Goal: Task Accomplishment & Management: Complete application form

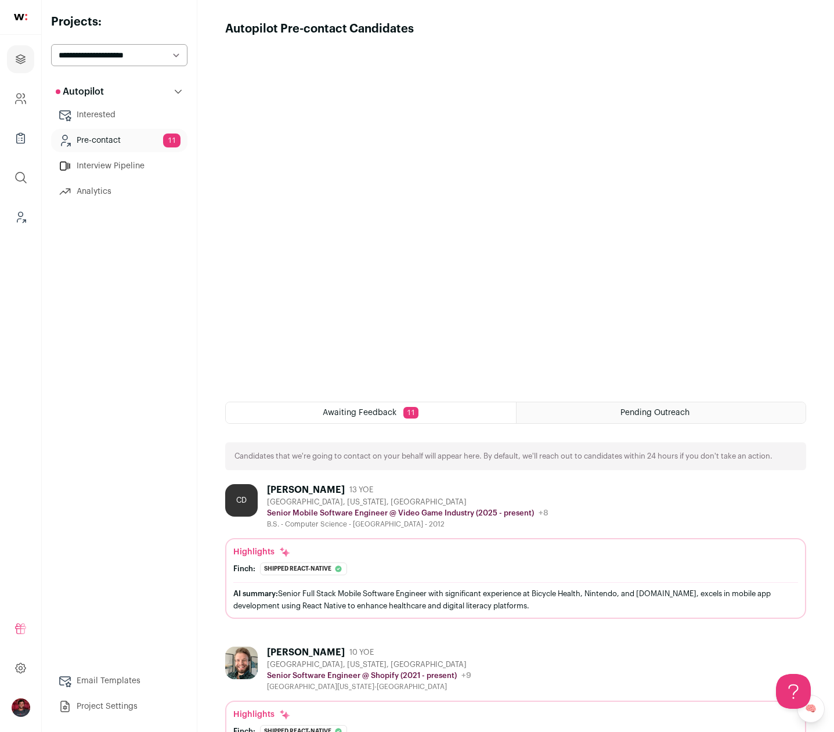
drag, startPoint x: 257, startPoint y: 452, endPoint x: 738, endPoint y: 463, distance: 481.3
click at [738, 463] on div "Candidates that we're going to contact on your behalf will appear here. By defa…" at bounding box center [515, 456] width 581 height 28
click at [739, 463] on div "Candidates that we're going to contact on your behalf will appear here. By defa…" at bounding box center [515, 456] width 581 height 28
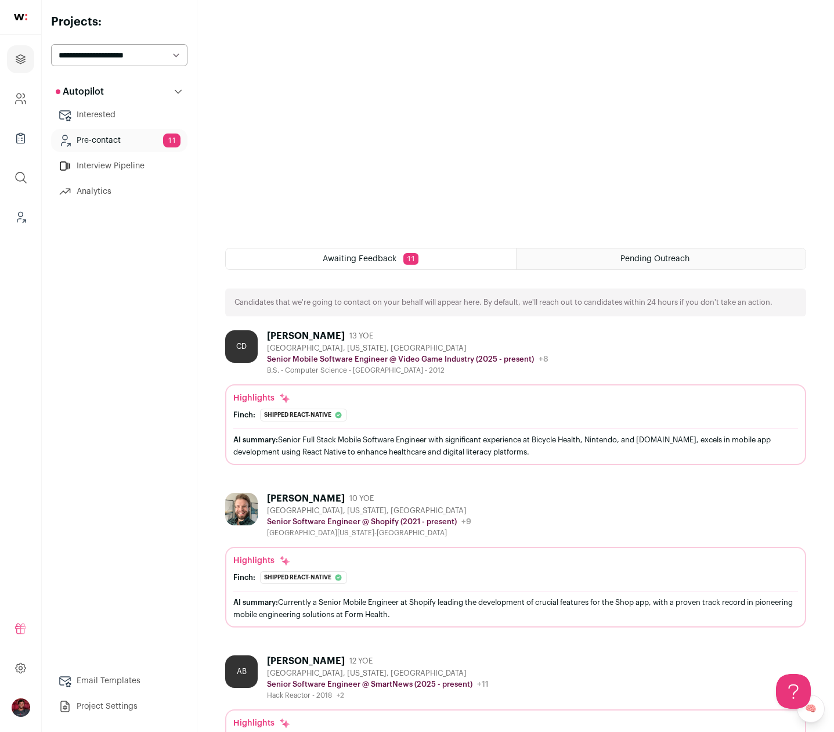
scroll to position [218, 0]
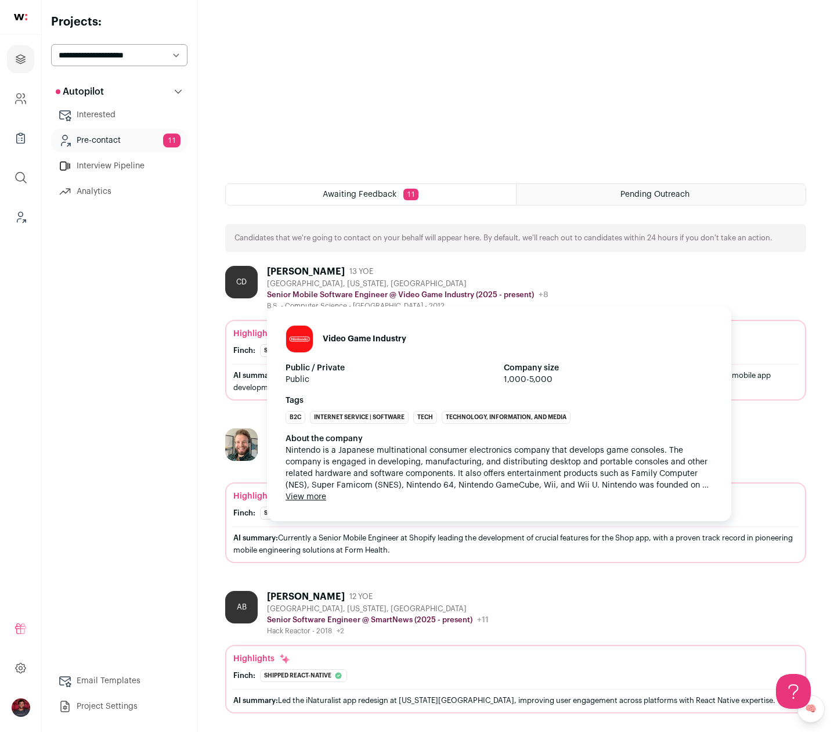
click at [511, 291] on p "Senior Mobile Software Engineer @ Video Game Industry (2025 - present)" at bounding box center [400, 294] width 267 height 9
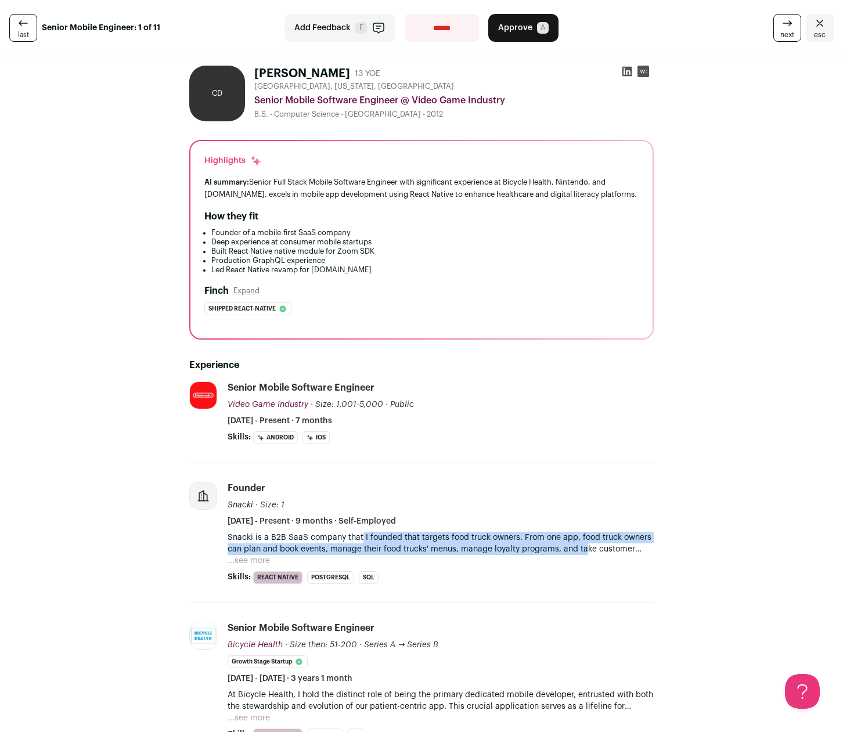
drag, startPoint x: 355, startPoint y: 533, endPoint x: 579, endPoint y: 546, distance: 223.8
click at [579, 546] on p "Snacki is a B2B SaaS company that I founded that targets food truck owners. Fro…" at bounding box center [441, 543] width 426 height 23
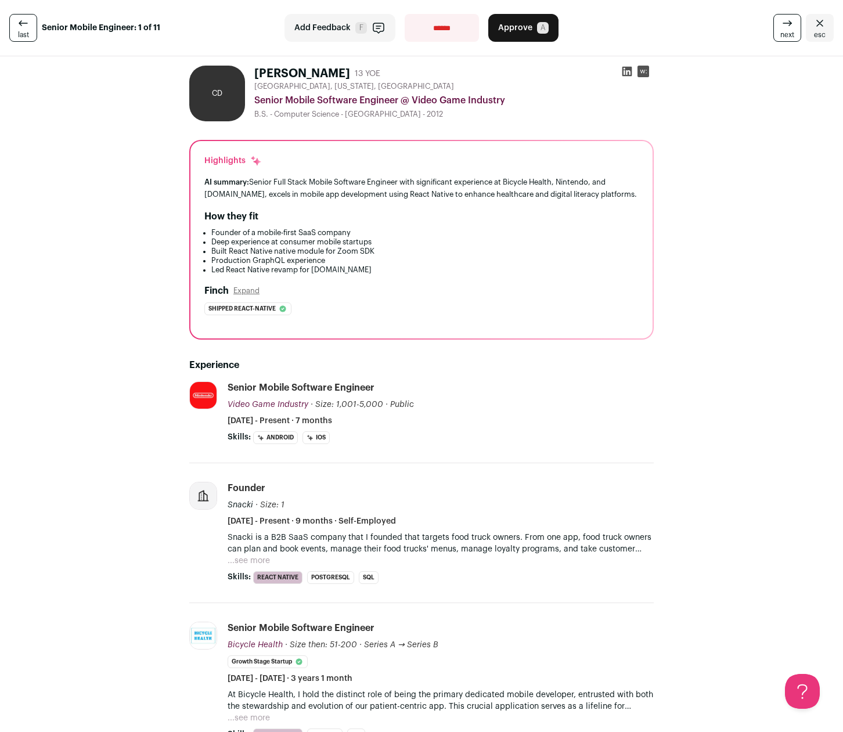
scroll to position [88, 0]
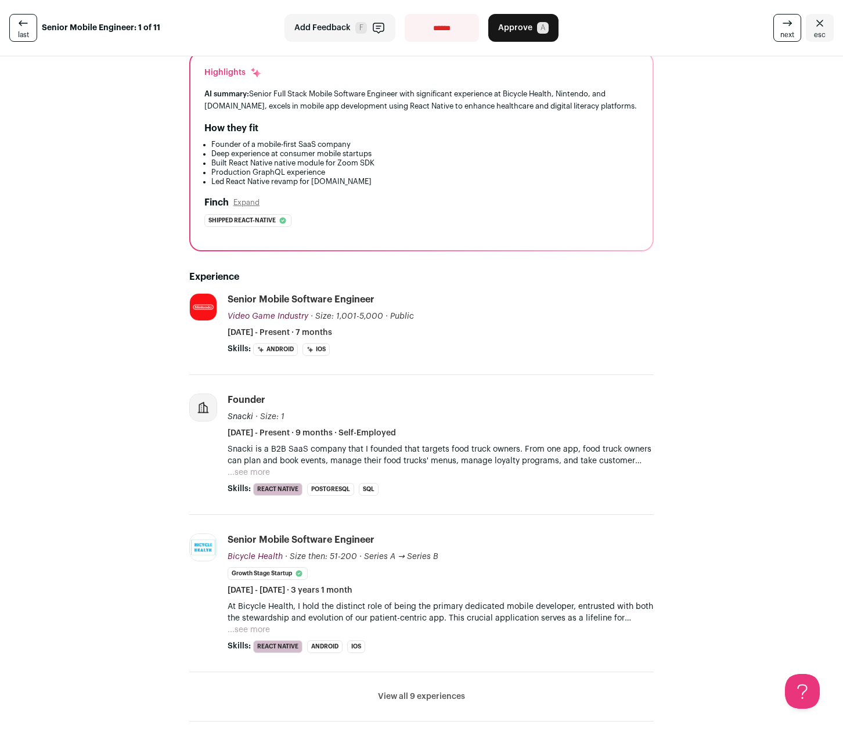
click at [237, 626] on button "...see more" at bounding box center [249, 630] width 42 height 12
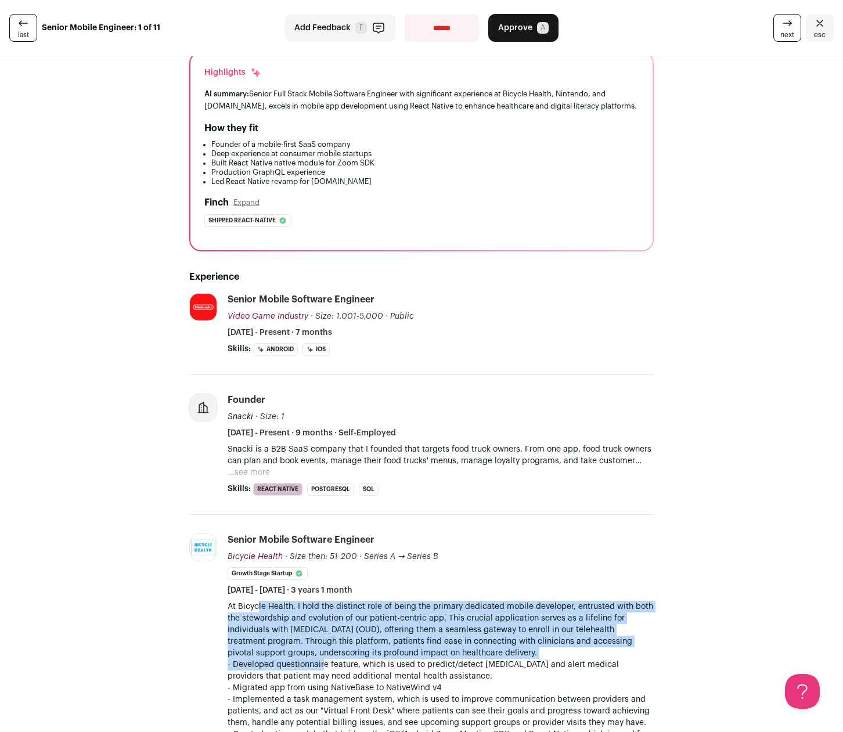
drag, startPoint x: 253, startPoint y: 609, endPoint x: 317, endPoint y: 663, distance: 84.0
click at [317, 663] on div "At Bicycle Health, I hold the distinct role of being the primary dedicated mobi…" at bounding box center [441, 717] width 426 height 232
click at [317, 663] on p "- Developed questionnaire feature, which is used to predict/detect [MEDICAL_DAT…" at bounding box center [441, 670] width 426 height 23
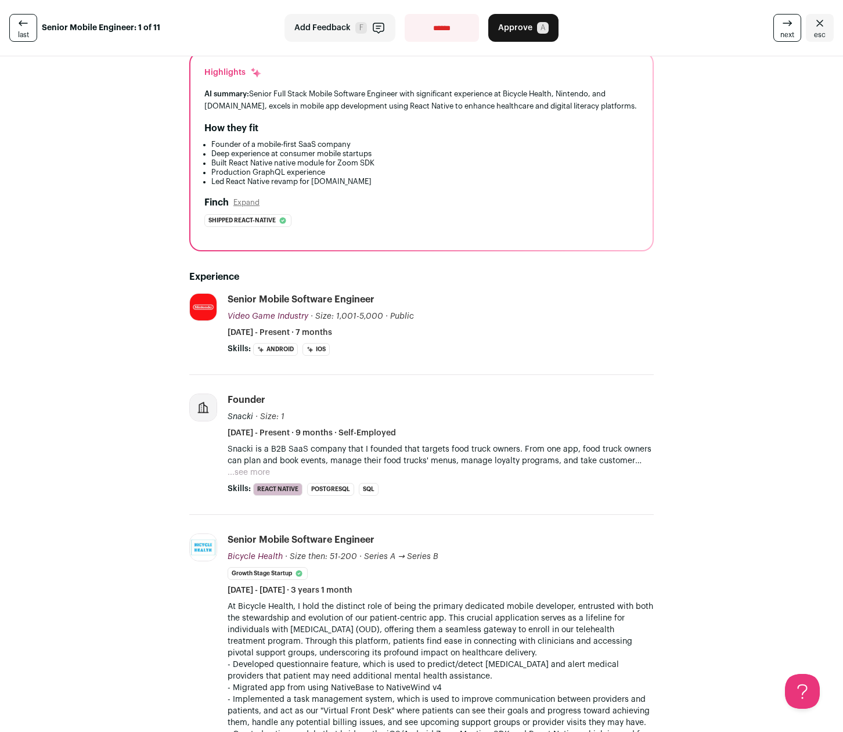
scroll to position [330, 0]
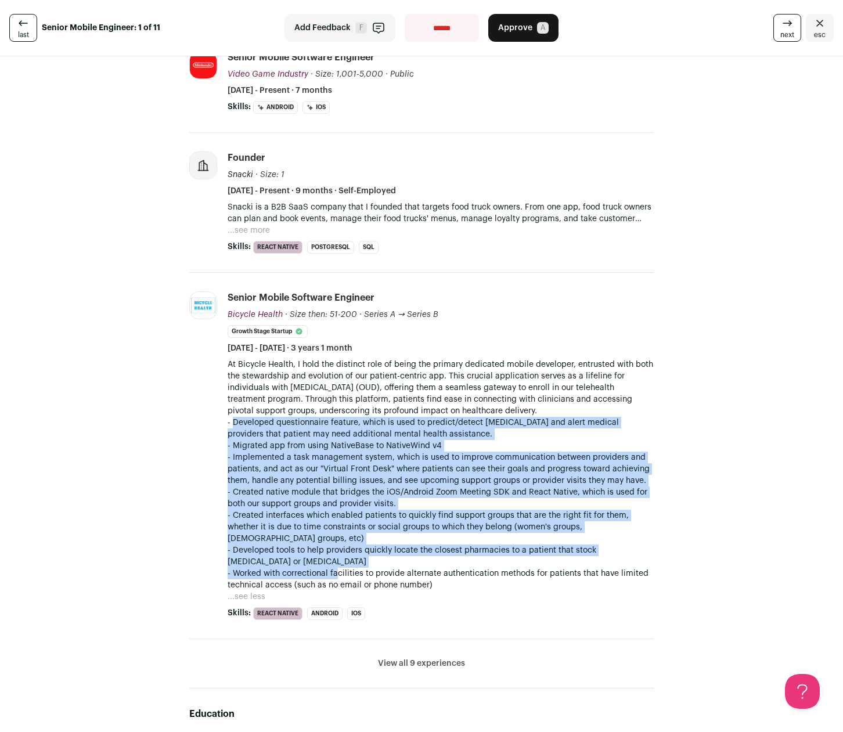
drag, startPoint x: 230, startPoint y: 424, endPoint x: 333, endPoint y: 564, distance: 174.0
click at [333, 564] on div "At Bicycle Health, I hold the distinct role of being the primary dedicated mobi…" at bounding box center [441, 475] width 426 height 232
click at [333, 568] on p "- Worked with correctional facilities to provide alternate authentication metho…" at bounding box center [441, 579] width 426 height 23
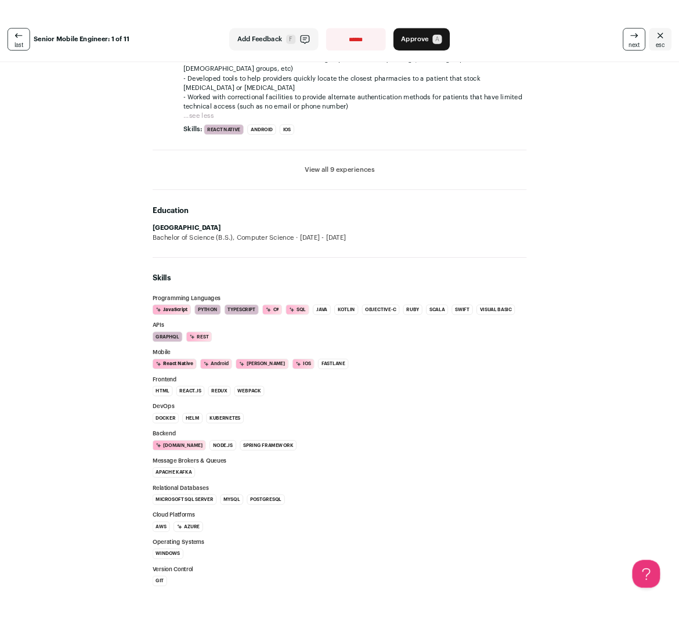
scroll to position [745, 0]
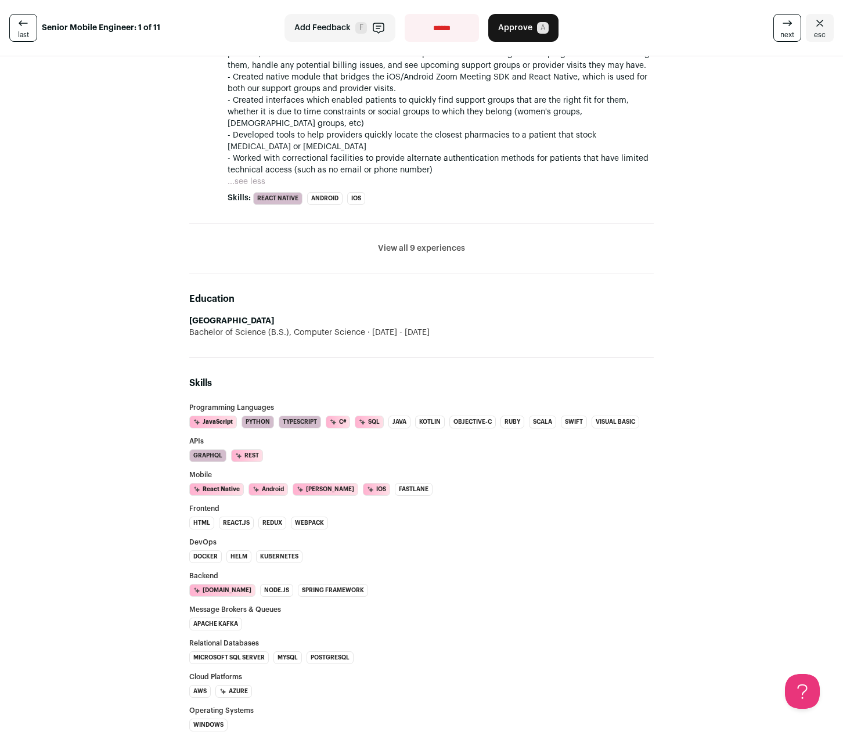
click at [434, 243] on button "View all 9 experiences" at bounding box center [421, 249] width 87 height 12
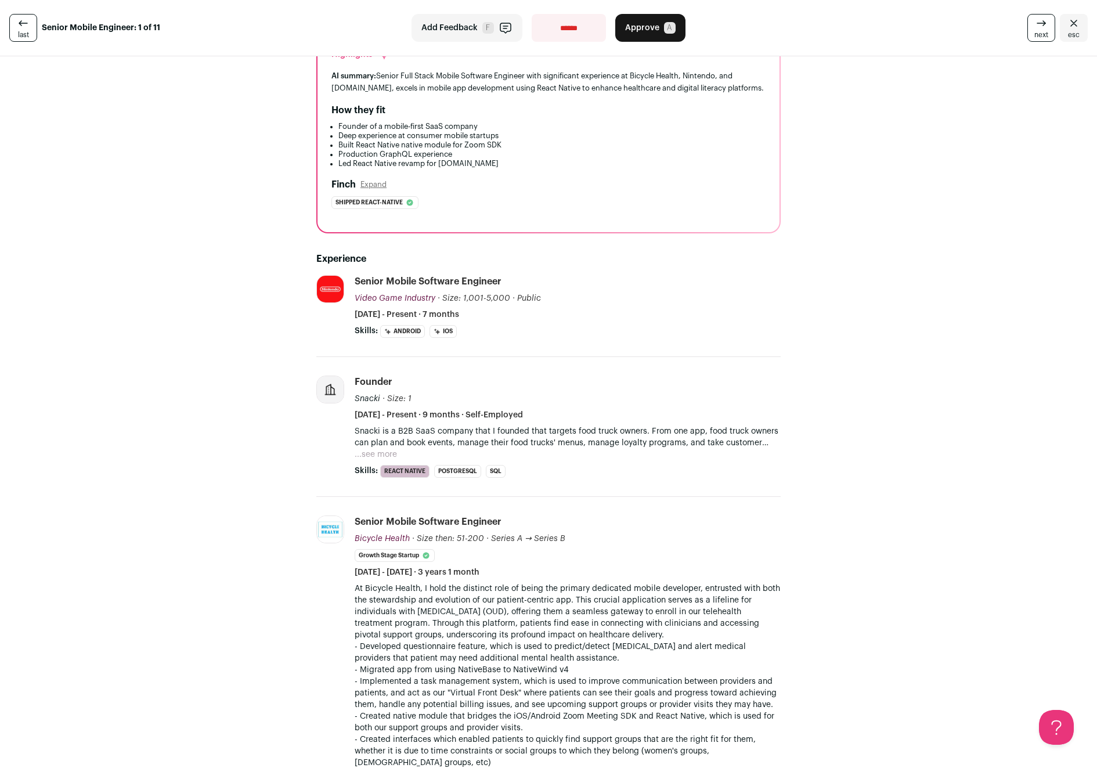
scroll to position [0, 0]
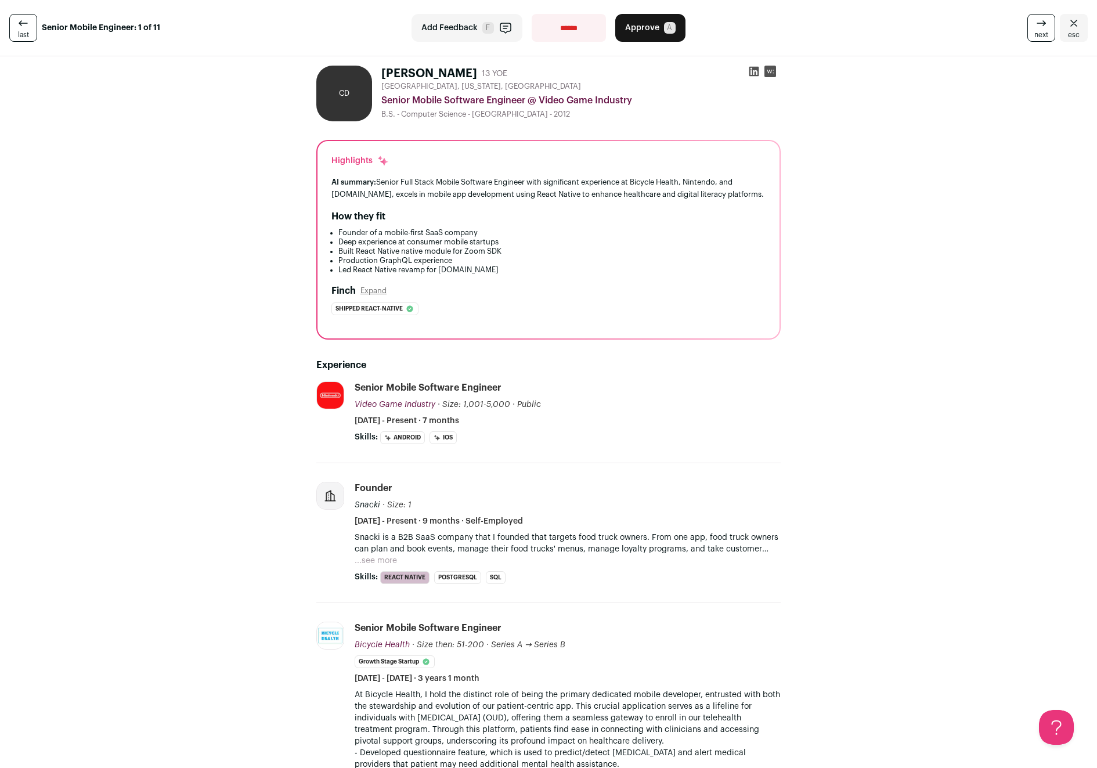
drag, startPoint x: 335, startPoint y: 233, endPoint x: 351, endPoint y: 276, distance: 46.1
click at [351, 276] on div "Highlights AI summary: Senior Full Stack Mobile Software Engineer with signific…" at bounding box center [548, 239] width 462 height 197
click at [635, 33] on span "Approve" at bounding box center [642, 28] width 34 height 12
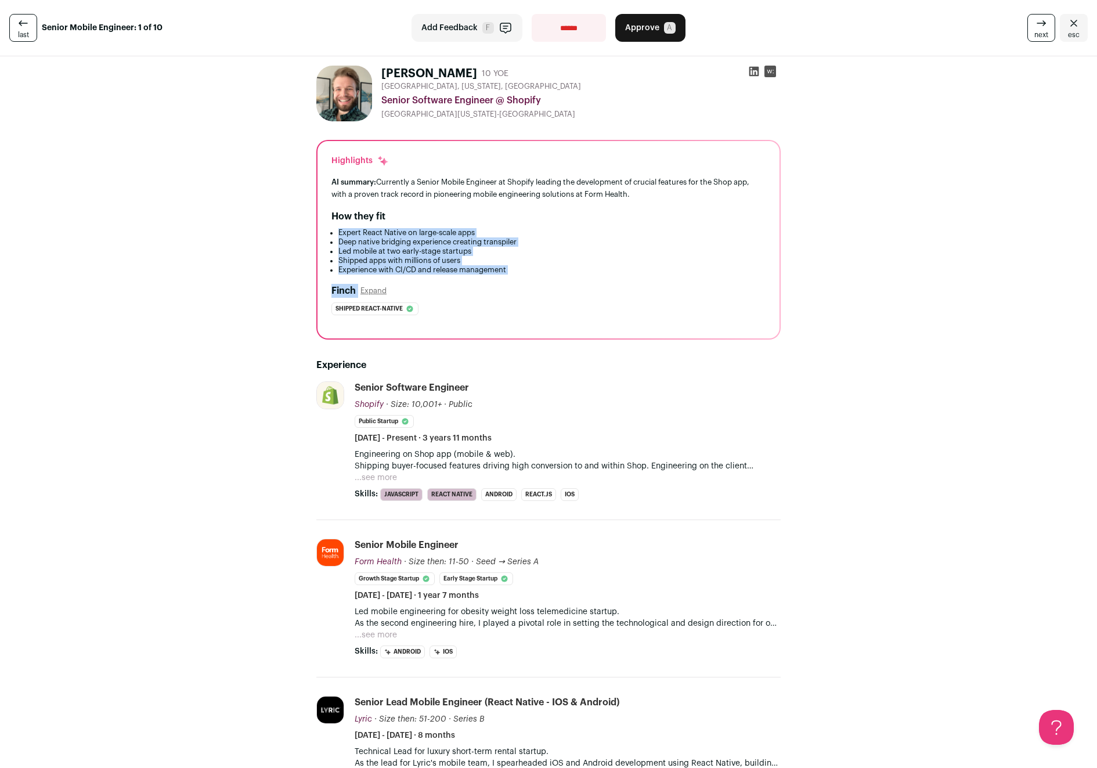
drag, startPoint x: 330, startPoint y: 230, endPoint x: 540, endPoint y: 280, distance: 215.9
click at [540, 280] on div "Highlights AI summary: Currently a Senior Mobile Engineer at Shopify leading th…" at bounding box center [548, 239] width 462 height 197
click at [651, 29] on span "Approve" at bounding box center [642, 28] width 34 height 12
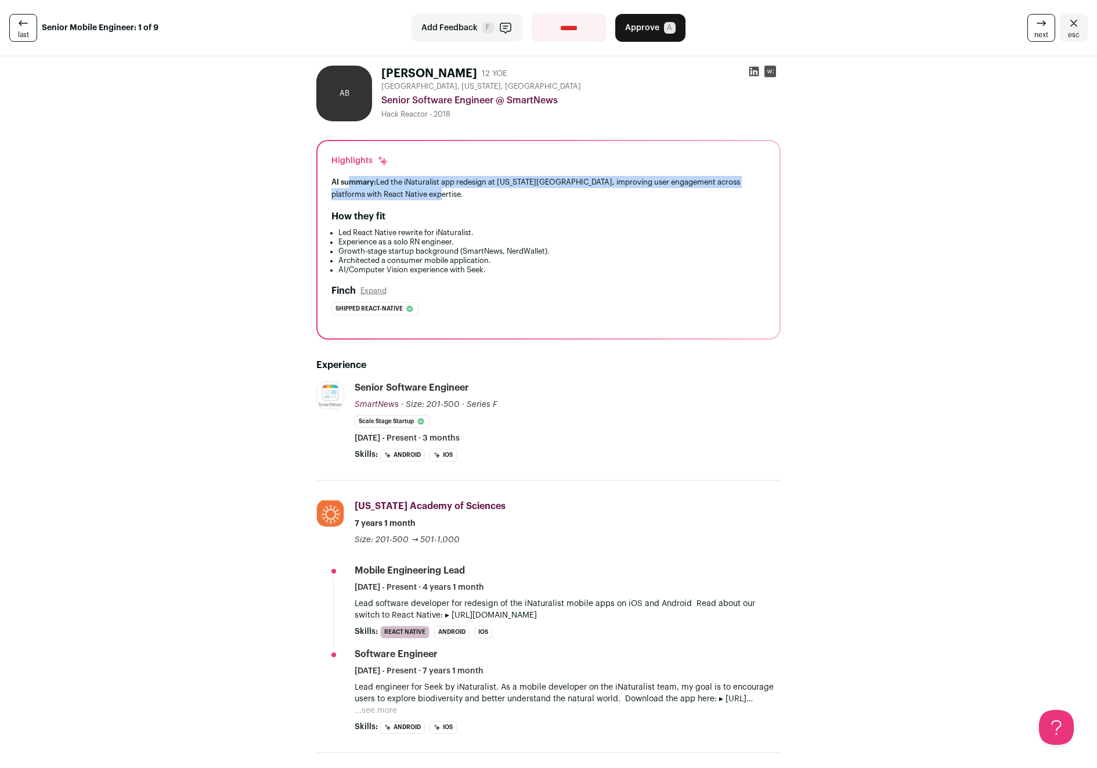
drag, startPoint x: 345, startPoint y: 181, endPoint x: 424, endPoint y: 194, distance: 80.0
click at [424, 194] on div "AI summary: Led the iNaturalist app redesign at [US_STATE] Academy of Sciences,…" at bounding box center [548, 188] width 434 height 24
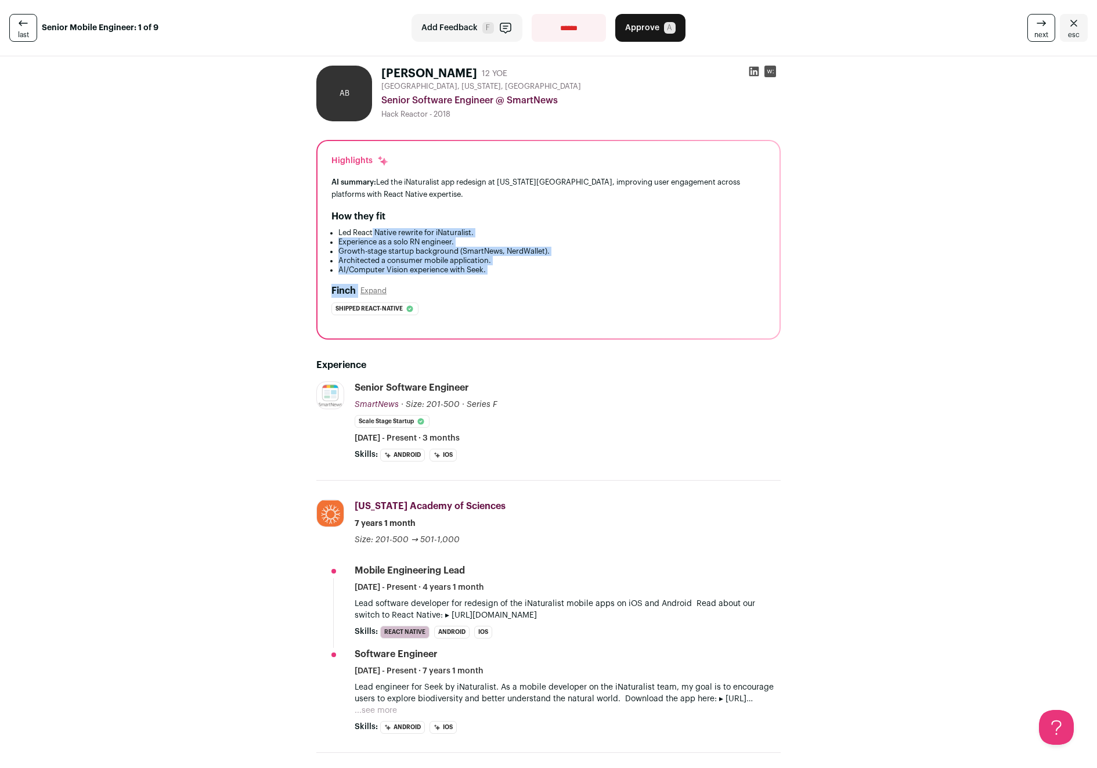
drag, startPoint x: 369, startPoint y: 232, endPoint x: 602, endPoint y: 279, distance: 238.1
click at [602, 279] on div "Highlights AI summary: Led the iNaturalist app redesign at [US_STATE] Academy o…" at bounding box center [548, 239] width 462 height 197
click at [750, 71] on icon at bounding box center [754, 72] width 12 height 12
click at [577, 24] on select "**********" at bounding box center [569, 28] width 74 height 28
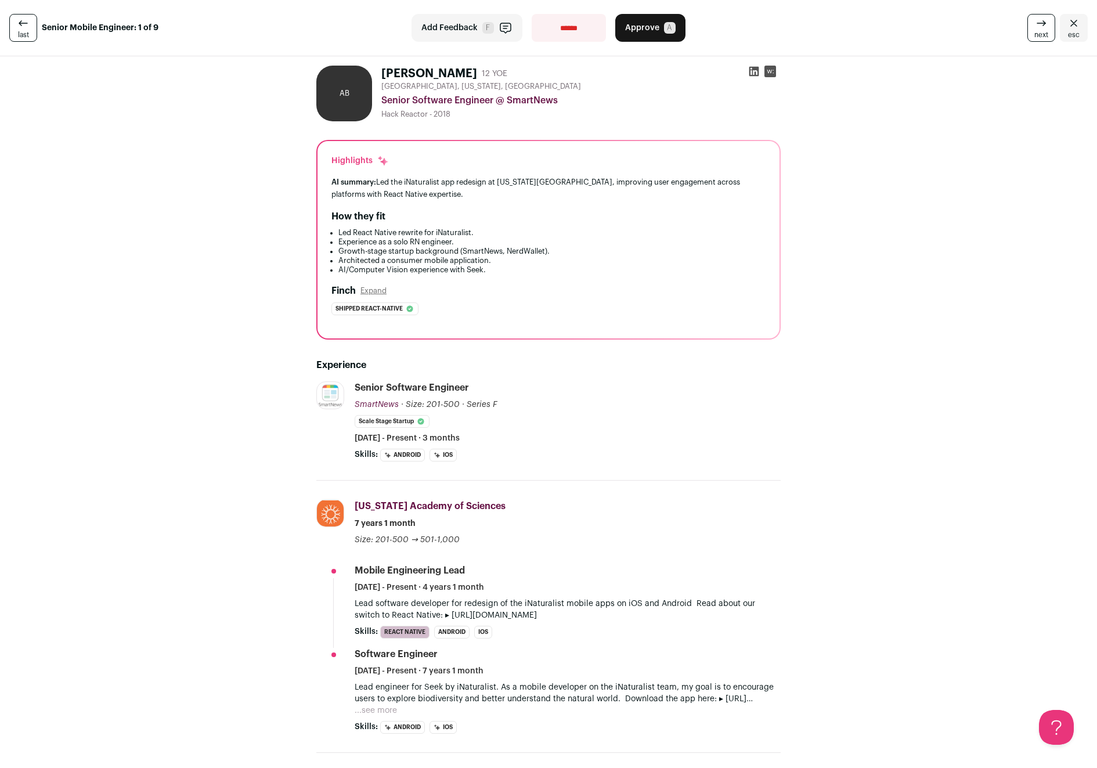
select select "**********"
click at [532, 14] on select "**********" at bounding box center [569, 28] width 74 height 28
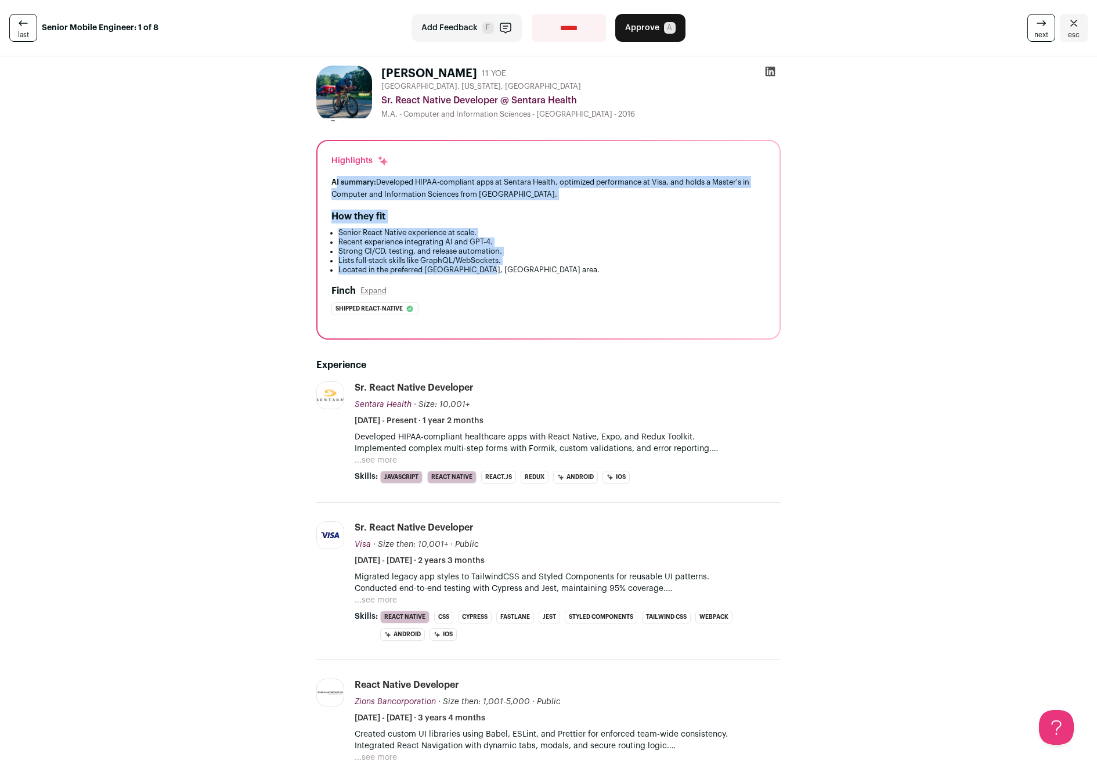
drag, startPoint x: 332, startPoint y: 176, endPoint x: 528, endPoint y: 267, distance: 215.5
click at [528, 267] on div "Highlights AI summary: Developed HIPAA-compliant apps at Sentara Health, optimi…" at bounding box center [548, 239] width 462 height 197
click at [270, 273] on div "[PERSON_NAME] 11 YOE [GEOGRAPHIC_DATA], [US_STATE], [GEOGRAPHIC_DATA] Sr. React…" at bounding box center [548, 742] width 1097 height 1373
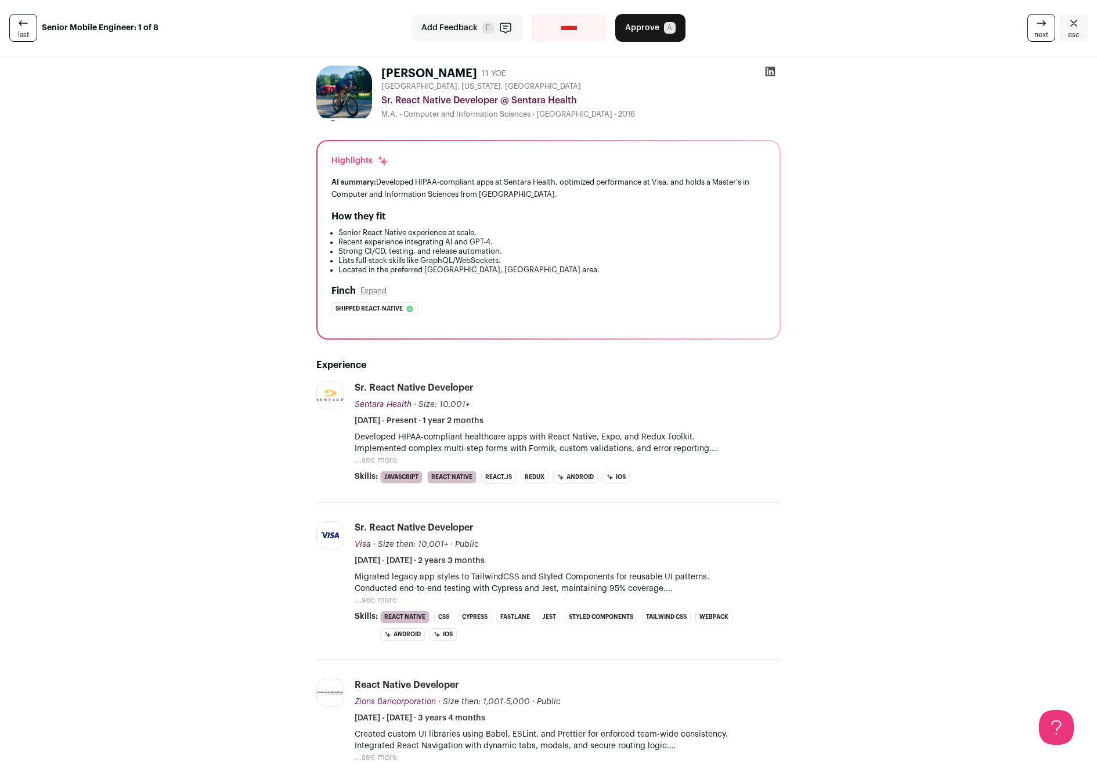
click at [376, 459] on button "...see more" at bounding box center [376, 460] width 42 height 12
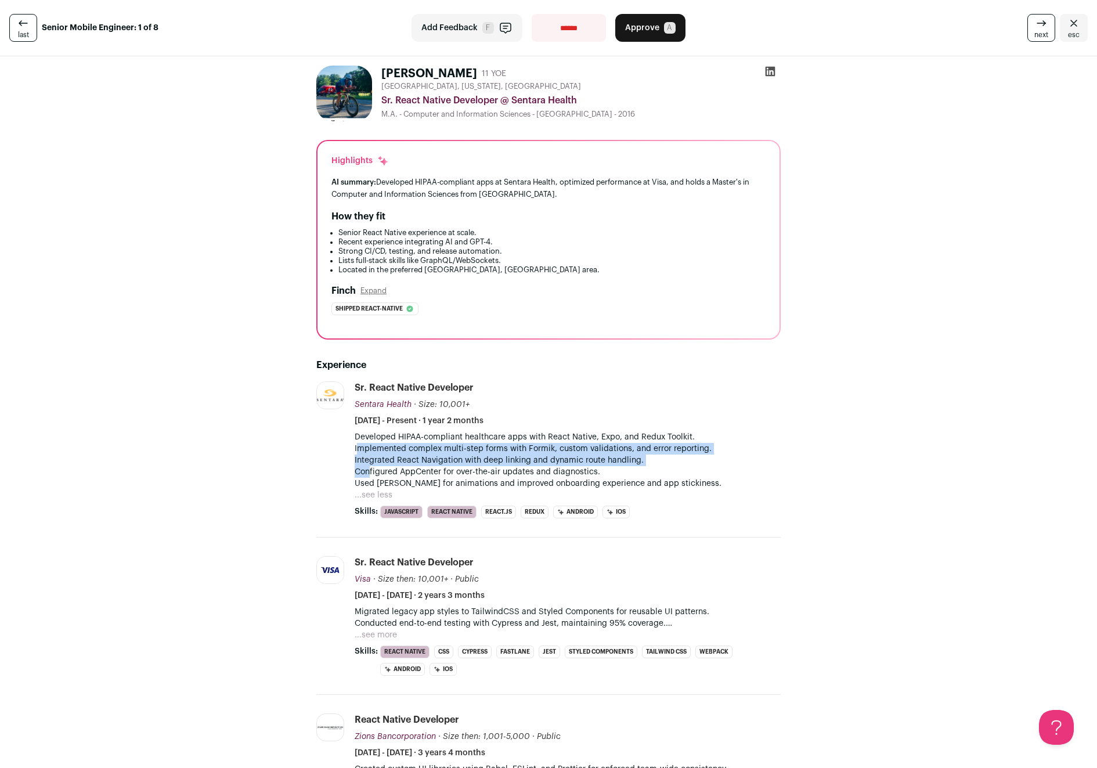
drag, startPoint x: 352, startPoint y: 451, endPoint x: 367, endPoint y: 474, distance: 27.7
click at [367, 474] on p "Developed HIPAA-compliant healthcare apps with React Native, Expo, and Redux To…" at bounding box center [568, 460] width 426 height 58
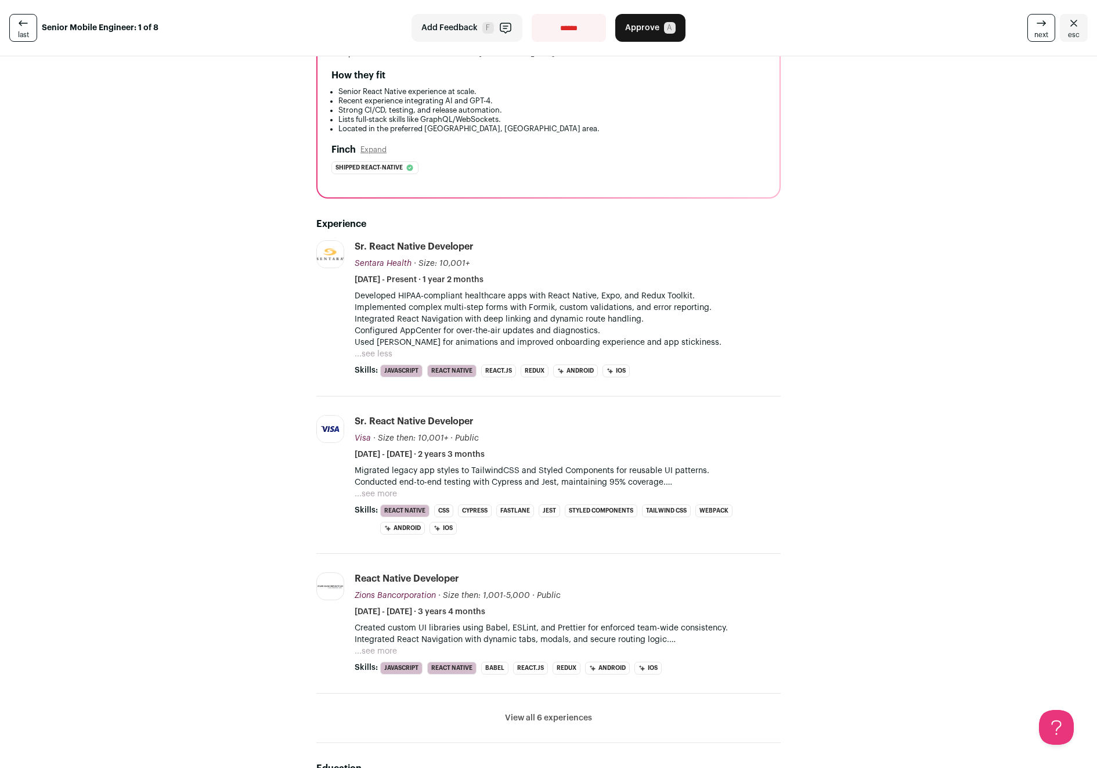
scroll to position [320, 0]
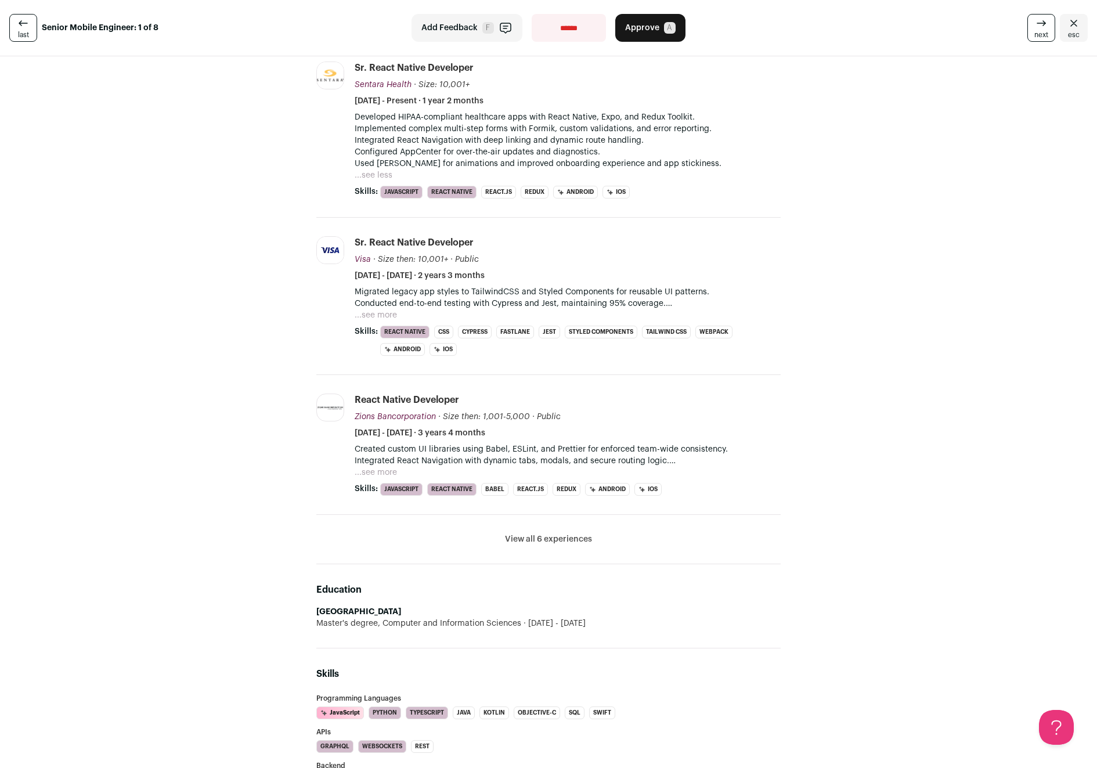
click at [564, 538] on button "View all 6 experiences" at bounding box center [548, 539] width 87 height 12
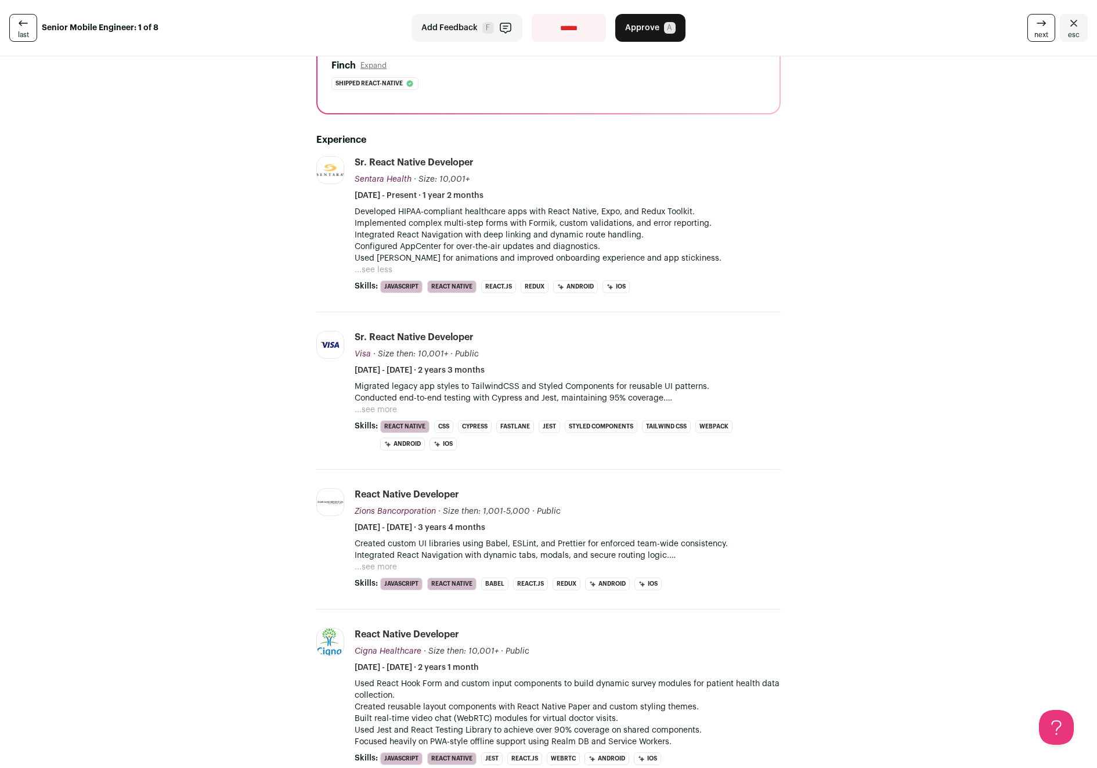
scroll to position [0, 0]
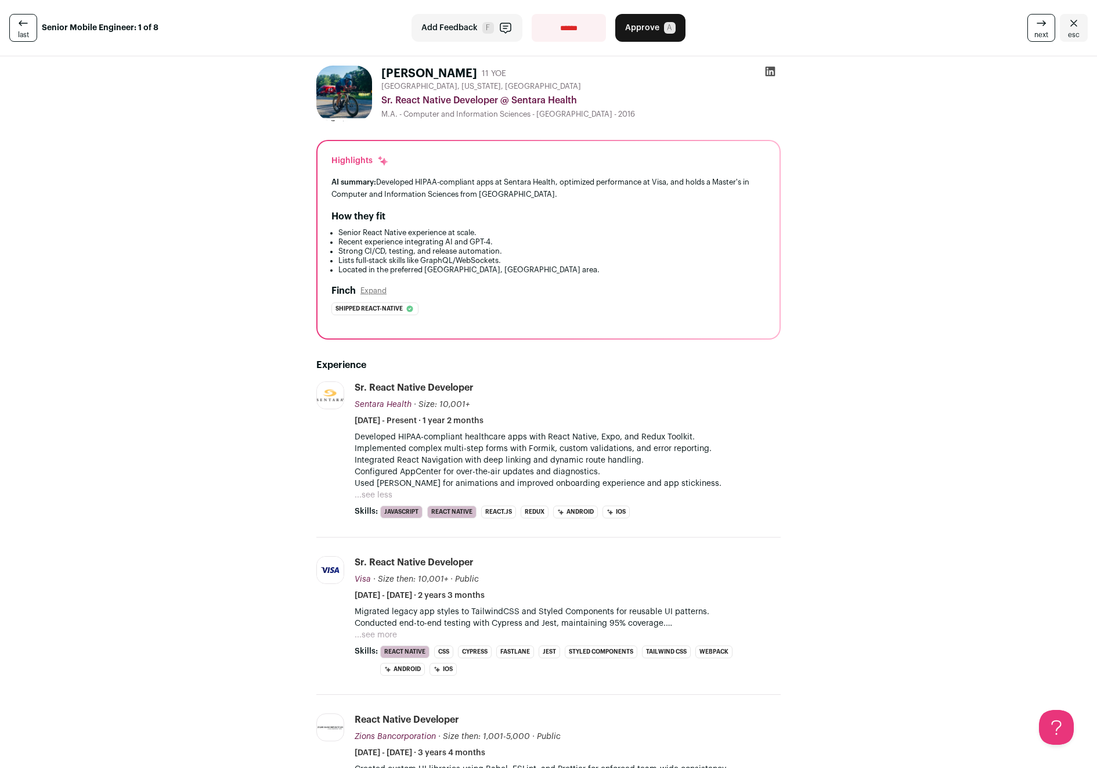
click at [767, 71] on icon at bounding box center [770, 72] width 12 height 12
click at [645, 26] on span "Approve" at bounding box center [642, 28] width 34 height 12
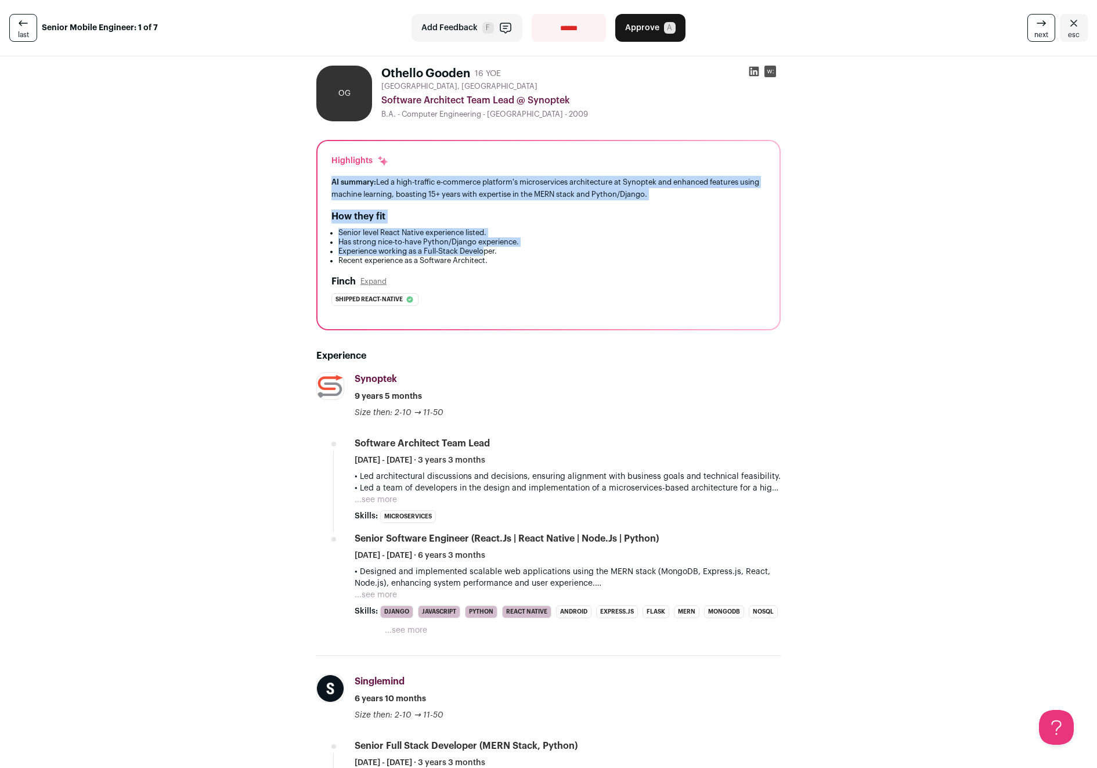
drag, startPoint x: 347, startPoint y: 175, endPoint x: 484, endPoint y: 248, distance: 155.3
click at [484, 248] on div "Highlights AI summary: Led a high-traffic e-commerce platform's microservices a…" at bounding box center [548, 235] width 462 height 188
click at [484, 248] on li "Experience working as a Full-Stack Developer." at bounding box center [551, 251] width 427 height 9
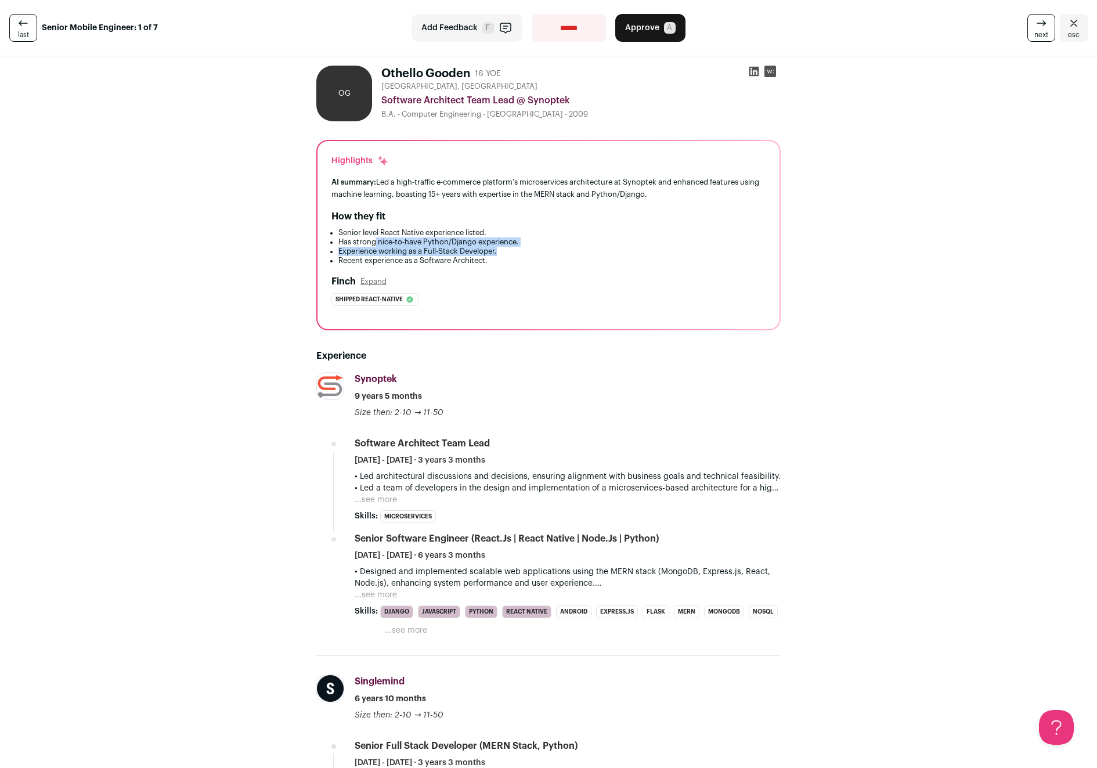
drag, startPoint x: 370, startPoint y: 239, endPoint x: 534, endPoint y: 254, distance: 164.4
click at [534, 254] on ul "Senior level React Native experience listed. Has strong nice-to-have Python/Dja…" at bounding box center [548, 246] width 434 height 37
click at [534, 254] on li "Experience working as a Full-Stack Developer." at bounding box center [551, 251] width 427 height 9
drag, startPoint x: 481, startPoint y: 182, endPoint x: 677, endPoint y: 196, distance: 196.1
click at [677, 196] on div "AI summary: Led a high-traffic e-commerce platform's microservices architecture…" at bounding box center [548, 188] width 434 height 24
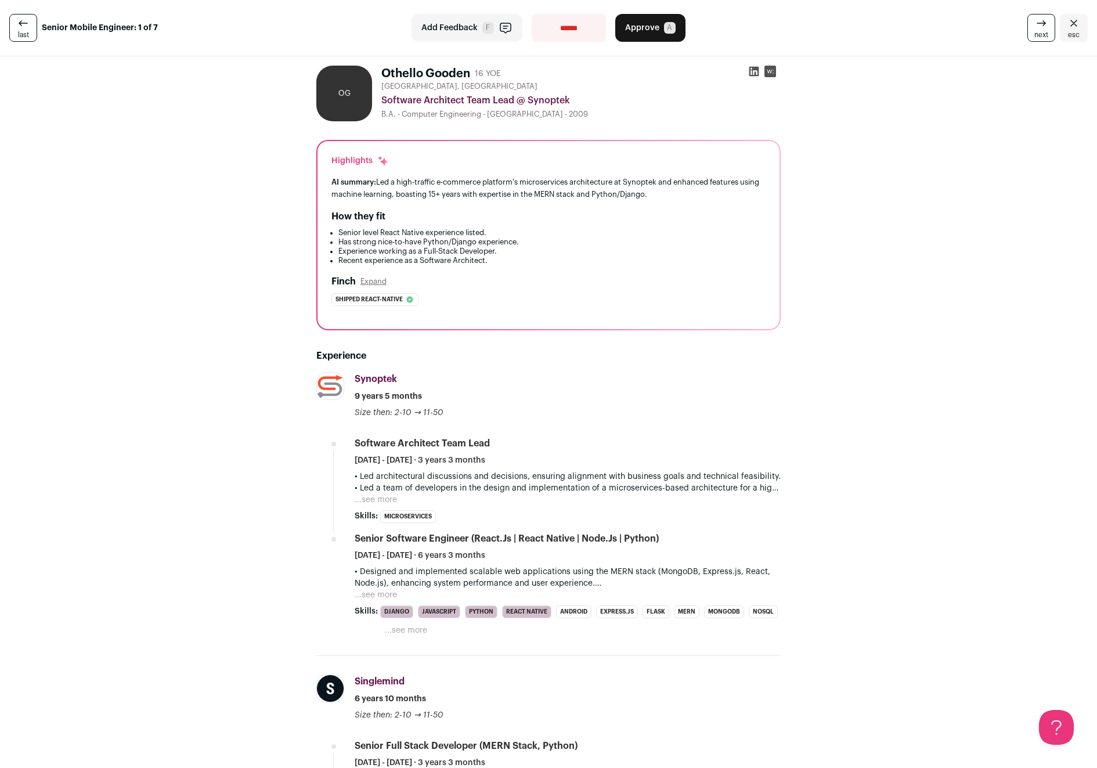
click at [677, 196] on div "AI summary: Led a high-traffic e-commerce platform's microservices architecture…" at bounding box center [548, 188] width 434 height 24
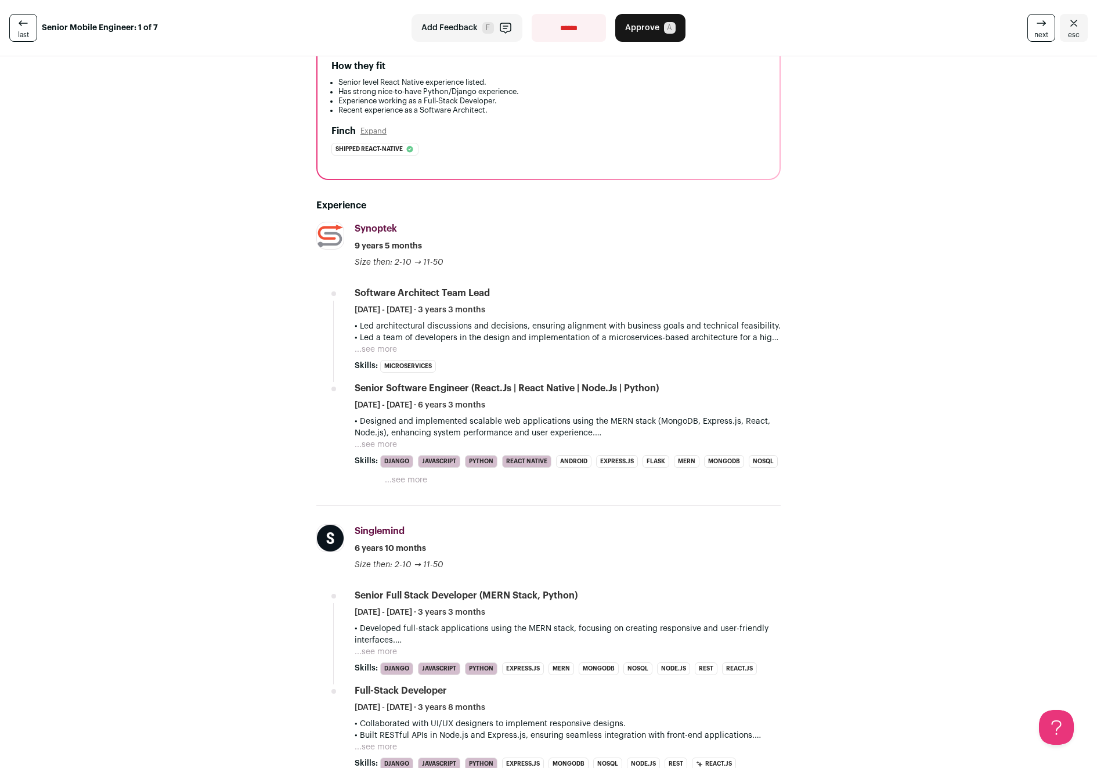
click at [370, 651] on button "...see more" at bounding box center [376, 652] width 42 height 12
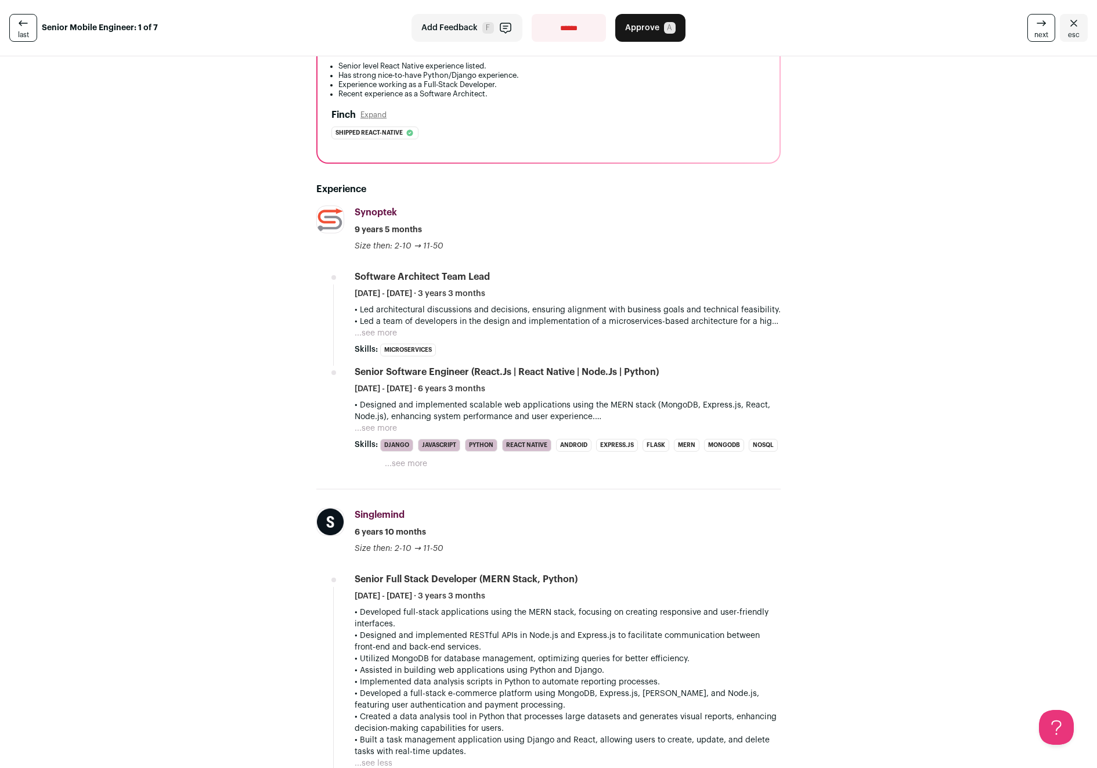
scroll to position [131, 0]
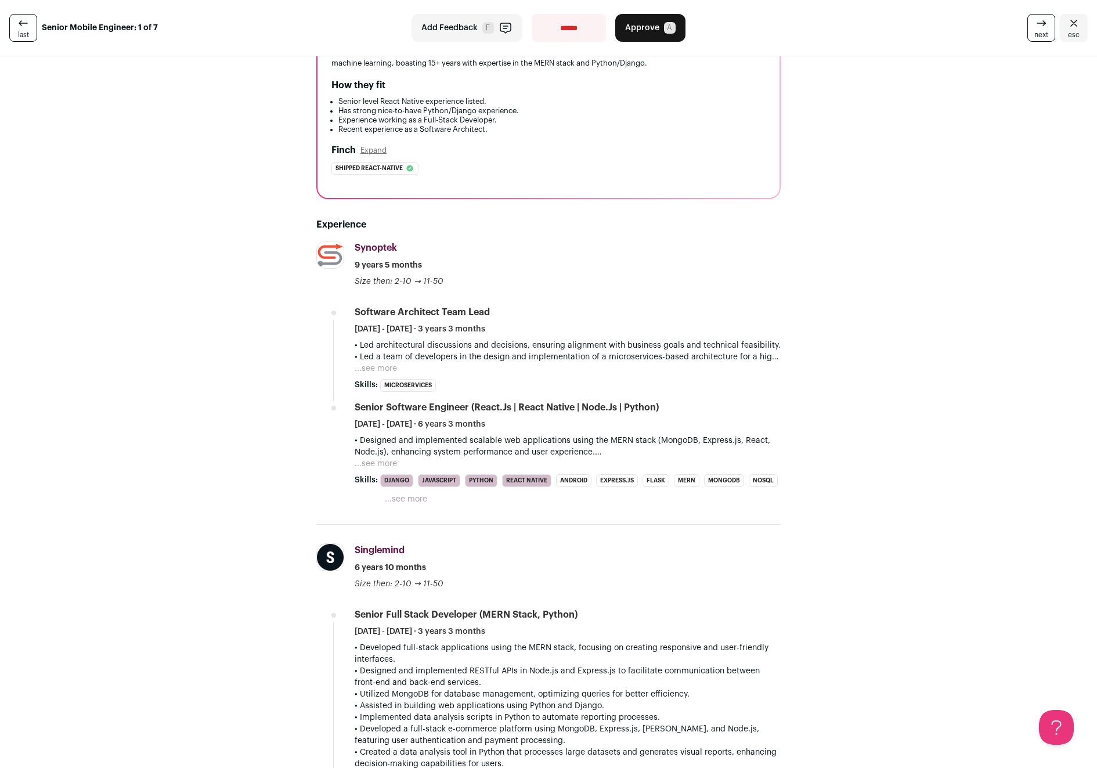
click at [382, 368] on button "...see more" at bounding box center [376, 369] width 42 height 12
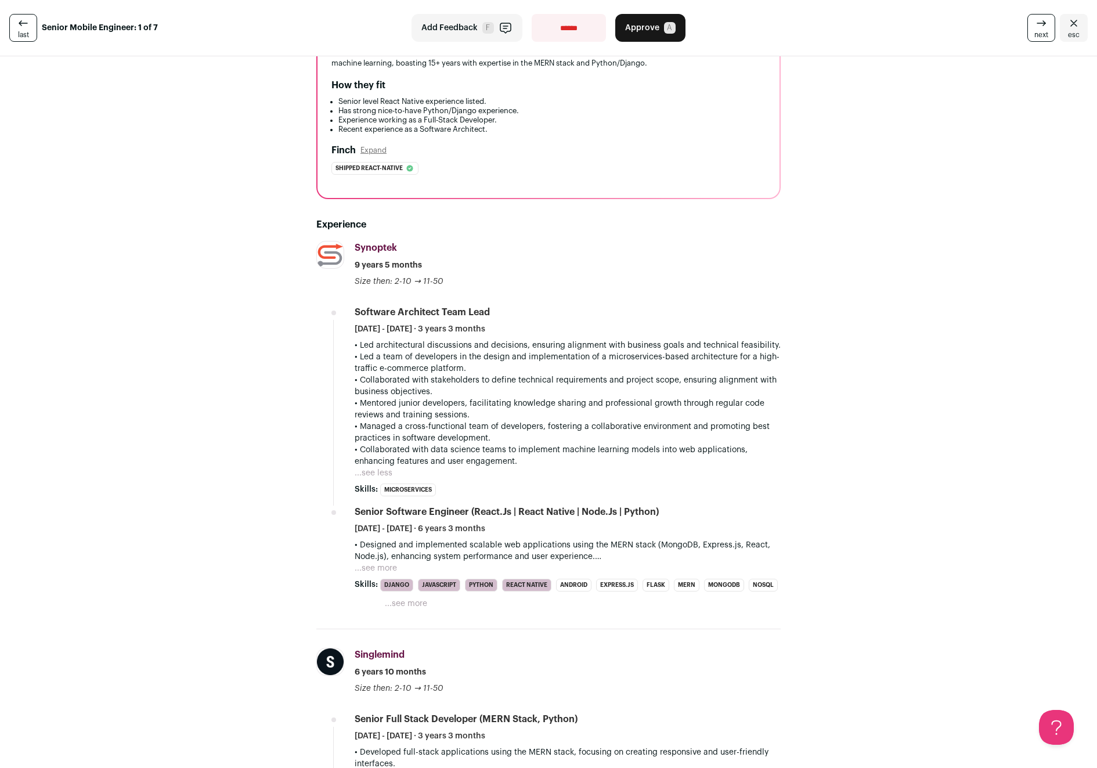
drag, startPoint x: 376, startPoint y: 346, endPoint x: 568, endPoint y: 463, distance: 225.1
click at [568, 463] on div "• Led architectural discussions and decisions, ensuring alignment with business…" at bounding box center [568, 404] width 426 height 128
click at [568, 463] on p "• Collaborated with data science teams to implement machine learning models int…" at bounding box center [568, 455] width 426 height 23
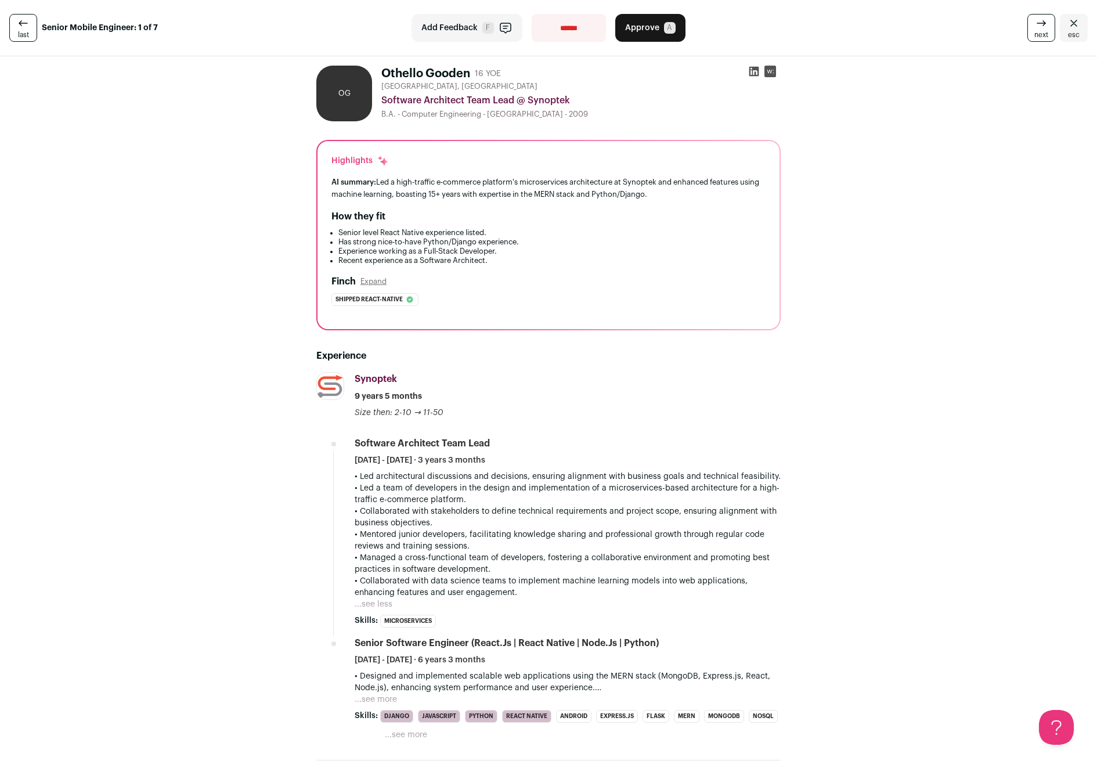
click at [558, 28] on select "**********" at bounding box center [569, 28] width 74 height 28
click at [532, 14] on select "**********" at bounding box center [569, 28] width 74 height 28
click at [573, 28] on select "**********" at bounding box center [569, 28] width 74 height 28
select select "**********"
click at [532, 14] on select "**********" at bounding box center [569, 28] width 74 height 28
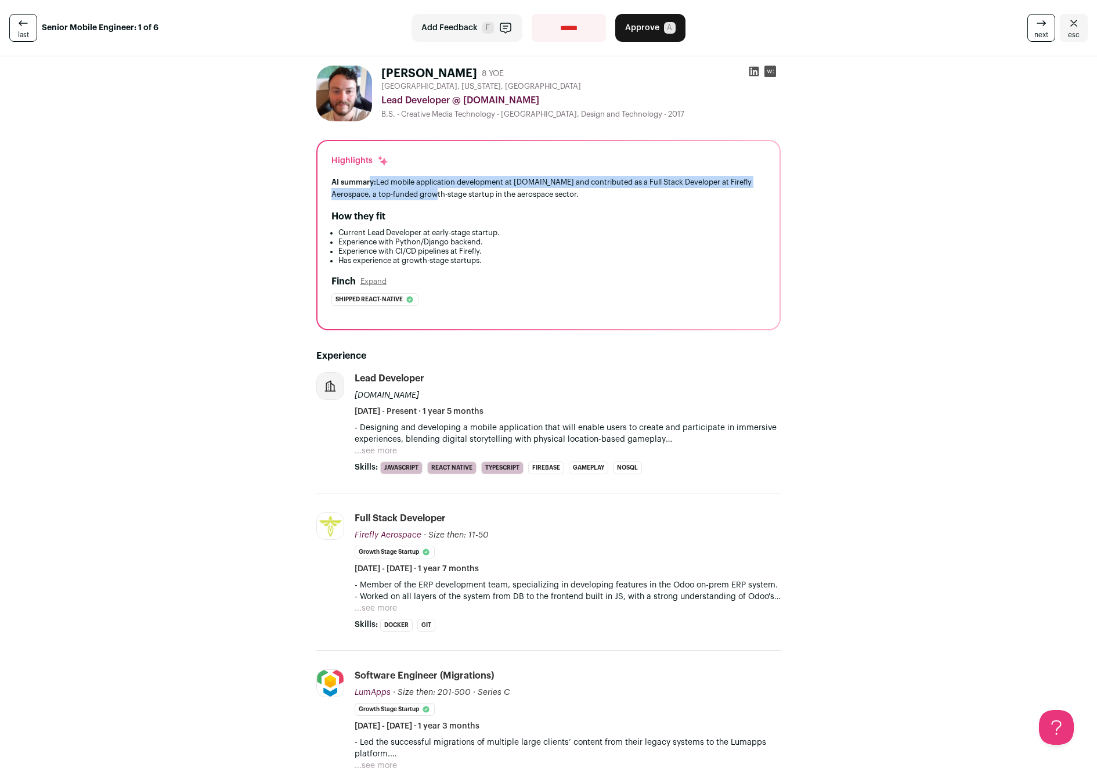
drag, startPoint x: 367, startPoint y: 181, endPoint x: 447, endPoint y: 192, distance: 81.4
click at [447, 192] on div "AI summary: Led mobile application development at [DOMAIN_NAME] and contributed…" at bounding box center [548, 188] width 434 height 24
drag, startPoint x: 513, startPoint y: 180, endPoint x: 542, endPoint y: 181, distance: 29.0
click at [542, 181] on div "AI summary: Led mobile application development at [DOMAIN_NAME] and contributed…" at bounding box center [548, 188] width 434 height 24
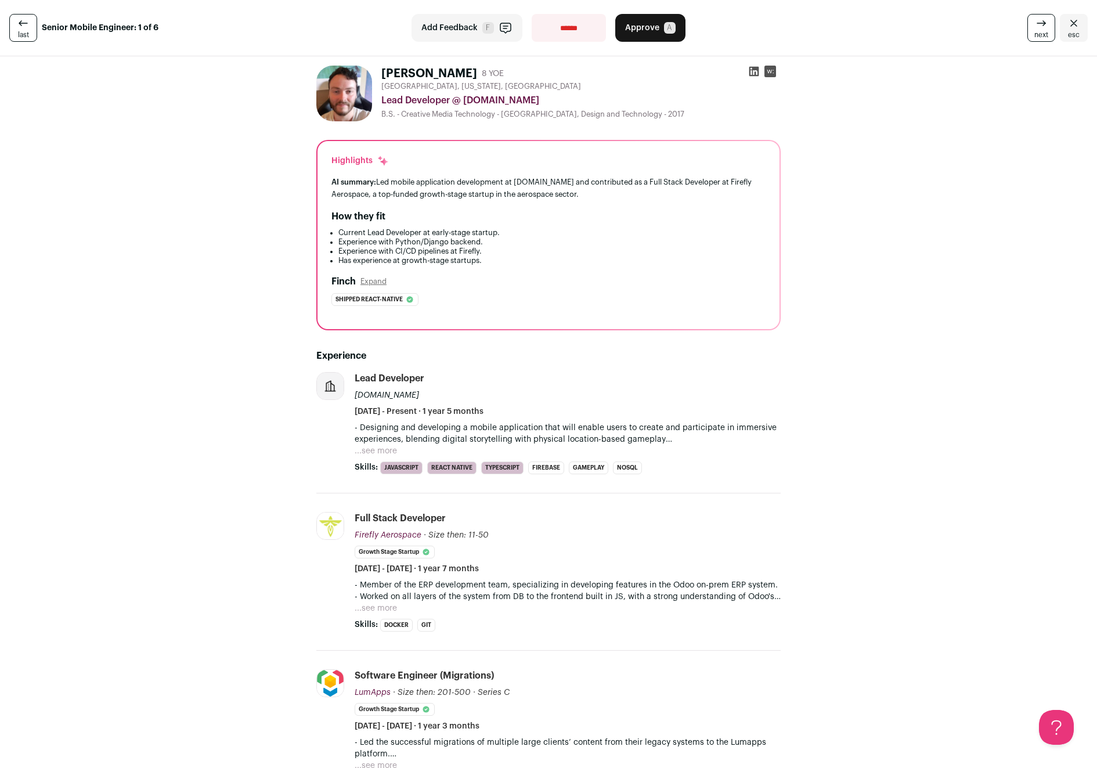
click at [714, 210] on div "How they fit" at bounding box center [548, 217] width 434 height 14
drag, startPoint x: 341, startPoint y: 232, endPoint x: 451, endPoint y: 265, distance: 114.7
click at [451, 265] on ul "Current Lead Developer at early-stage startup. Experience with Python/Django ba…" at bounding box center [548, 246] width 434 height 37
click at [451, 265] on li "Has experience at growth-stage startups." at bounding box center [551, 260] width 427 height 9
click at [367, 454] on button "...see more" at bounding box center [376, 451] width 42 height 12
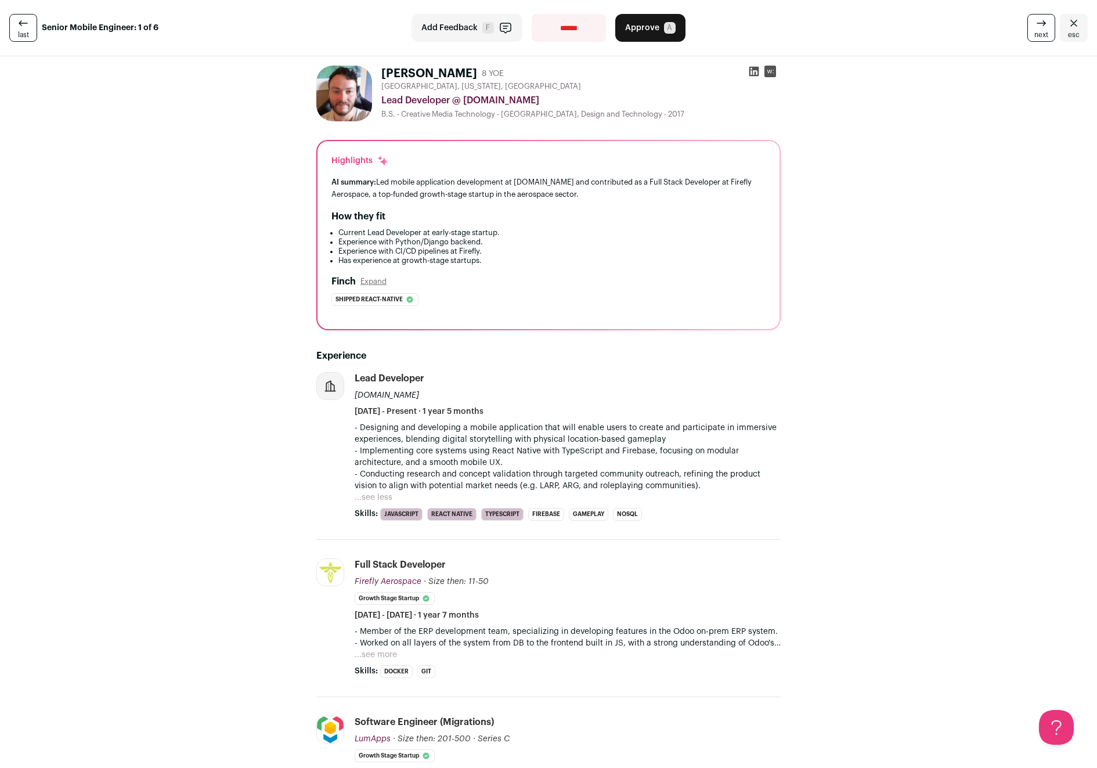
drag, startPoint x: 363, startPoint y: 436, endPoint x: 454, endPoint y: 468, distance: 96.6
click at [454, 468] on div "- Designing and developing a mobile application that will enable users to creat…" at bounding box center [568, 457] width 426 height 70
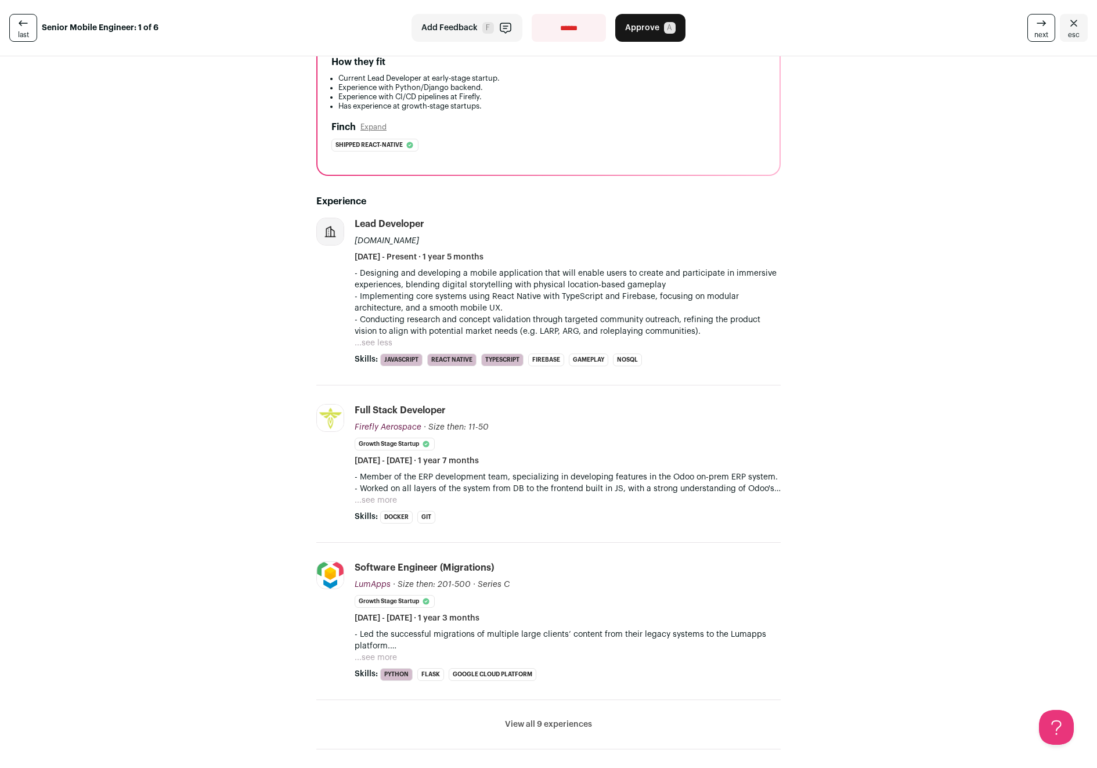
click at [380, 503] on button "...see more" at bounding box center [376, 500] width 42 height 12
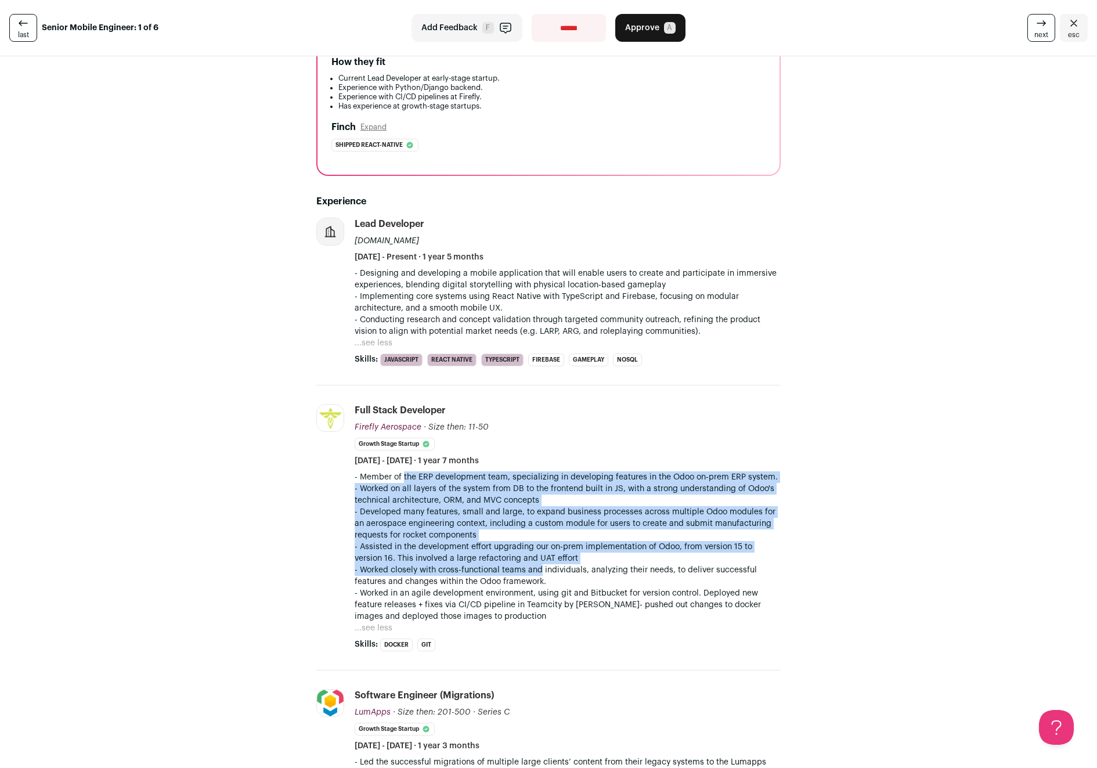
drag, startPoint x: 395, startPoint y: 473, endPoint x: 536, endPoint y: 565, distance: 168.2
click at [536, 565] on div "- Member of the ERP development team, specializing in developing features in th…" at bounding box center [568, 546] width 426 height 151
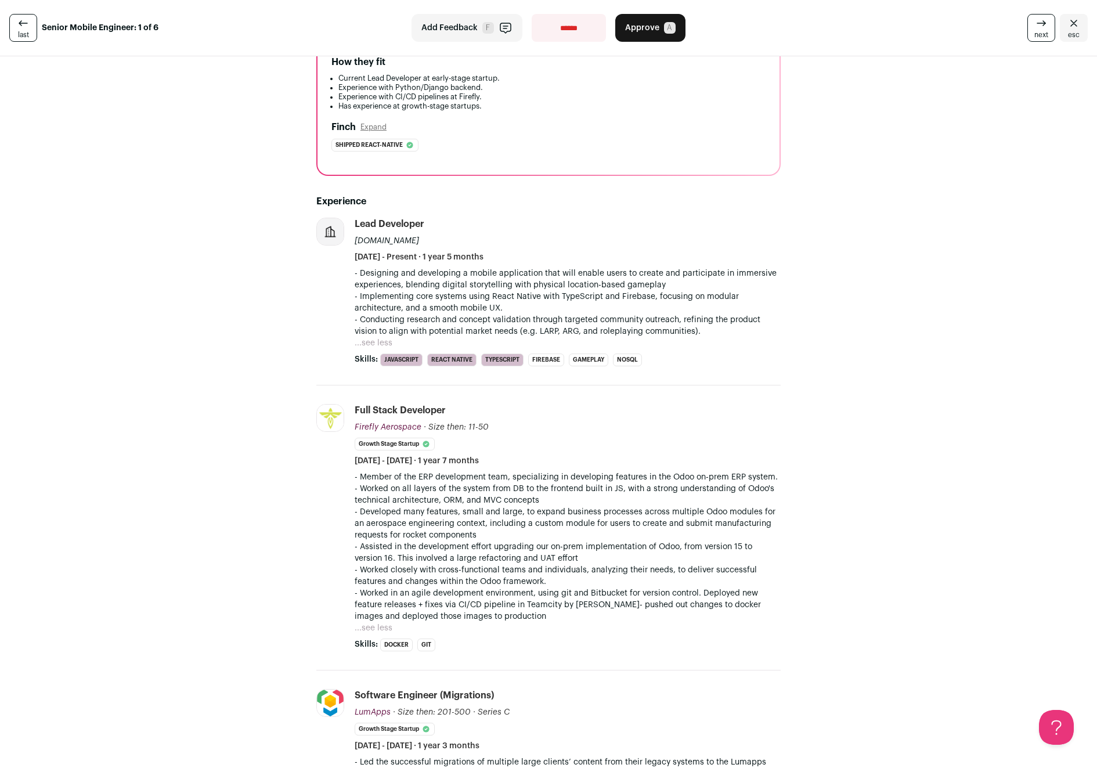
click at [539, 565] on p "- Worked closely with cross-functional teams and individuals, analyzing their n…" at bounding box center [568, 575] width 426 height 23
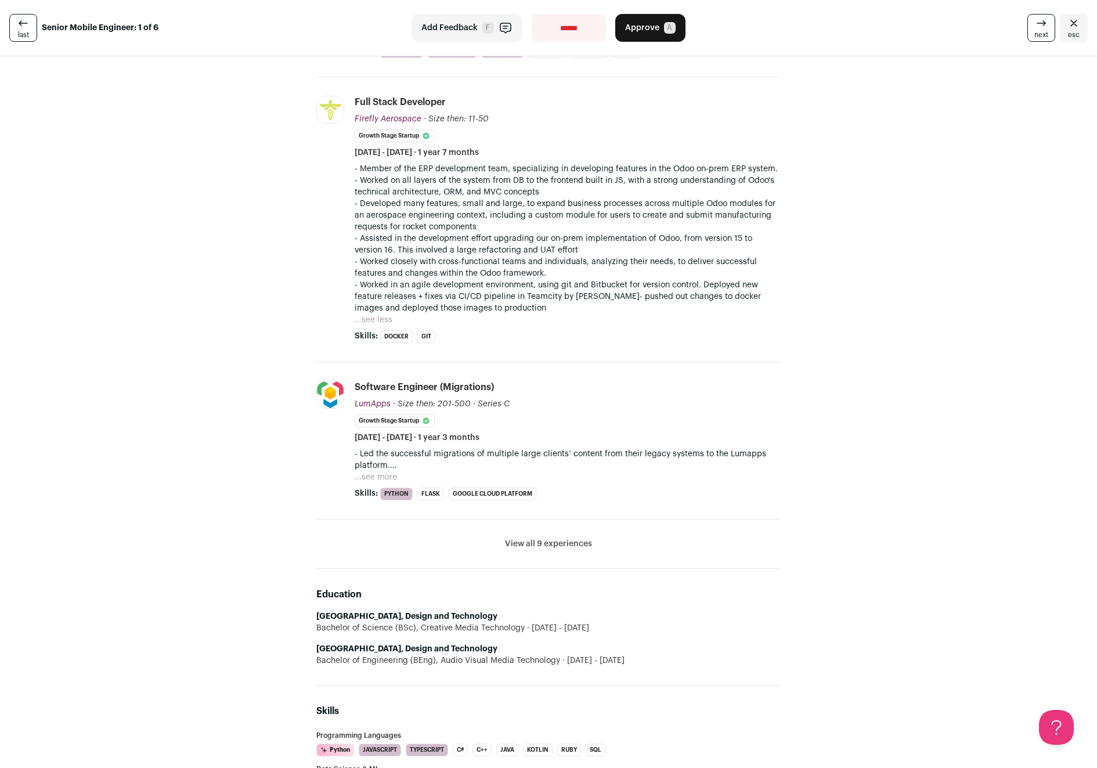
scroll to position [0, 0]
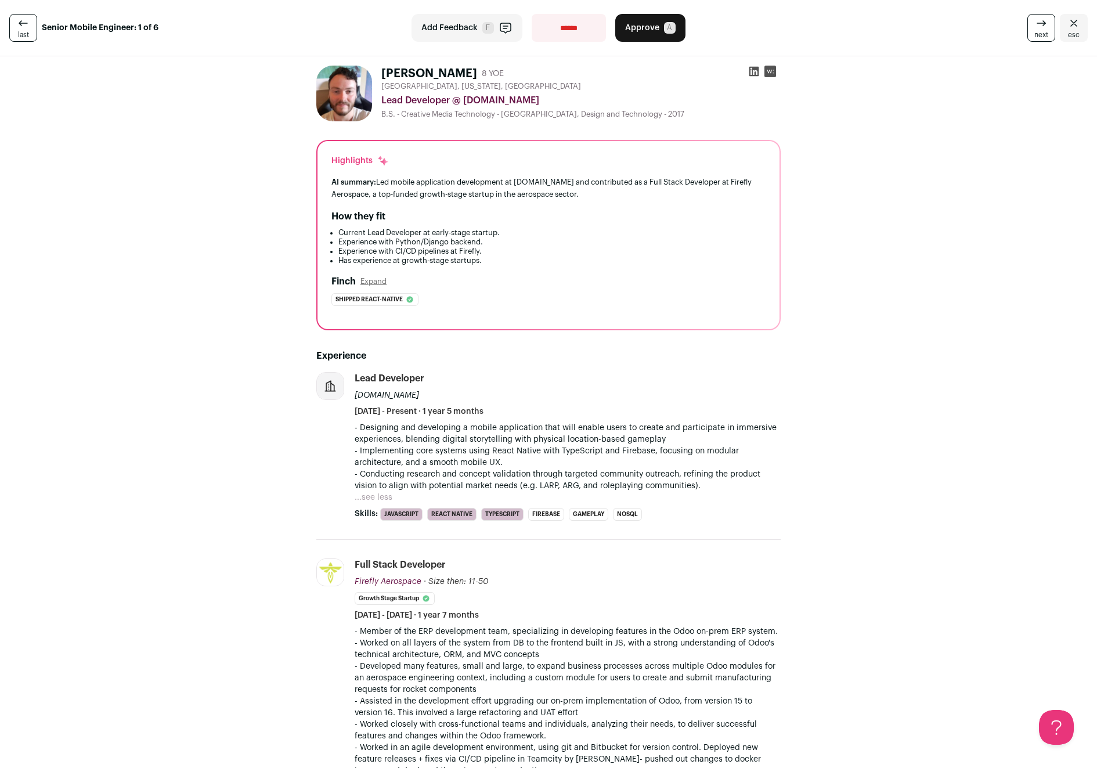
click at [585, 22] on select "**********" at bounding box center [569, 28] width 74 height 28
select select "**********"
click at [532, 14] on select "**********" at bounding box center [569, 28] width 74 height 28
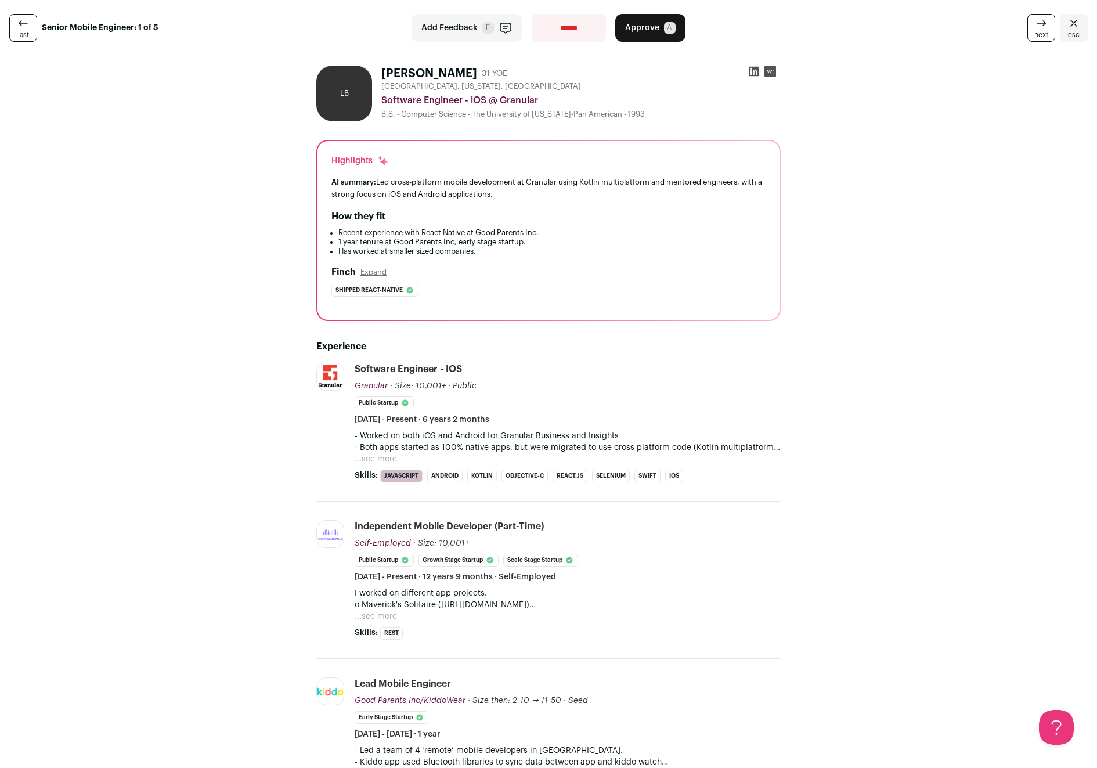
scroll to position [219, 0]
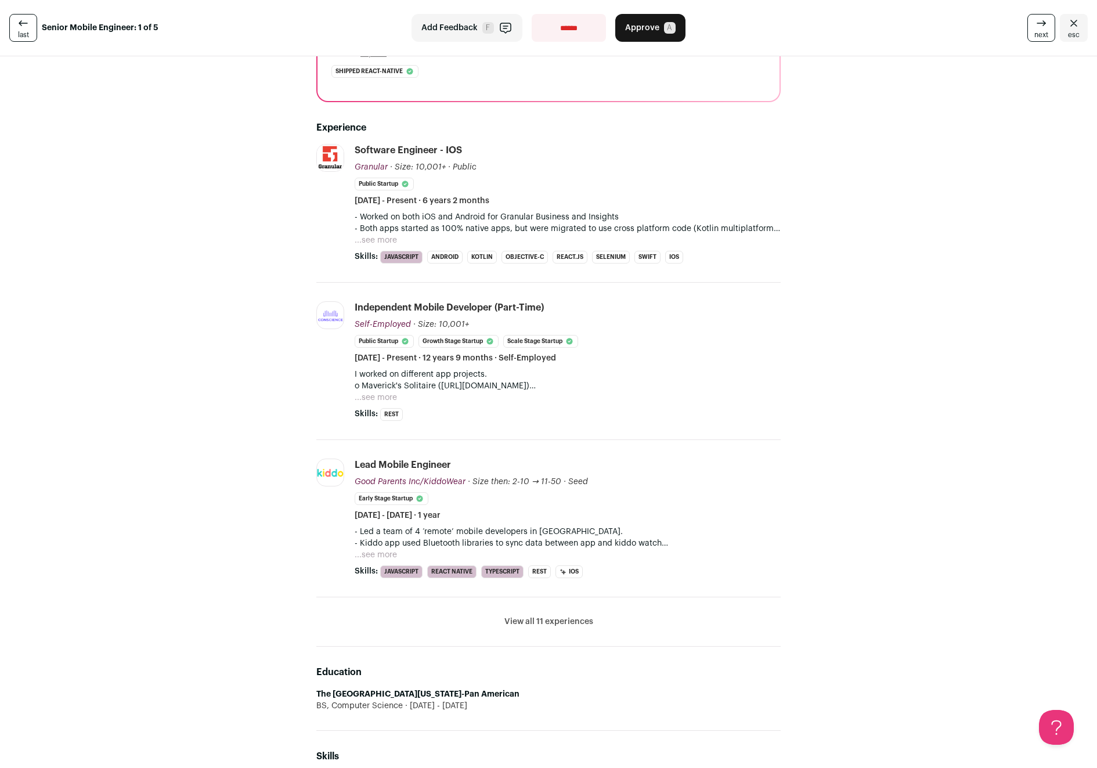
click at [376, 554] on button "...see more" at bounding box center [376, 555] width 42 height 12
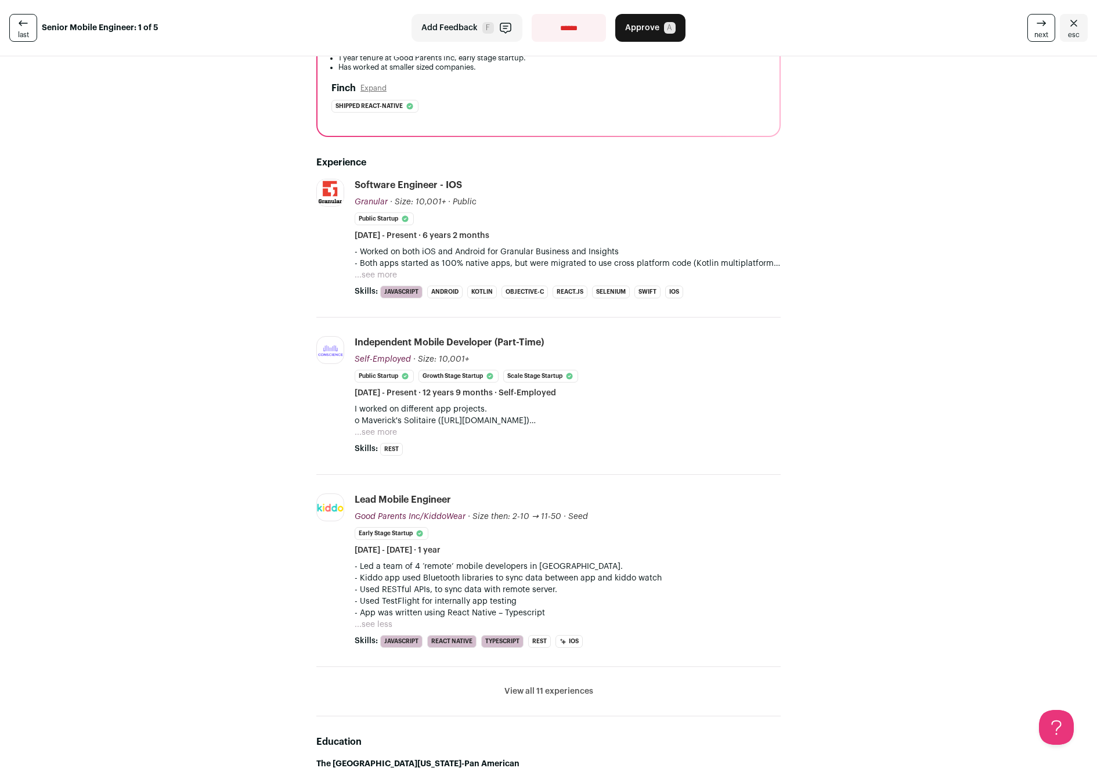
scroll to position [0, 0]
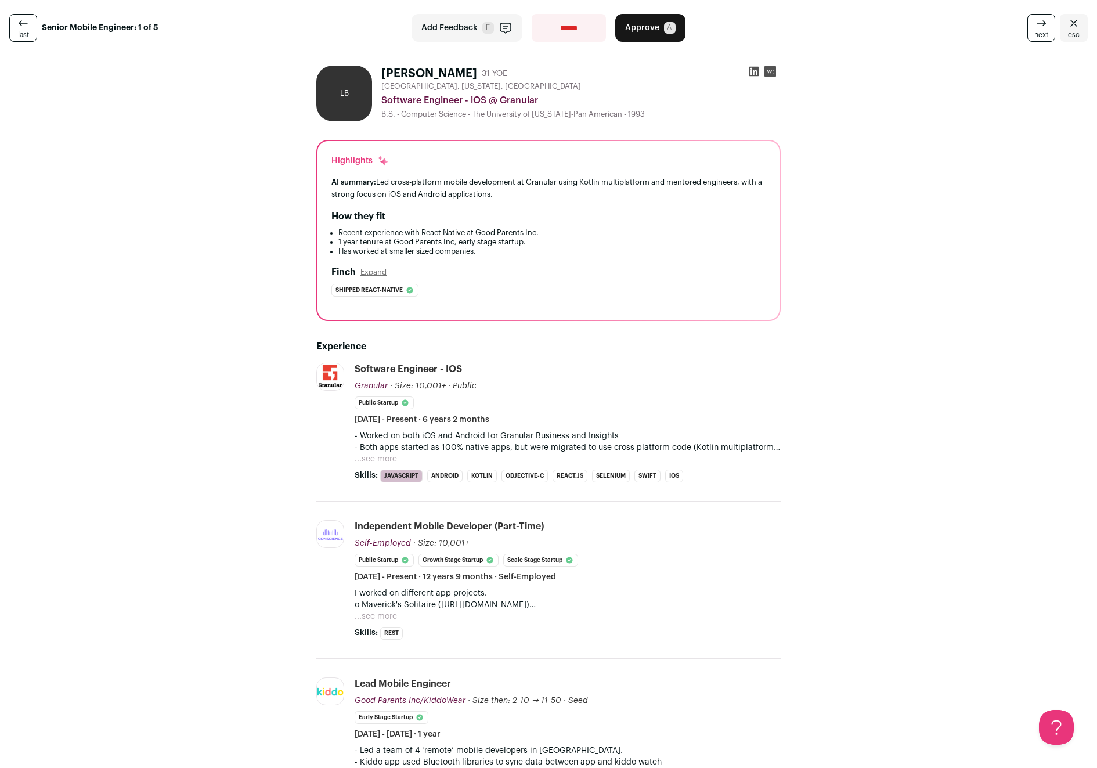
click at [573, 31] on select "**********" at bounding box center [569, 28] width 74 height 28
select select "**********"
click at [532, 14] on select "**********" at bounding box center [569, 28] width 74 height 28
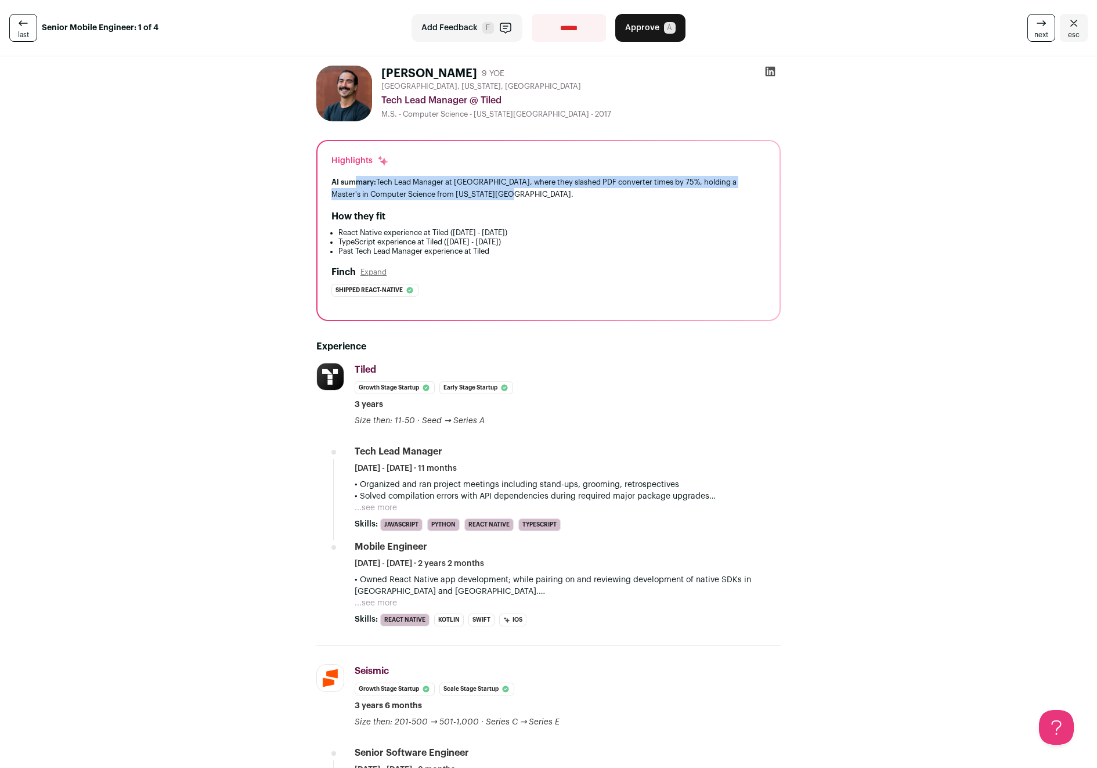
drag, startPoint x: 370, startPoint y: 183, endPoint x: 465, endPoint y: 191, distance: 95.5
click at [465, 191] on div "AI summary: Tech Lead Manager at Tiled, where they slashed PDF converter times …" at bounding box center [548, 188] width 434 height 24
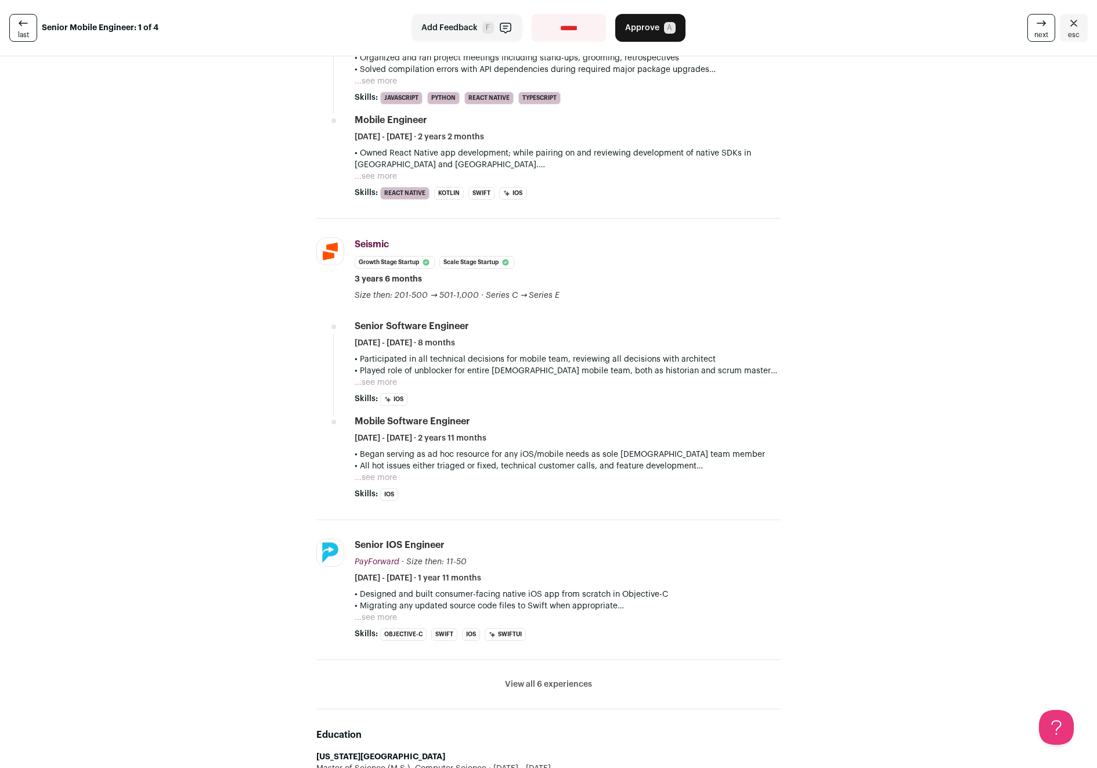
scroll to position [273, 0]
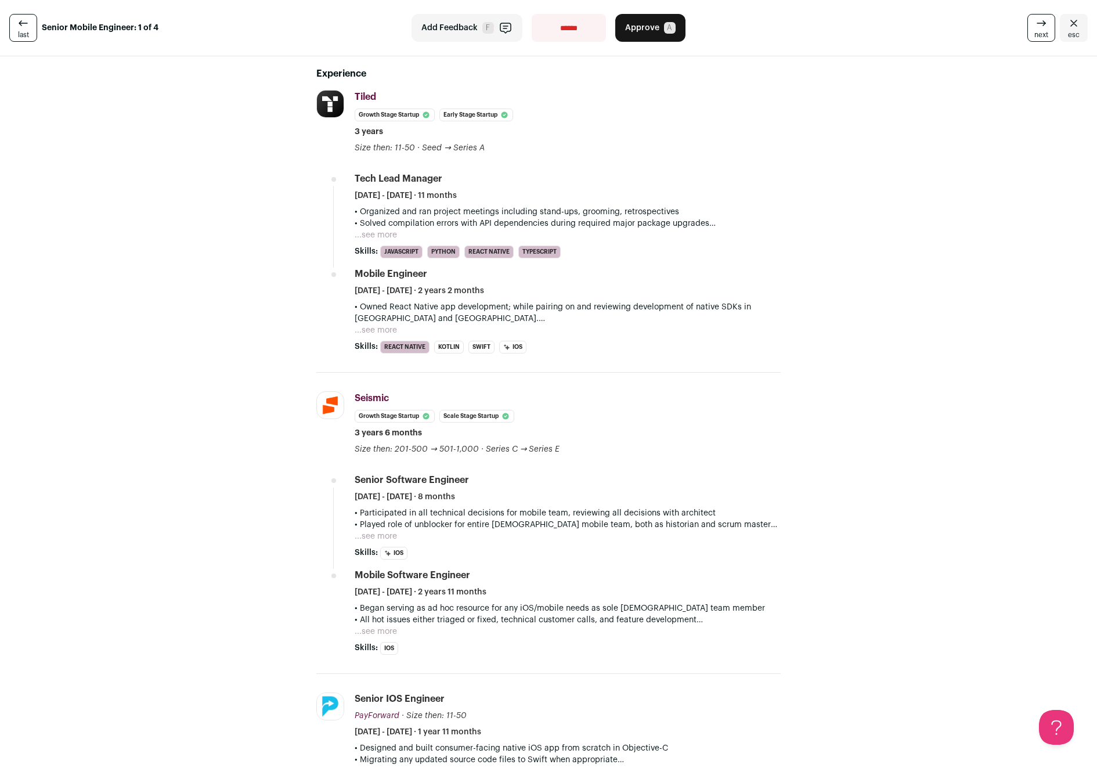
click at [365, 540] on button "...see more" at bounding box center [376, 536] width 42 height 12
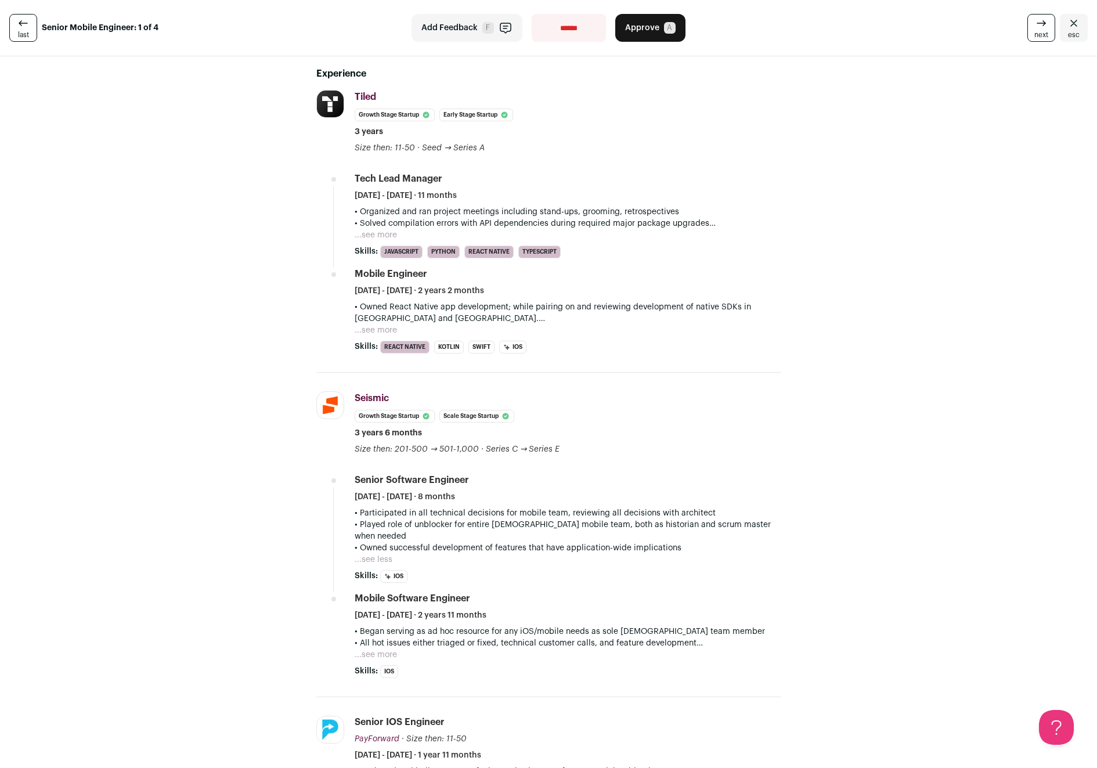
drag, startPoint x: 364, startPoint y: 525, endPoint x: 529, endPoint y: 547, distance: 166.3
click at [529, 547] on div "• Participated in all technical decisions for mobile team, reviewing all decisi…" at bounding box center [568, 536] width 426 height 58
click at [537, 528] on p "• Played role of unblocker for entire [DEMOGRAPHIC_DATA] mobile team, both as h…" at bounding box center [568, 530] width 426 height 23
click at [376, 235] on button "...see more" at bounding box center [376, 235] width 42 height 12
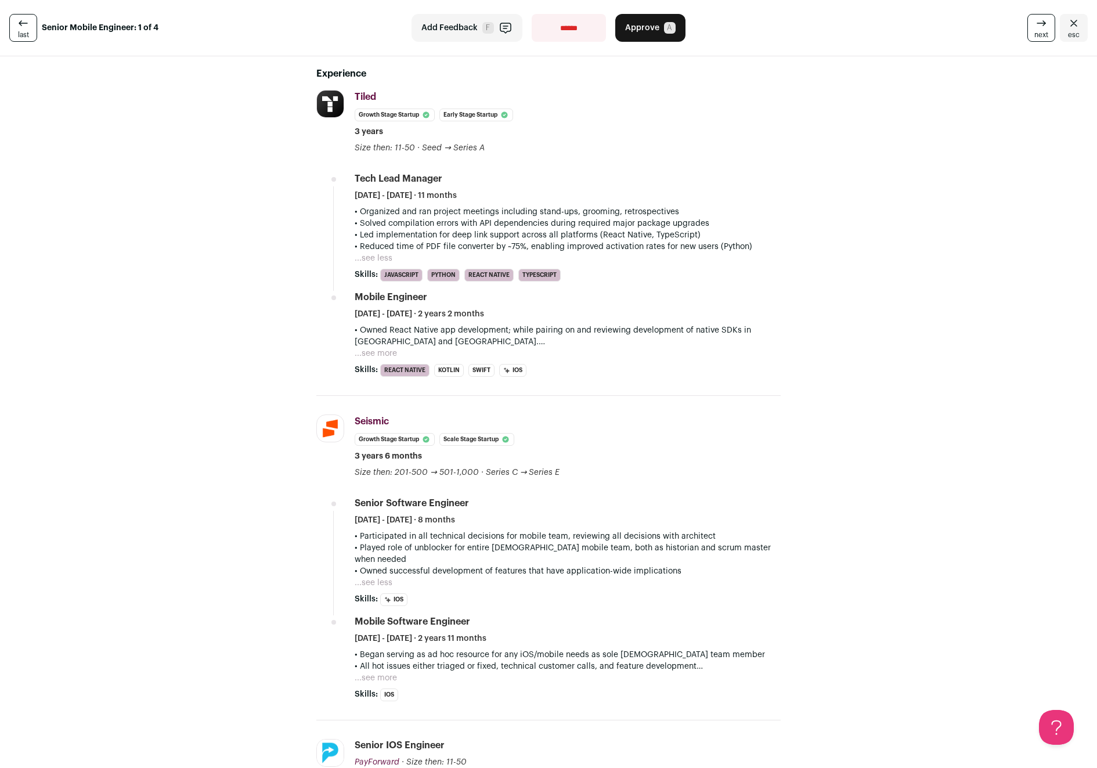
drag, startPoint x: 376, startPoint y: 213, endPoint x: 517, endPoint y: 219, distance: 140.6
click at [517, 219] on div "• Organized and ran project meetings including stand-ups, grooming, retrospecti…" at bounding box center [568, 229] width 426 height 46
drag, startPoint x: 513, startPoint y: 217, endPoint x: 639, endPoint y: 234, distance: 127.1
click at [639, 234] on div "• Organized and ran project meetings including stand-ups, grooming, retrospecti…" at bounding box center [568, 229] width 426 height 46
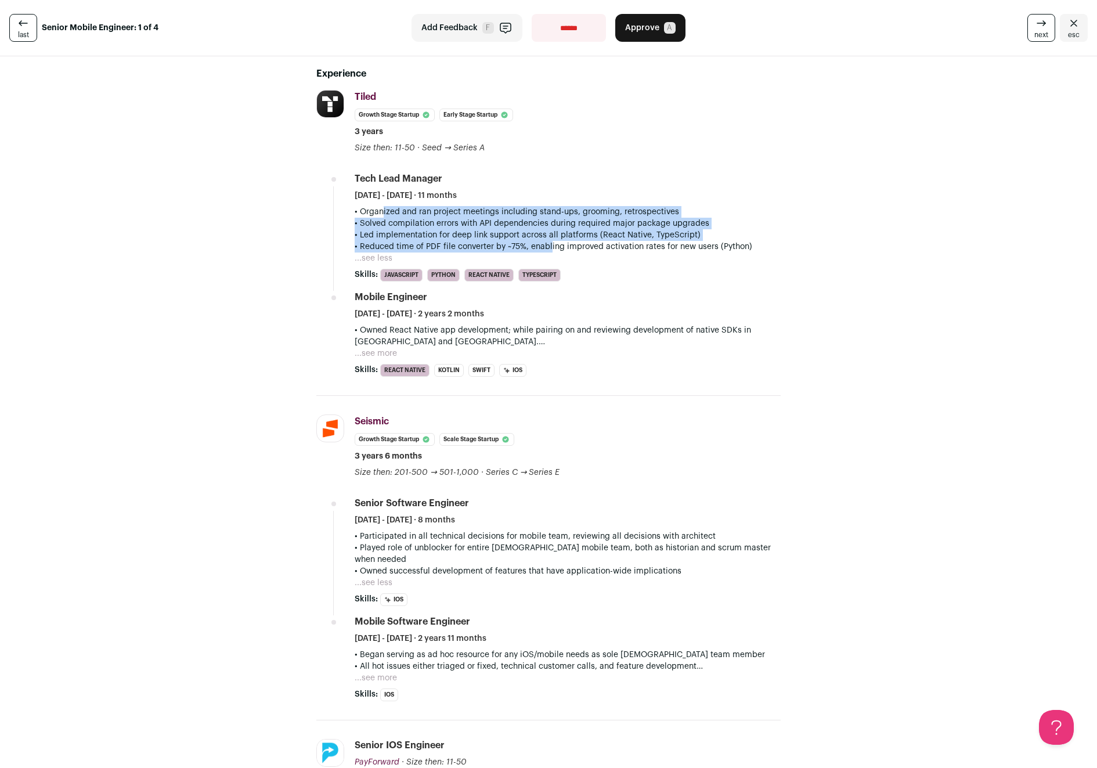
drag, startPoint x: 373, startPoint y: 215, endPoint x: 542, endPoint y: 247, distance: 171.9
click at [542, 247] on div "• Organized and ran project meetings including stand-ups, grooming, retrospecti…" at bounding box center [568, 229] width 426 height 46
click at [542, 247] on p "• Reduced time of PDF file converter by ~75%, enabling improved activation rate…" at bounding box center [568, 247] width 426 height 12
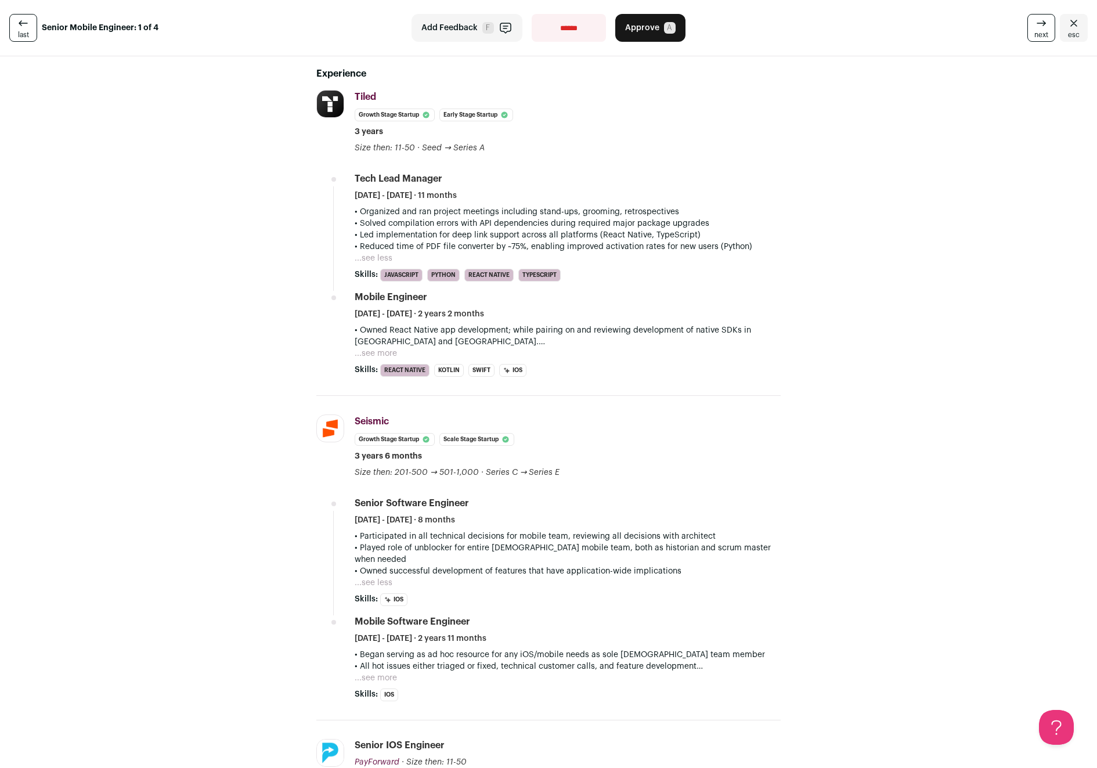
scroll to position [0, 0]
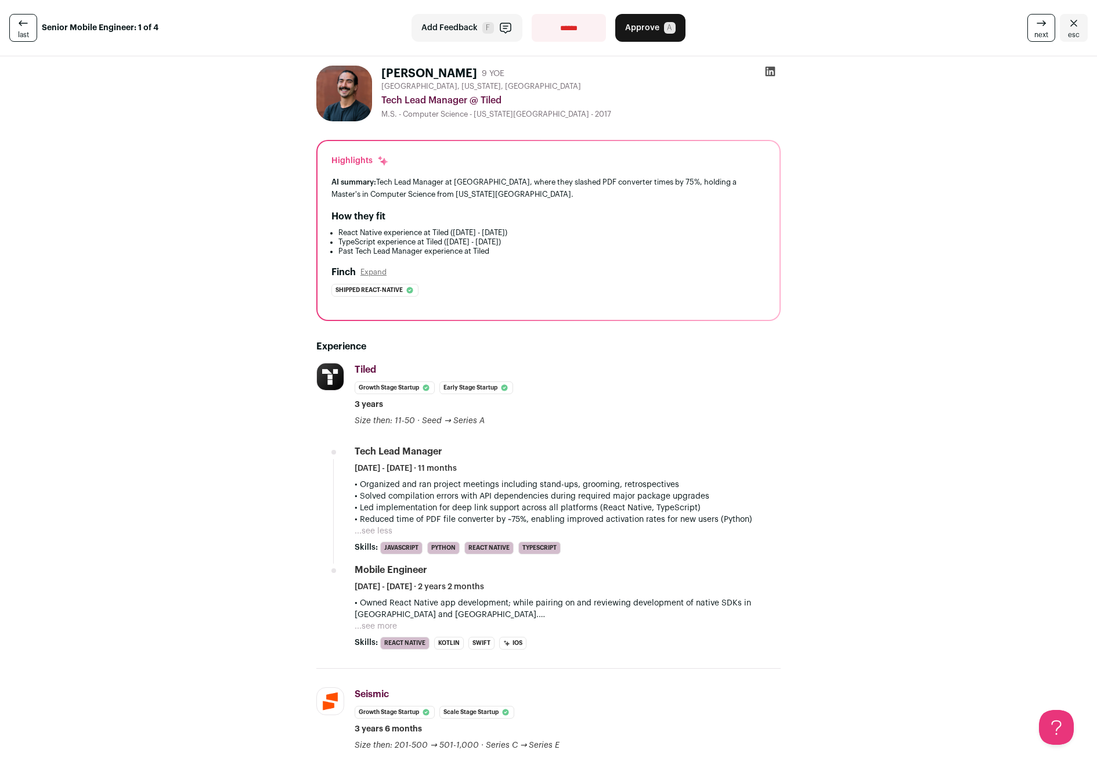
click at [636, 27] on span "Approve" at bounding box center [642, 28] width 34 height 12
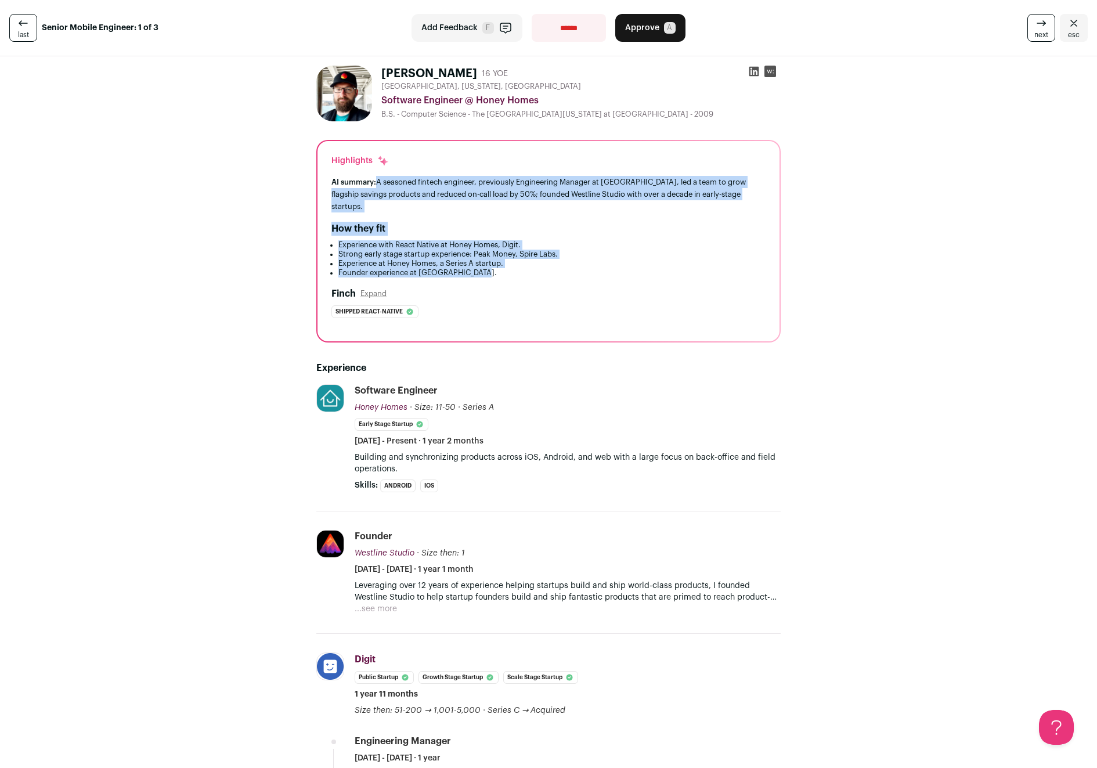
drag, startPoint x: 373, startPoint y: 177, endPoint x: 568, endPoint y: 258, distance: 211.0
click at [568, 258] on div "Highlights AI summary: A seasoned fintech engineer, previously Engineering Mana…" at bounding box center [548, 241] width 462 height 200
click at [568, 268] on li "Founder experience at [GEOGRAPHIC_DATA]." at bounding box center [551, 272] width 427 height 9
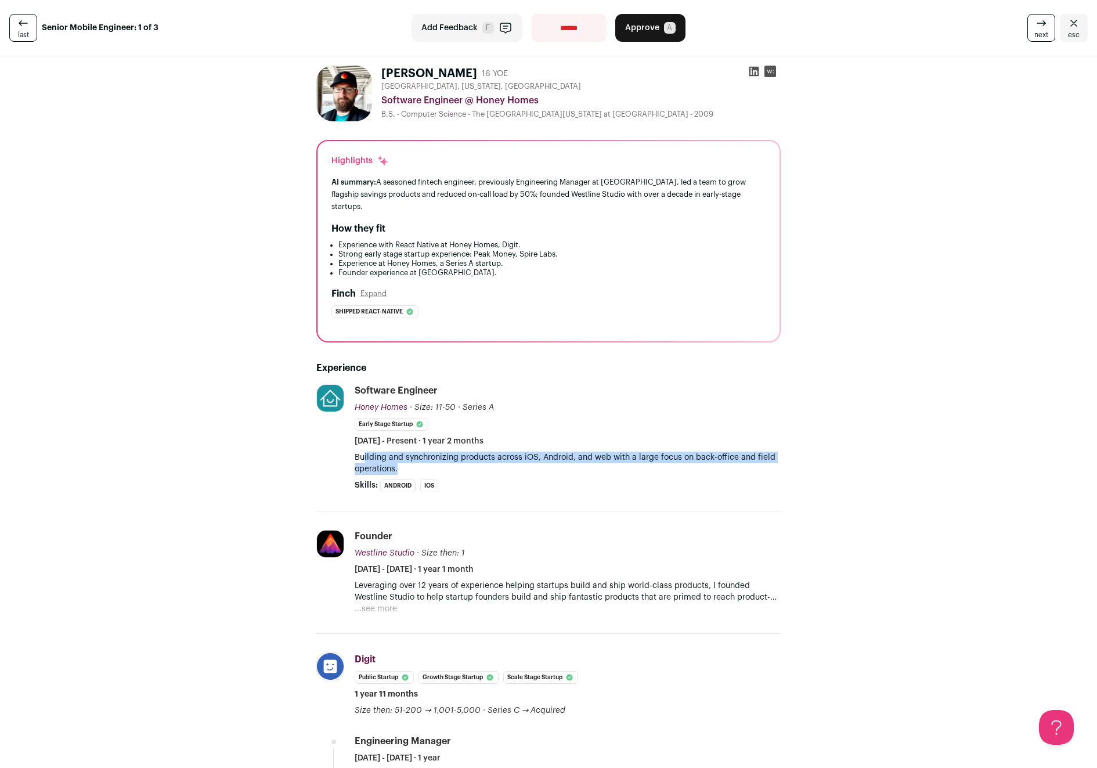
drag, startPoint x: 360, startPoint y: 449, endPoint x: 492, endPoint y: 457, distance: 131.4
click at [492, 457] on p "Building and synchronizing products across iOS, Android, and web with a large f…" at bounding box center [568, 463] width 426 height 23
click at [656, 23] on button "Approve A" at bounding box center [650, 28] width 70 height 28
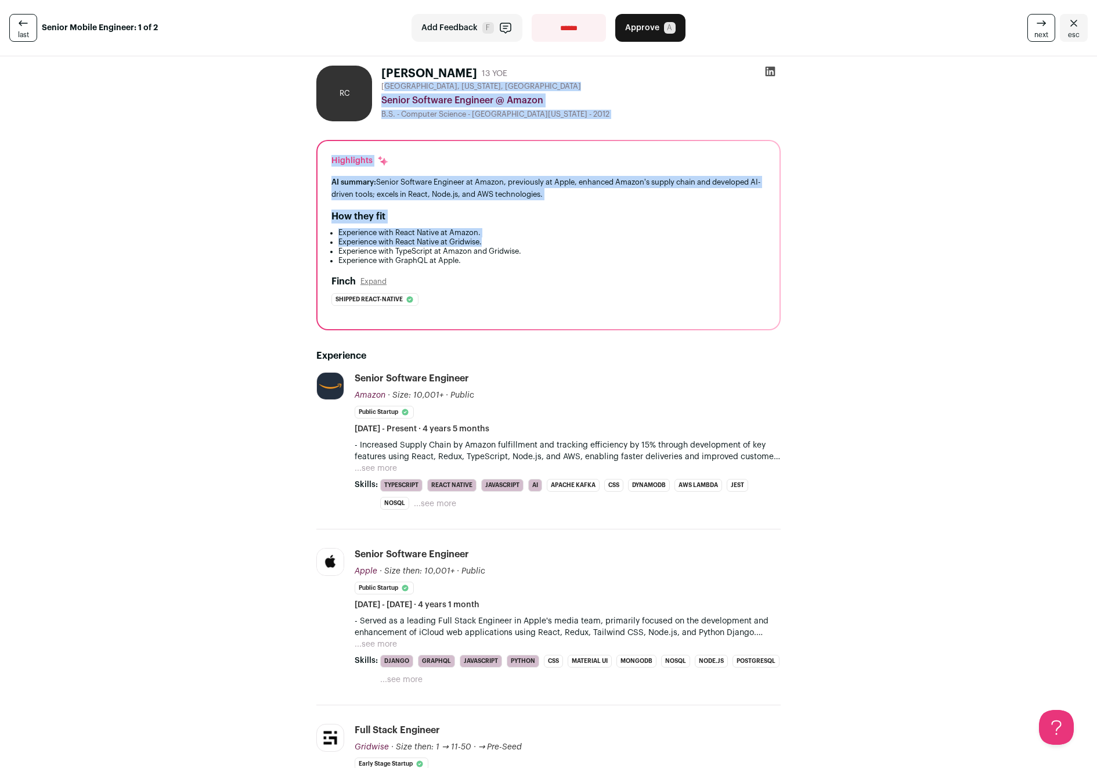
drag, startPoint x: 382, startPoint y: 87, endPoint x: 565, endPoint y: 239, distance: 237.4
click at [565, 239] on div "[PERSON_NAME] 13 YOE [GEOGRAPHIC_DATA], [US_STATE], [GEOGRAPHIC_DATA] Senior So…" at bounding box center [548, 782] width 520 height 1453
click at [565, 239] on li "Experience with React Native at Gridwise." at bounding box center [551, 241] width 427 height 9
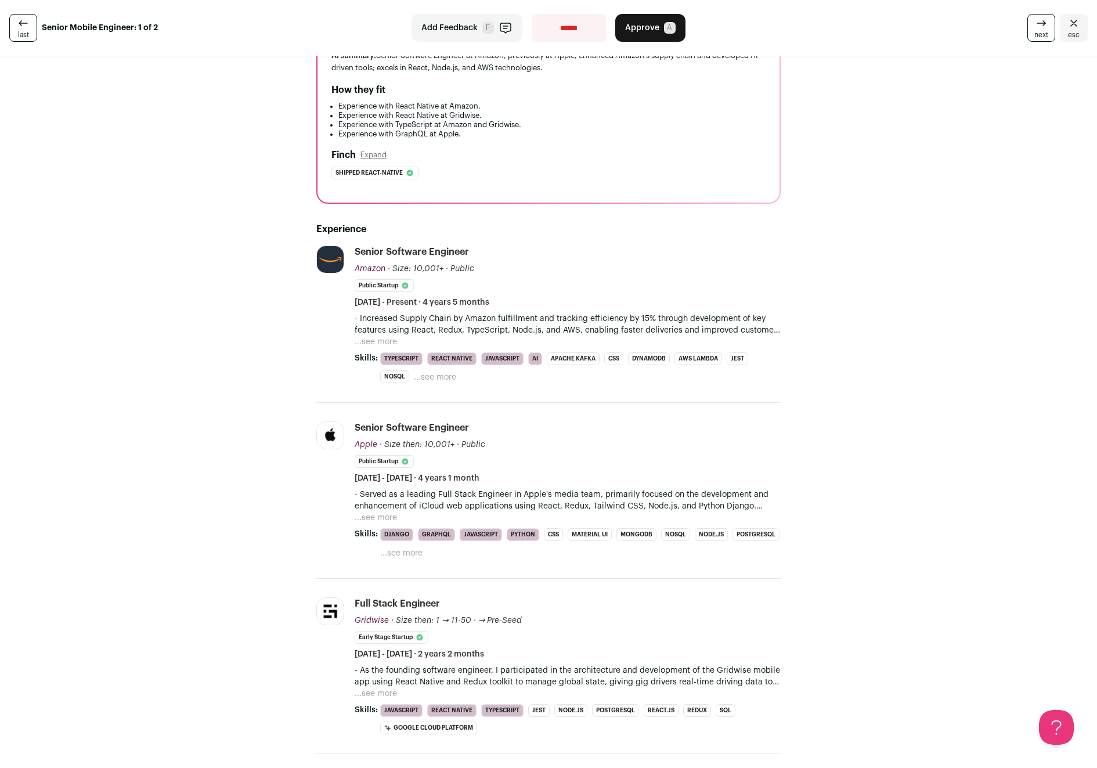
scroll to position [279, 0]
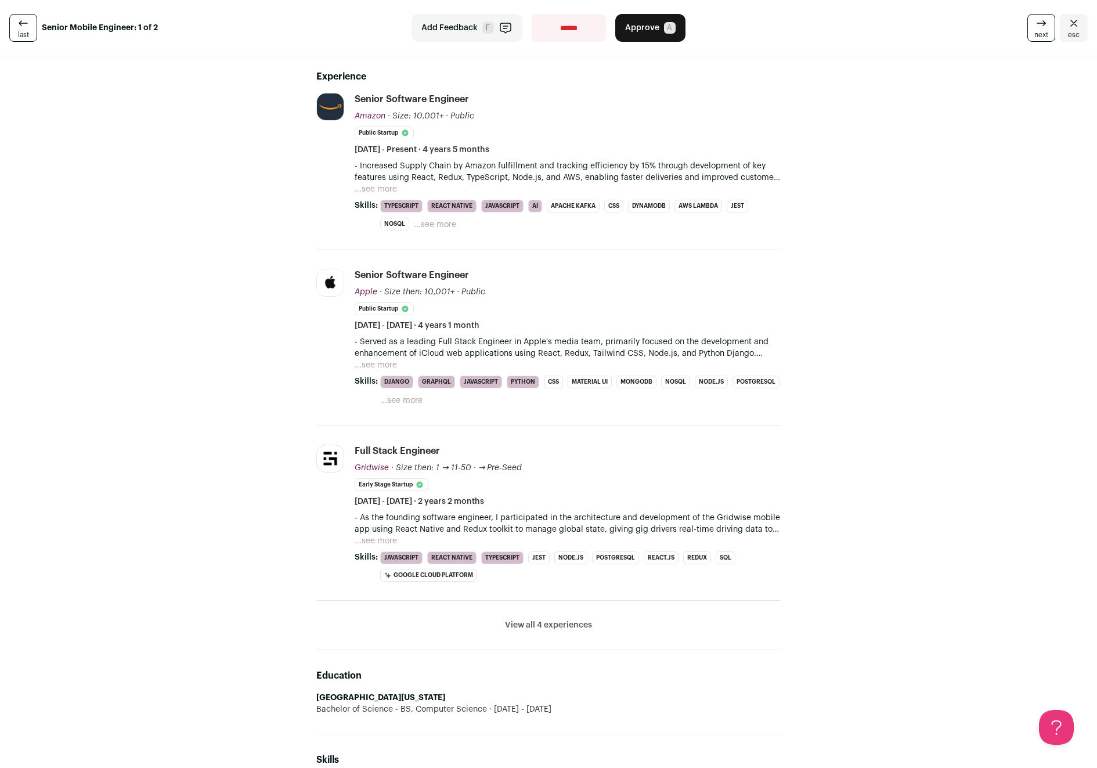
click at [382, 540] on button "...see more" at bounding box center [376, 541] width 42 height 12
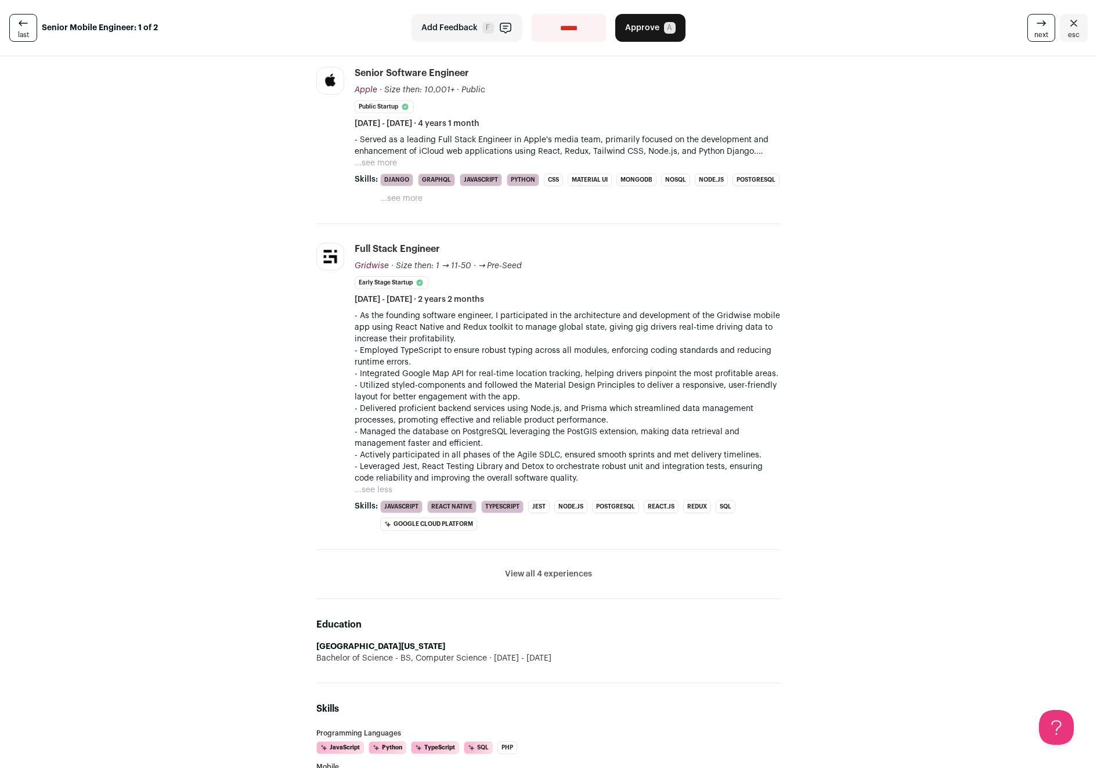
scroll to position [0, 0]
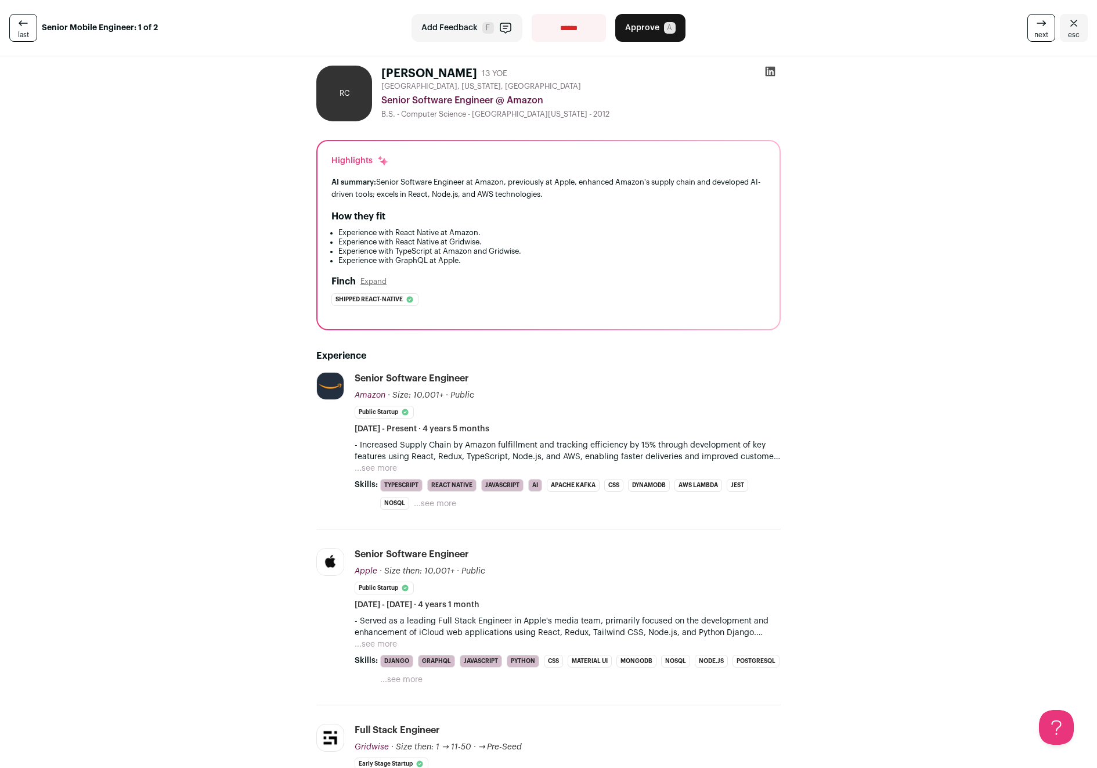
click at [558, 30] on select "**********" at bounding box center [569, 28] width 74 height 28
click at [369, 467] on button "...see more" at bounding box center [376, 469] width 42 height 12
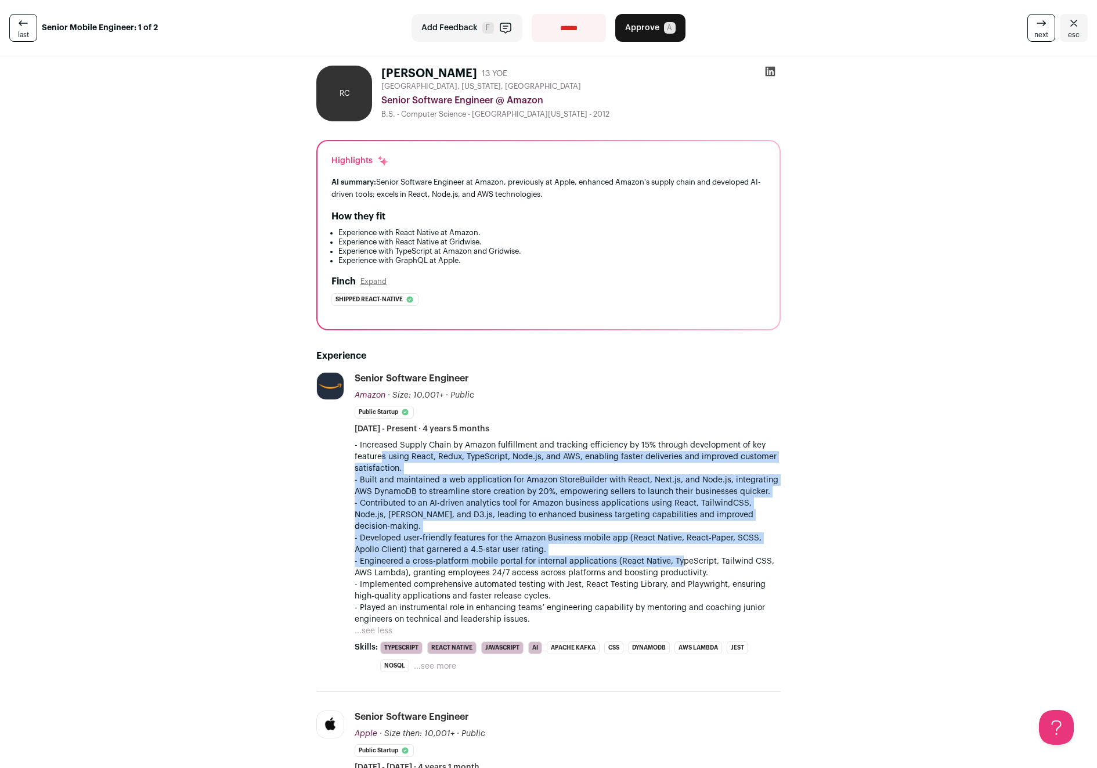
drag, startPoint x: 371, startPoint y: 463, endPoint x: 673, endPoint y: 553, distance: 314.9
click at [673, 553] on div "- Increased Supply Chain by Amazon fulfillment and tracking efficiency by 15% t…" at bounding box center [568, 532] width 426 height 186
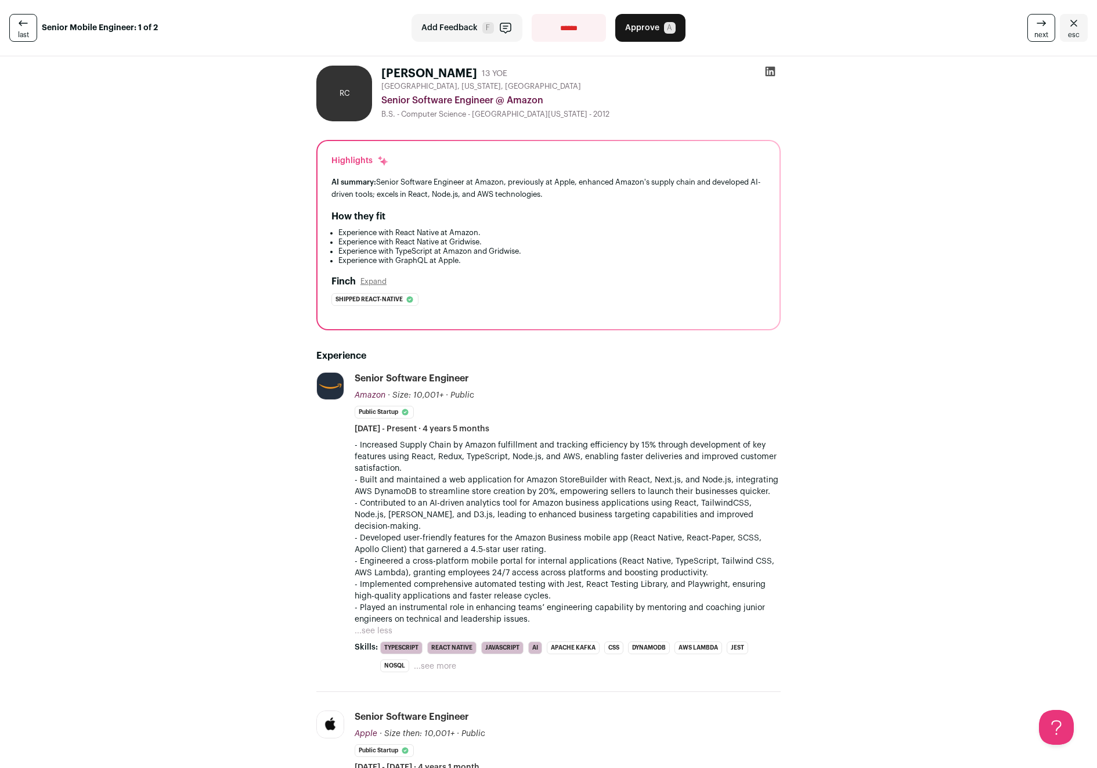
click at [673, 555] on p "- Engineered a cross-platform mobile portal for internal applications (React Na…" at bounding box center [568, 566] width 426 height 23
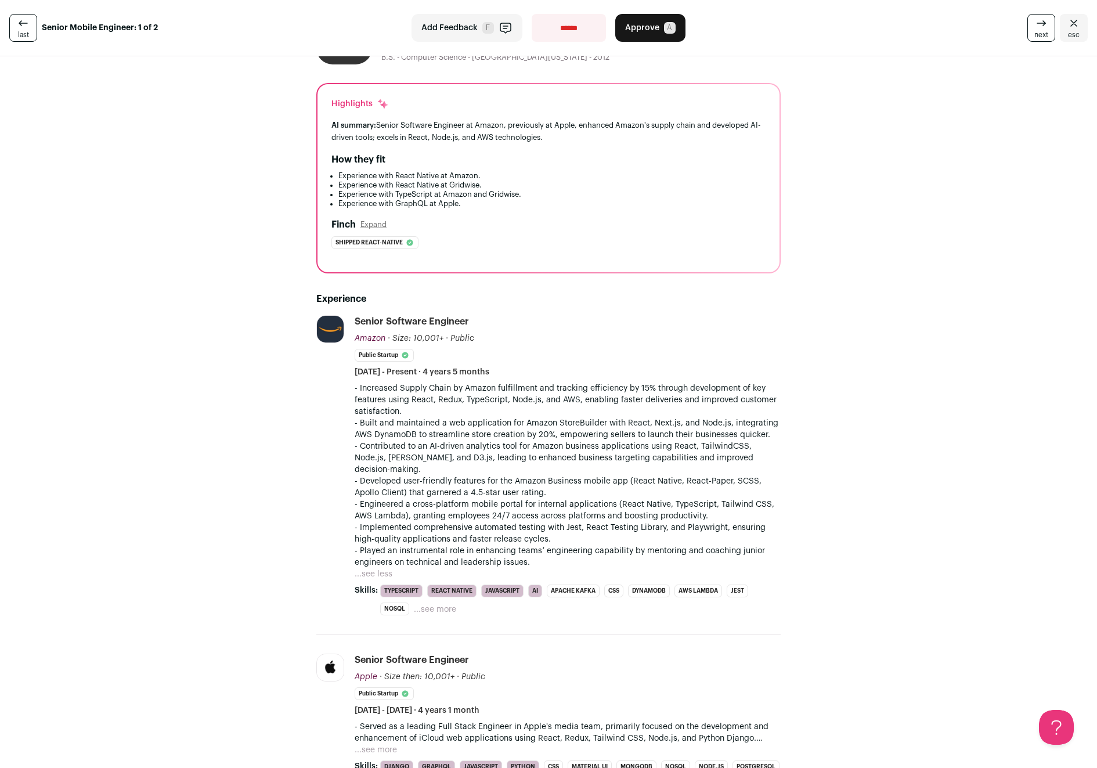
scroll to position [293, 0]
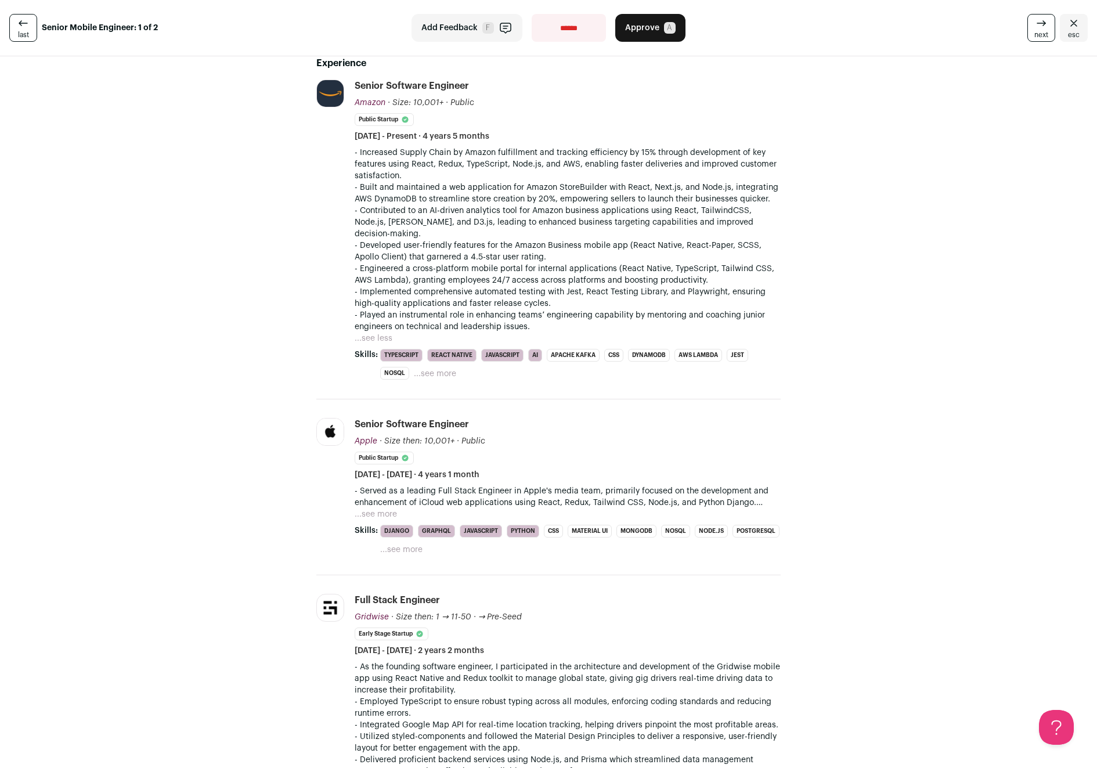
click at [377, 508] on button "...see more" at bounding box center [376, 514] width 42 height 12
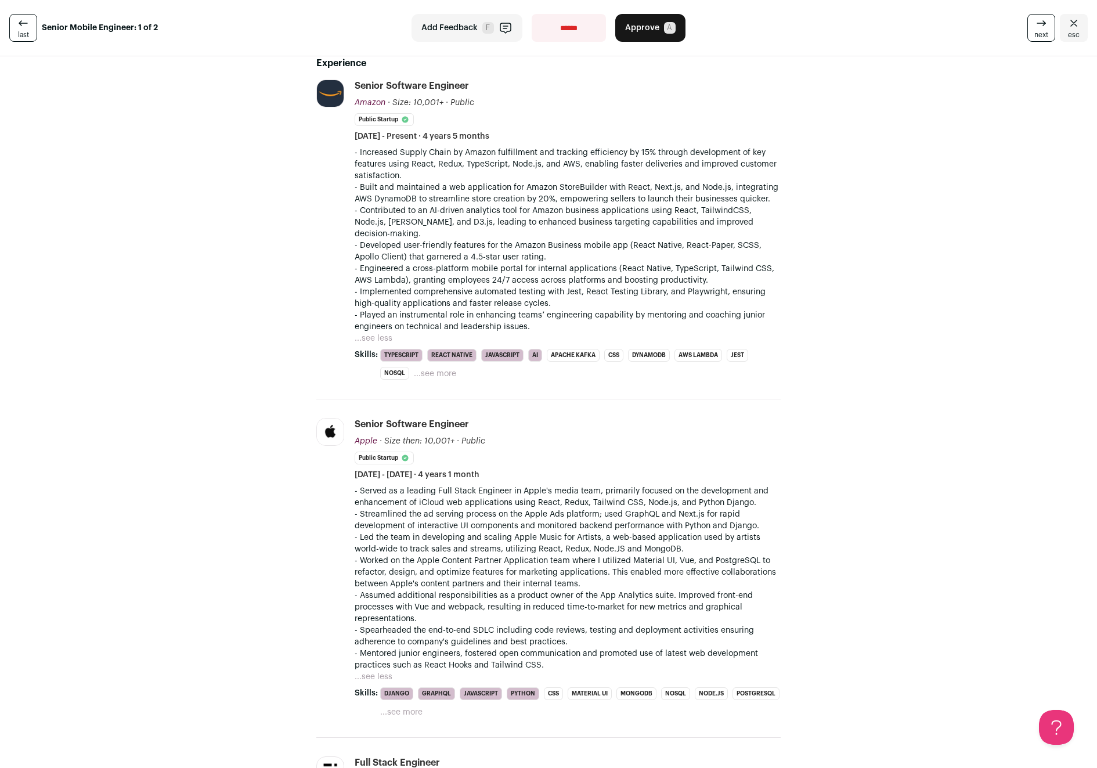
scroll to position [0, 0]
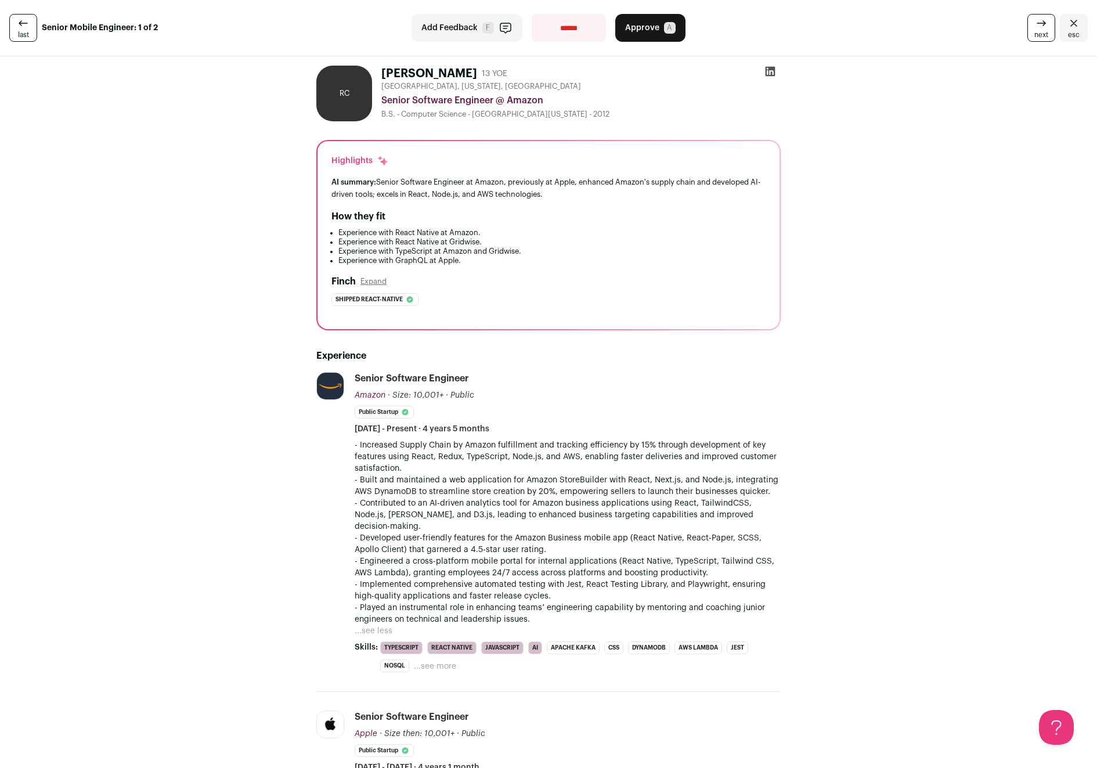
click at [573, 22] on select "**********" at bounding box center [569, 28] width 74 height 28
select select "**********"
click at [532, 14] on select "**********" at bounding box center [569, 28] width 74 height 28
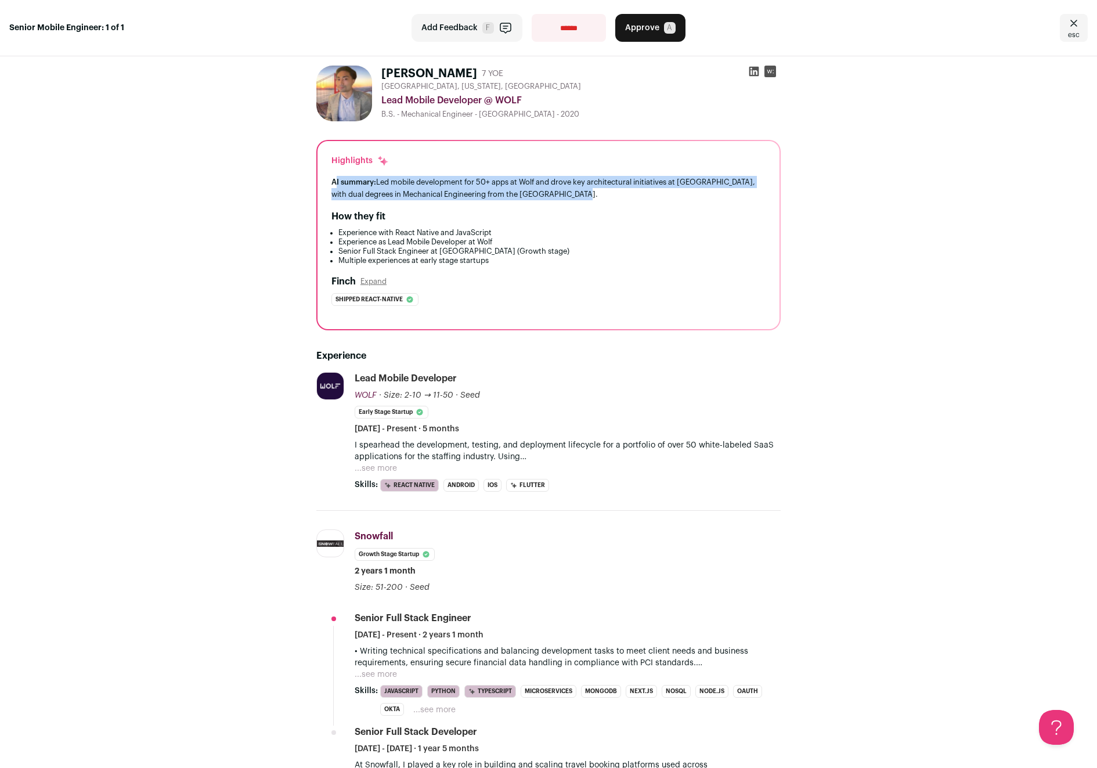
drag, startPoint x: 331, startPoint y: 178, endPoint x: 586, endPoint y: 204, distance: 256.6
click at [586, 204] on div "Highlights AI summary: Led mobile development for 50+ apps at Wolf and drove ke…" at bounding box center [548, 235] width 462 height 188
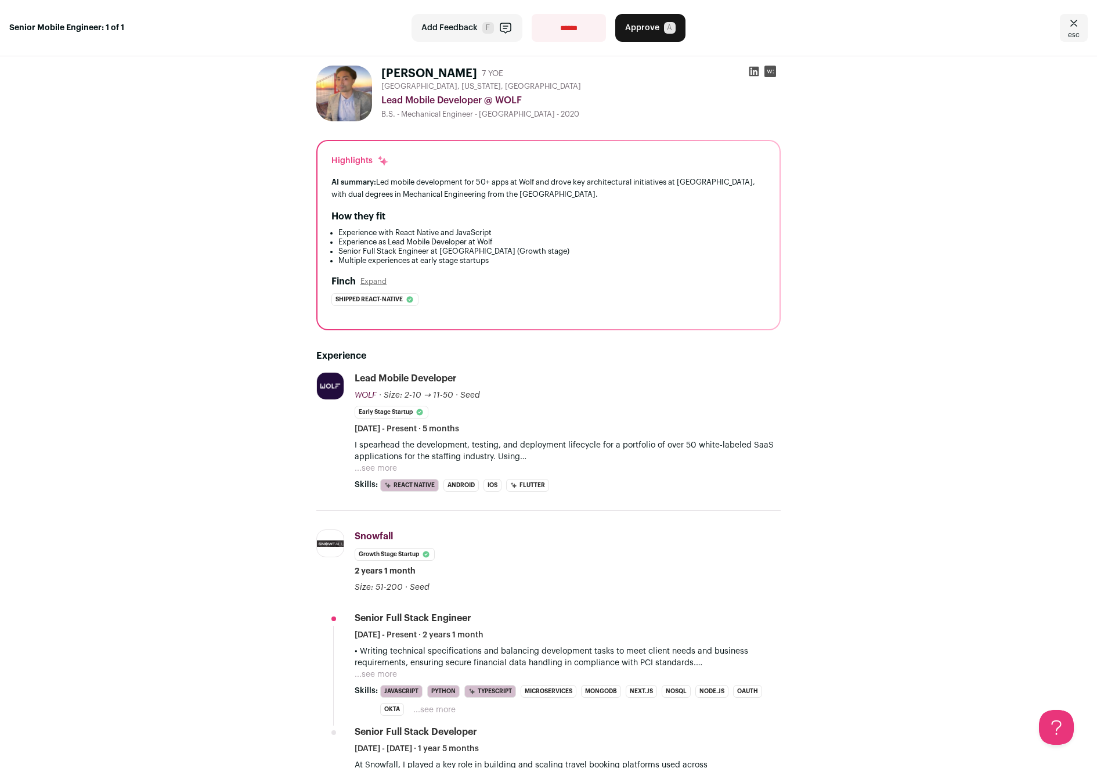
click at [378, 465] on button "...see more" at bounding box center [376, 469] width 42 height 12
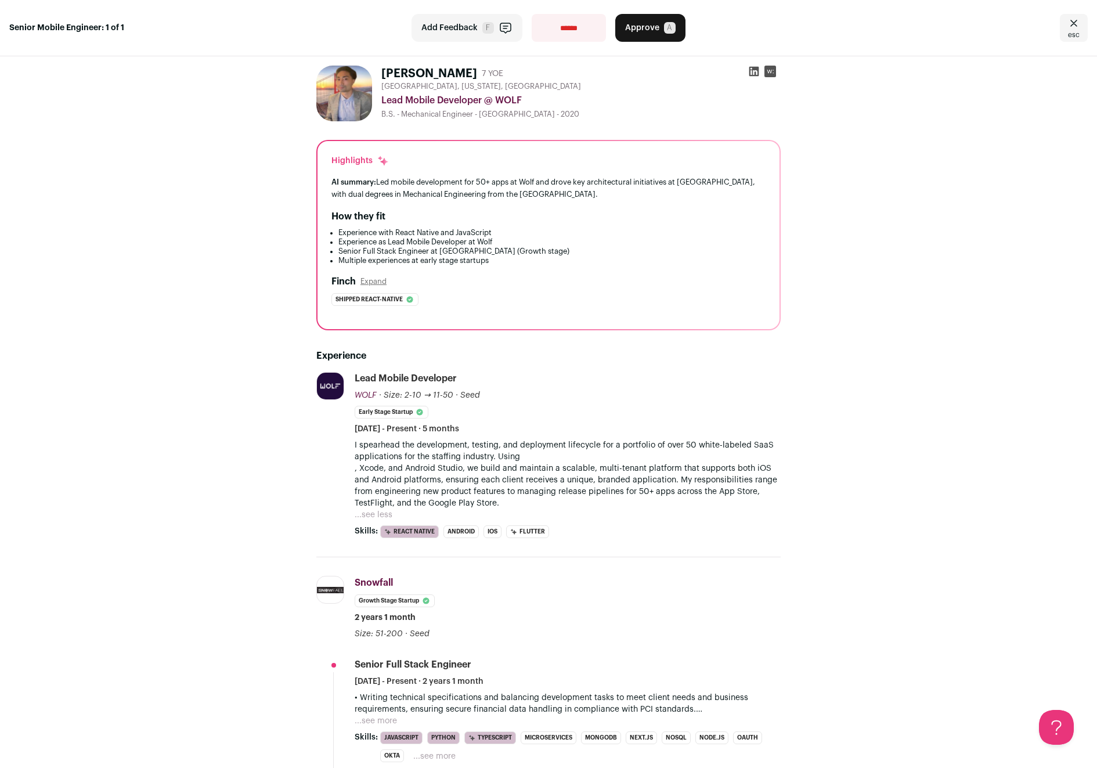
drag, startPoint x: 363, startPoint y: 437, endPoint x: 399, endPoint y: 458, distance: 42.1
click at [399, 458] on li "Lead Mobile Developer WOLF WOLF [DOMAIN_NAME] Add to company list Public / Priv…" at bounding box center [568, 455] width 426 height 166
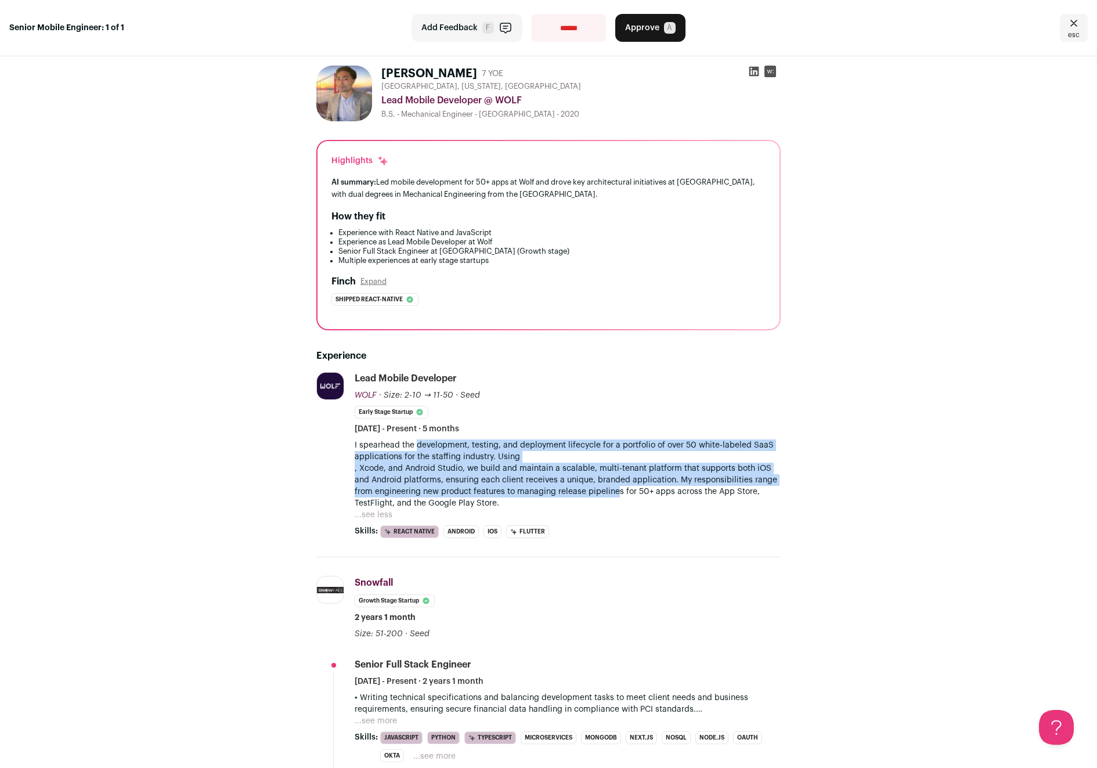
drag, startPoint x: 418, startPoint y: 441, endPoint x: 592, endPoint y: 497, distance: 182.3
click at [592, 497] on p "I spearhead the development, testing, and deployment lifecycle for a portfolio …" at bounding box center [568, 474] width 426 height 70
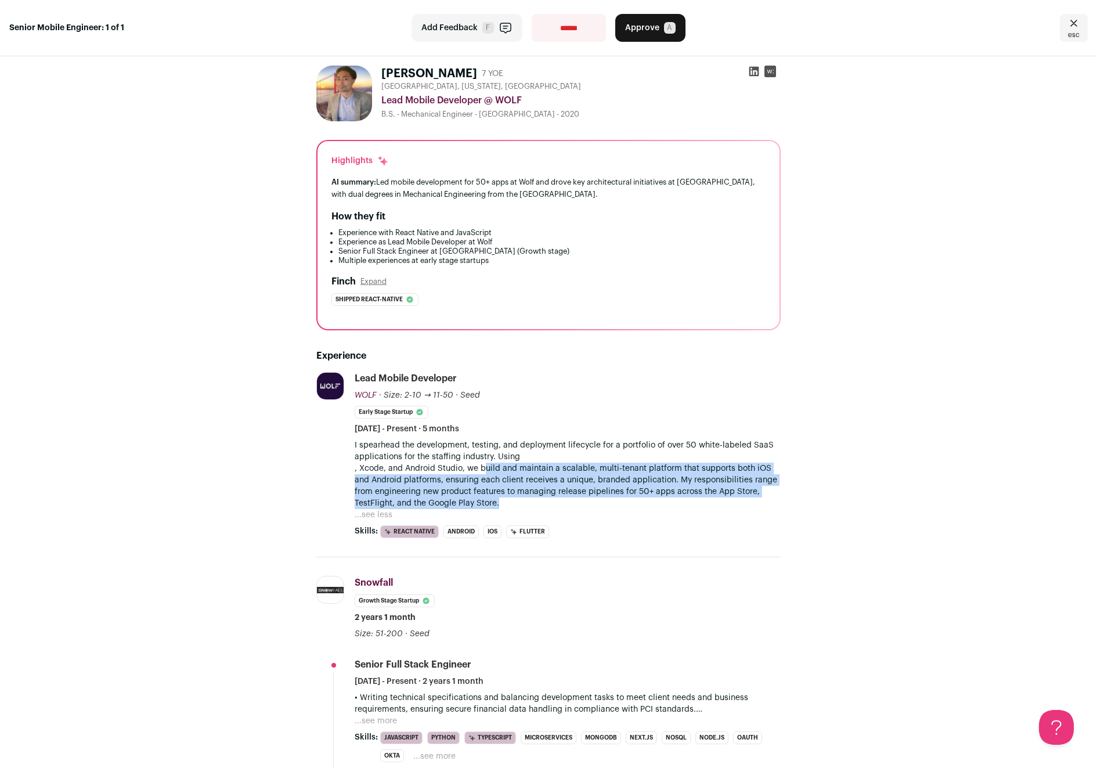
drag, startPoint x: 485, startPoint y: 471, endPoint x: 608, endPoint y: 499, distance: 126.2
click at [608, 499] on p "I spearhead the development, testing, and deployment lifecycle for a portfolio …" at bounding box center [568, 474] width 426 height 70
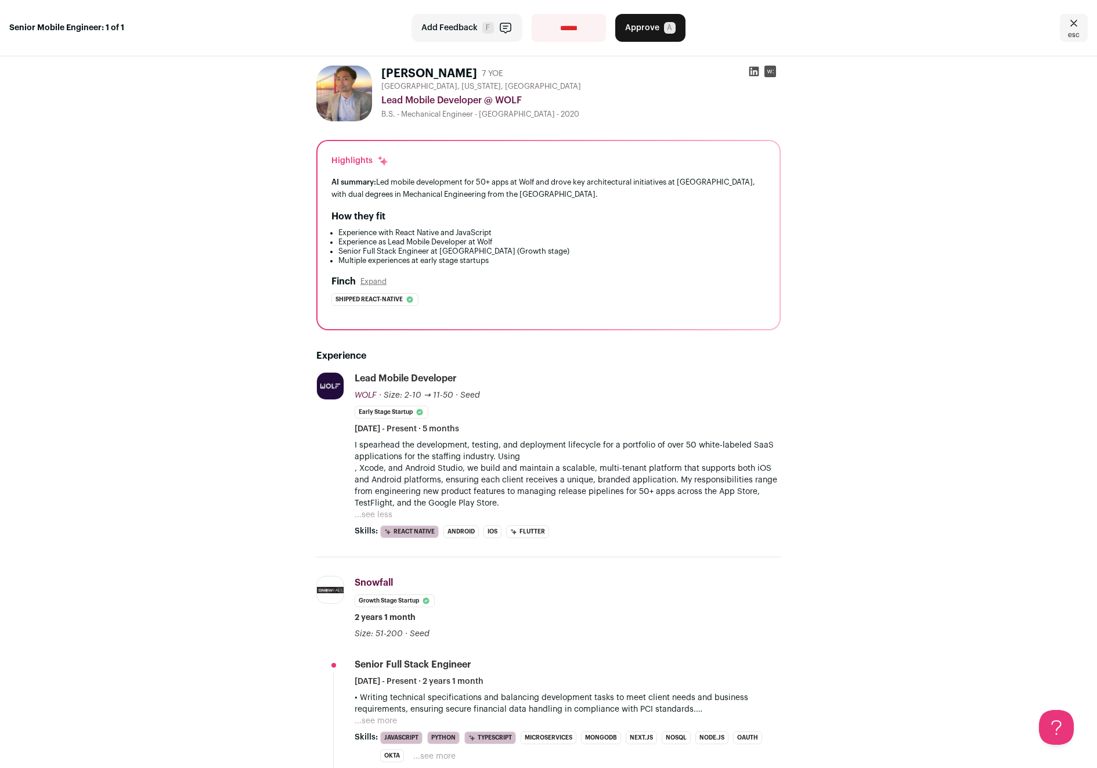
scroll to position [153, 0]
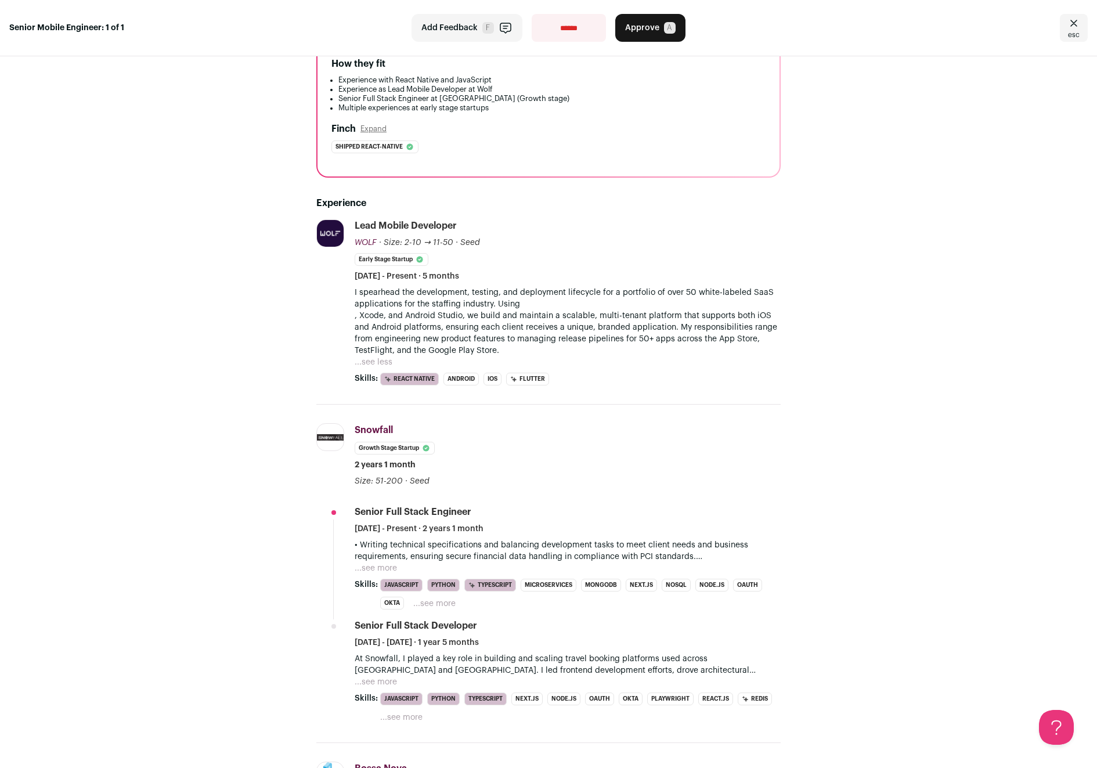
click at [381, 566] on button "...see more" at bounding box center [376, 568] width 42 height 12
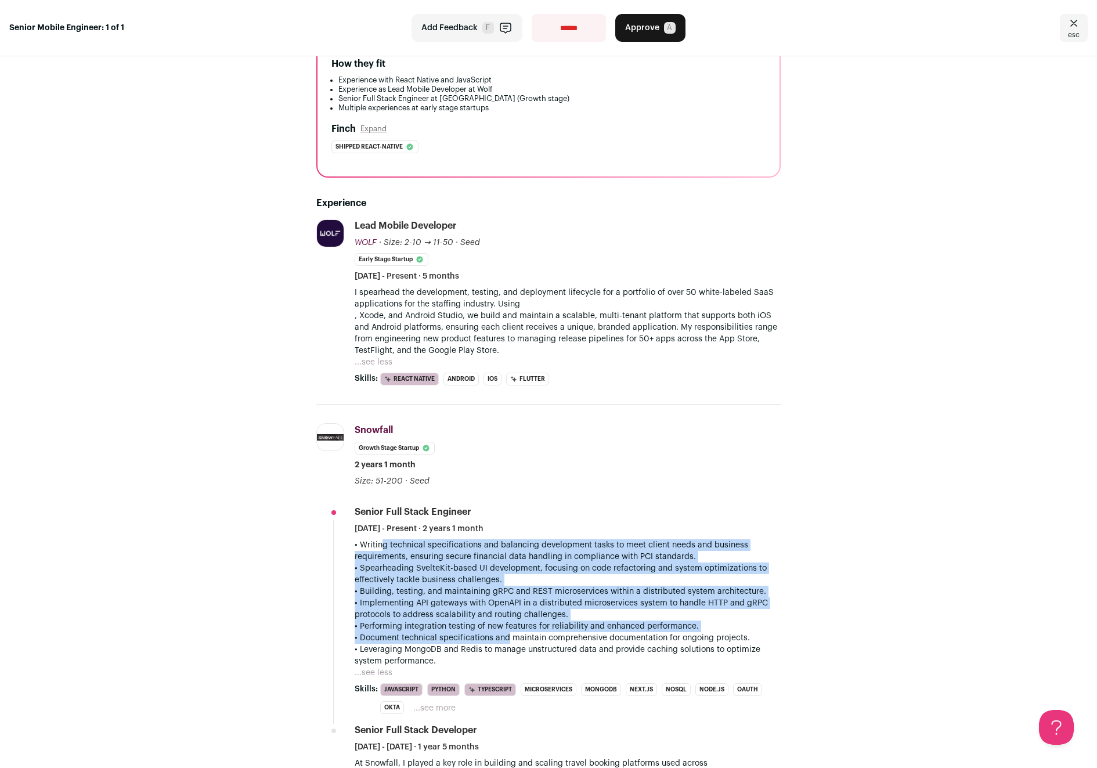
drag, startPoint x: 371, startPoint y: 544, endPoint x: 497, endPoint y: 633, distance: 154.1
click at [497, 633] on p "• Writing technical specifications and balancing development tasks to meet clie…" at bounding box center [568, 603] width 426 height 128
click at [498, 633] on p "• Writing technical specifications and balancing development tasks to meet clie…" at bounding box center [568, 603] width 426 height 128
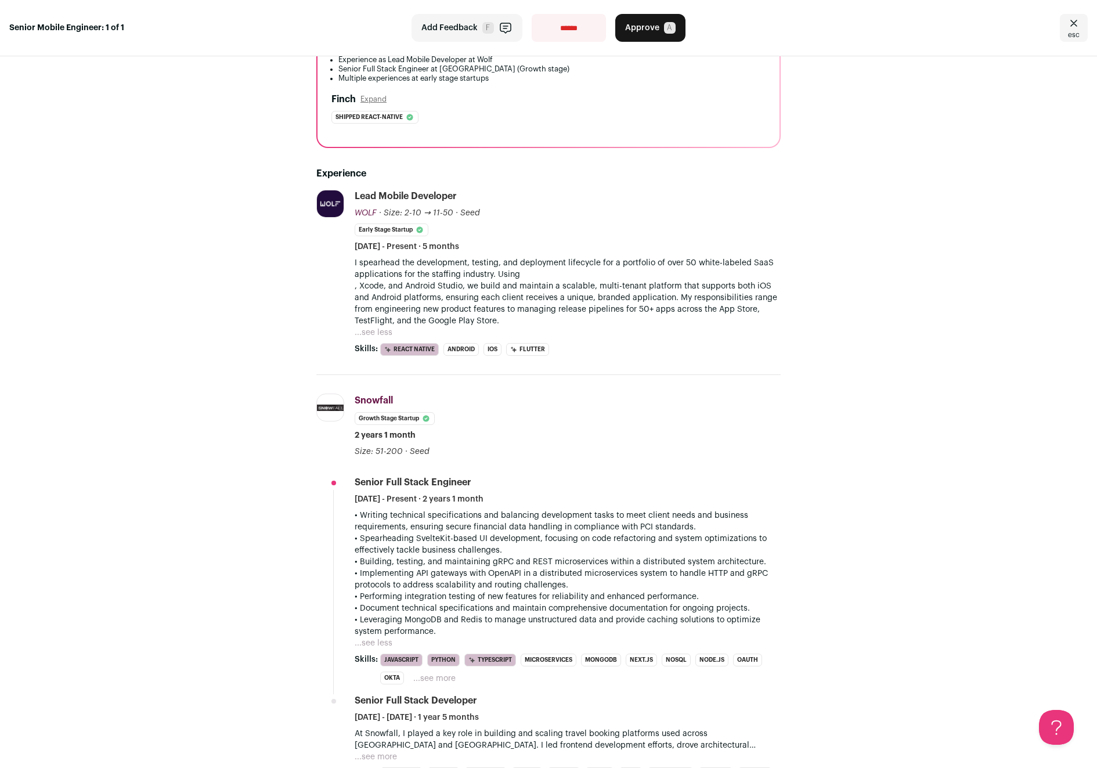
scroll to position [248, 0]
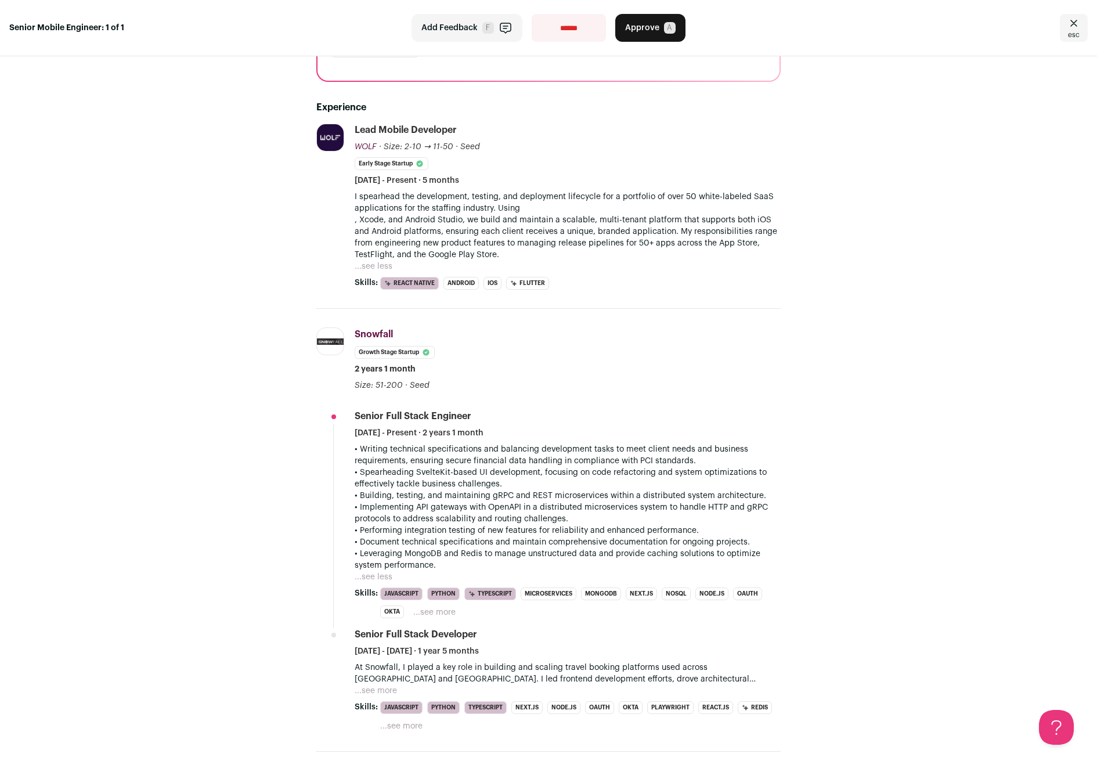
click at [374, 689] on button "...see more" at bounding box center [376, 691] width 42 height 12
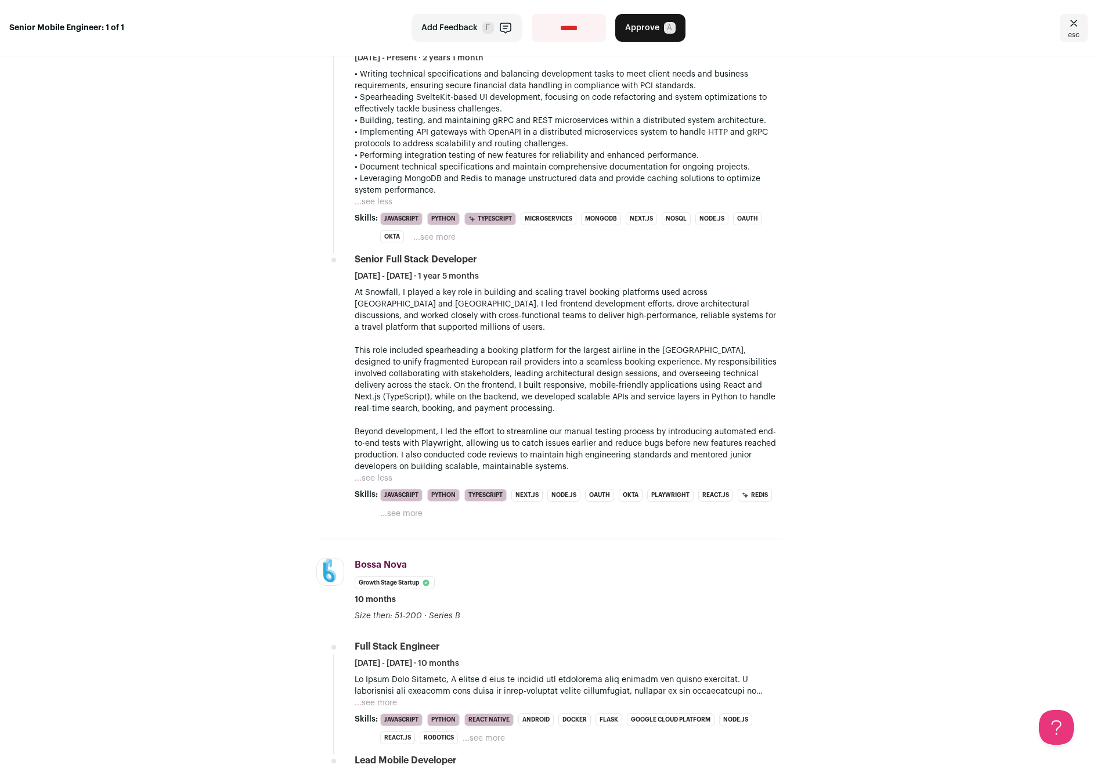
scroll to position [0, 0]
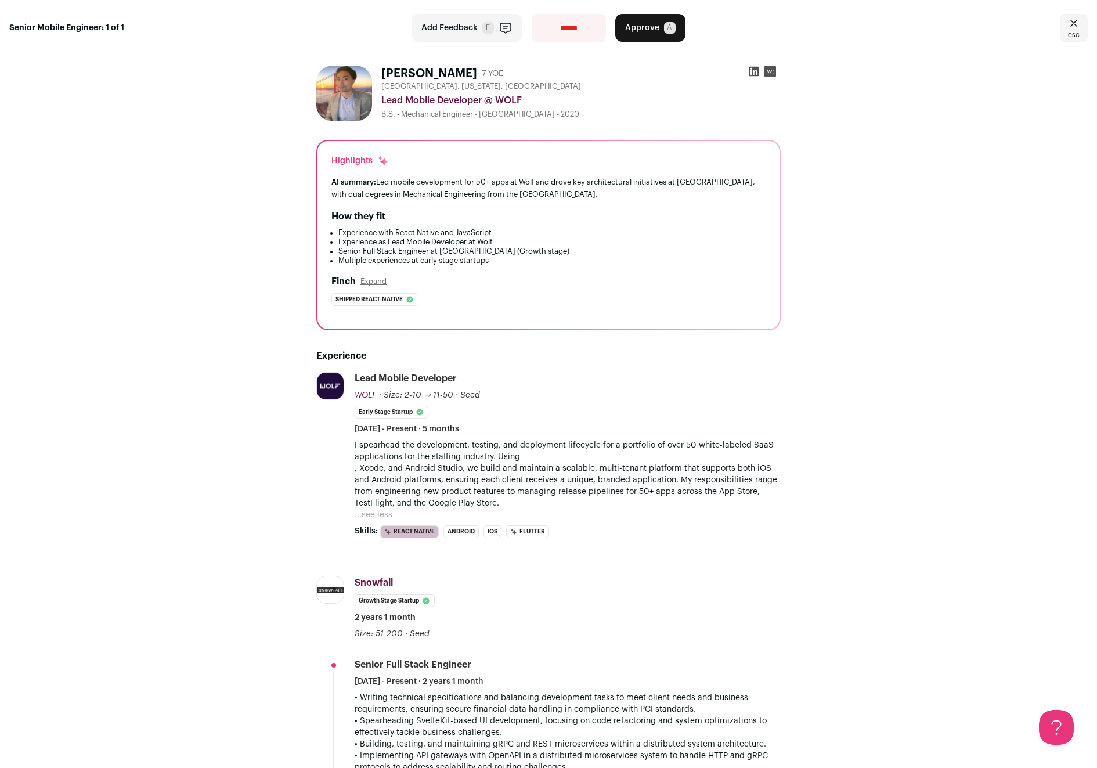
click at [564, 24] on select "**********" at bounding box center [569, 28] width 74 height 28
select select "**********"
click at [532, 14] on select "**********" at bounding box center [569, 28] width 74 height 28
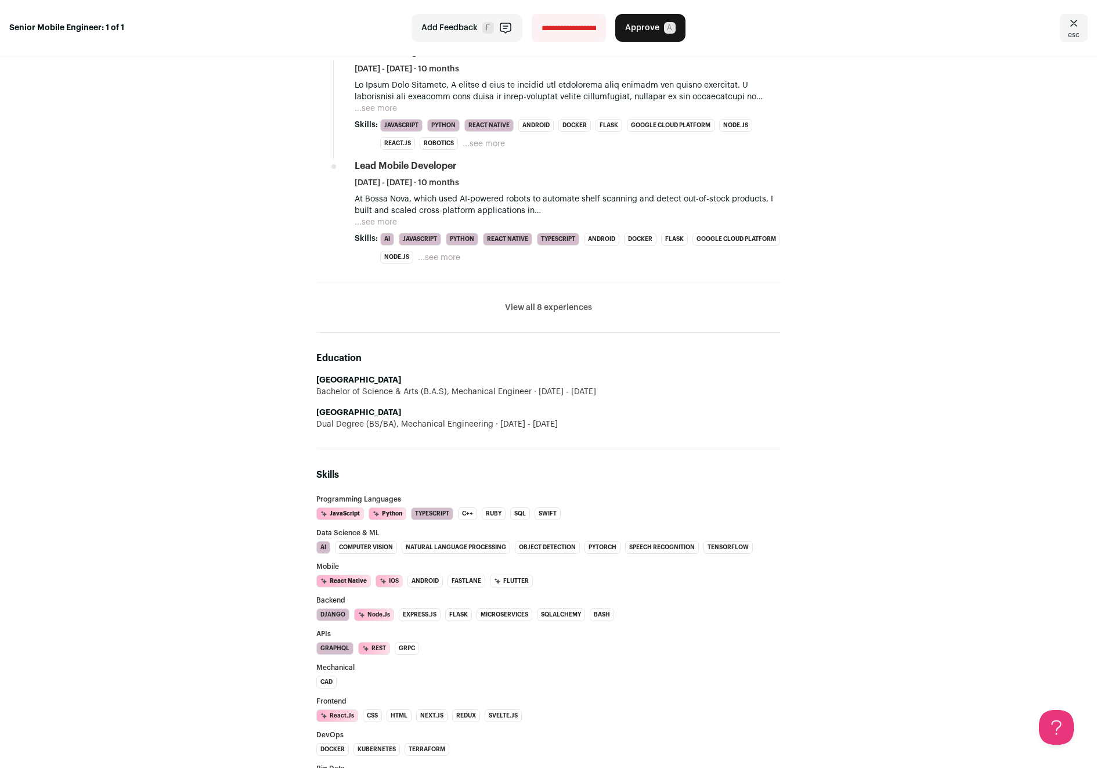
scroll to position [1334, 0]
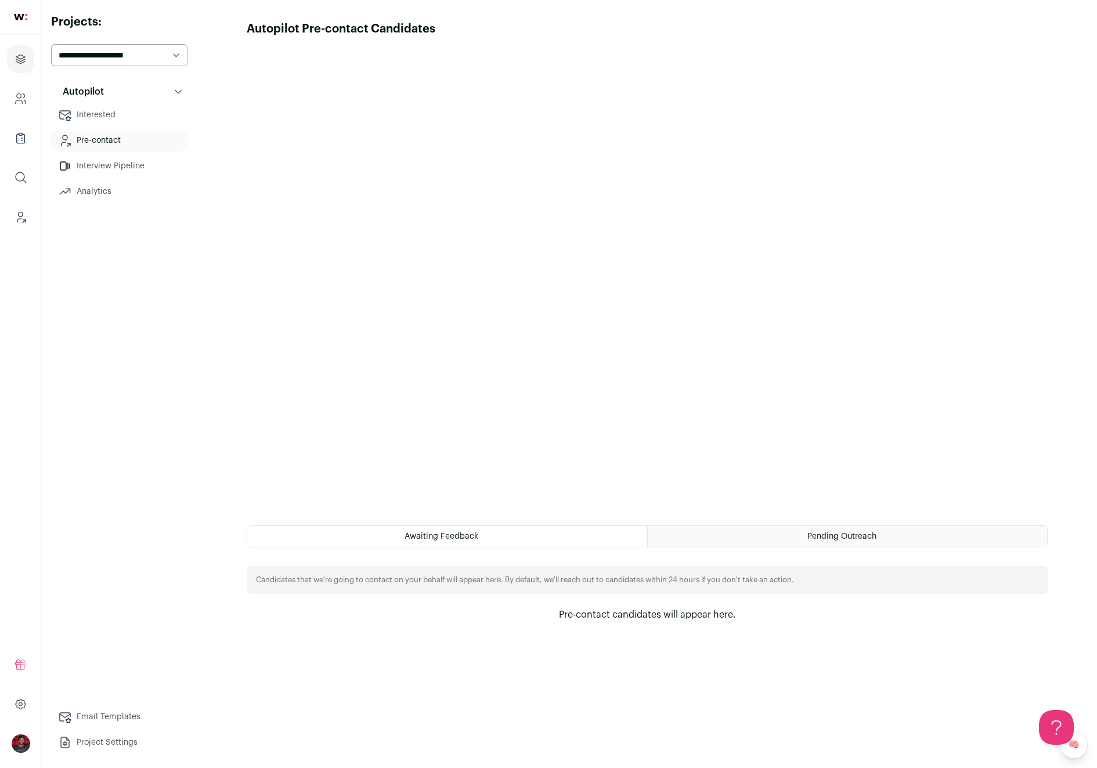
click at [126, 56] on select "**********" at bounding box center [119, 55] width 136 height 22
select select "*****"
click at [51, 44] on select "**********" at bounding box center [119, 55] width 136 height 22
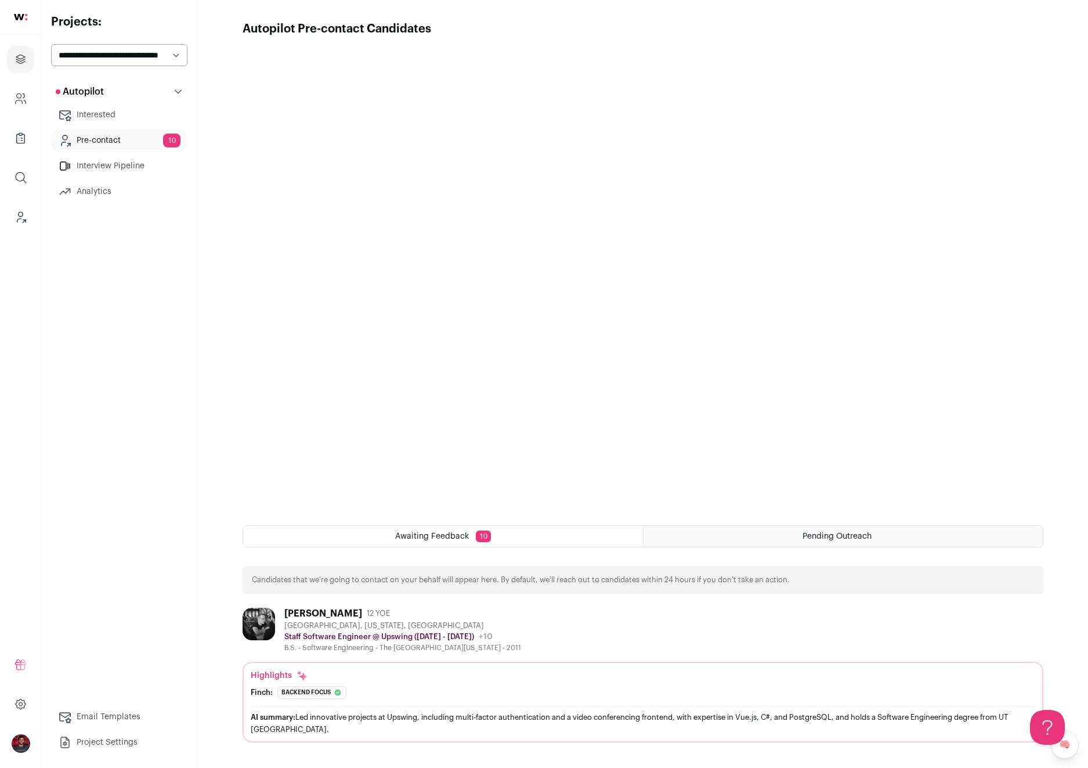
scroll to position [252, 0]
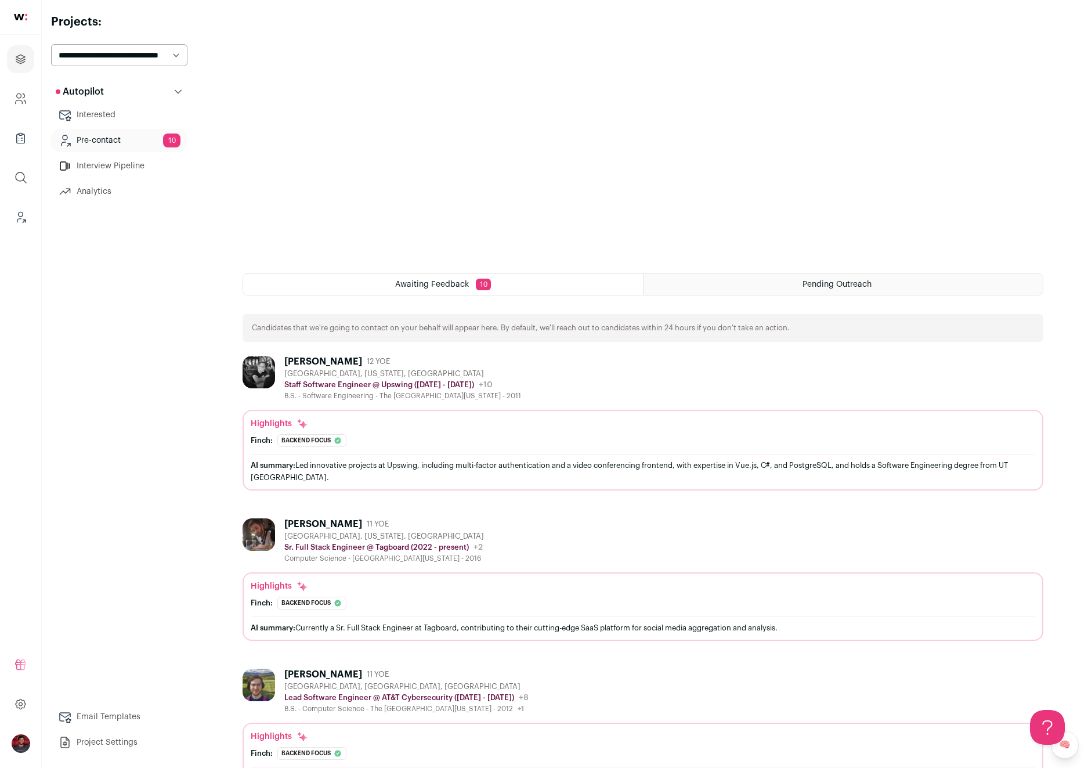
click at [382, 371] on div "[GEOGRAPHIC_DATA], [US_STATE], [GEOGRAPHIC_DATA]" at bounding box center [402, 373] width 237 height 9
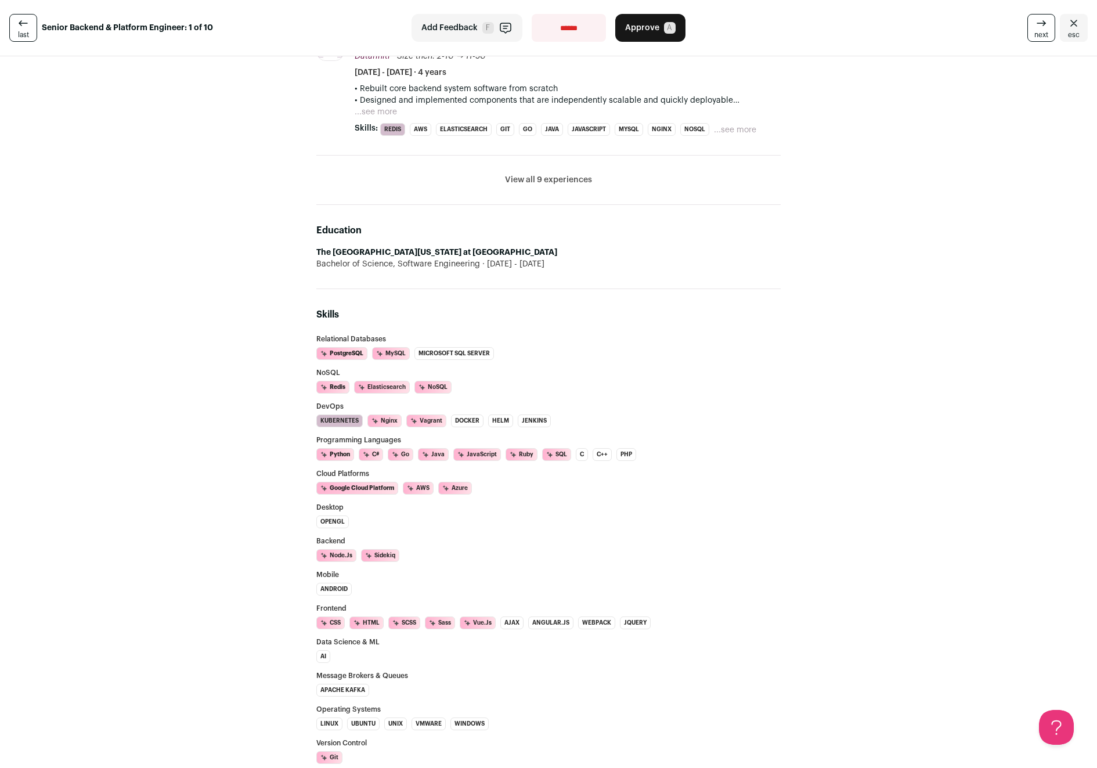
scroll to position [660, 0]
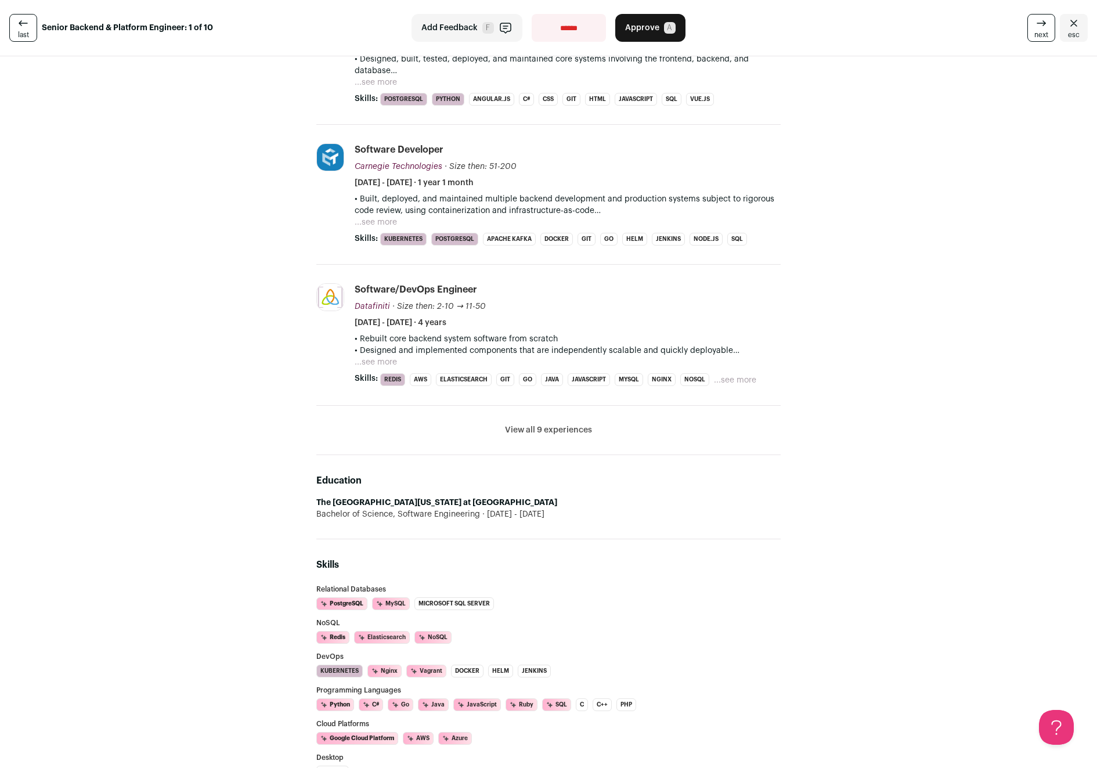
click at [283, 400] on div "Brad Jewell 12 YOE Austin, Texas, United States Staff Software Engineer @ Upswi…" at bounding box center [548, 444] width 1097 height 2097
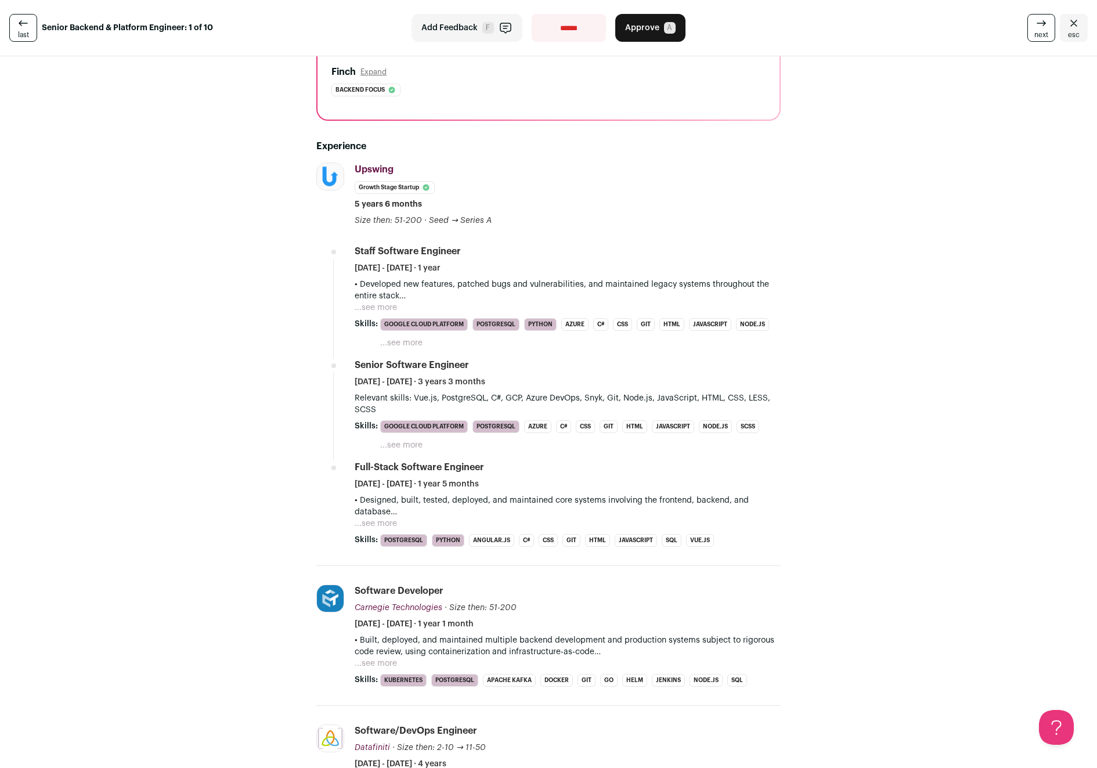
scroll to position [194, 0]
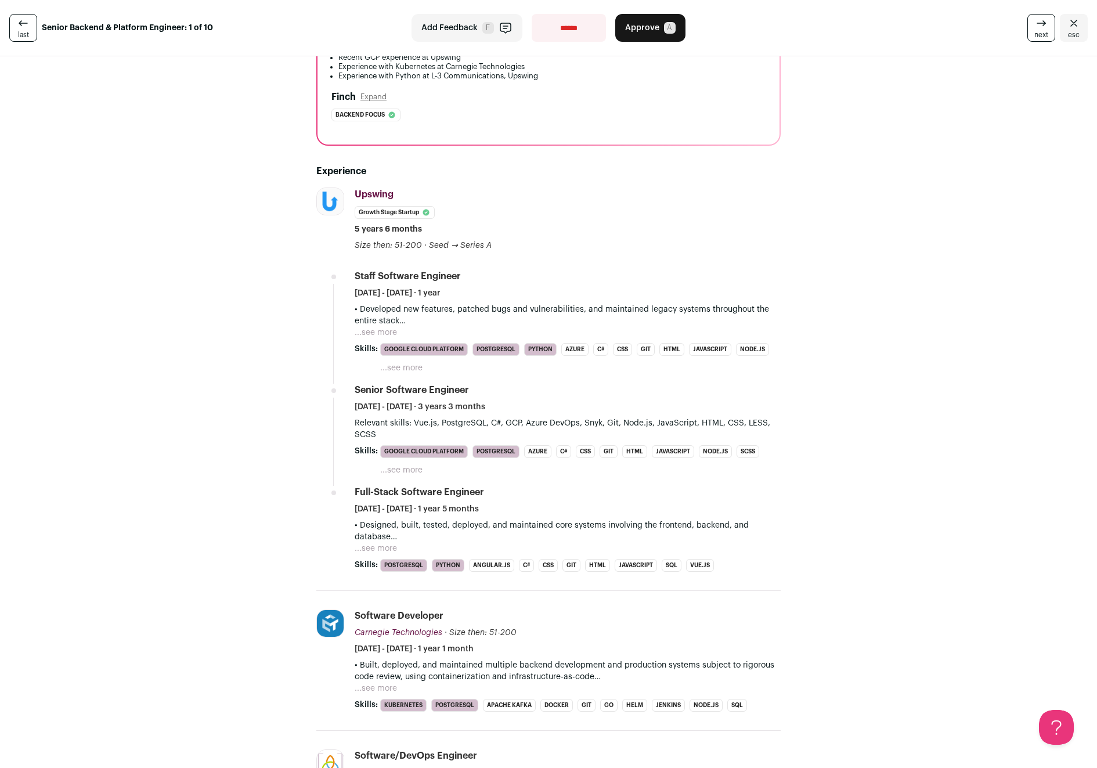
click at [382, 330] on button "...see more" at bounding box center [376, 333] width 42 height 12
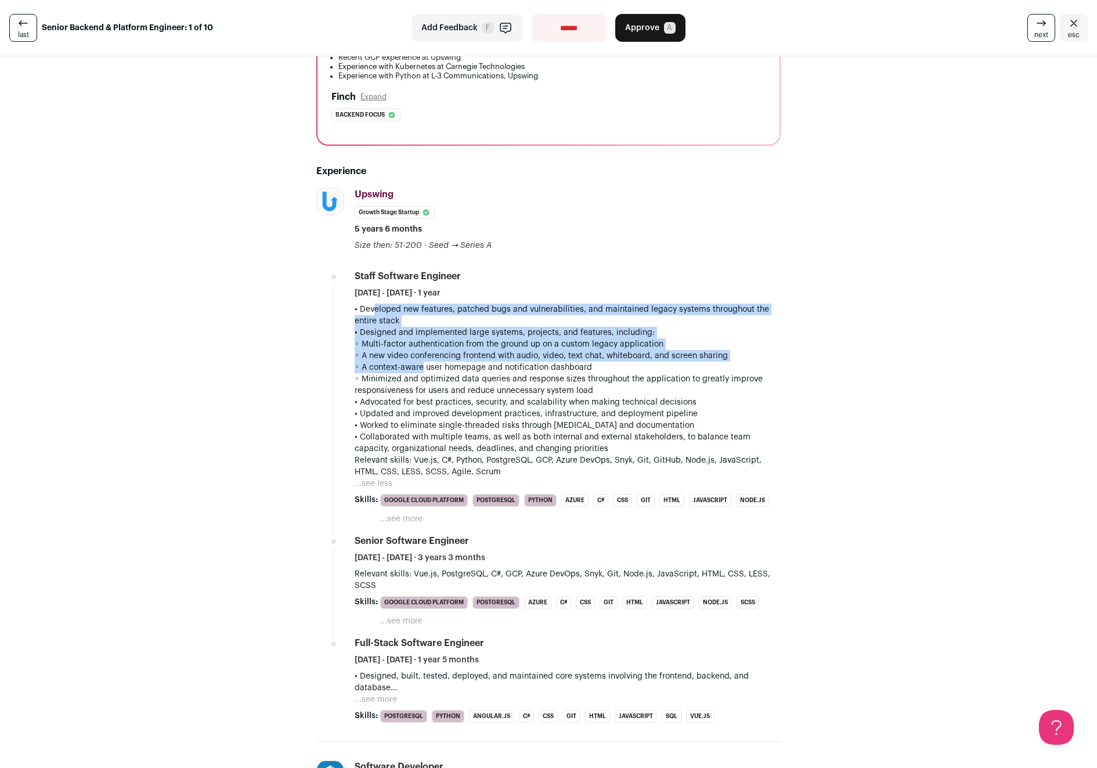
drag, startPoint x: 358, startPoint y: 308, endPoint x: 399, endPoint y: 367, distance: 71.8
click at [399, 367] on div "• Developed new features, patched bugs and vulnerabilities, and maintained lega…" at bounding box center [568, 391] width 426 height 174
click at [399, 367] on p "• Designed and implemented large systems, projects, and features, including: ◦ …" at bounding box center [568, 362] width 426 height 70
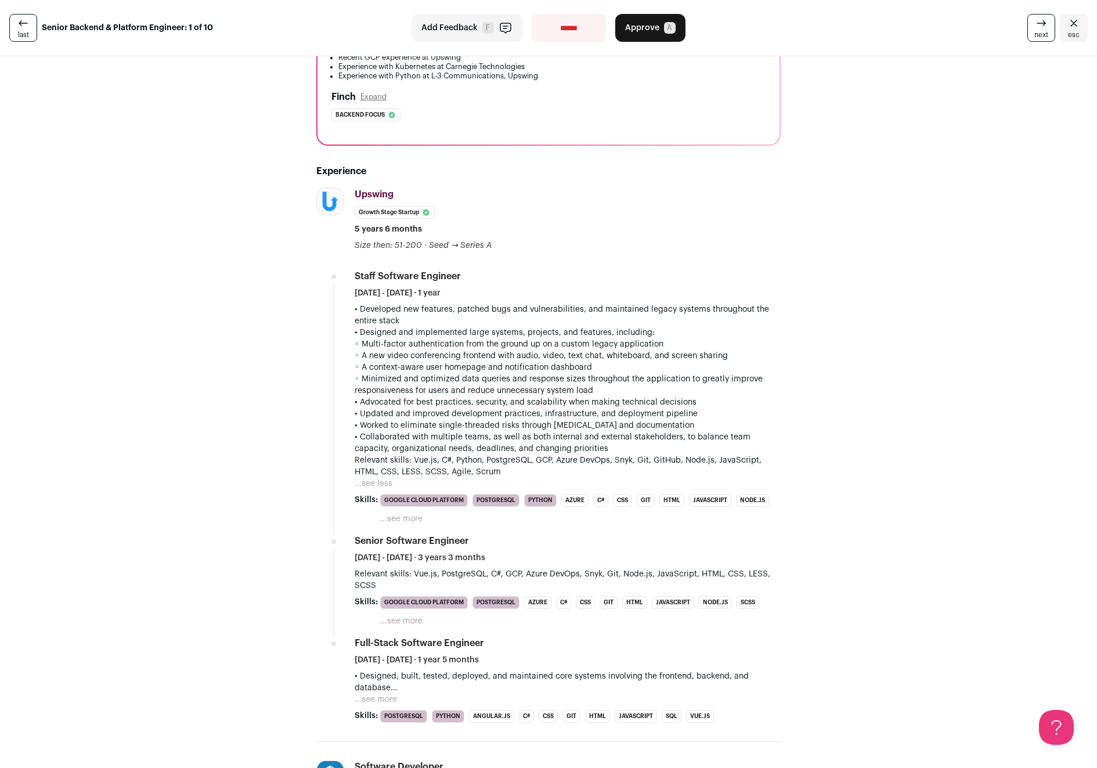
scroll to position [0, 0]
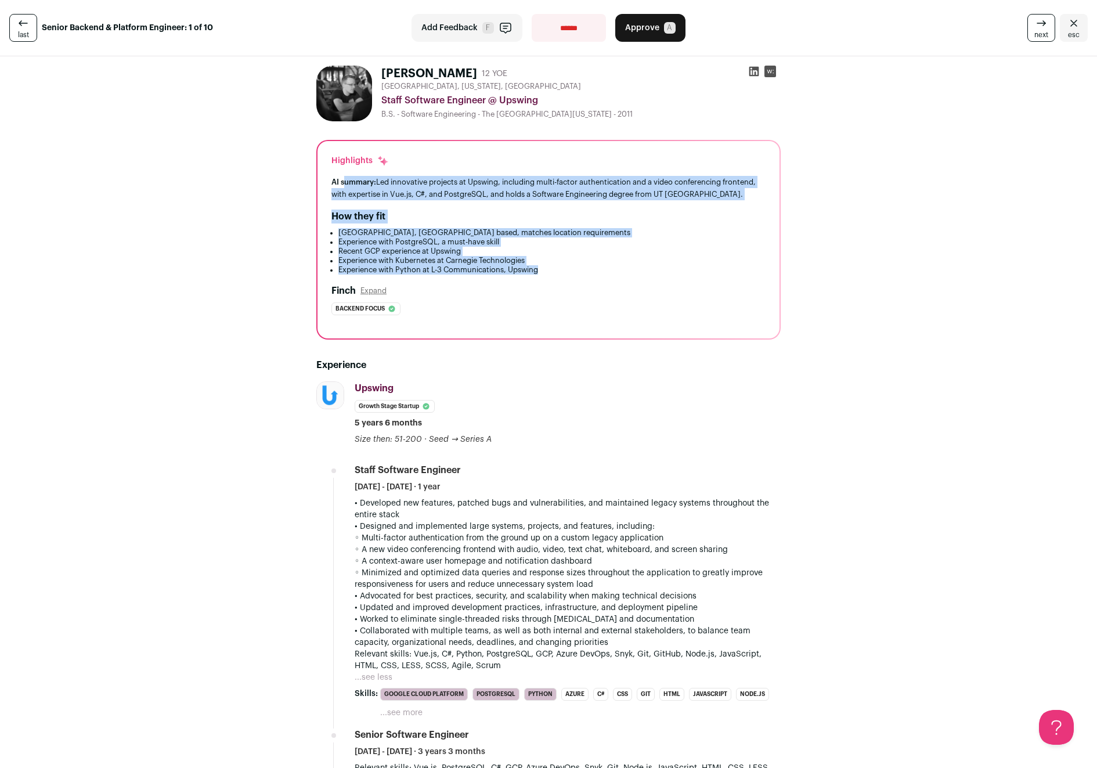
drag, startPoint x: 341, startPoint y: 181, endPoint x: 546, endPoint y: 267, distance: 222.9
click at [546, 267] on div "Highlights AI summary: Led innovative projects at Upswing, including multi-fact…" at bounding box center [548, 239] width 462 height 197
click at [546, 267] on li "Experience with Python at L-3 Communications, Upswing" at bounding box center [551, 269] width 427 height 9
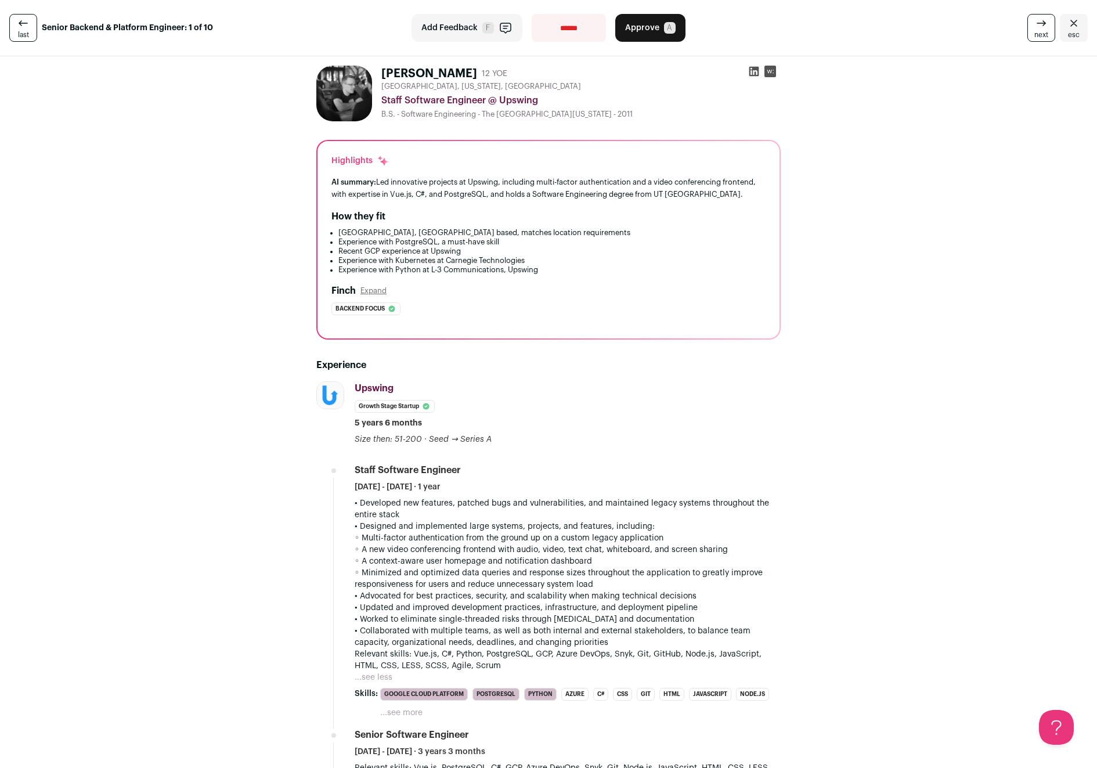
click at [664, 28] on span "A" at bounding box center [670, 28] width 12 height 12
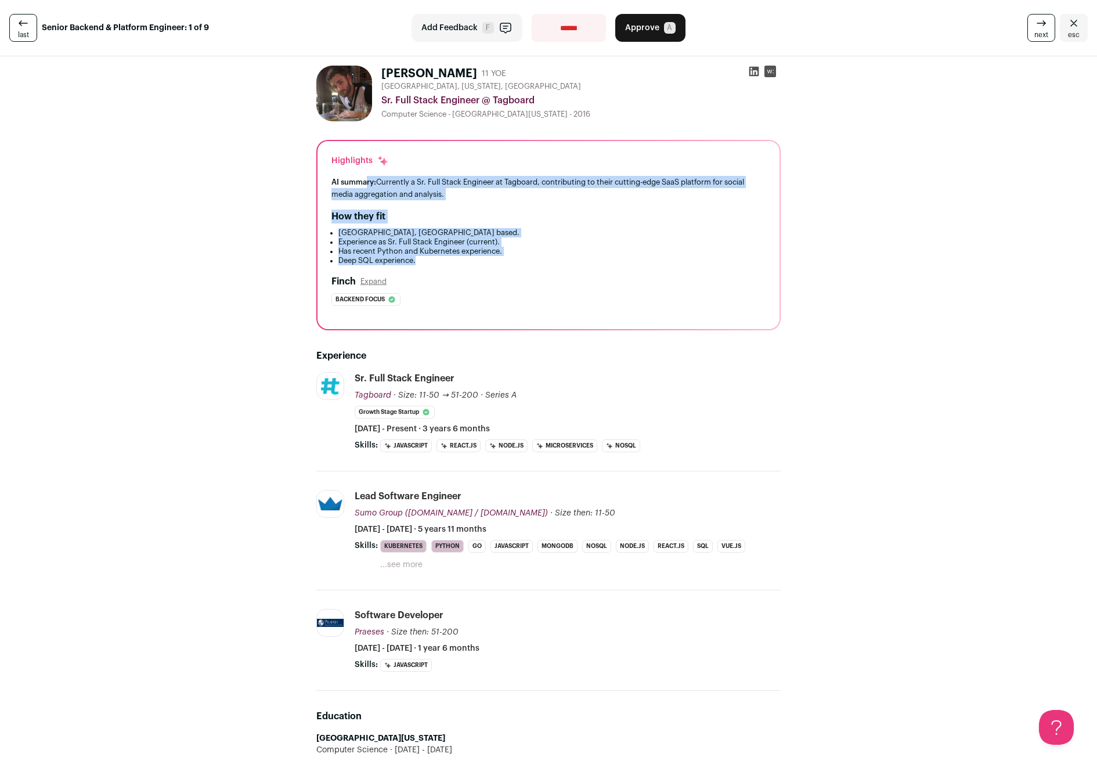
drag, startPoint x: 362, startPoint y: 179, endPoint x: 583, endPoint y: 262, distance: 236.9
click at [583, 262] on div "Highlights AI summary: Currently a Sr. Full Stack Engineer at Tagboard, contrib…" at bounding box center [548, 235] width 462 height 188
click at [583, 262] on li "Deep SQL experience." at bounding box center [551, 260] width 427 height 9
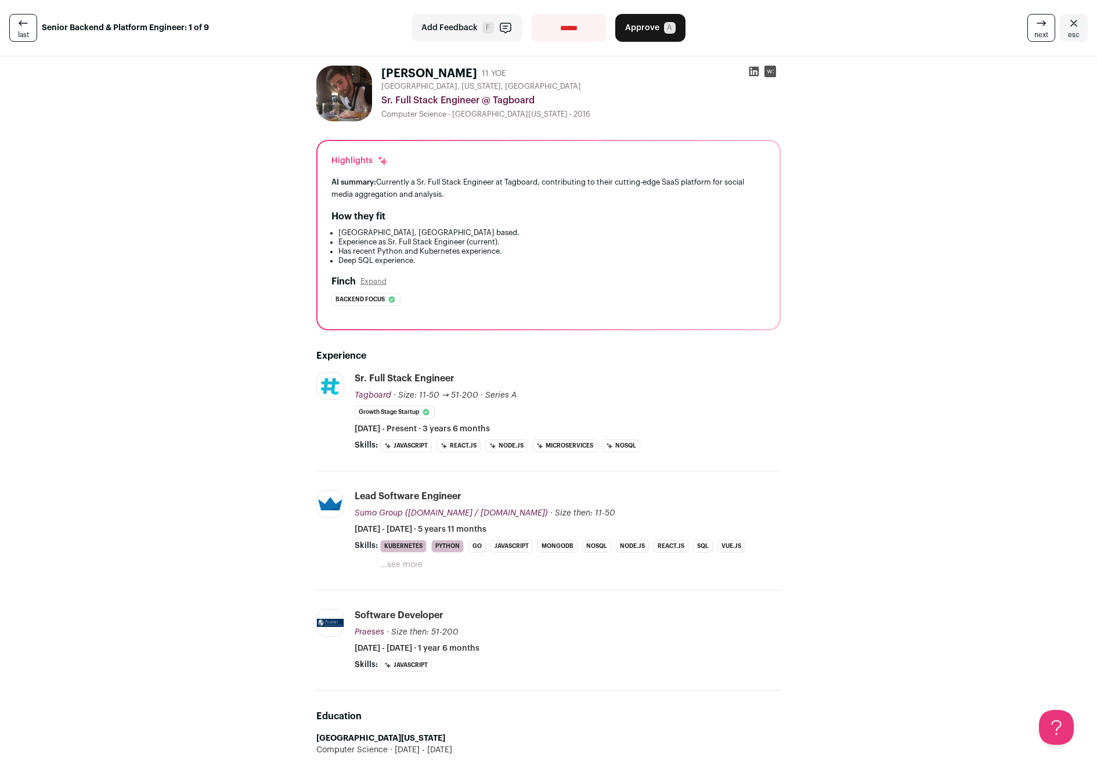
click at [664, 30] on span "A" at bounding box center [670, 28] width 12 height 12
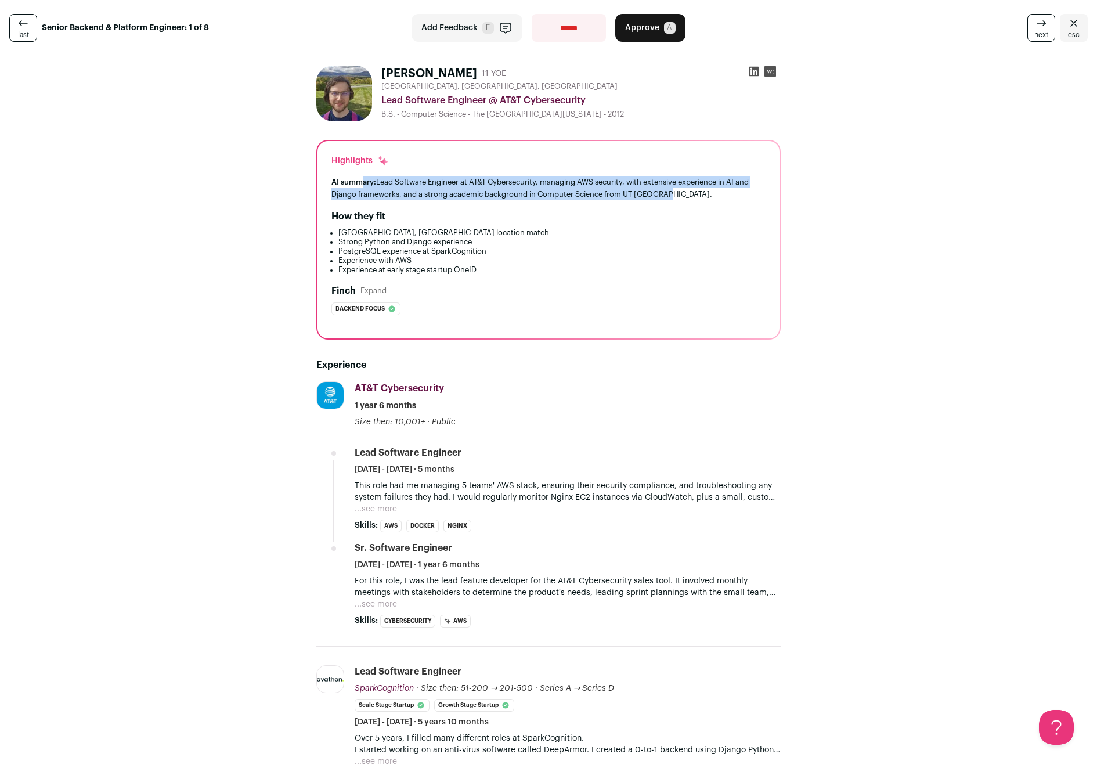
drag, startPoint x: 360, startPoint y: 178, endPoint x: 560, endPoint y: 204, distance: 201.9
click at [560, 204] on div "Highlights AI summary: Lead Software Engineer at AT&T Cybersecurity, managing A…" at bounding box center [548, 239] width 462 height 197
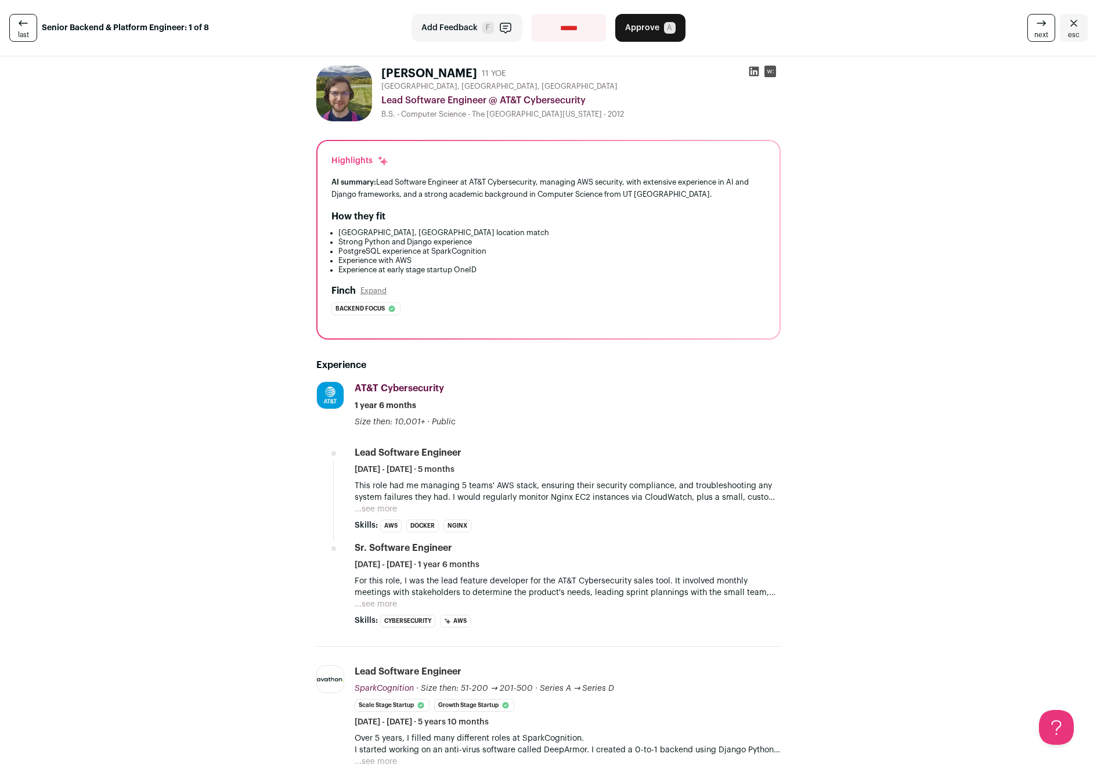
click at [468, 16] on button "Add Feedback F" at bounding box center [466, 28] width 111 height 28
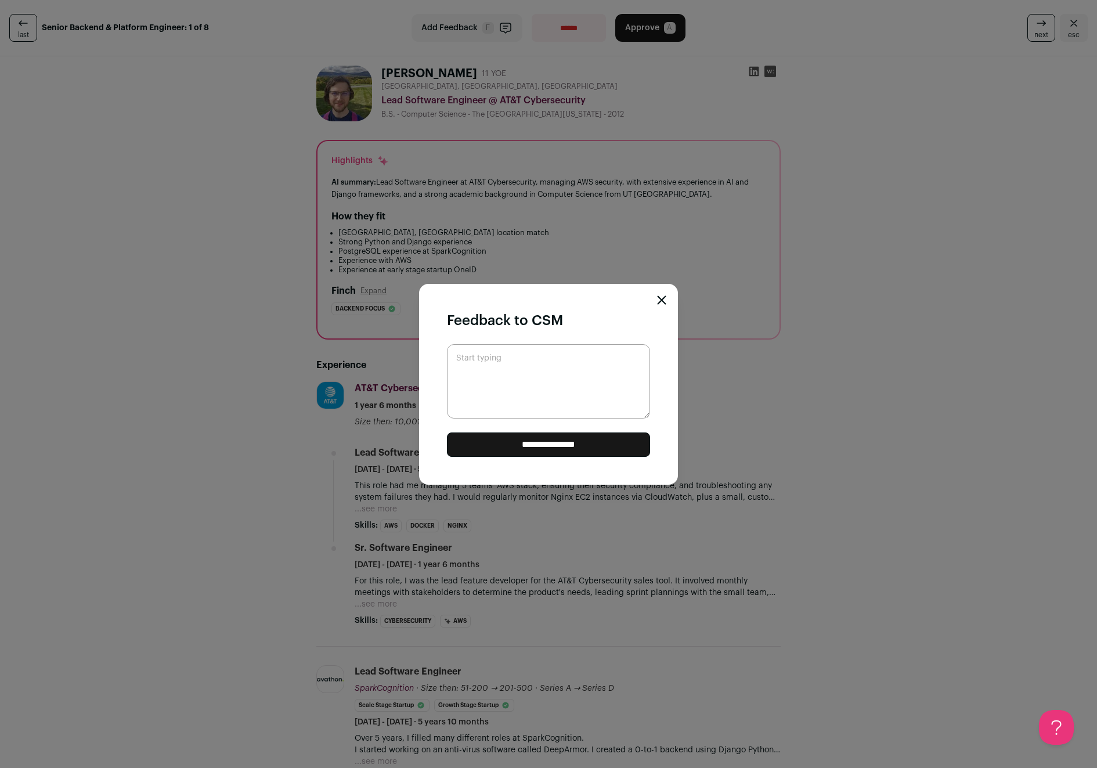
click at [659, 297] on icon "Close modal" at bounding box center [662, 300] width 8 height 8
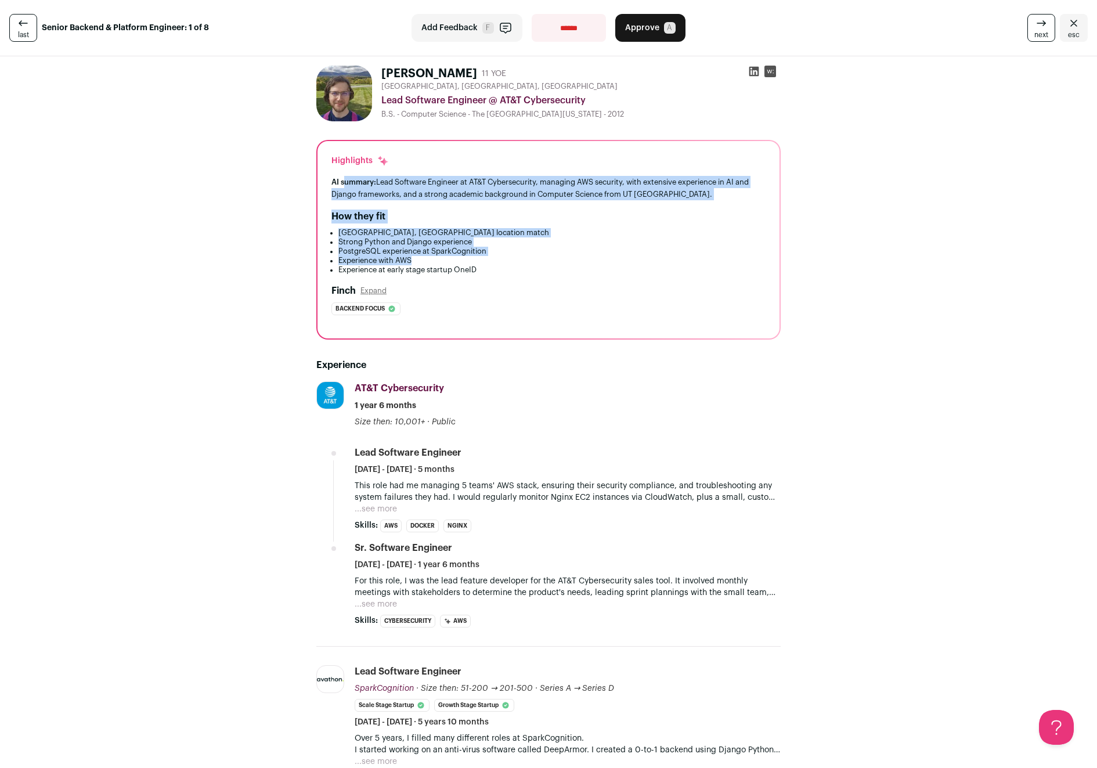
drag, startPoint x: 339, startPoint y: 181, endPoint x: 542, endPoint y: 261, distance: 218.0
click at [541, 261] on div "Highlights AI summary: Lead Software Engineer at AT&T Cybersecurity, managing A…" at bounding box center [548, 239] width 462 height 197
click at [542, 261] on li "Experience with AWS" at bounding box center [551, 260] width 427 height 9
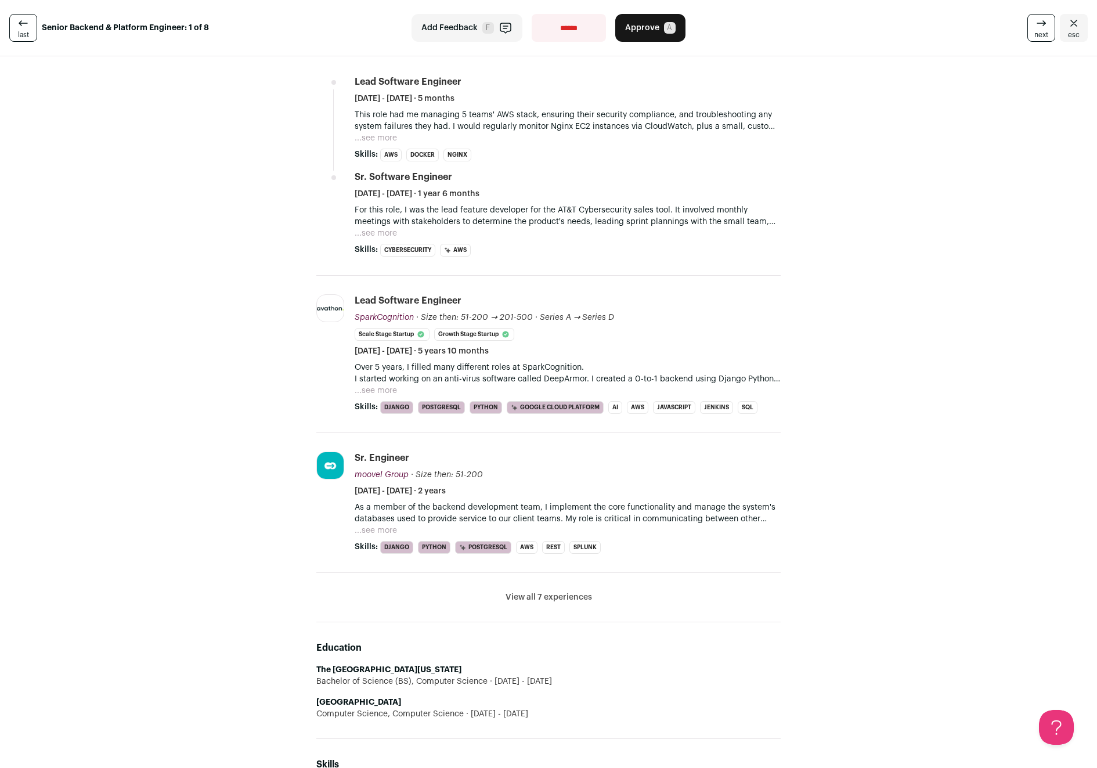
scroll to position [378, 0]
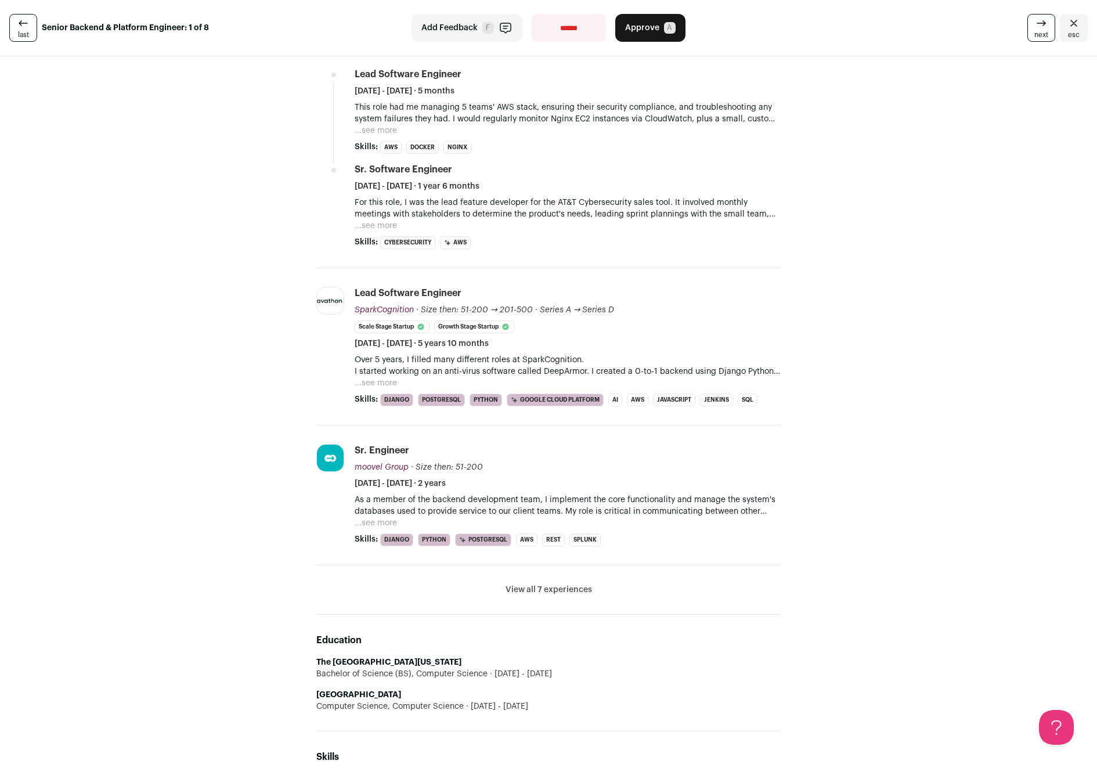
click at [571, 593] on button "View all 7 experiences" at bounding box center [549, 590] width 86 height 12
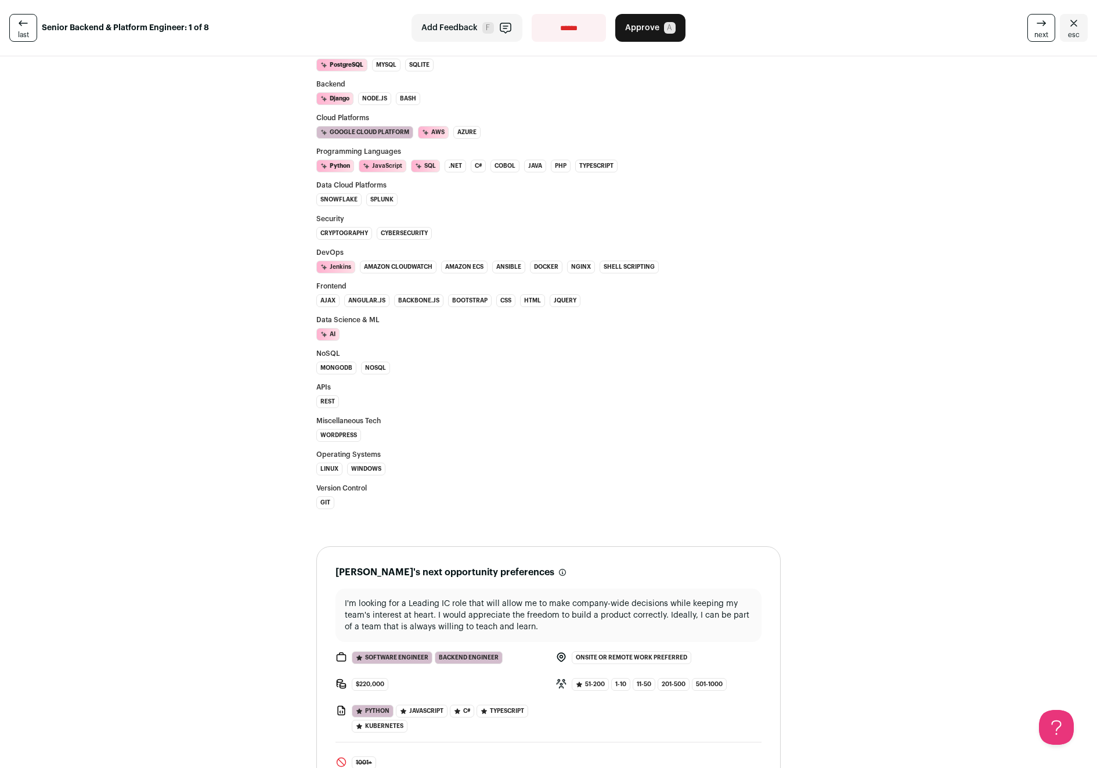
scroll to position [2105, 0]
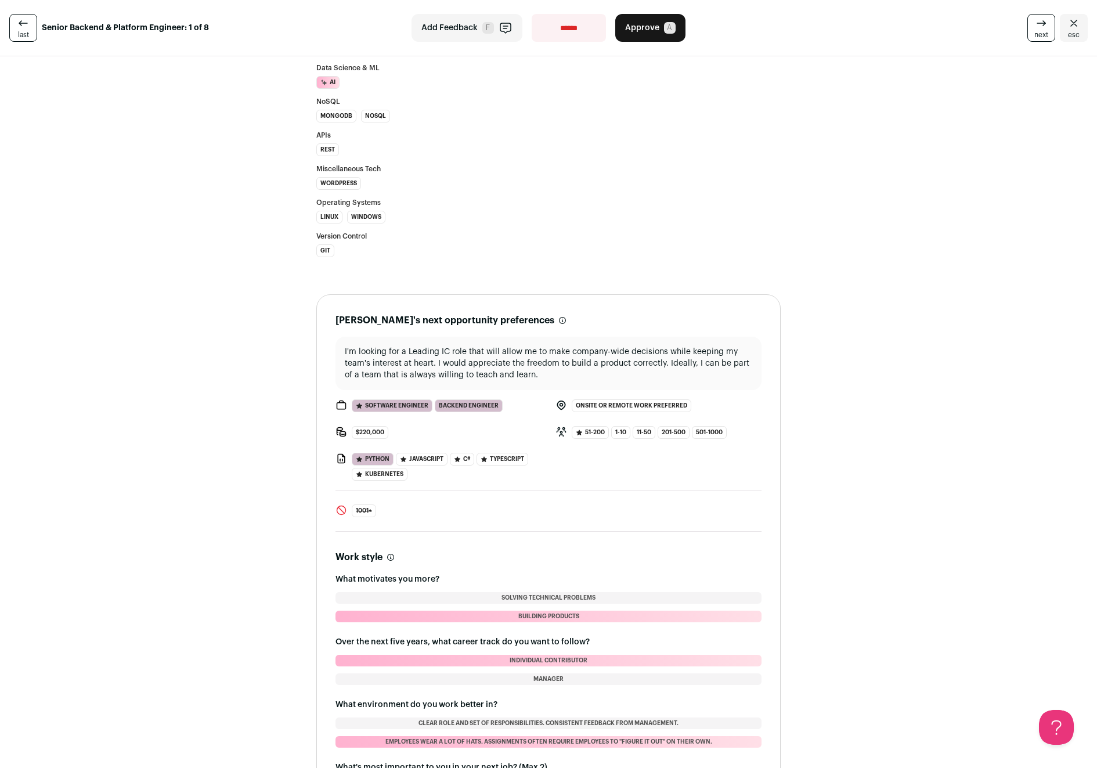
drag, startPoint x: 477, startPoint y: 349, endPoint x: 700, endPoint y: 361, distance: 223.8
click at [700, 361] on p "I'm looking for a Leading IC role that will allow me to make company-wide decis…" at bounding box center [548, 363] width 407 height 35
drag, startPoint x: 349, startPoint y: 360, endPoint x: 449, endPoint y: 371, distance: 100.4
click at [449, 371] on p "I'm looking for a Leading IC role that will allow me to make company-wide decis…" at bounding box center [548, 363] width 407 height 35
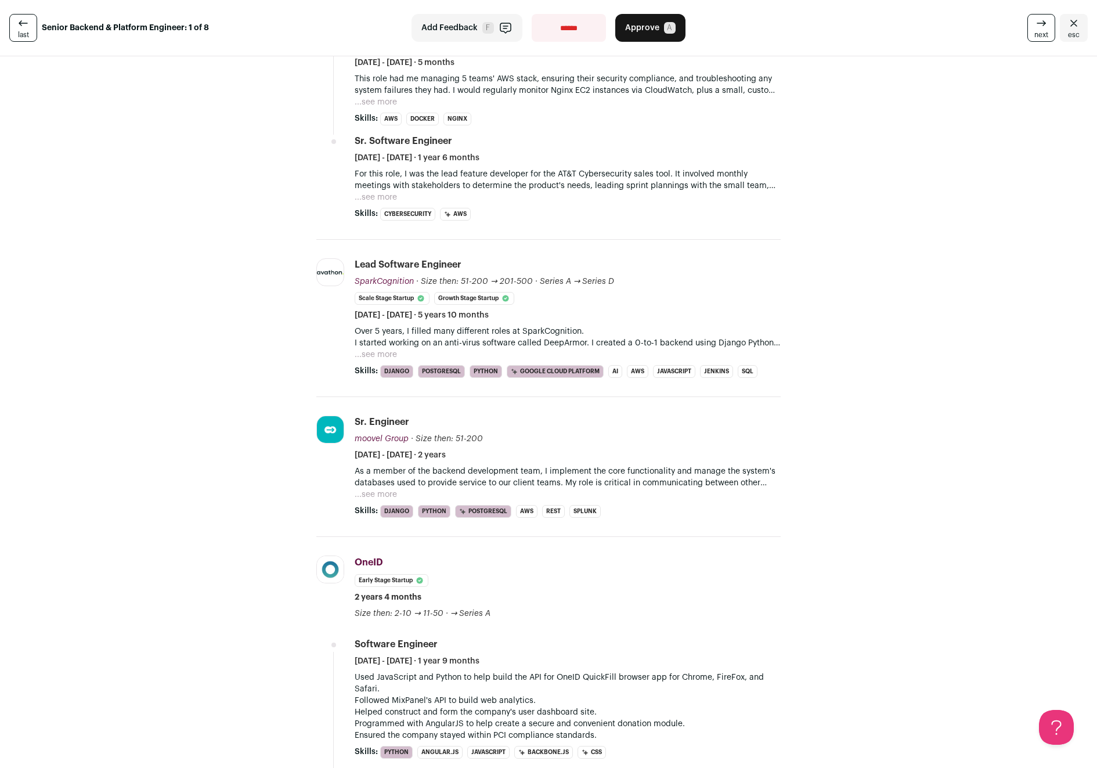
scroll to position [0, 0]
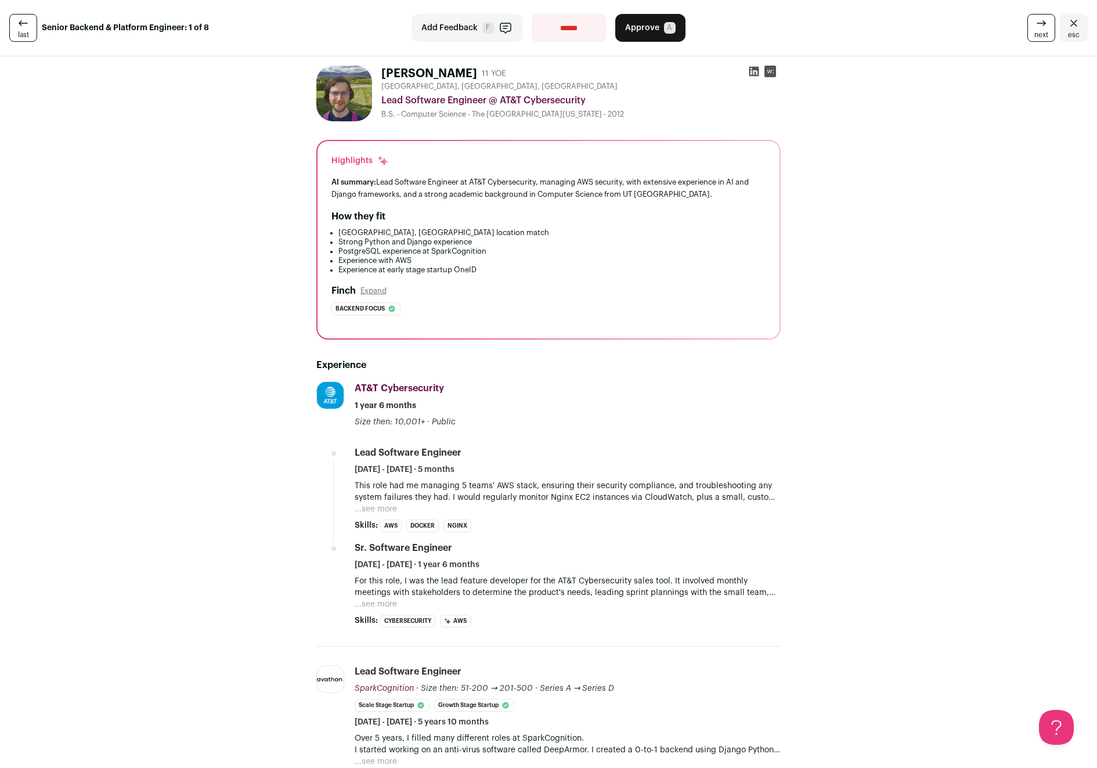
click at [366, 510] on button "...see more" at bounding box center [376, 509] width 42 height 12
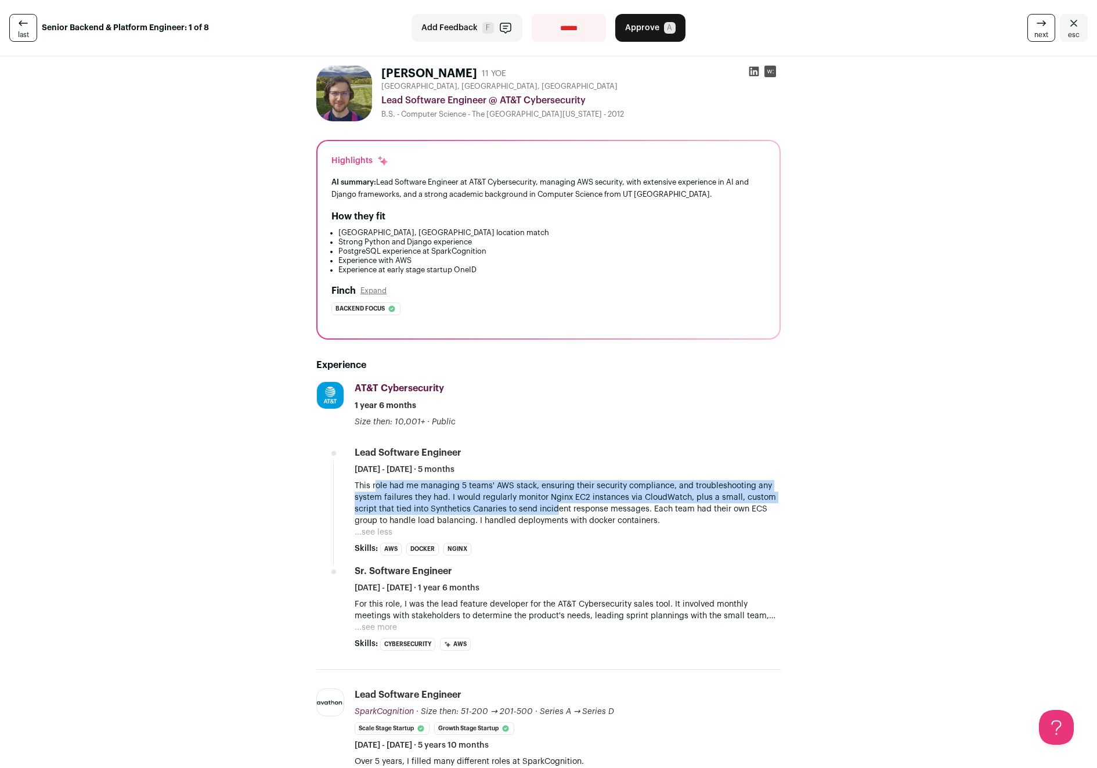
drag, startPoint x: 371, startPoint y: 490, endPoint x: 553, endPoint y: 508, distance: 182.6
click at [553, 508] on p "This role had me managing 5 teams' AWS stack, ensuring their security complianc…" at bounding box center [568, 503] width 426 height 46
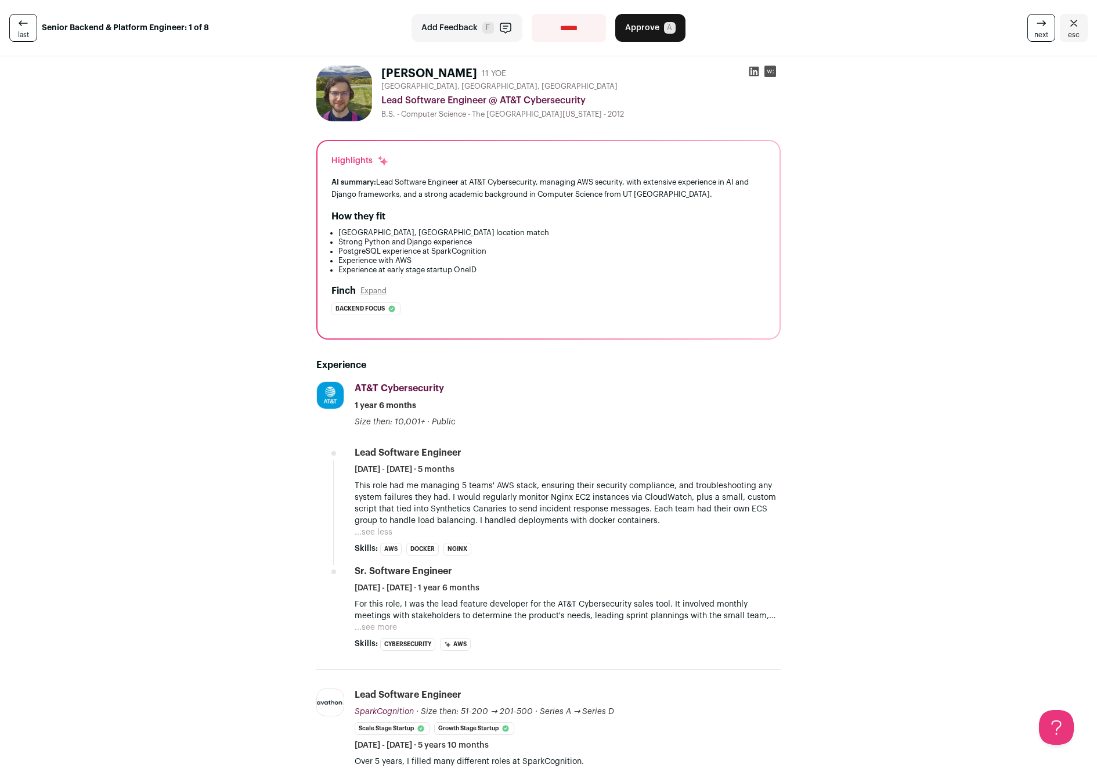
click at [555, 31] on select "**********" at bounding box center [569, 28] width 74 height 28
select select "**********"
click at [532, 14] on select "**********" at bounding box center [569, 28] width 74 height 28
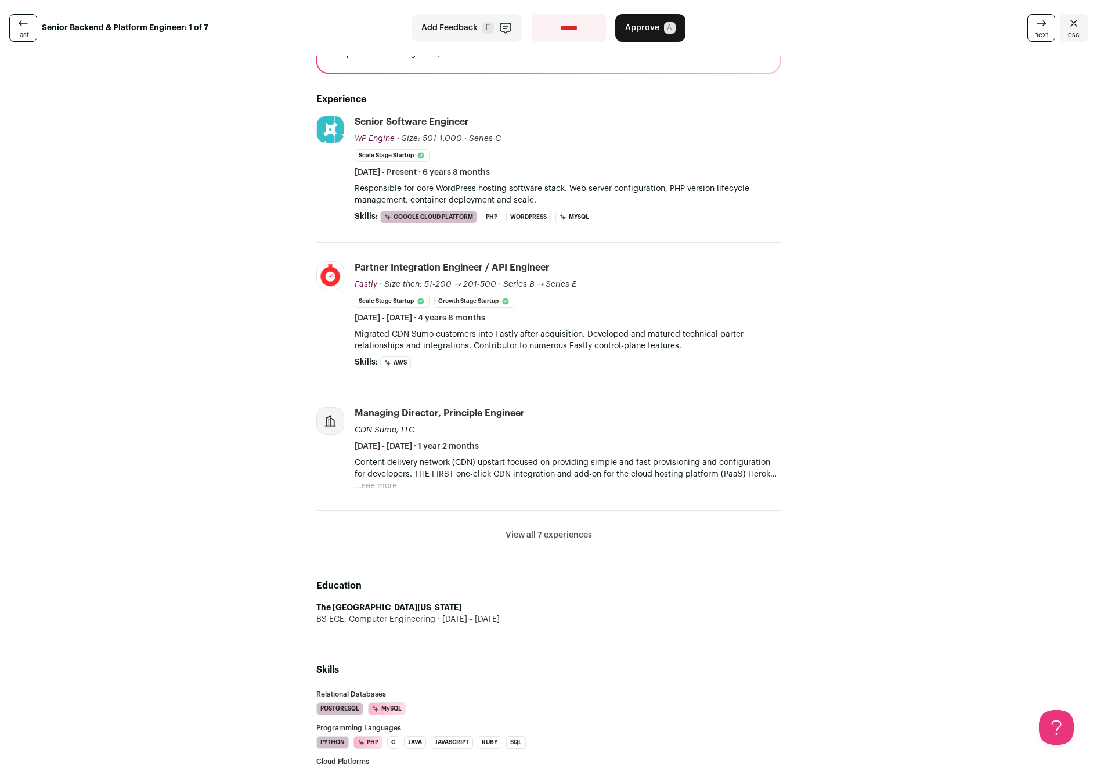
scroll to position [142, 0]
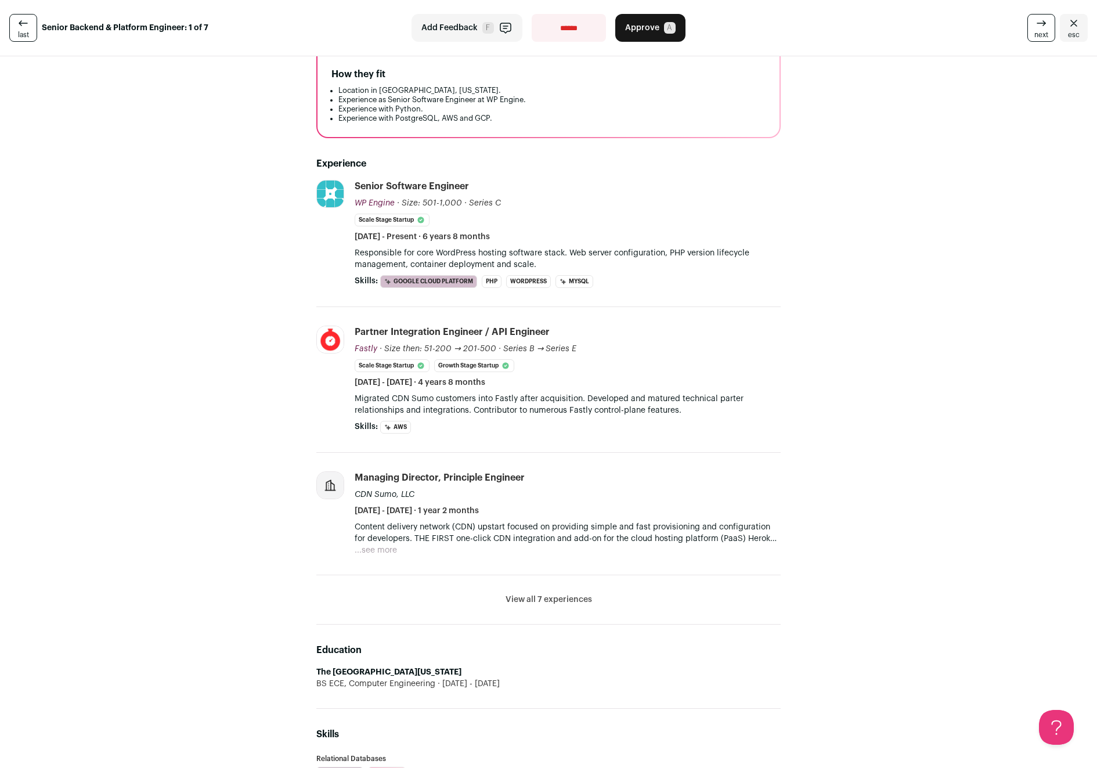
click at [543, 589] on li "View all 7 experiences View less" at bounding box center [548, 599] width 464 height 49
click at [521, 594] on button "View all 7 experiences" at bounding box center [549, 600] width 86 height 12
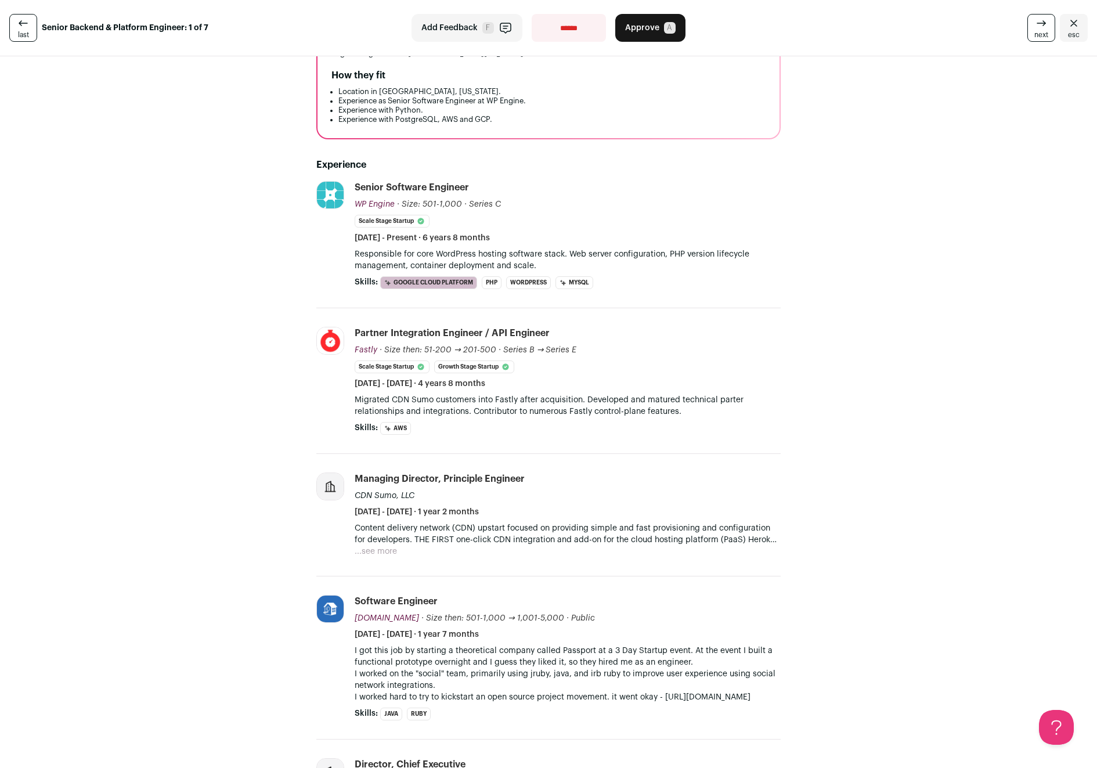
scroll to position [85, 0]
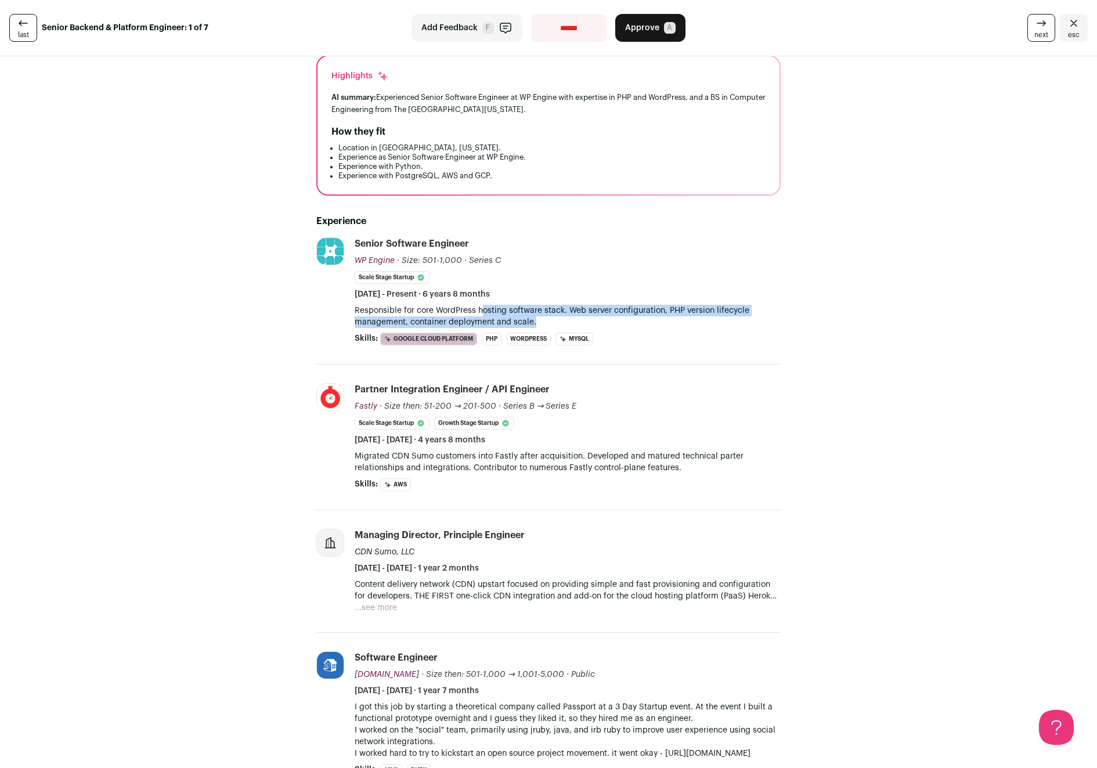
drag, startPoint x: 479, startPoint y: 308, endPoint x: 659, endPoint y: 318, distance: 180.8
click at [659, 318] on p "Responsible for core WordPress hosting software stack. Web server configuration…" at bounding box center [568, 316] width 426 height 23
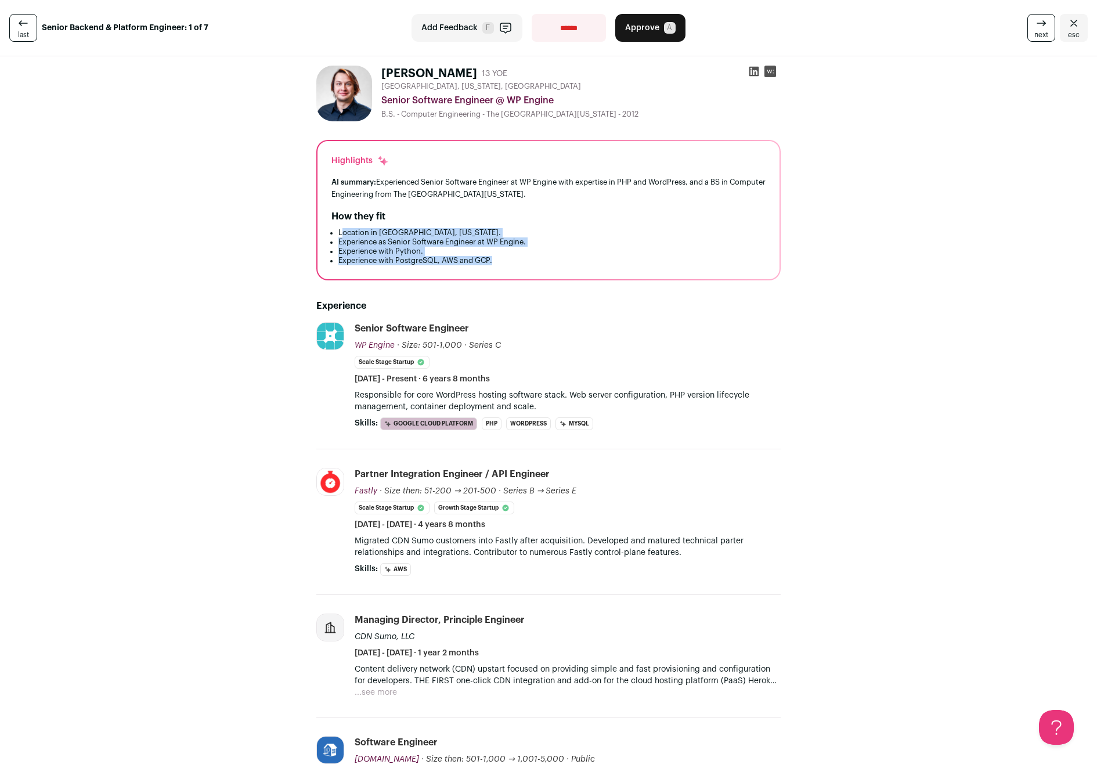
drag, startPoint x: 337, startPoint y: 231, endPoint x: 526, endPoint y: 258, distance: 191.7
click at [526, 258] on ul "Location in Austin, Texas. Experience as Senior Software Engineer at WP Engine.…" at bounding box center [548, 246] width 434 height 37
click at [526, 258] on li "Experience with PostgreSQL, AWS and GCP." at bounding box center [551, 260] width 427 height 9
click at [568, 34] on select "**********" at bounding box center [569, 28] width 74 height 28
select select "**********"
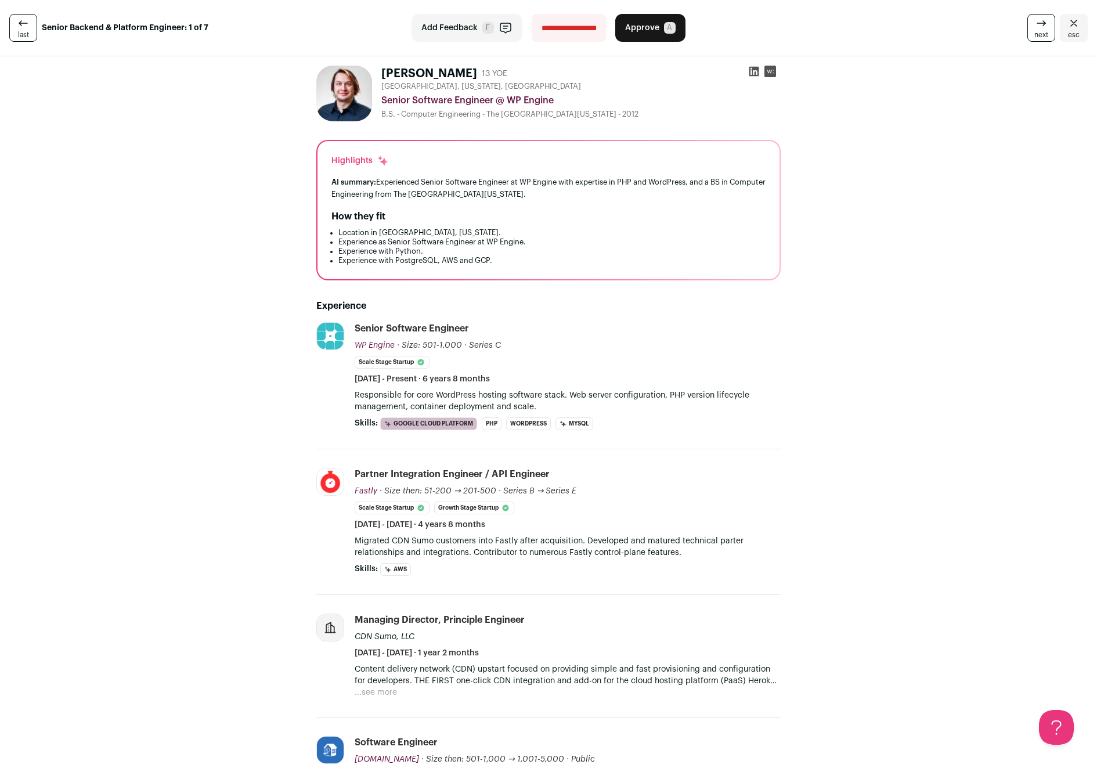
click at [532, 14] on select "**********" at bounding box center [569, 28] width 74 height 28
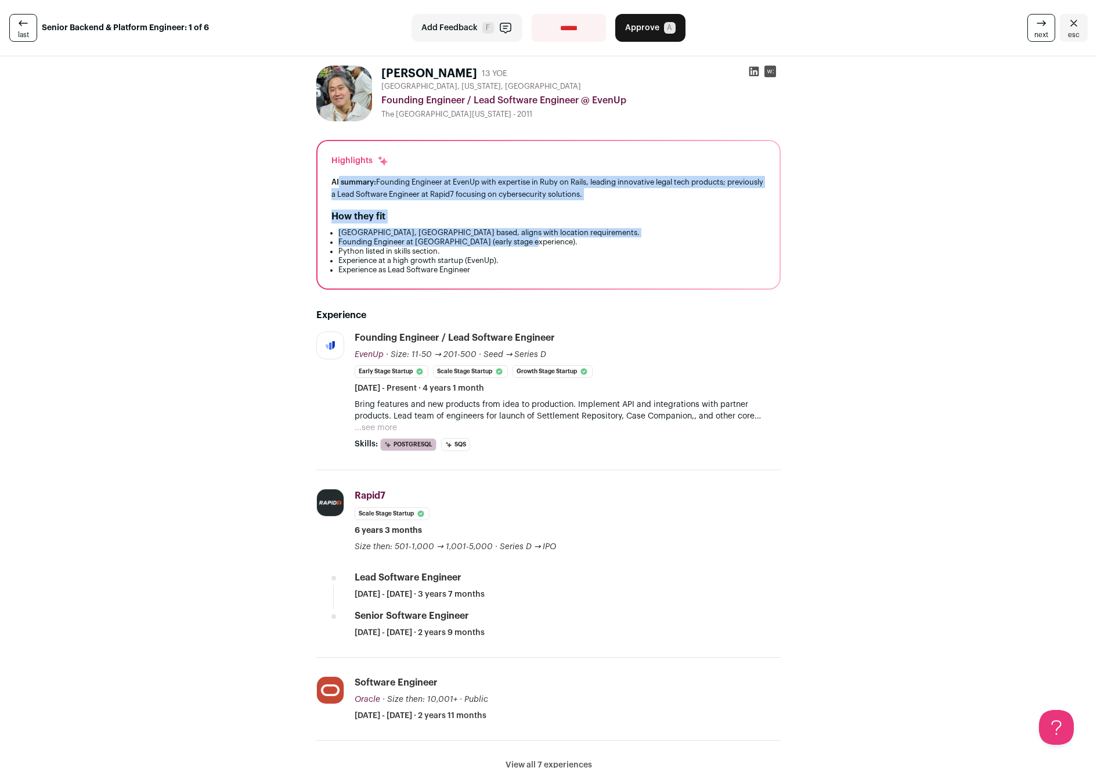
drag, startPoint x: 335, startPoint y: 179, endPoint x: 610, endPoint y: 241, distance: 282.0
click at [610, 241] on div "Highlights AI summary: Founding Engineer at EvenUp with expertise in Ruby on Ra…" at bounding box center [548, 214] width 462 height 147
click at [610, 241] on li "Founding Engineer at EvenUp (early stage experience)." at bounding box center [551, 241] width 427 height 9
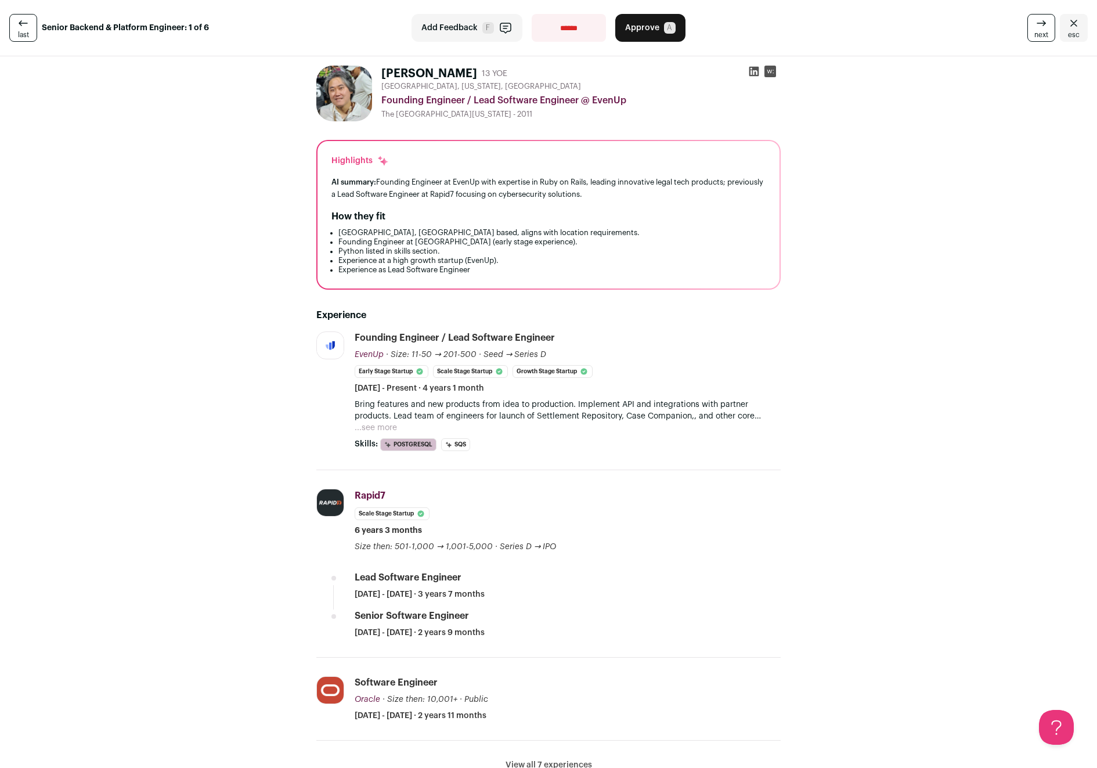
click at [380, 425] on button "...see more" at bounding box center [376, 428] width 42 height 12
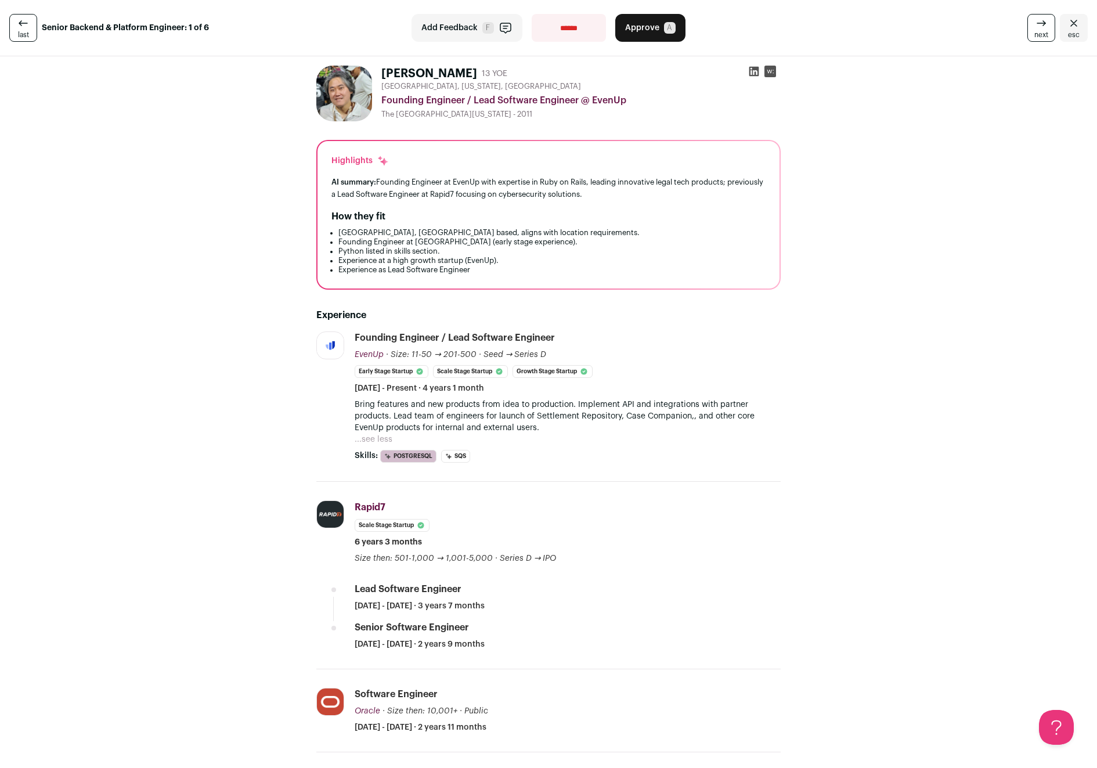
drag, startPoint x: 380, startPoint y: 406, endPoint x: 688, endPoint y: 568, distance: 348.4
click at [688, 568] on ul "EvenUp evenuplaw.com Add to company list Public / Private Private Valuation $1B…" at bounding box center [548, 566] width 464 height 470
click at [689, 568] on li "Rapid7 rapid7.com Add to company list Public / Private Public Company size 1,00…" at bounding box center [548, 575] width 464 height 187
click at [368, 435] on button "...see less" at bounding box center [374, 440] width 38 height 12
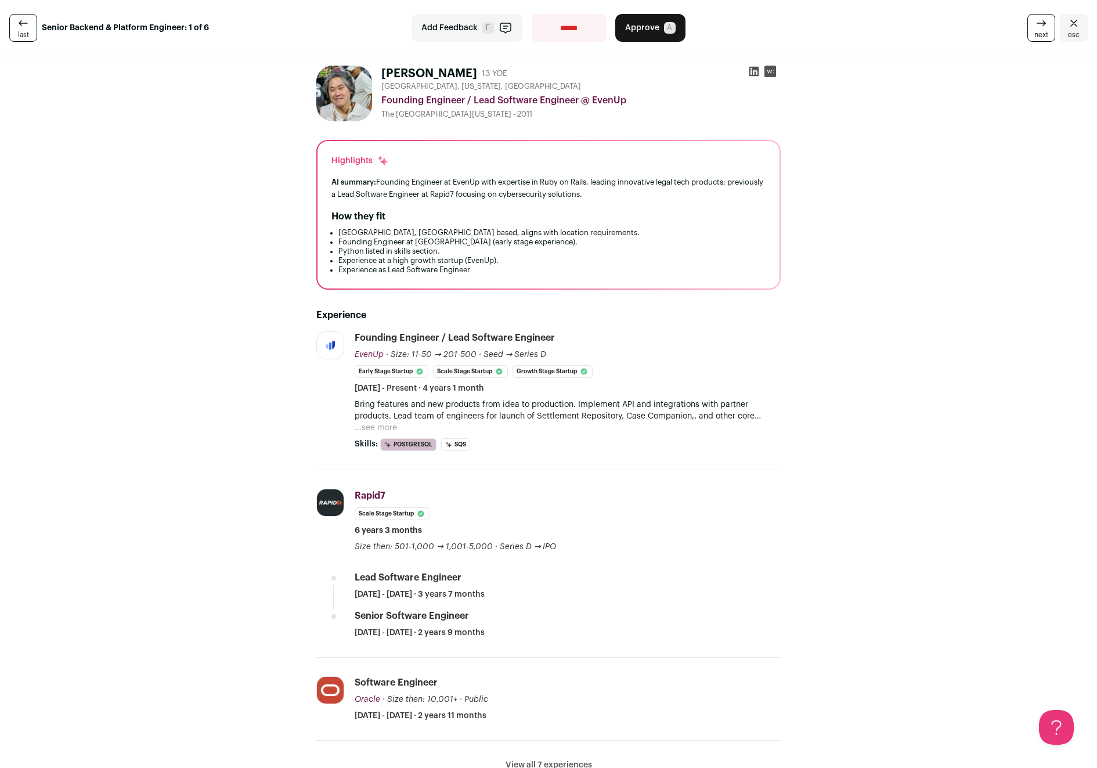
click at [376, 424] on button "...see more" at bounding box center [376, 428] width 42 height 12
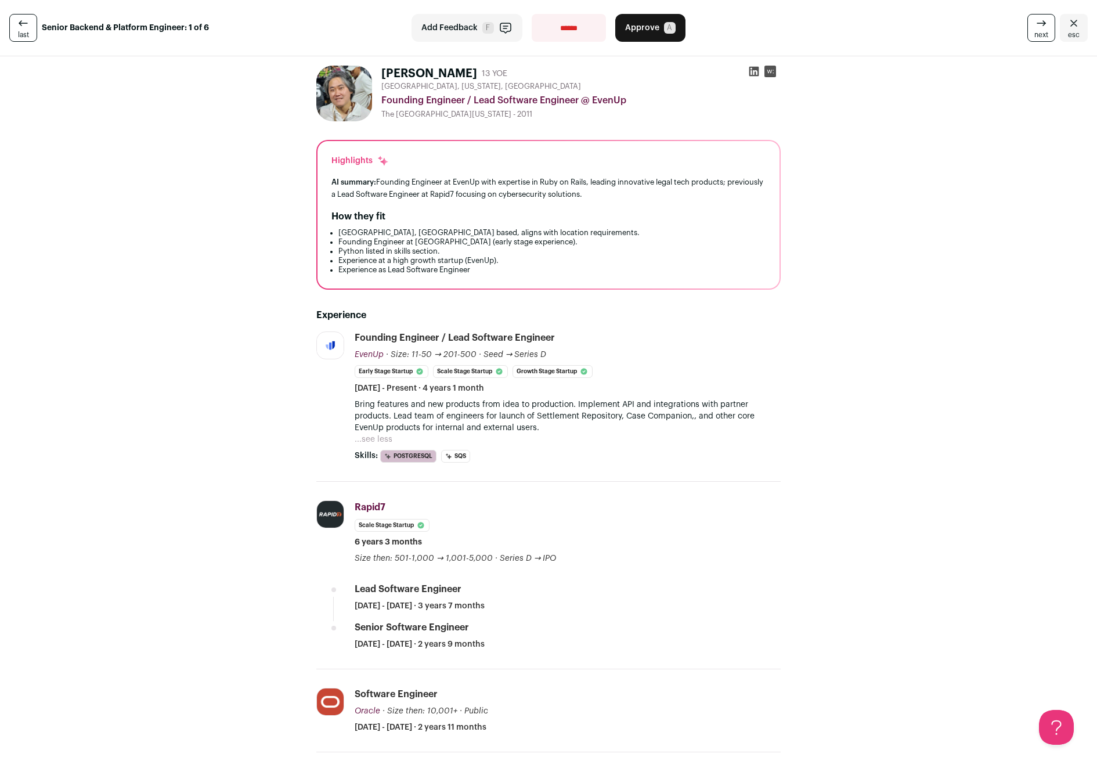
click at [366, 441] on button "...see less" at bounding box center [374, 440] width 38 height 12
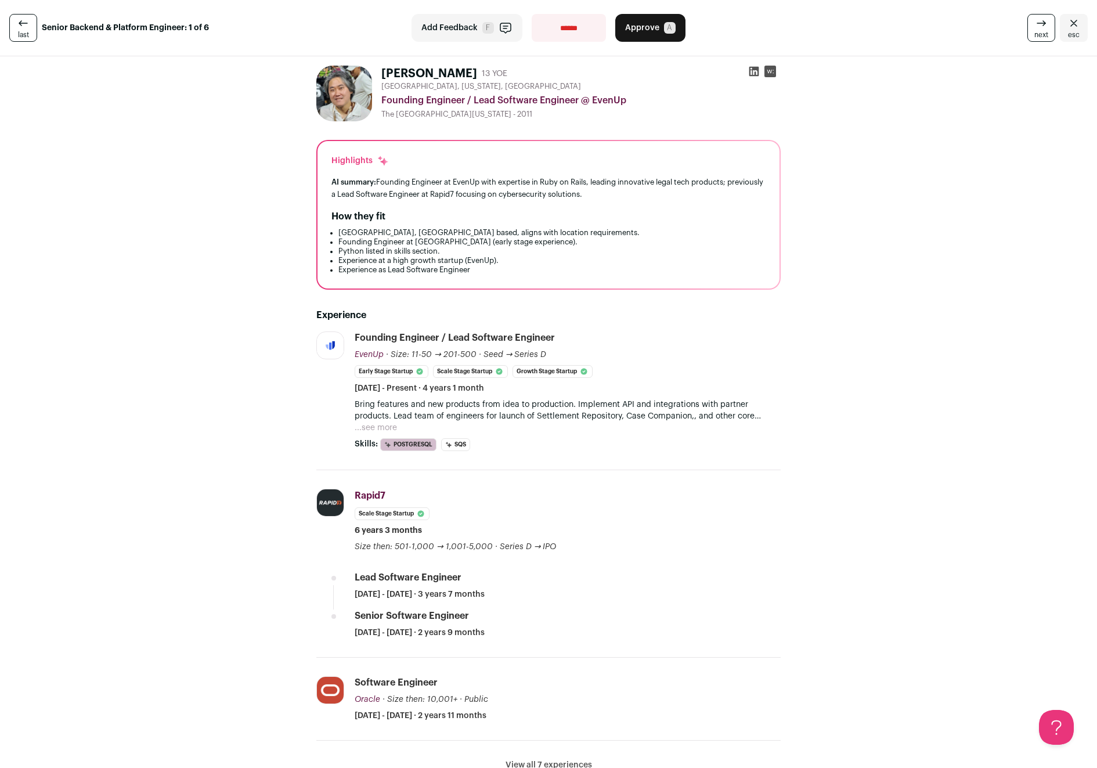
click at [378, 428] on button "...see more" at bounding box center [376, 428] width 42 height 12
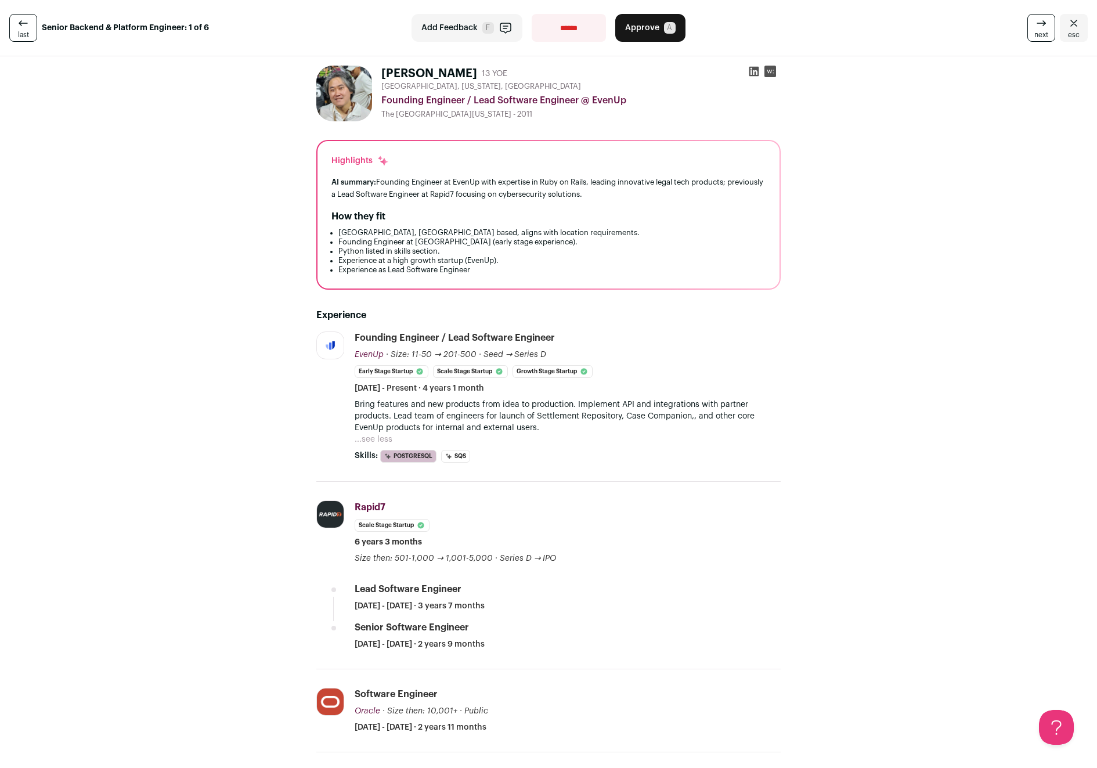
click at [559, 31] on select "**********" at bounding box center [569, 28] width 74 height 28
select select "**********"
click at [532, 14] on select "**********" at bounding box center [569, 28] width 74 height 28
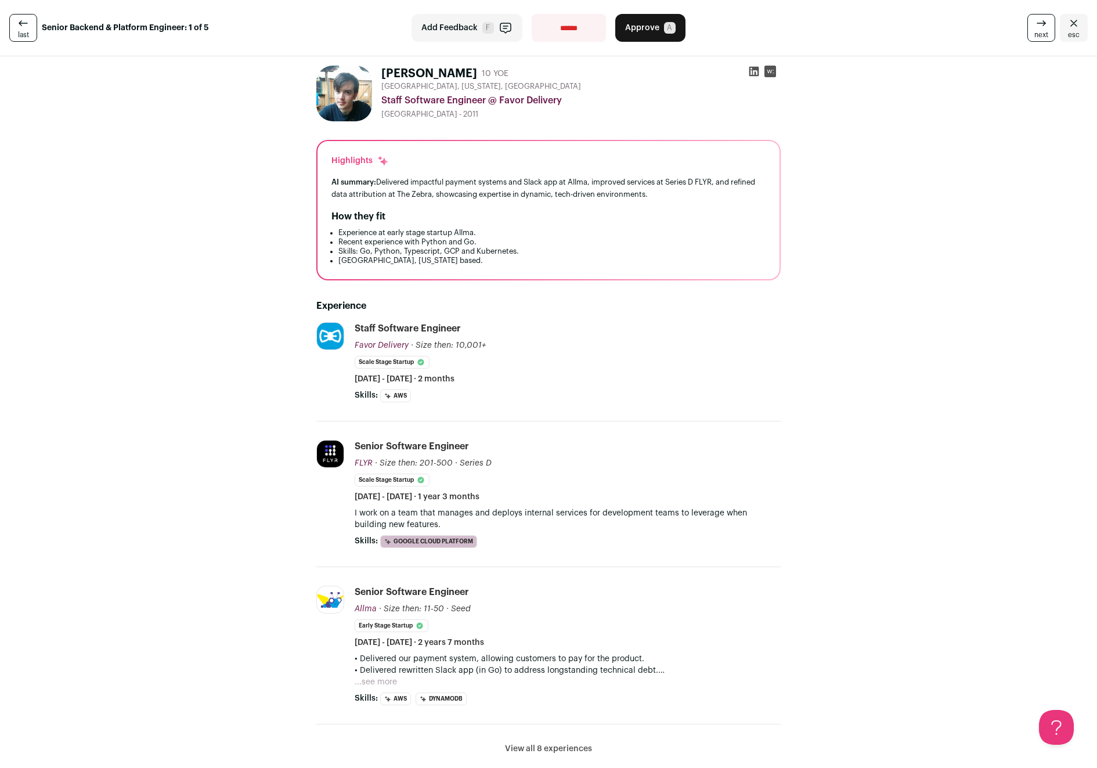
drag, startPoint x: 324, startPoint y: 156, endPoint x: 600, endPoint y: 261, distance: 295.8
click at [600, 261] on div "Highlights AI summary: Delivered impactful payment systems and Slack app at All…" at bounding box center [548, 210] width 462 height 138
click at [600, 261] on li "Austin, Texas based." at bounding box center [551, 260] width 427 height 9
click at [647, 28] on span "Approve" at bounding box center [642, 28] width 34 height 12
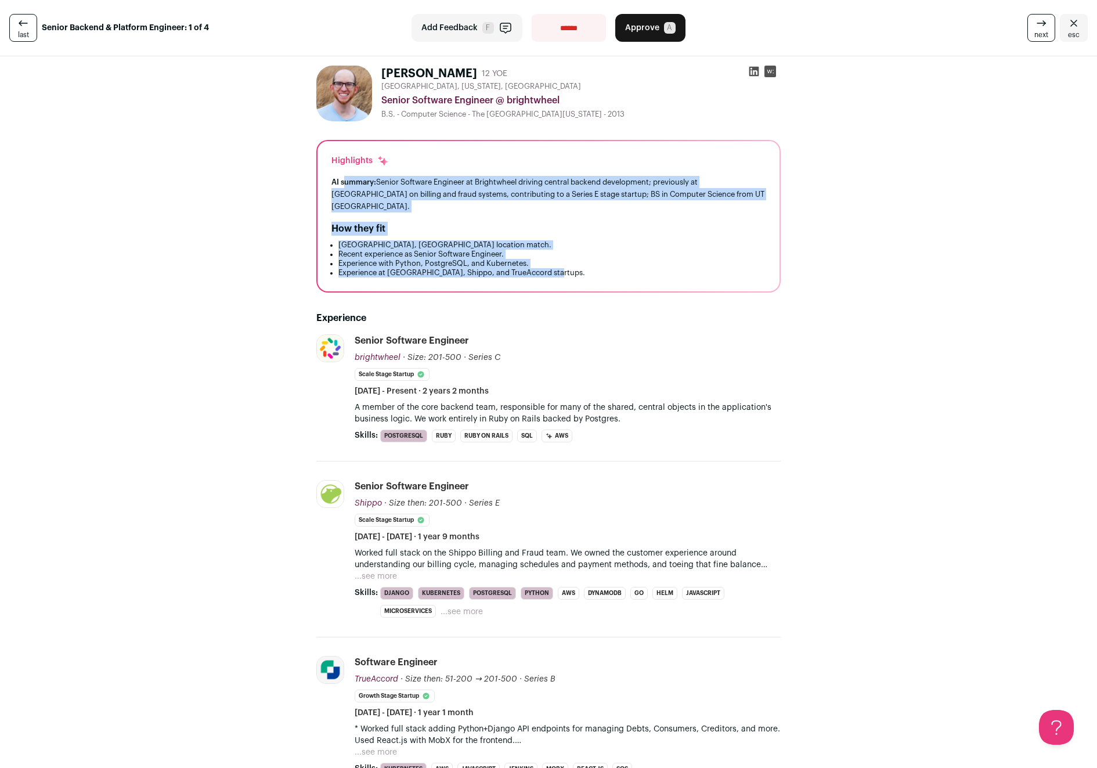
drag, startPoint x: 342, startPoint y: 177, endPoint x: 584, endPoint y: 272, distance: 260.6
click at [584, 272] on div "Highlights AI summary: Senior Software Engineer at Brightwheel driving central …" at bounding box center [548, 216] width 462 height 150
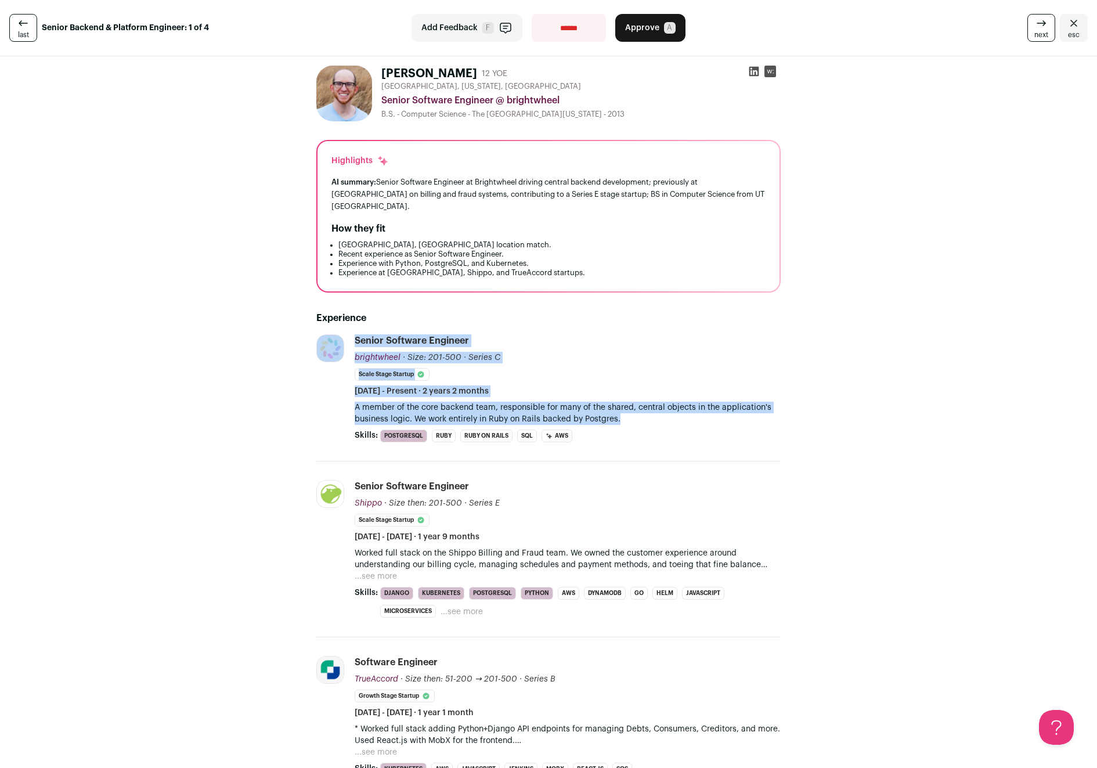
drag, startPoint x: 347, startPoint y: 398, endPoint x: 713, endPoint y: 403, distance: 365.7
click at [713, 403] on li "brightwheel mybrightwheel.com Add to company list Public / Private Private Valu…" at bounding box center [548, 397] width 464 height 127
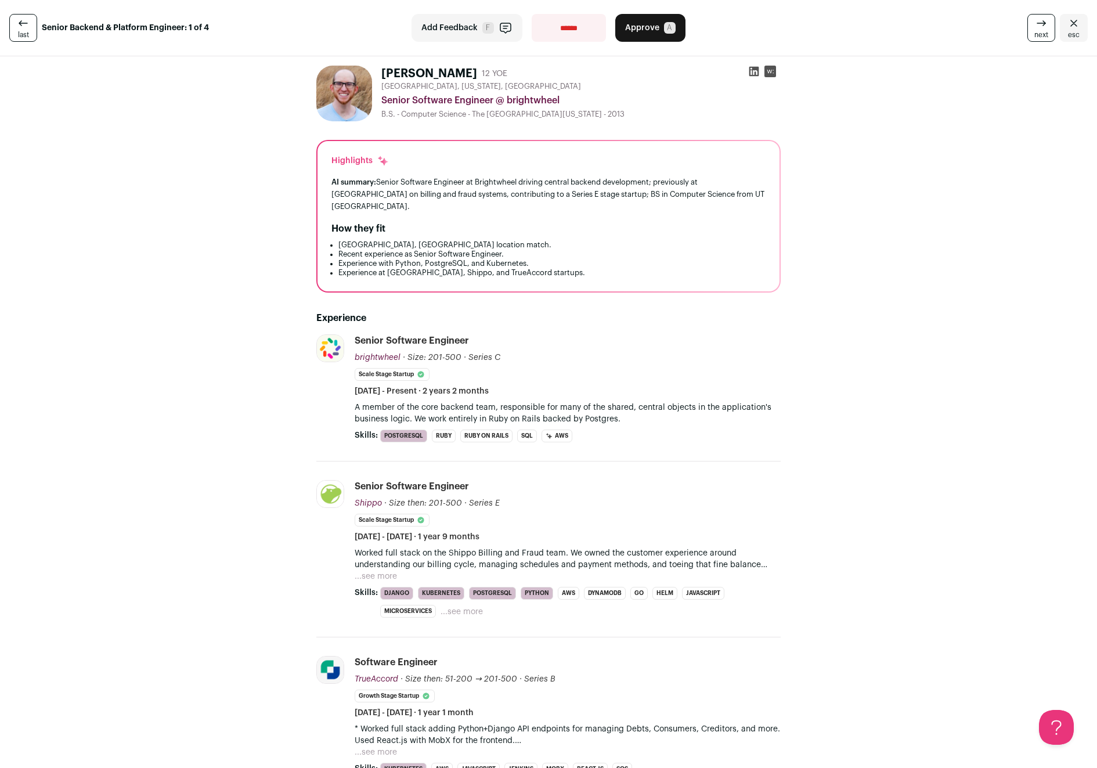
scroll to position [127, 0]
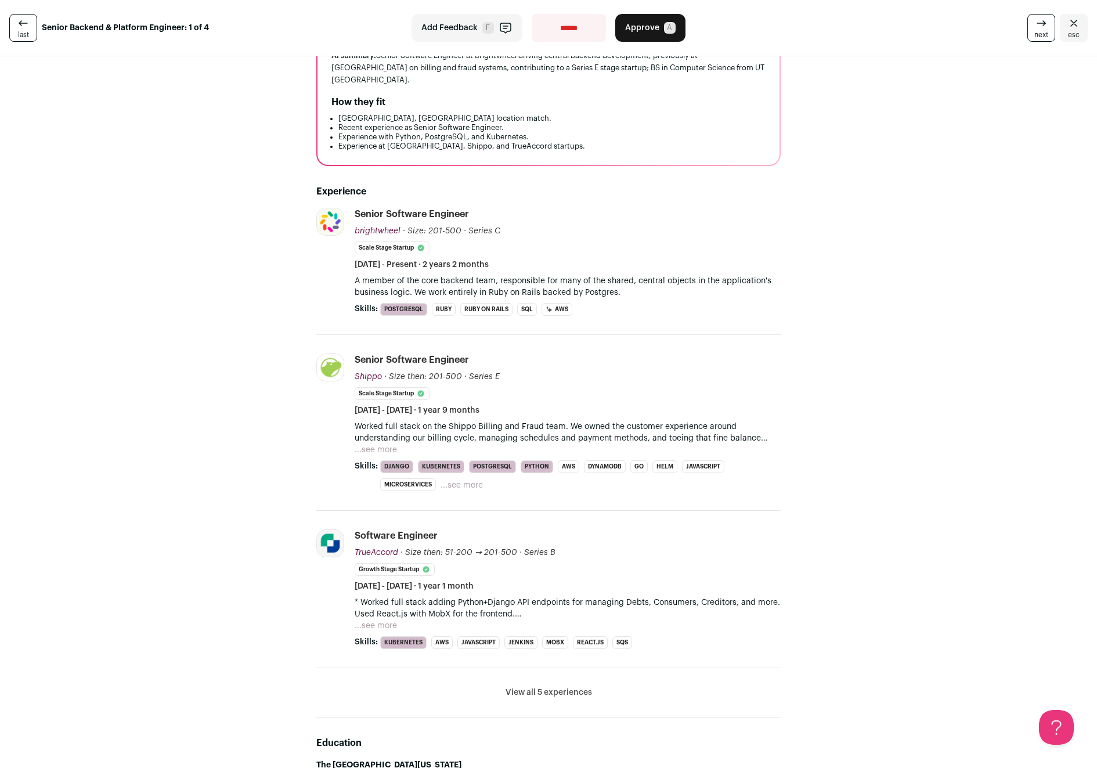
click at [578, 687] on button "View all 5 experiences" at bounding box center [549, 693] width 86 height 12
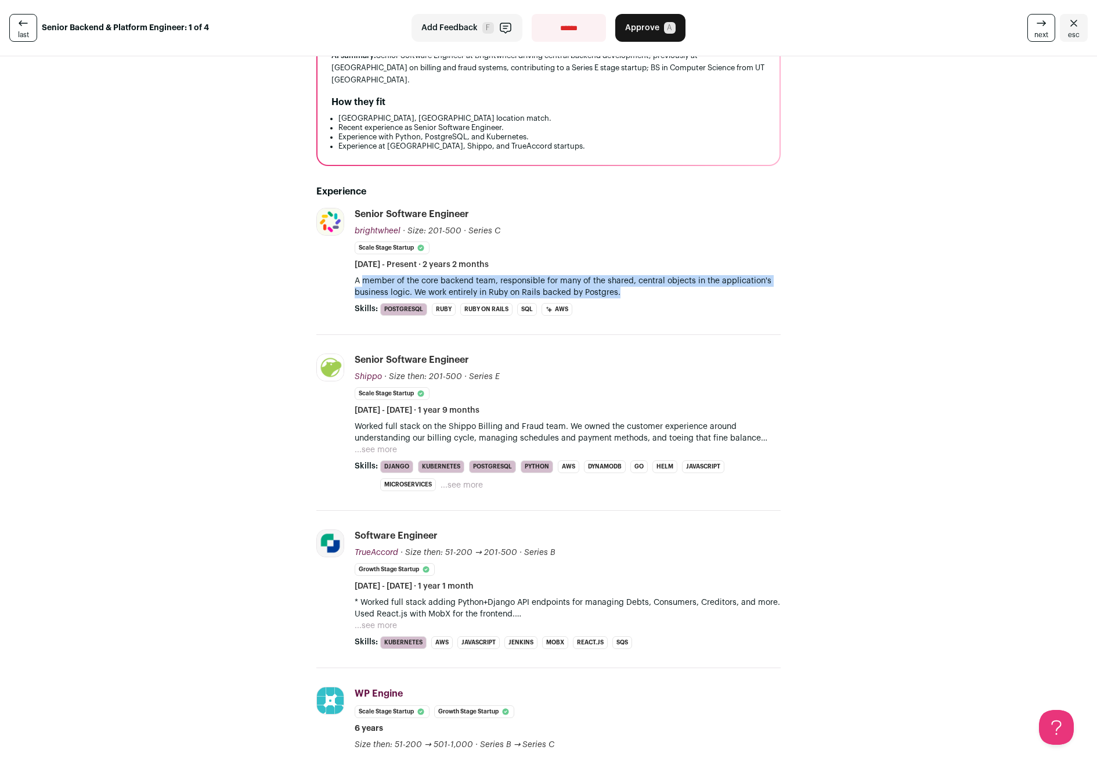
drag, startPoint x: 361, startPoint y: 265, endPoint x: 621, endPoint y: 278, distance: 260.4
click at [621, 278] on p "A member of the core backend team, responsible for many of the shared, central …" at bounding box center [568, 286] width 426 height 23
click at [373, 444] on button "...see more" at bounding box center [376, 450] width 42 height 12
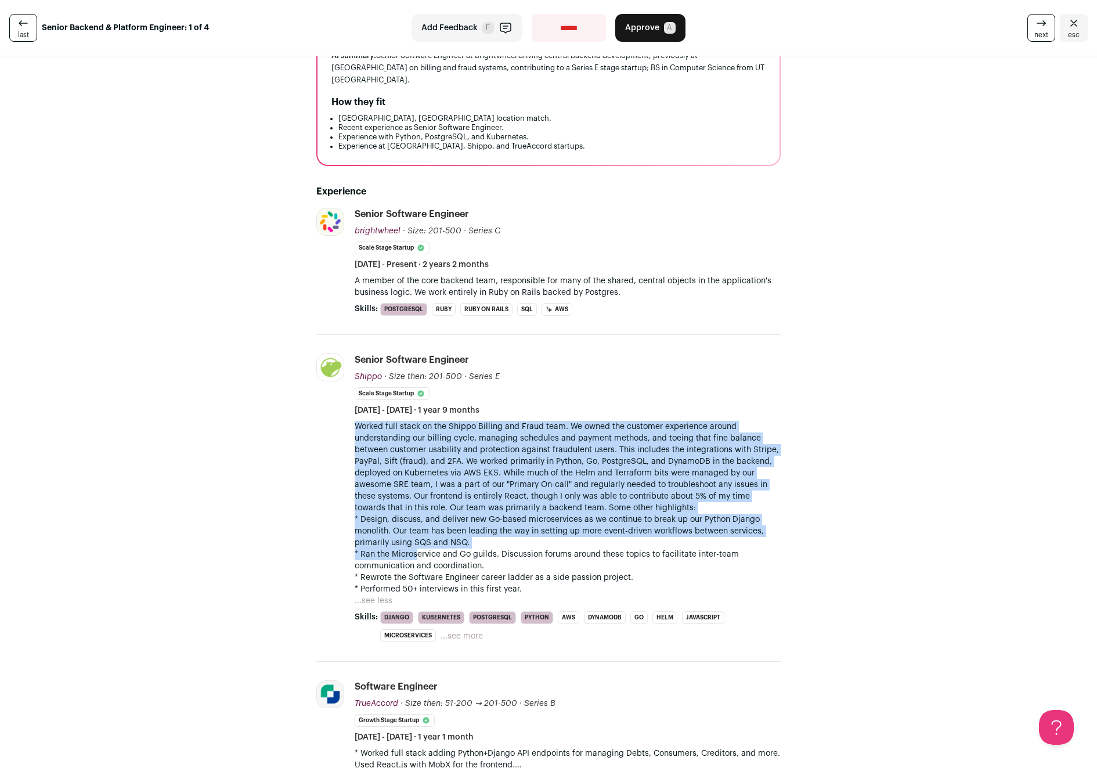
drag, startPoint x: 356, startPoint y: 409, endPoint x: 414, endPoint y: 546, distance: 148.0
click at [414, 546] on li "Senior Software Engineer Shippo Shippo goshippo.com Add to company list Public …" at bounding box center [568, 497] width 426 height 289
click at [414, 543] on p "Worked full stack on the Shippo Billing and Fraud team. We owned the customer e…" at bounding box center [568, 508] width 426 height 174
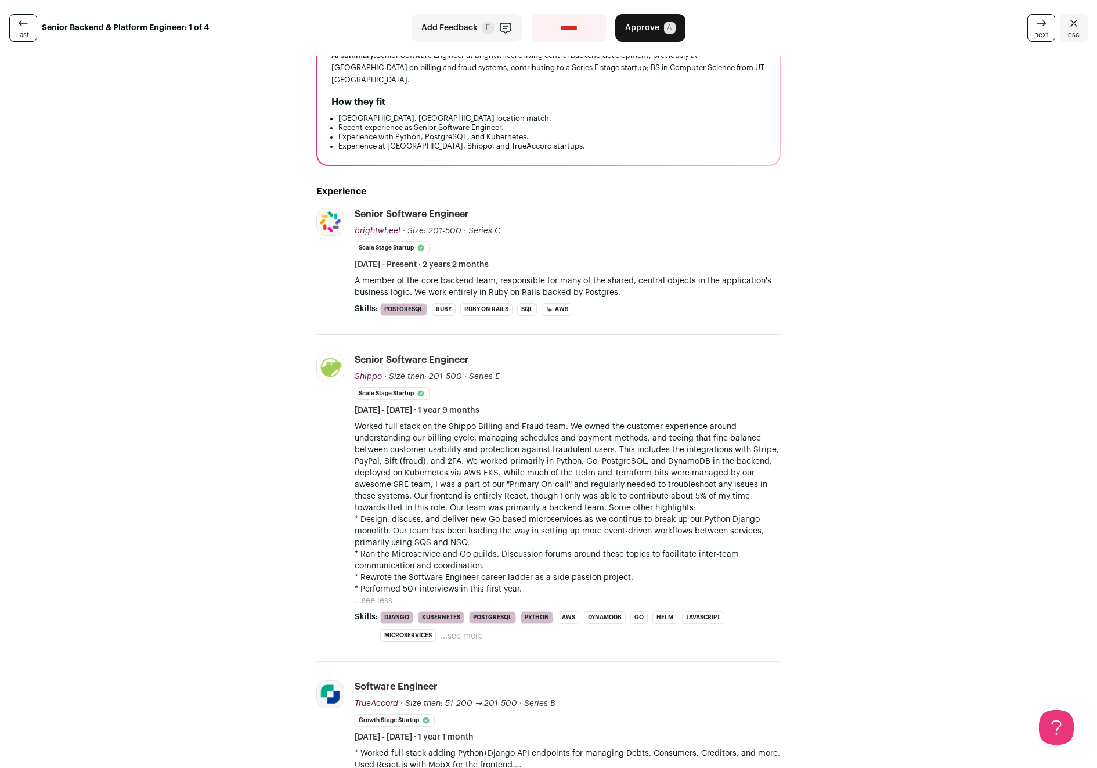
scroll to position [349, 0]
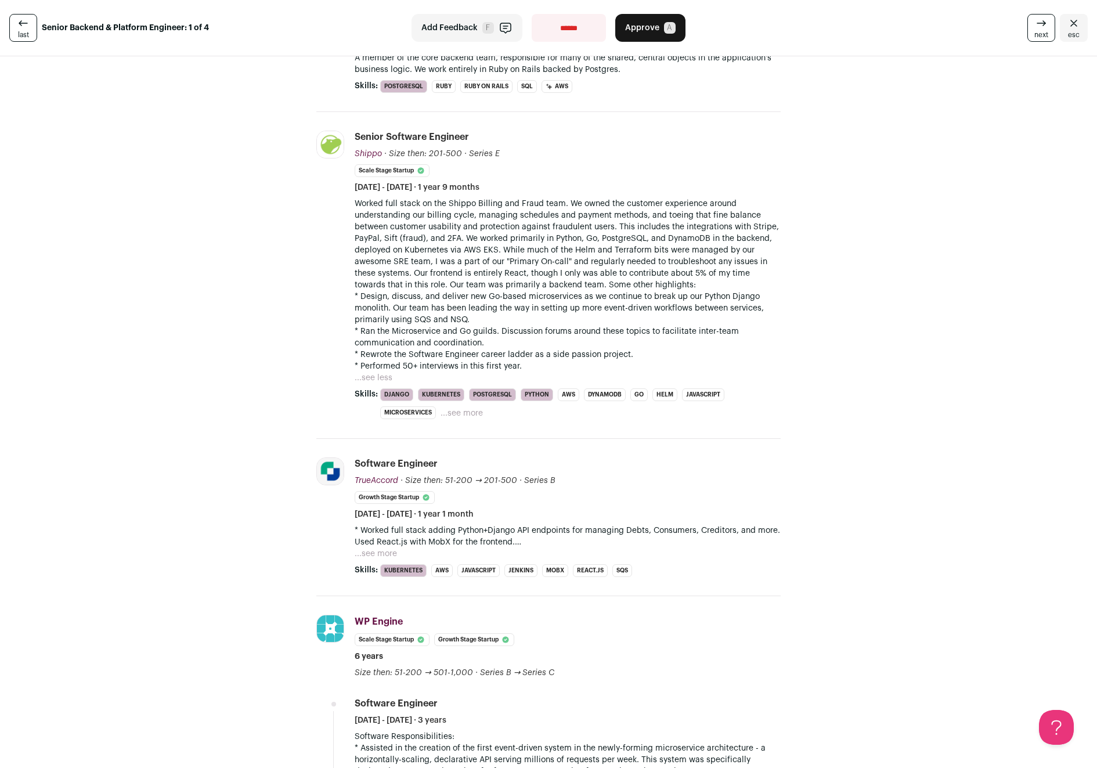
click at [366, 548] on button "...see more" at bounding box center [376, 554] width 42 height 12
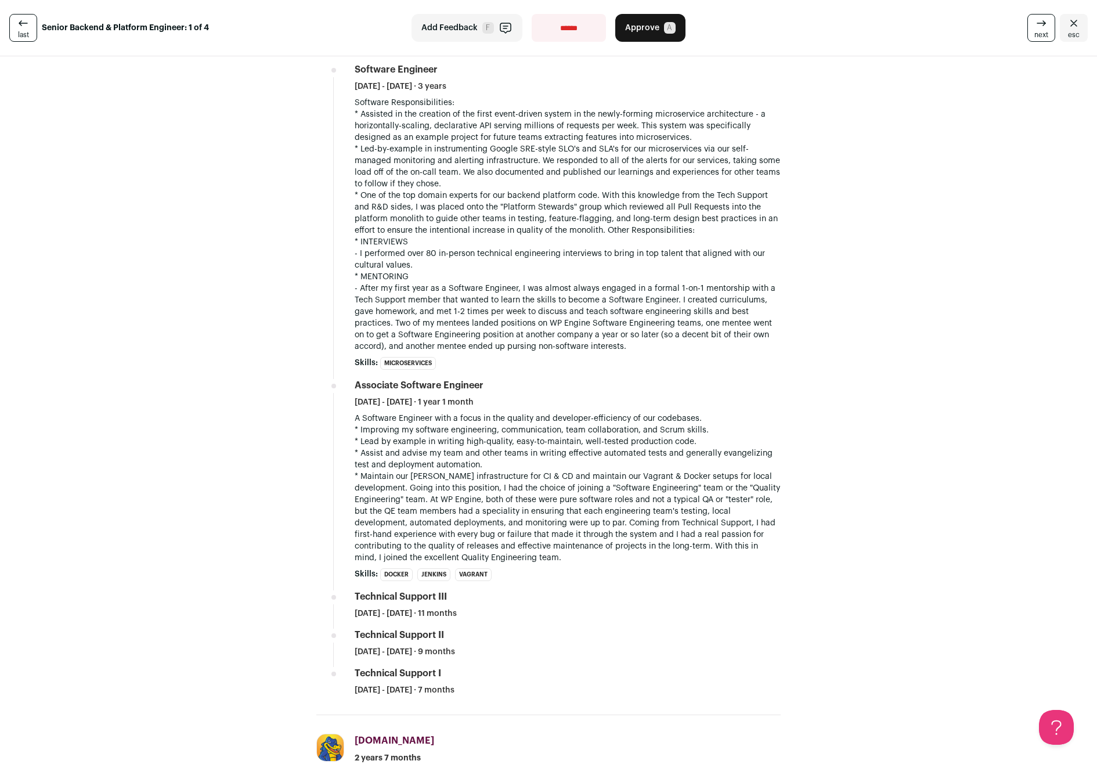
scroll to position [0, 0]
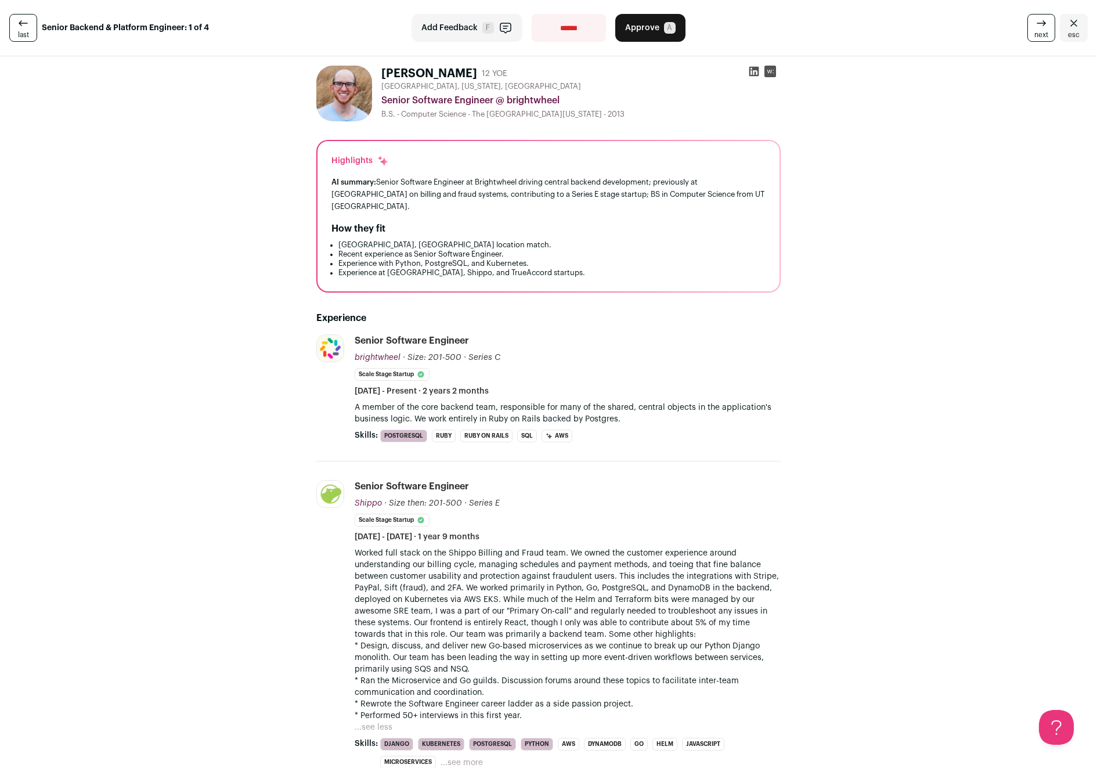
click at [656, 26] on button "Approve A" at bounding box center [650, 28] width 70 height 28
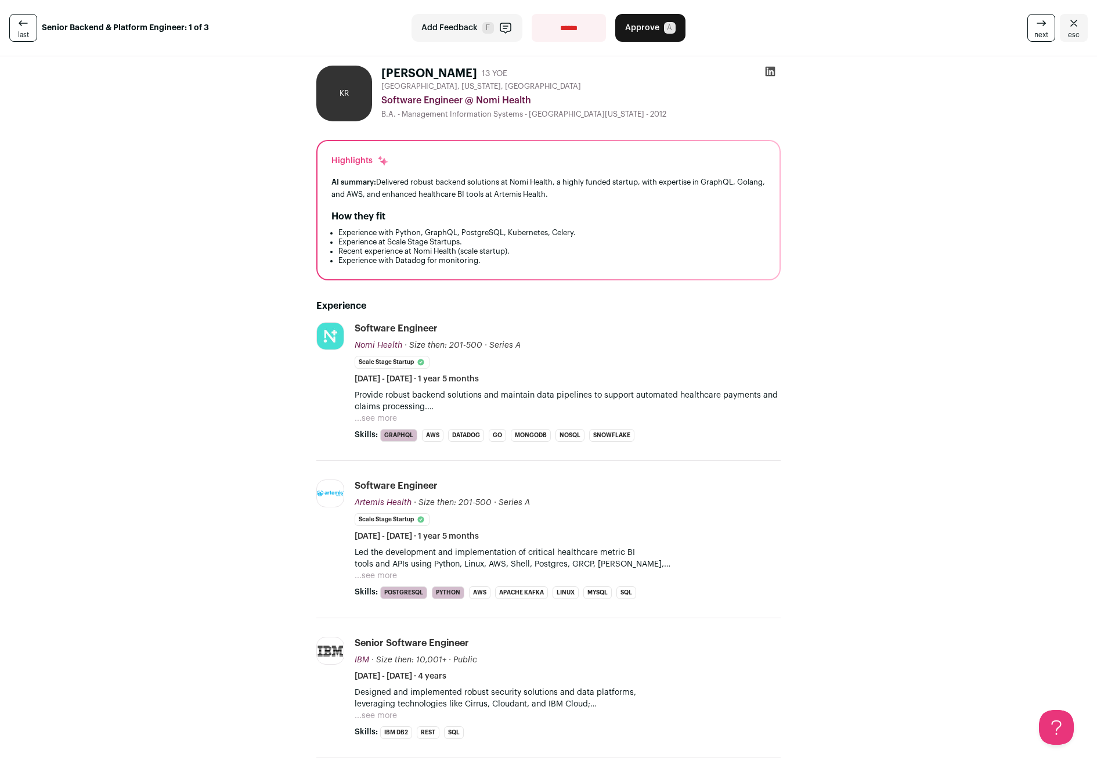
drag, startPoint x: 381, startPoint y: 178, endPoint x: 569, endPoint y: 215, distance: 192.1
click at [573, 204] on div "Highlights AI summary: Delivered robust backend solutions at Nomi Health, a hig…" at bounding box center [548, 210] width 462 height 138
click at [374, 417] on button "...see more" at bounding box center [376, 419] width 42 height 12
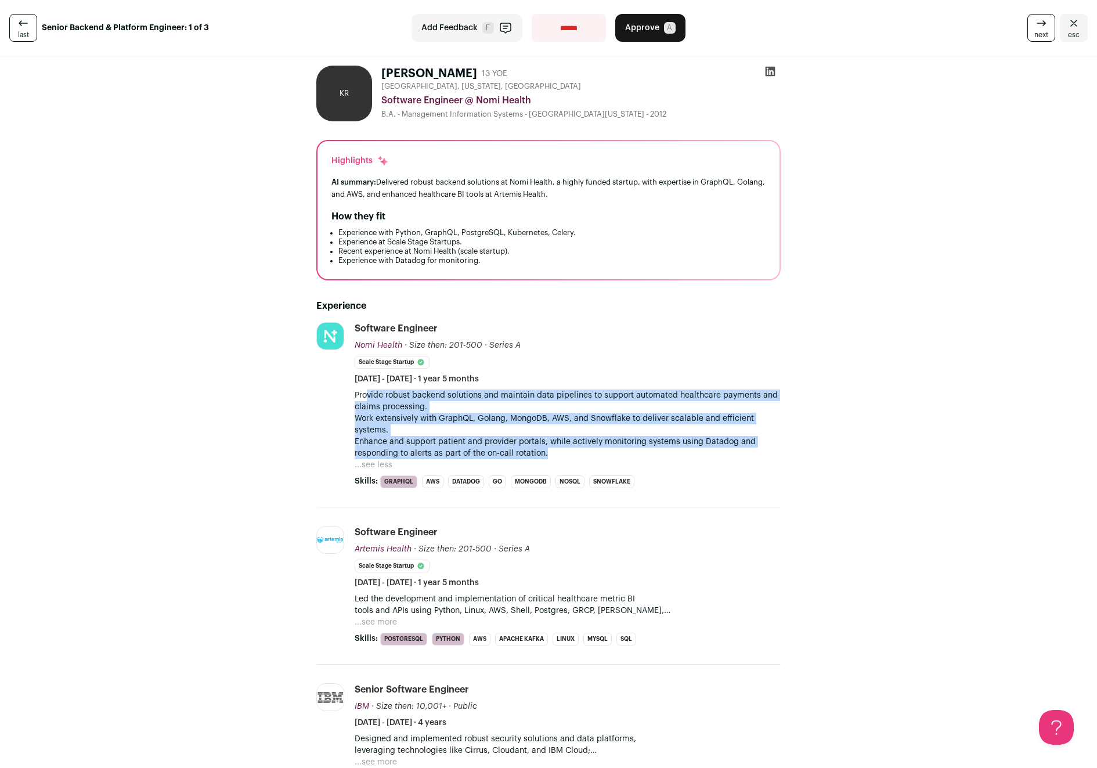
drag, startPoint x: 367, startPoint y: 395, endPoint x: 541, endPoint y: 454, distance: 183.5
click at [541, 454] on p "Provide robust backend solutions and maintain data pipelines to support automat…" at bounding box center [568, 424] width 426 height 70
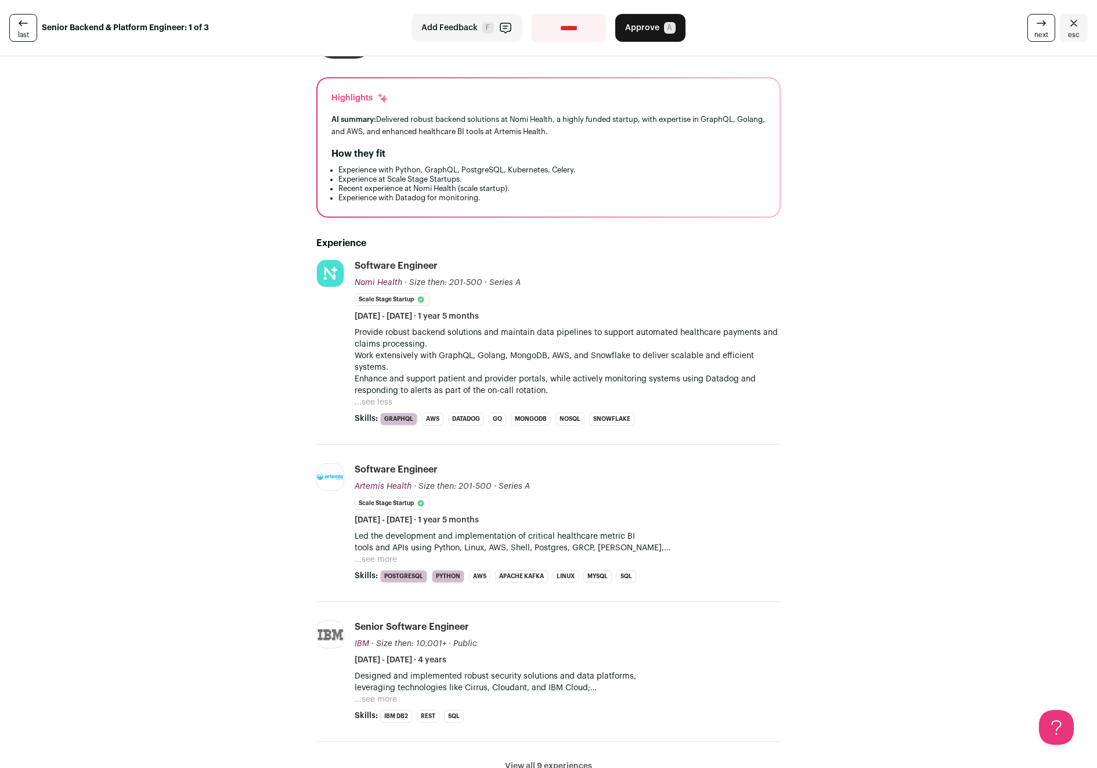
scroll to position [218, 0]
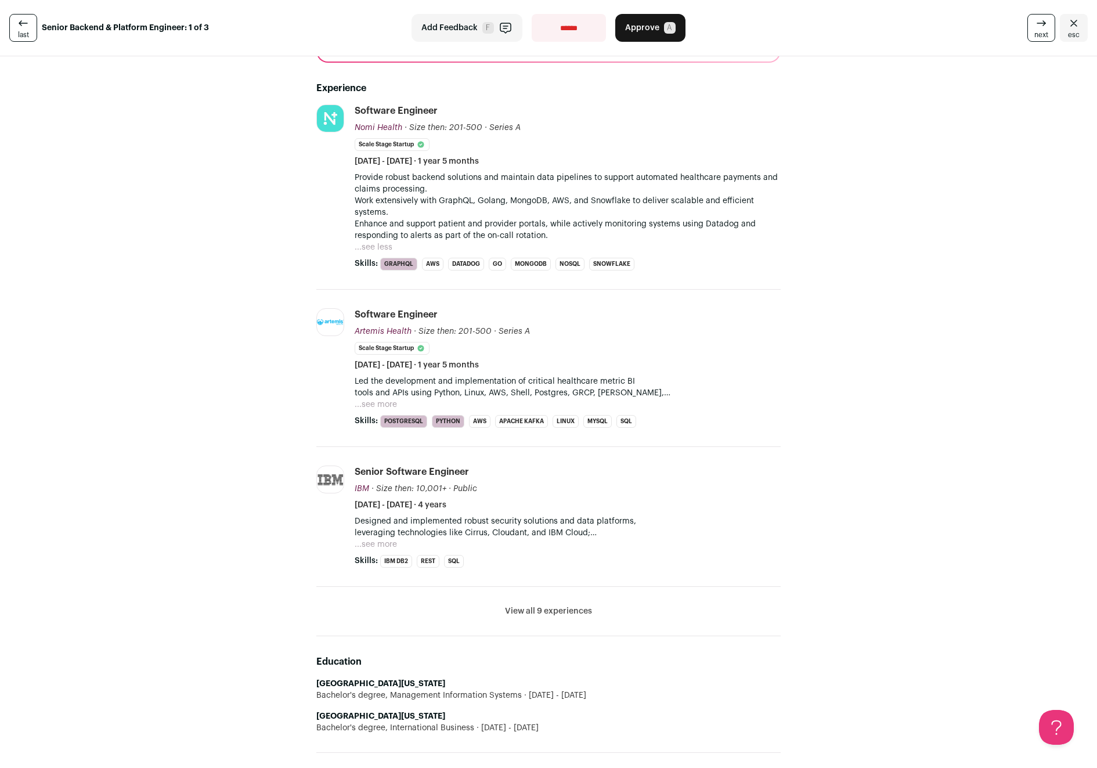
click at [533, 611] on button "View all 9 experiences" at bounding box center [548, 611] width 87 height 12
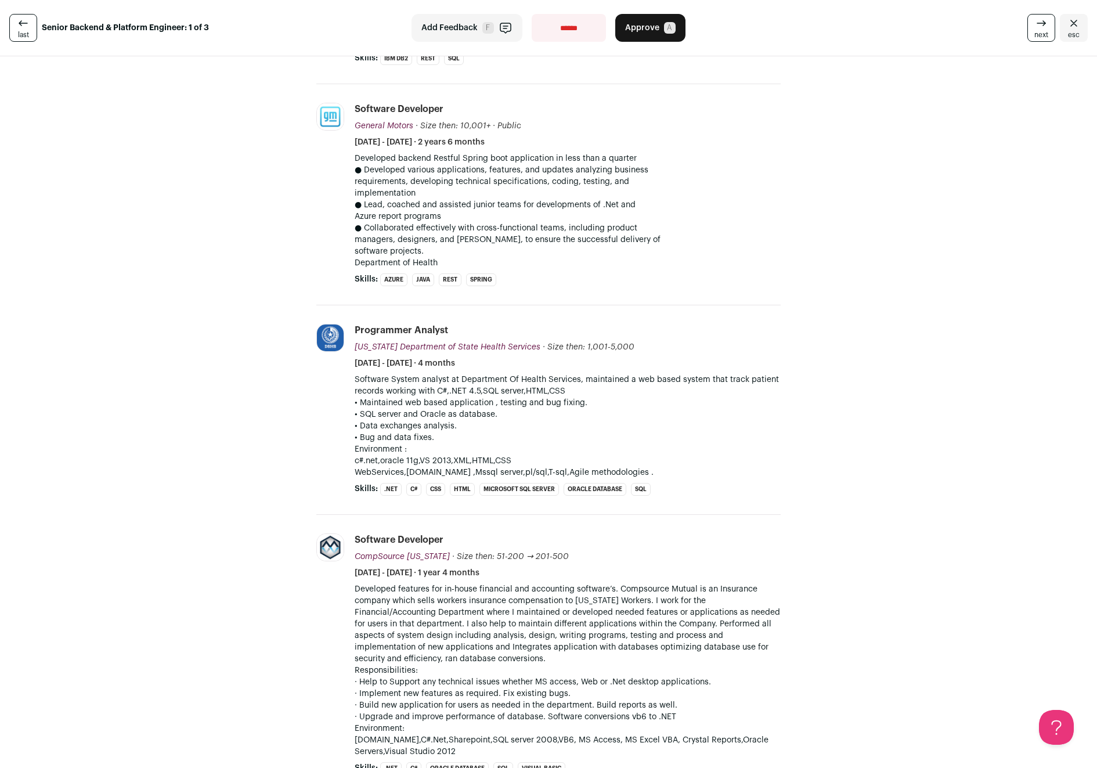
scroll to position [0, 0]
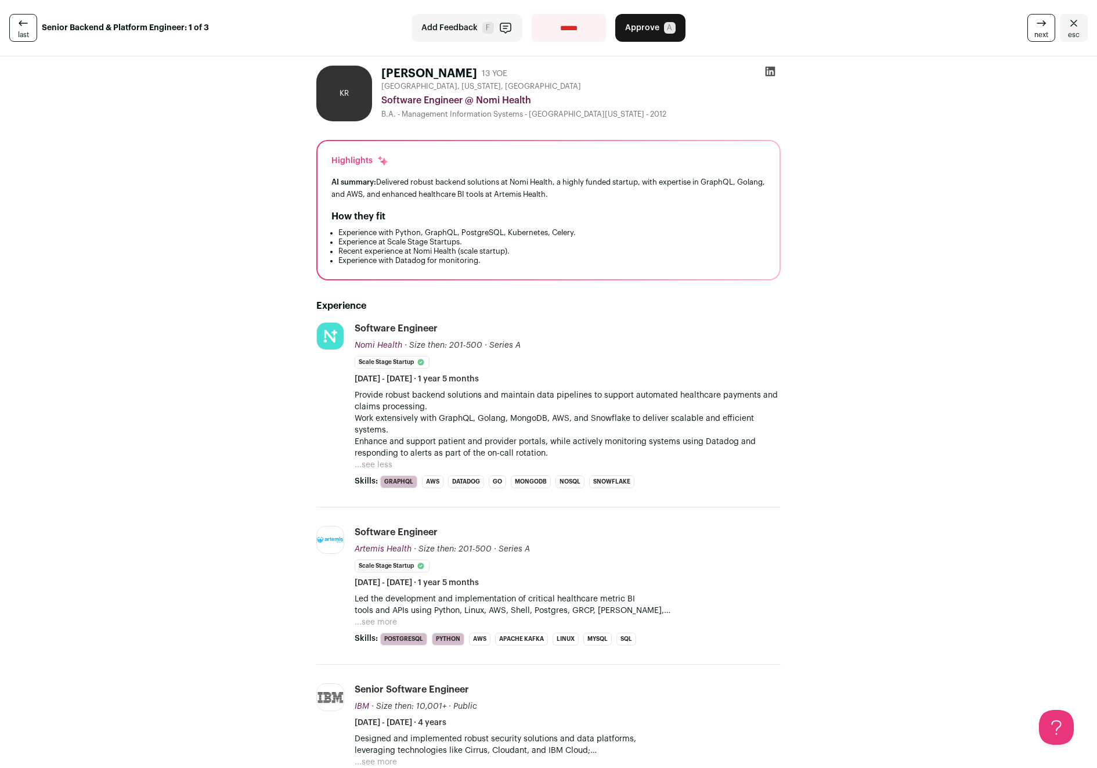
click at [568, 30] on select "**********" at bounding box center [569, 28] width 74 height 28
click at [579, 35] on select "**********" at bounding box center [569, 28] width 74 height 28
select select "**********"
click at [532, 14] on select "**********" at bounding box center [569, 28] width 74 height 28
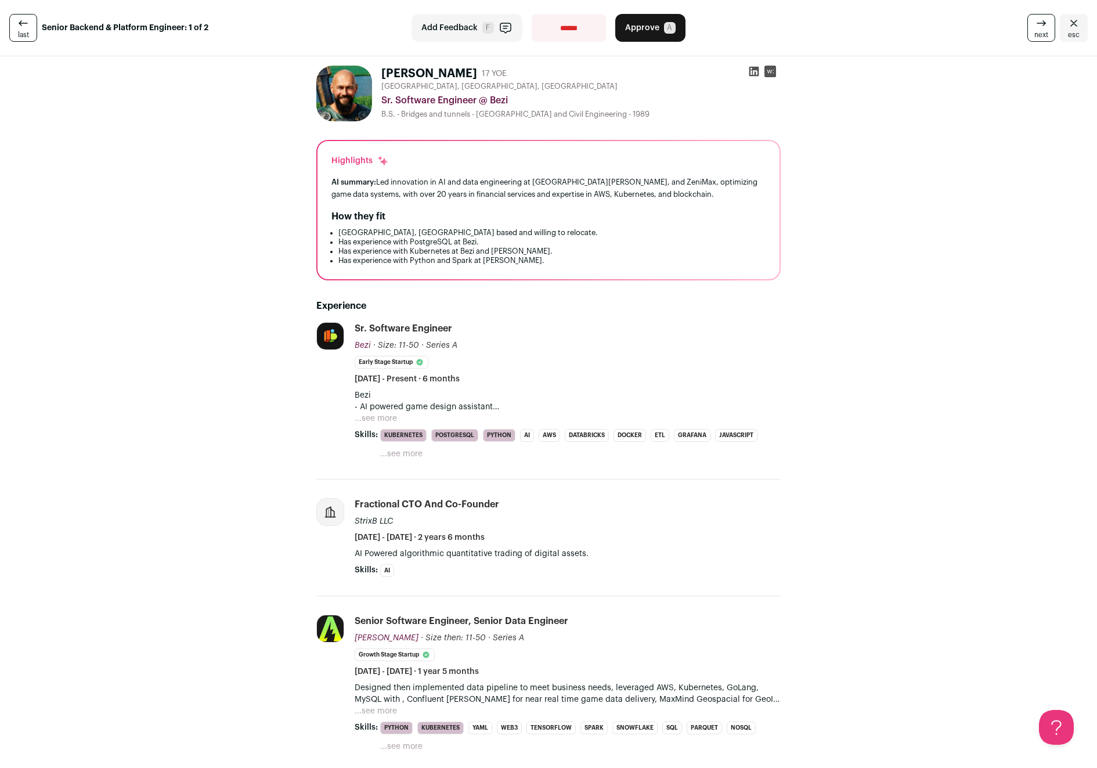
click at [651, 30] on span "Approve" at bounding box center [642, 28] width 34 height 12
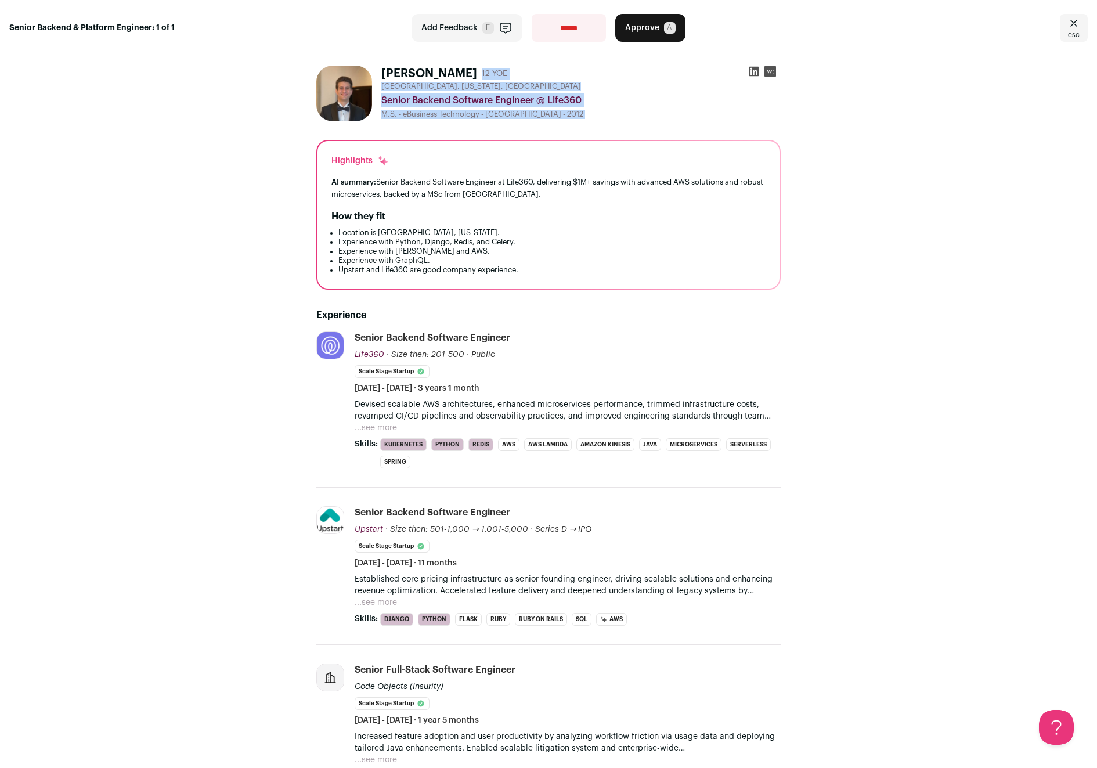
drag, startPoint x: 394, startPoint y: 70, endPoint x: 528, endPoint y: 129, distance: 146.6
click at [521, 117] on div "M.S. - eBusiness Technology - Carnegie Mellon University - 2012" at bounding box center [580, 114] width 399 height 9
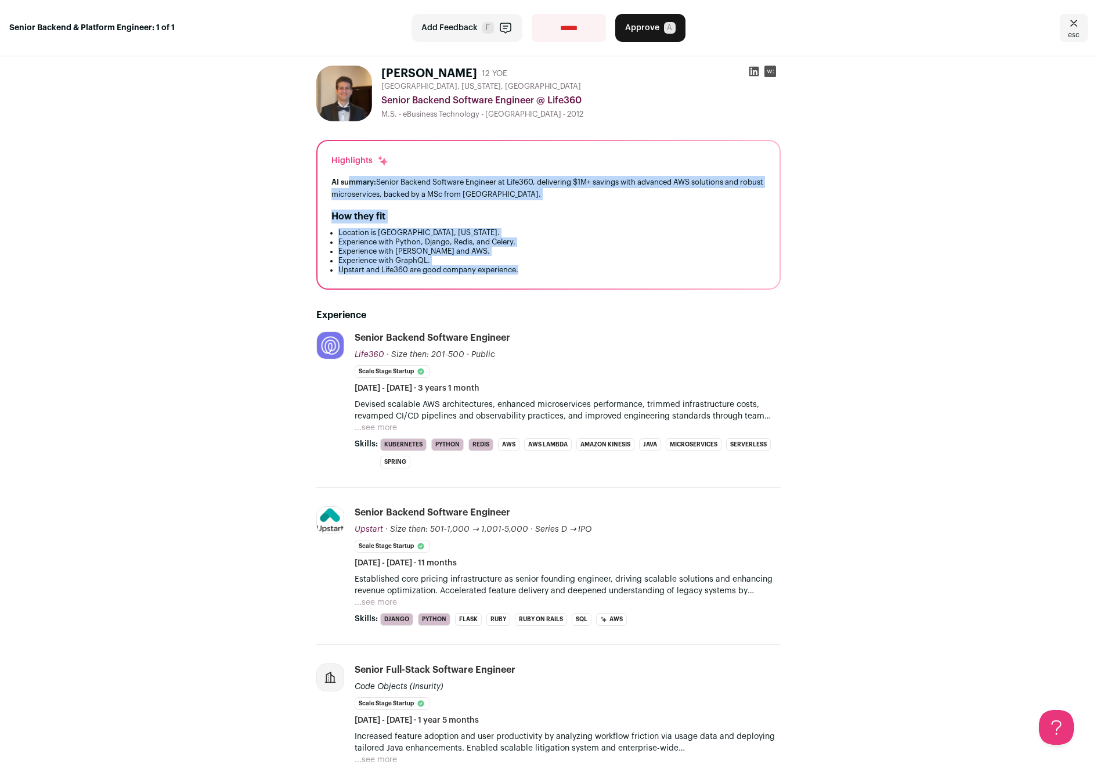
drag, startPoint x: 345, startPoint y: 178, endPoint x: 642, endPoint y: 269, distance: 310.8
click at [641, 269] on div "Highlights AI summary: Senior Backend Software Engineer at Life360, delivering …" at bounding box center [548, 214] width 462 height 147
click at [642, 269] on li "Upstart and Life360 are good company experience." at bounding box center [551, 269] width 427 height 9
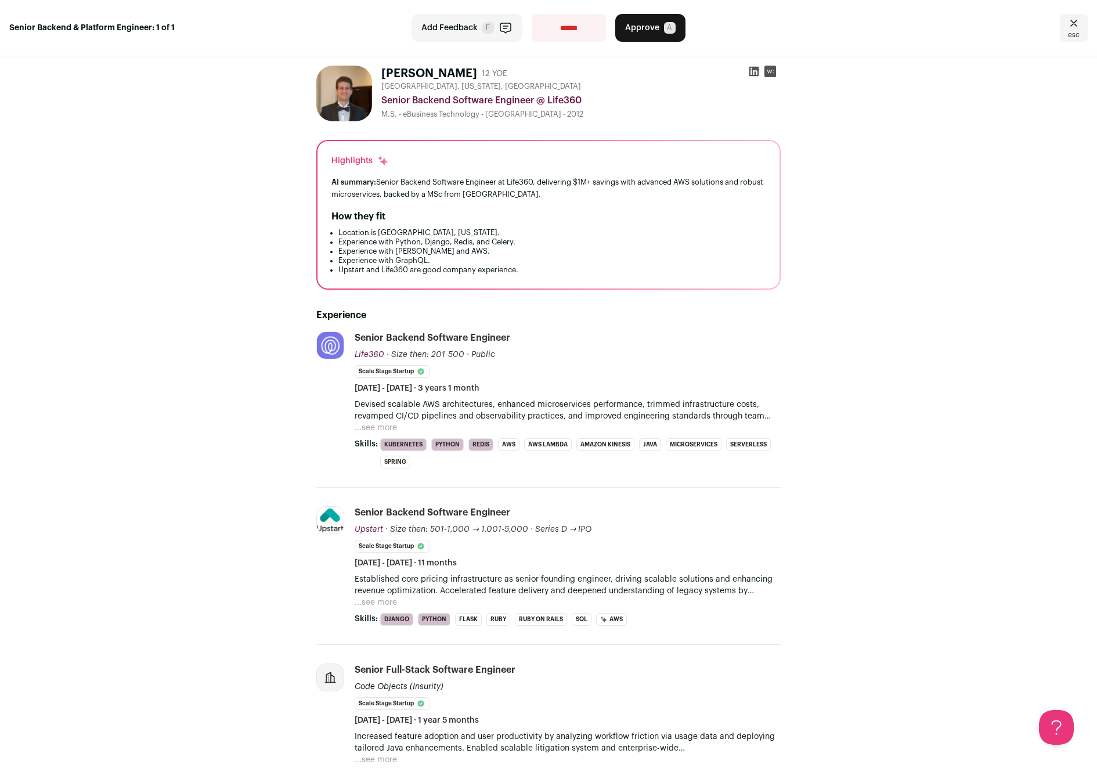
click at [368, 429] on button "...see more" at bounding box center [376, 428] width 42 height 12
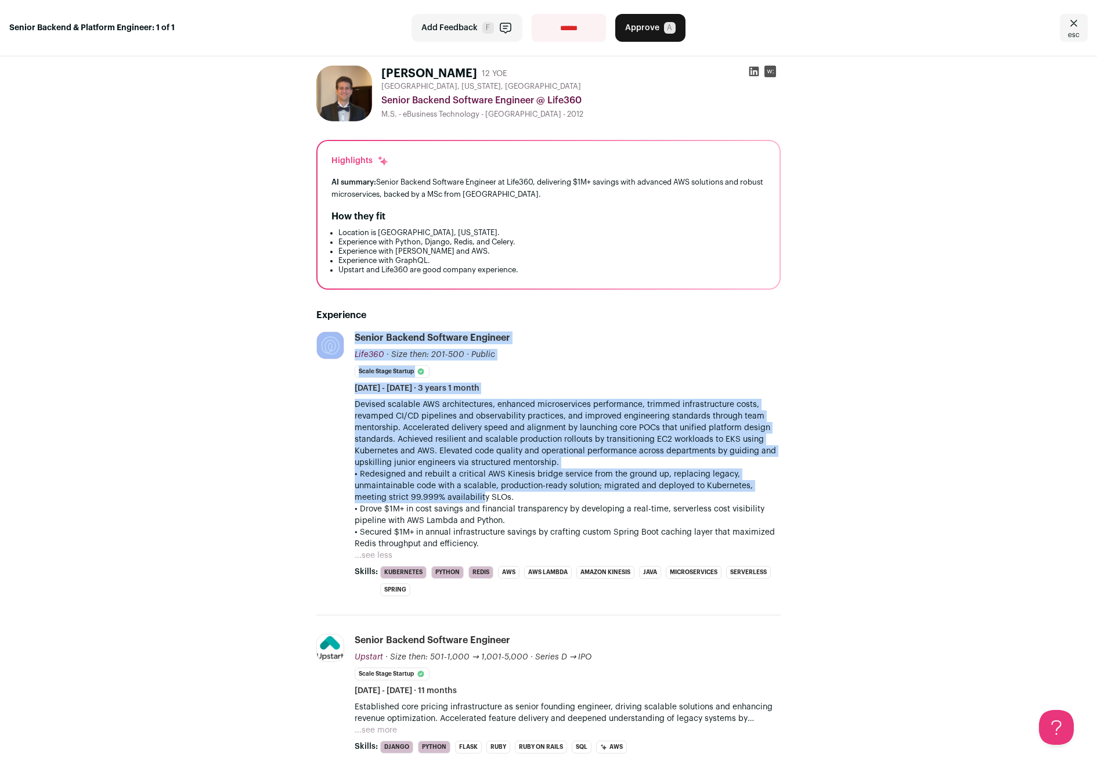
drag, startPoint x: 345, startPoint y: 405, endPoint x: 477, endPoint y: 496, distance: 159.7
click at [476, 496] on li "Life360 life360.com Add to company list Public / Private Public Company size 25…" at bounding box center [548, 473] width 464 height 284
click at [477, 496] on p "• Redesigned and rebuilt a critical AWS Kinesis bridge service from the ground …" at bounding box center [568, 485] width 426 height 35
drag, startPoint x: 360, startPoint y: 474, endPoint x: 523, endPoint y: 542, distance: 176.7
click at [523, 542] on div "Devised scalable AWS architectures, enhanced microservices performance, trimmed…" at bounding box center [568, 474] width 426 height 151
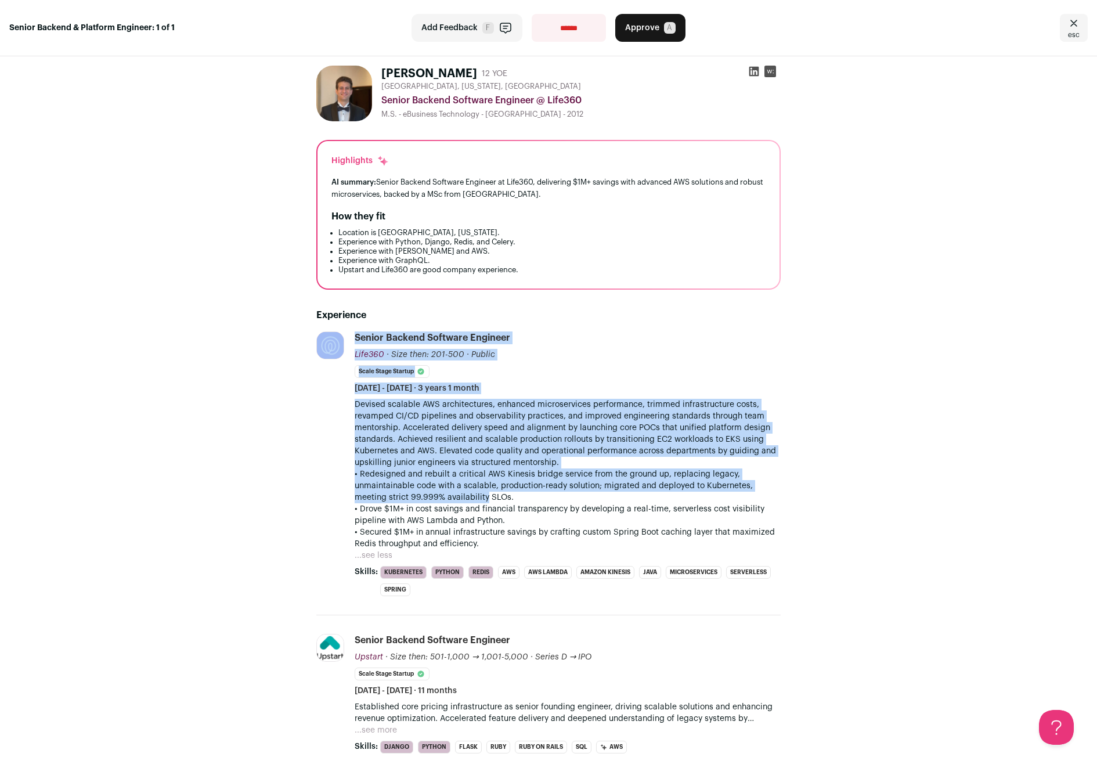
click at [523, 541] on p "• Secured $1M+ in annual infrastructure savings by crafting custom Spring Boot …" at bounding box center [568, 537] width 426 height 23
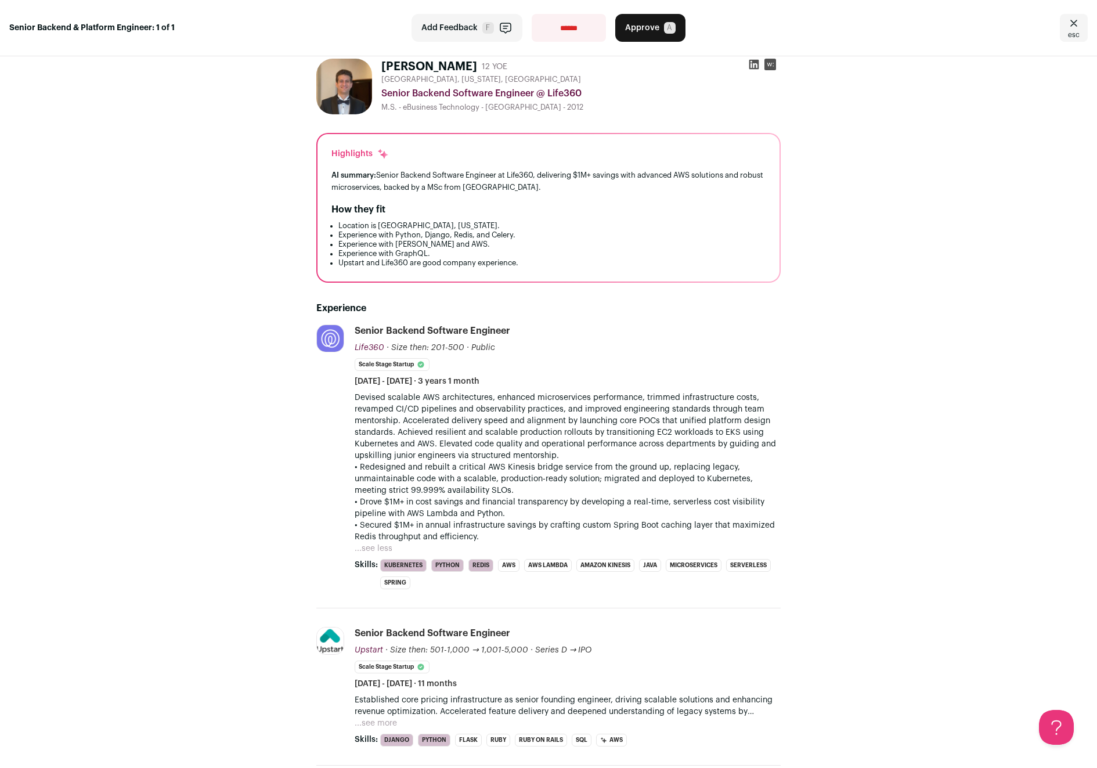
scroll to position [272, 0]
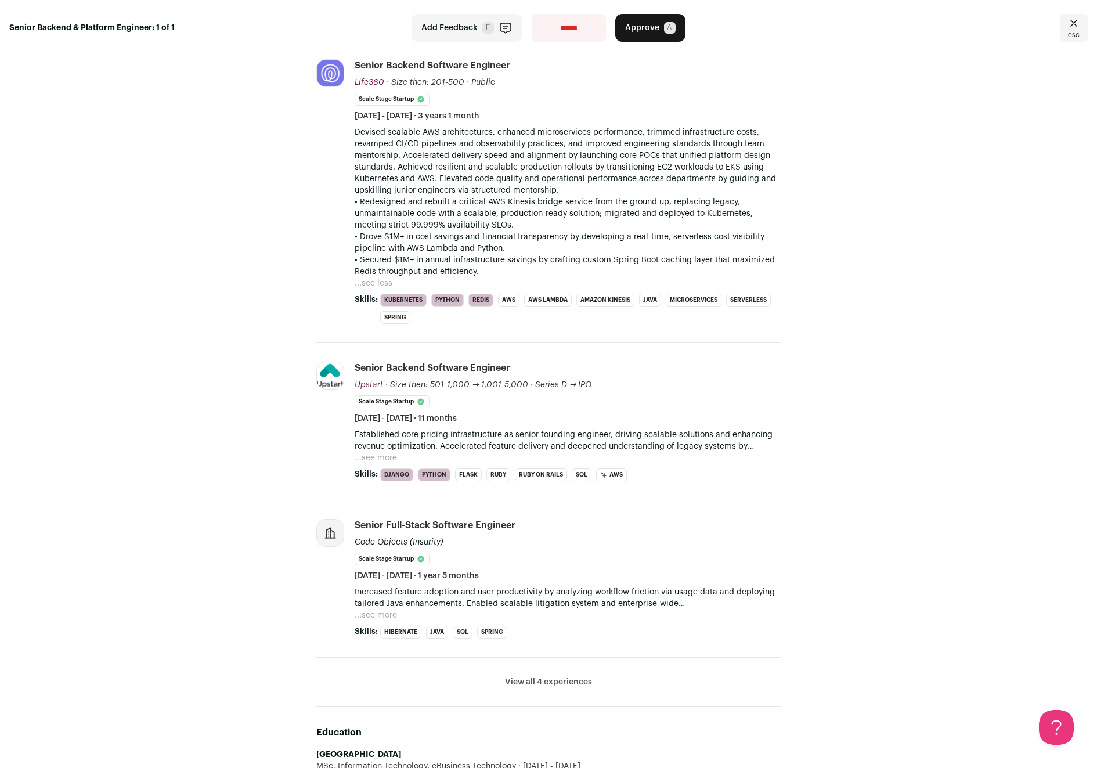
click at [506, 678] on button "View all 4 experiences" at bounding box center [548, 682] width 87 height 12
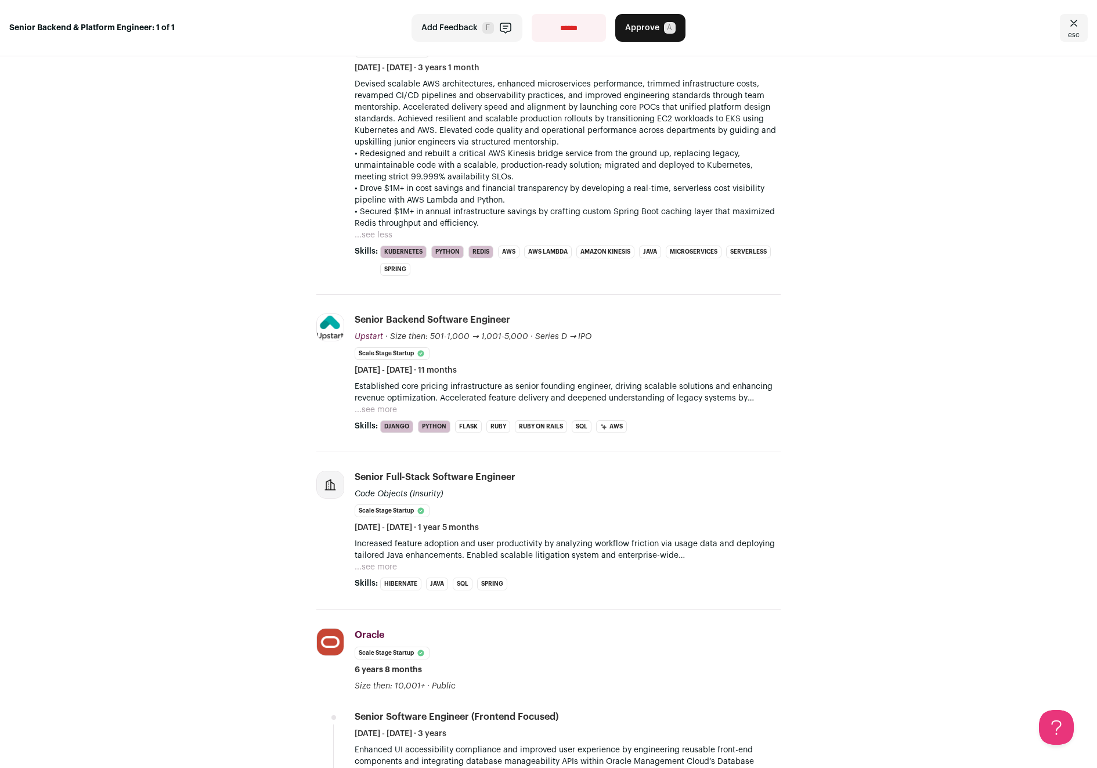
scroll to position [0, 0]
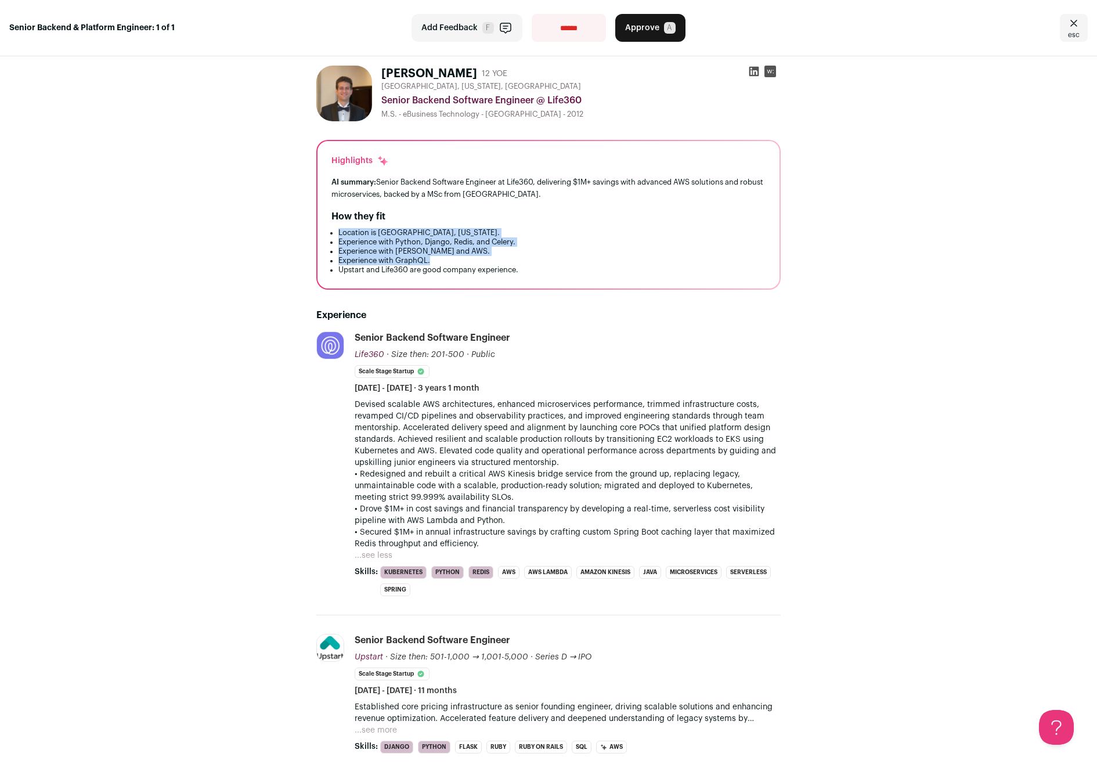
drag, startPoint x: 330, startPoint y: 233, endPoint x: 528, endPoint y: 262, distance: 200.0
click at [528, 262] on ul "Location is Austin, Texas. Experience with Python, Django, Redis, and Celery. E…" at bounding box center [548, 251] width 434 height 46
click at [528, 263] on li "Experience with GraphQL." at bounding box center [551, 260] width 427 height 9
click at [648, 34] on button "Approve A" at bounding box center [650, 28] width 70 height 28
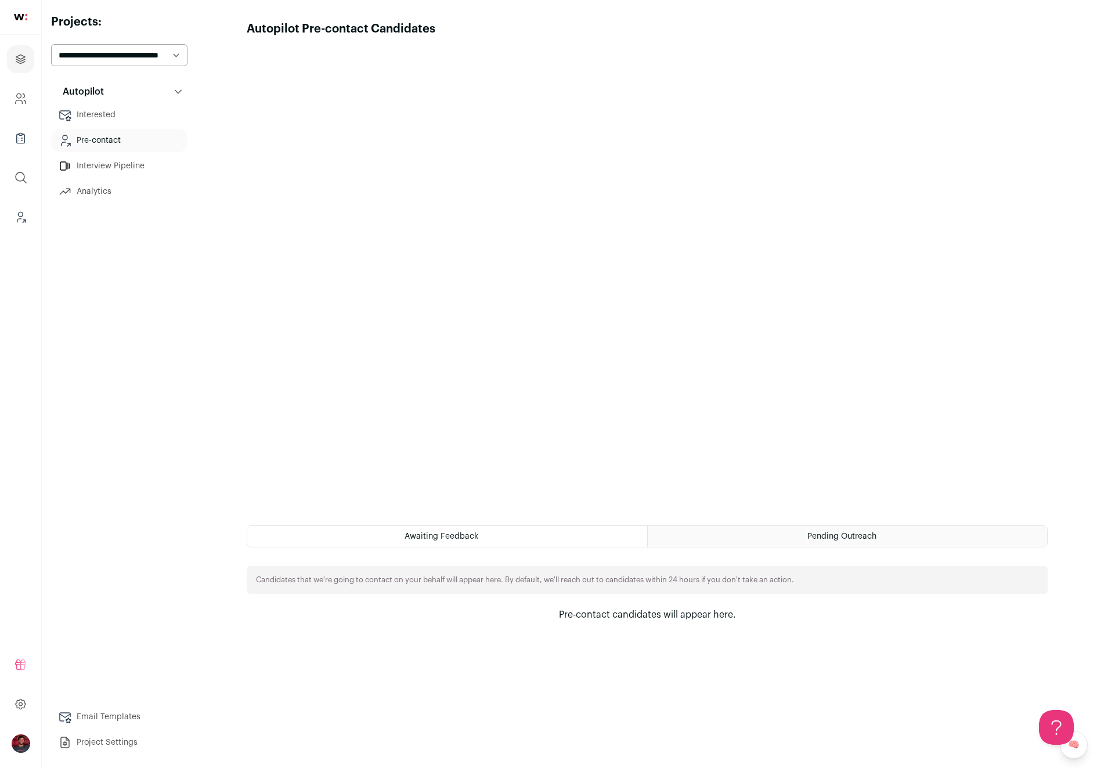
click at [134, 59] on select "**********" at bounding box center [119, 55] width 136 height 22
select select "*****"
click at [51, 44] on select "**********" at bounding box center [119, 55] width 136 height 22
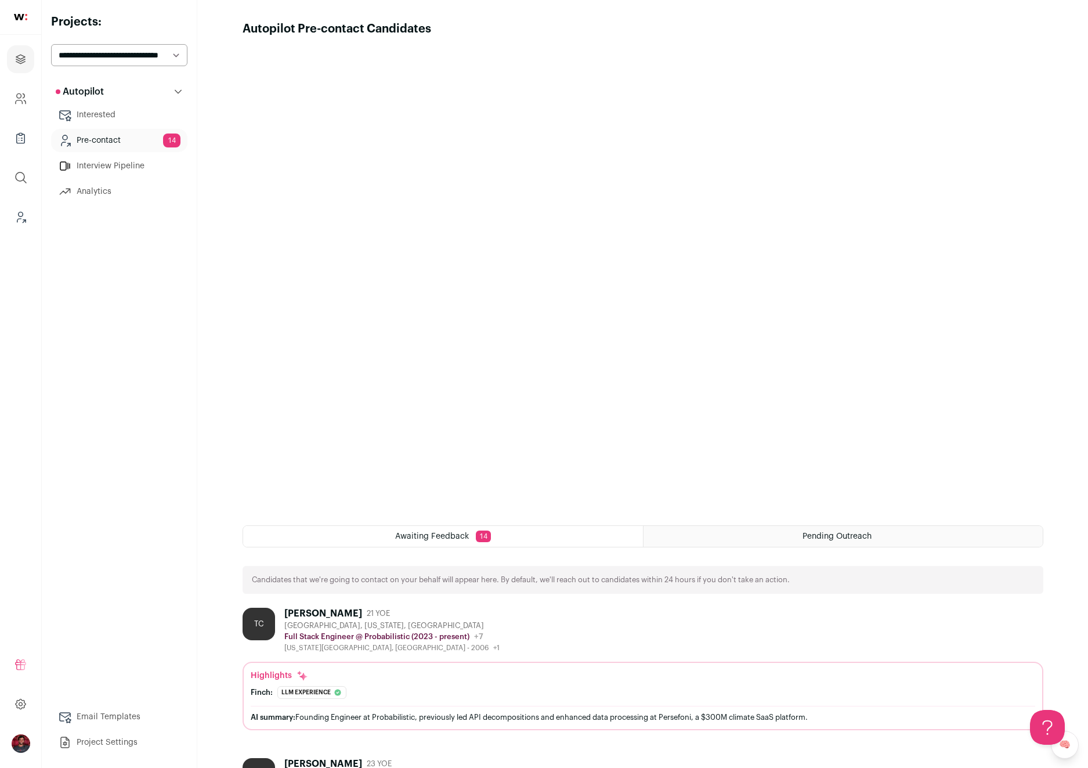
scroll to position [250, 0]
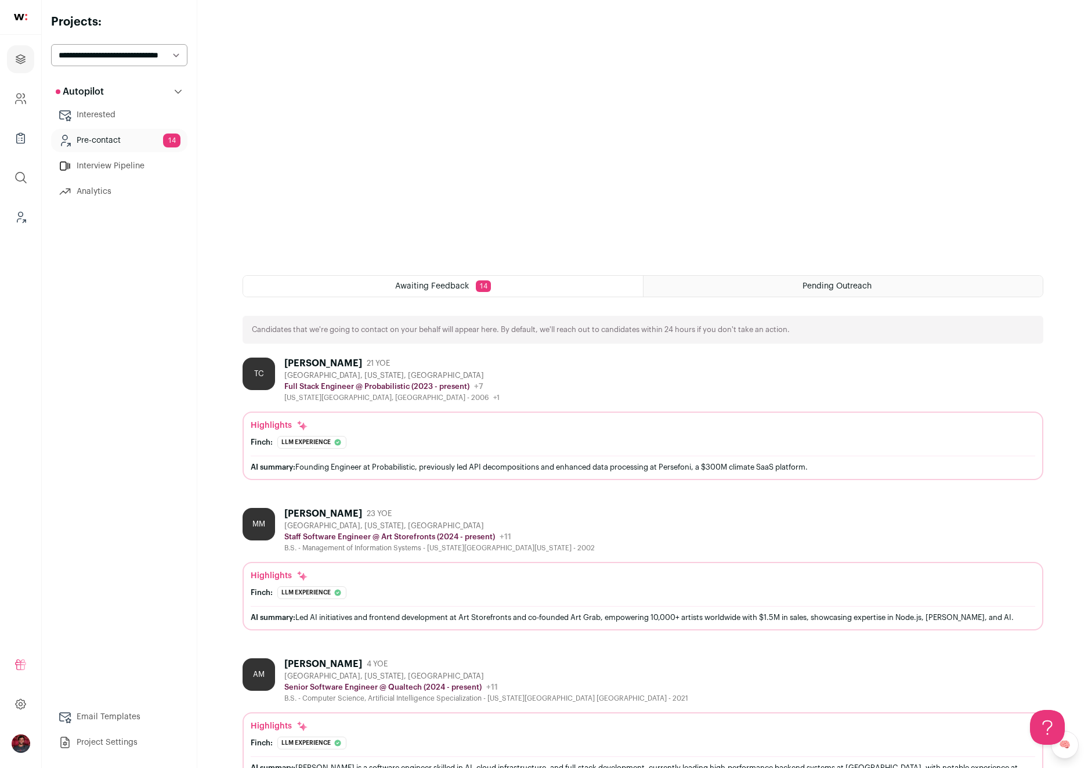
click at [322, 366] on div "[PERSON_NAME]" at bounding box center [323, 364] width 78 height 12
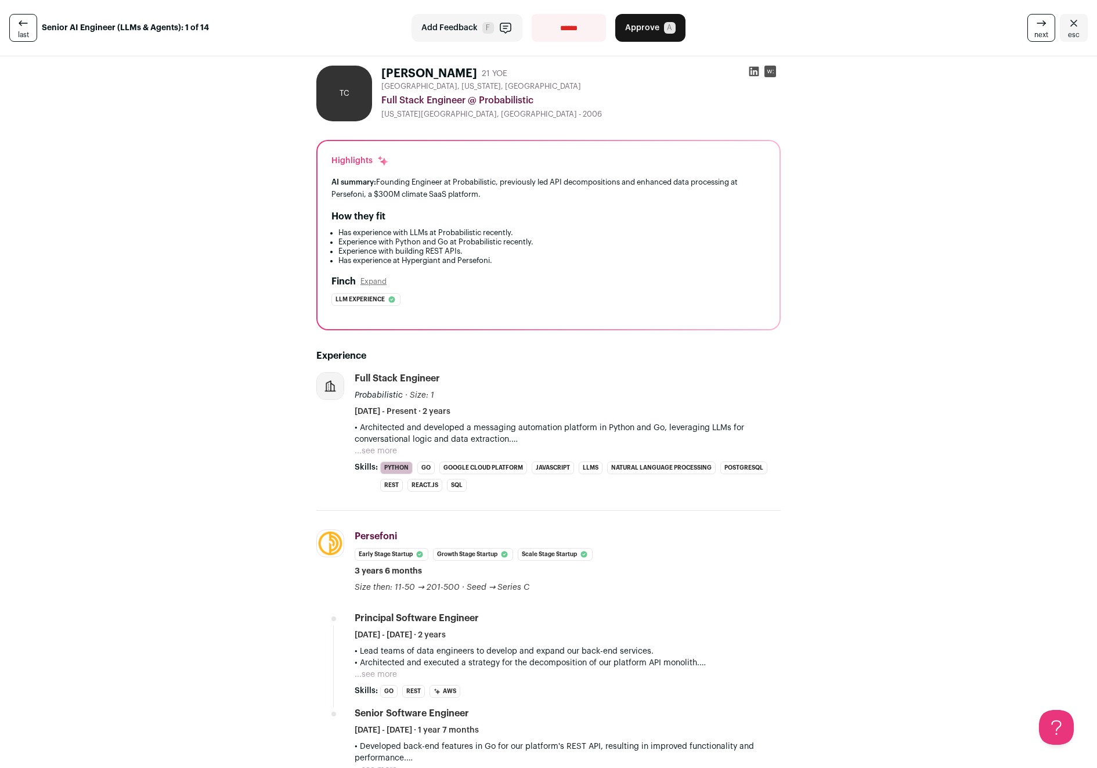
click at [380, 448] on button "...see more" at bounding box center [376, 451] width 42 height 12
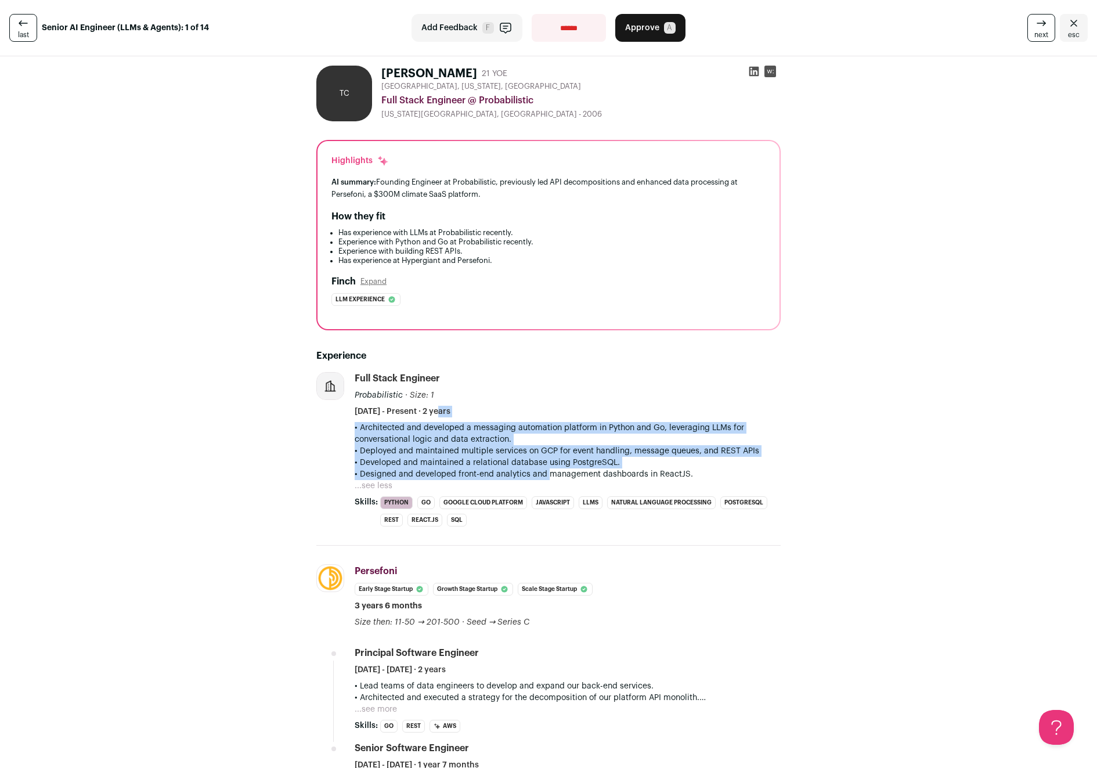
drag, startPoint x: 382, startPoint y: 413, endPoint x: 537, endPoint y: 472, distance: 166.4
click at [537, 472] on li "Full Stack Engineer Probabilistic · Size: 1 Probabilistic's size has been 1 emp…" at bounding box center [568, 449] width 426 height 154
click at [538, 472] on p "• Designed and developed front-end analytics and management dashboards in React…" at bounding box center [568, 474] width 426 height 12
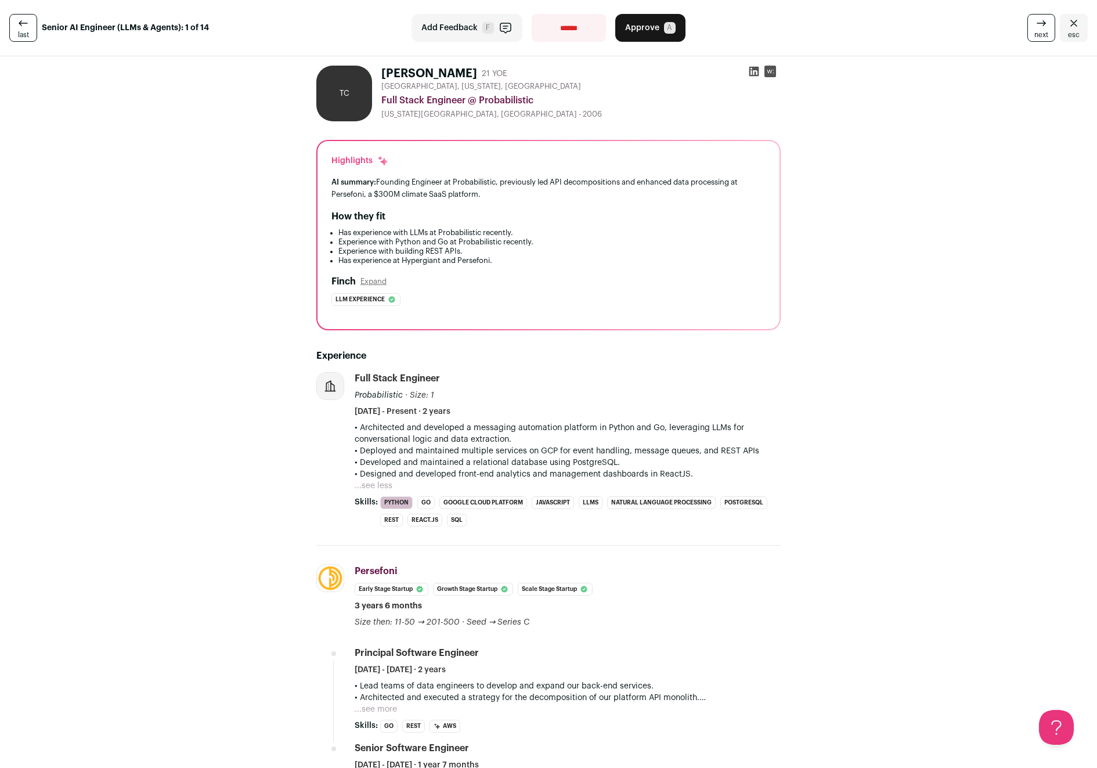
click at [562, 32] on select "**********" at bounding box center [569, 28] width 74 height 28
select select "**********"
click at [532, 14] on select "**********" at bounding box center [569, 28] width 74 height 28
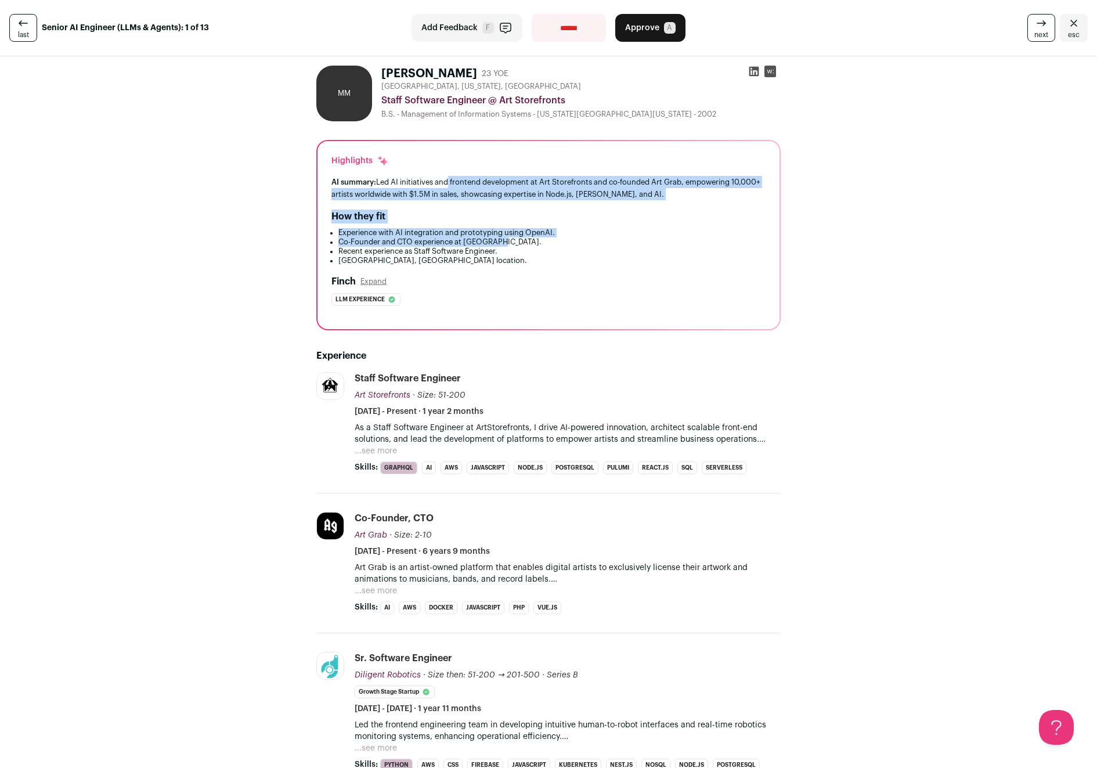
drag, startPoint x: 440, startPoint y: 180, endPoint x: 674, endPoint y: 241, distance: 242.3
click at [674, 241] on div "Highlights AI summary: Led AI initiatives and frontend development at Art Store…" at bounding box center [548, 235] width 462 height 188
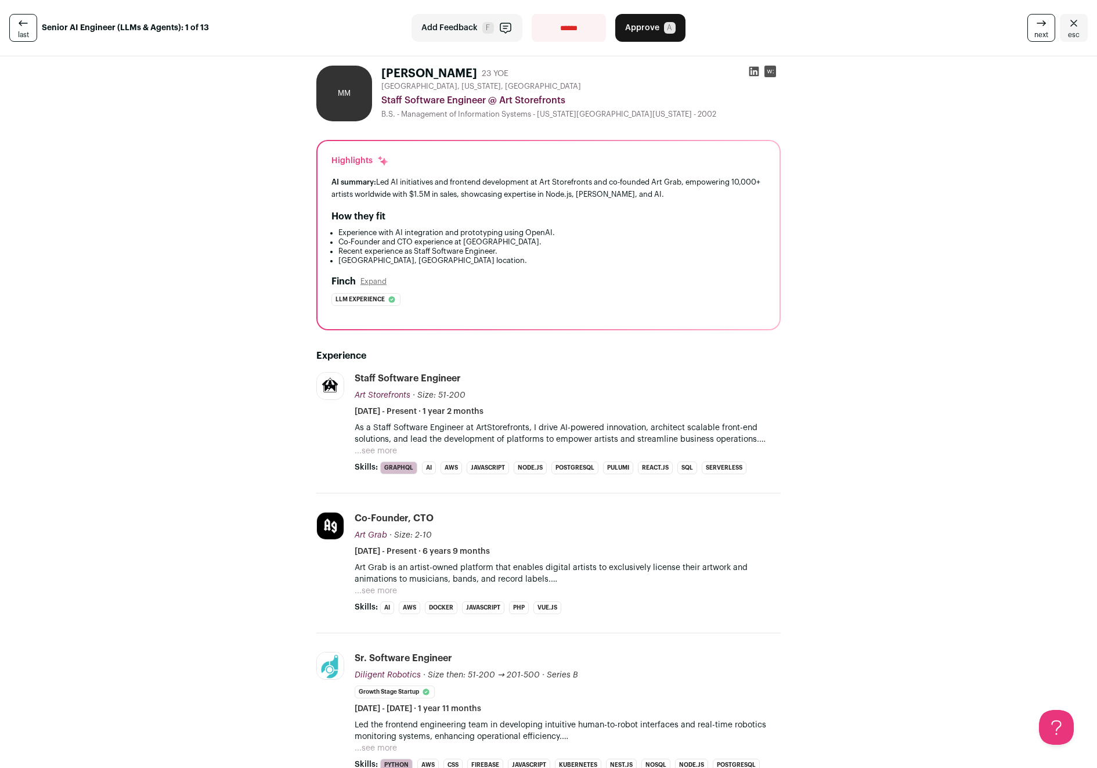
click at [384, 447] on button "...see more" at bounding box center [376, 451] width 42 height 12
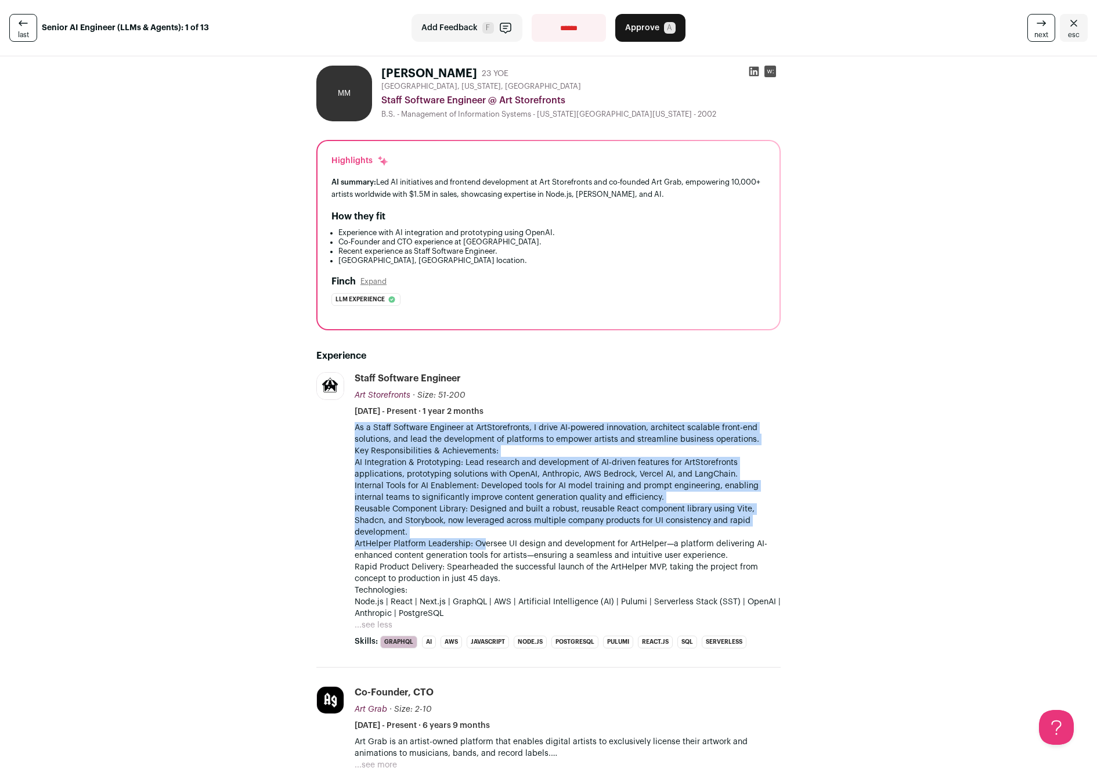
drag, startPoint x: 398, startPoint y: 421, endPoint x: 481, endPoint y: 539, distance: 144.6
click at [481, 539] on li "Staff Software Engineer Art Storefronts Art Storefronts artstorefronts.com Add …" at bounding box center [568, 510] width 426 height 276
click at [481, 539] on p "ArtHelper Platform Leadership: Oversee UI design and development for ArtHelper—…" at bounding box center [568, 549] width 426 height 23
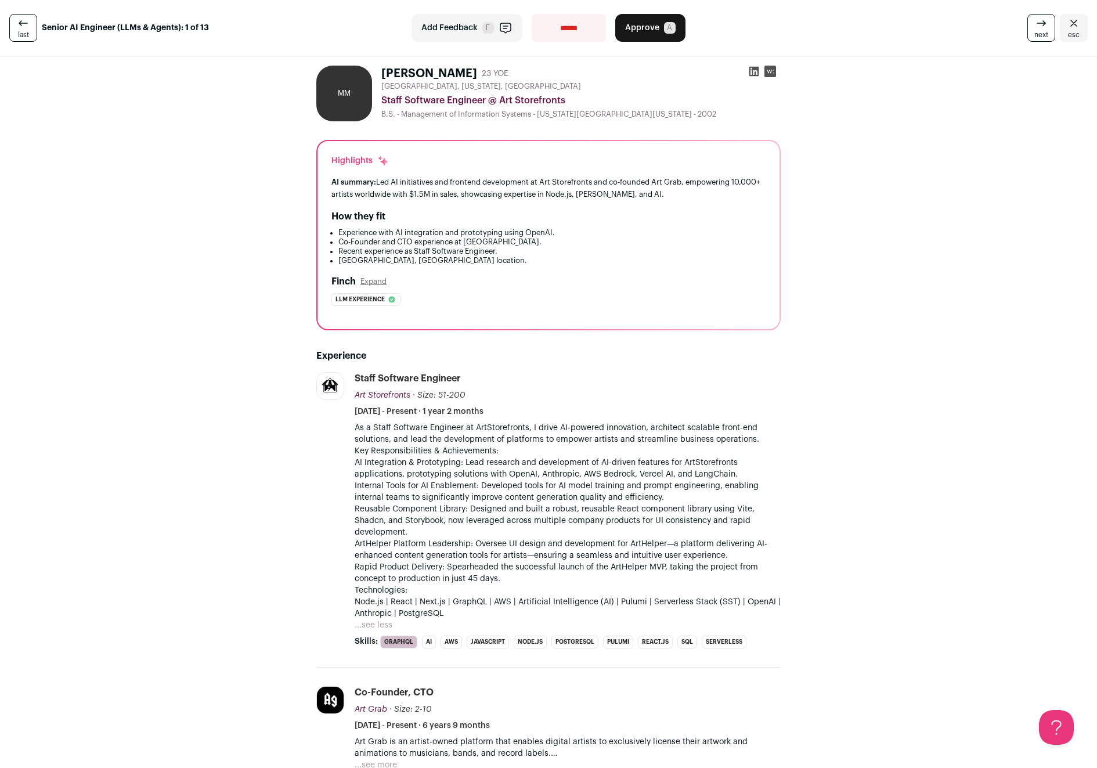
click at [647, 30] on span "Approve" at bounding box center [642, 28] width 34 height 12
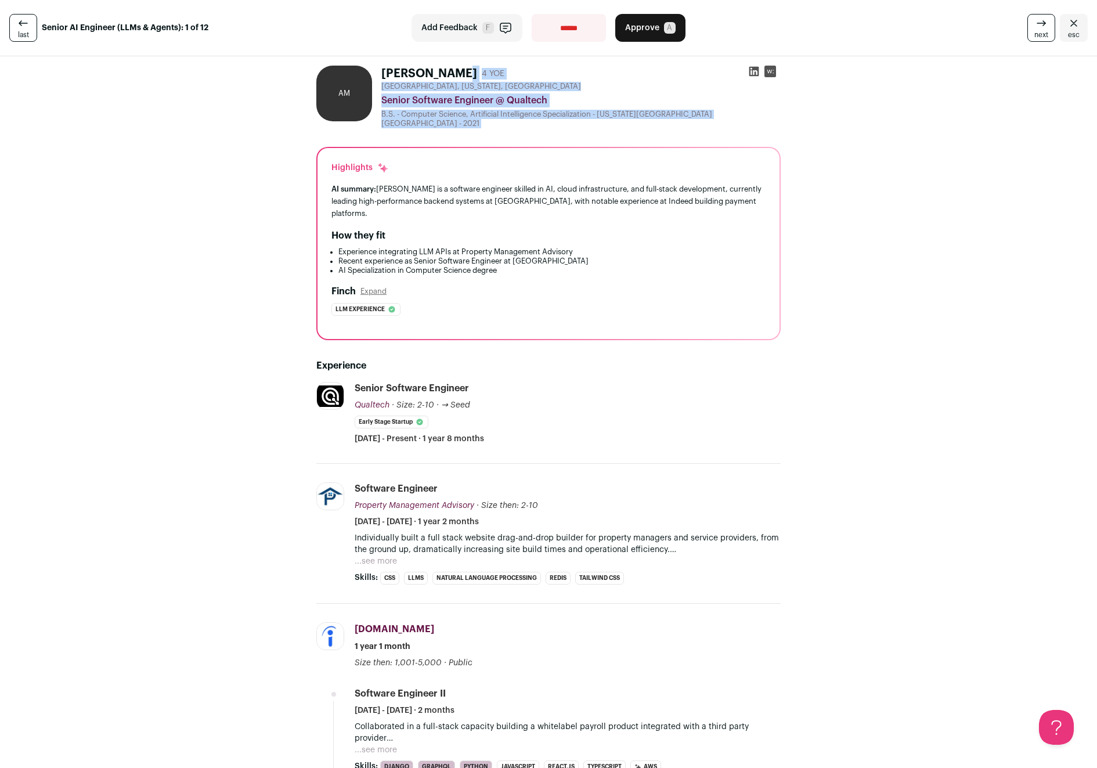
drag, startPoint x: 385, startPoint y: 72, endPoint x: 531, endPoint y: 127, distance: 156.1
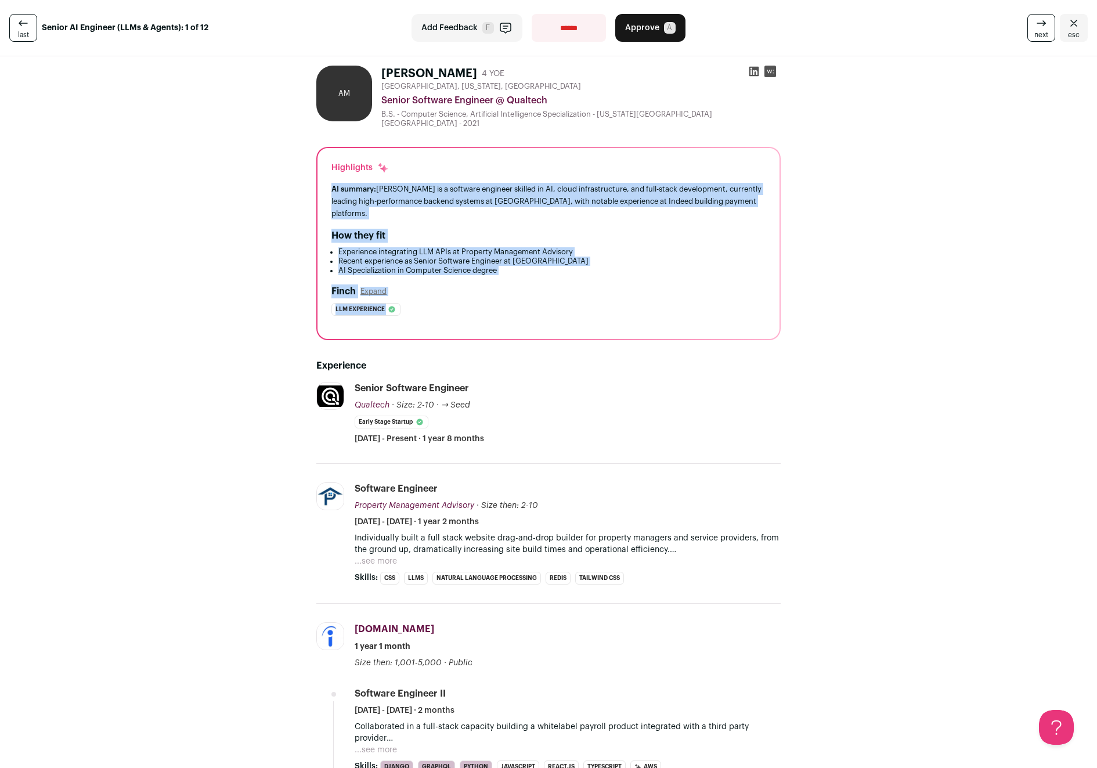
drag, startPoint x: 394, startPoint y: 176, endPoint x: 600, endPoint y: 279, distance: 231.0
click at [600, 279] on div "Highlights AI summary: Adam Martin is a software engineer skilled in AI, cloud …" at bounding box center [548, 243] width 462 height 191
click at [600, 284] on div "Finch Expand Llm experience The candidate's summary for Property Management Adv…" at bounding box center [548, 299] width 434 height 31
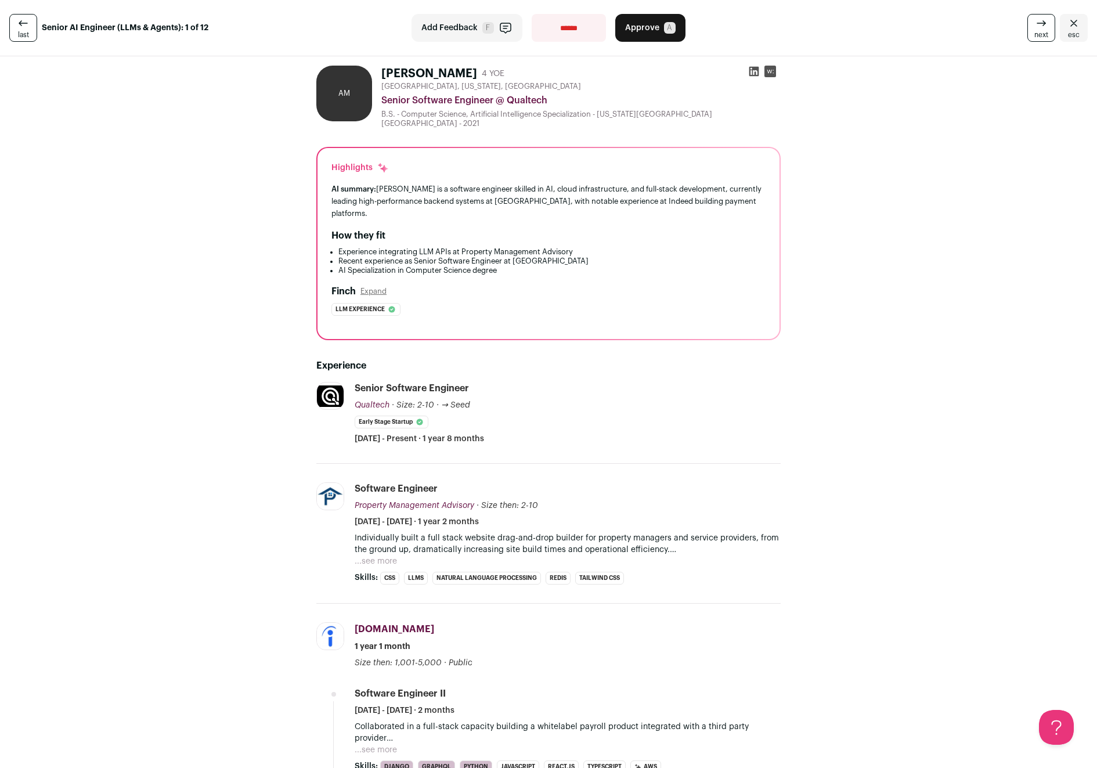
click at [749, 71] on icon at bounding box center [754, 72] width 10 height 10
click at [637, 36] on button "Approve A" at bounding box center [650, 28] width 70 height 28
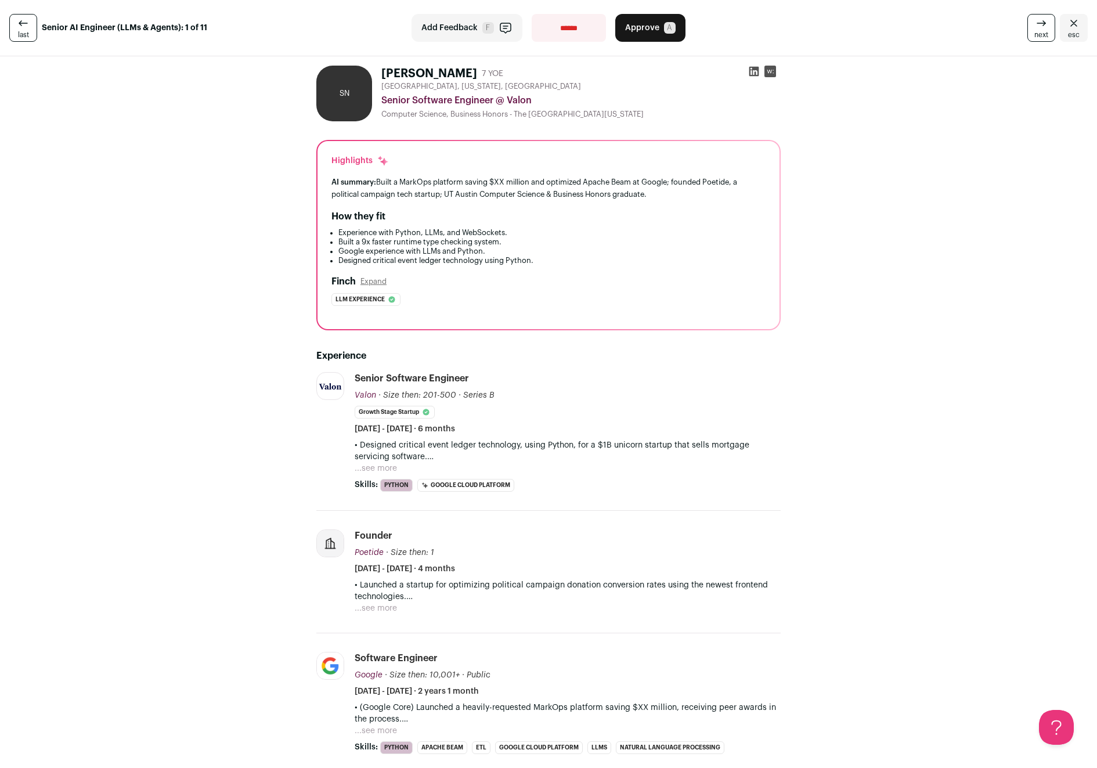
drag, startPoint x: 449, startPoint y: 109, endPoint x: 616, endPoint y: 110, distance: 167.2
click at [616, 110] on div "Austin, Texas, United States Senior Software Engineer @ Valon Computer Science,…" at bounding box center [580, 100] width 399 height 37
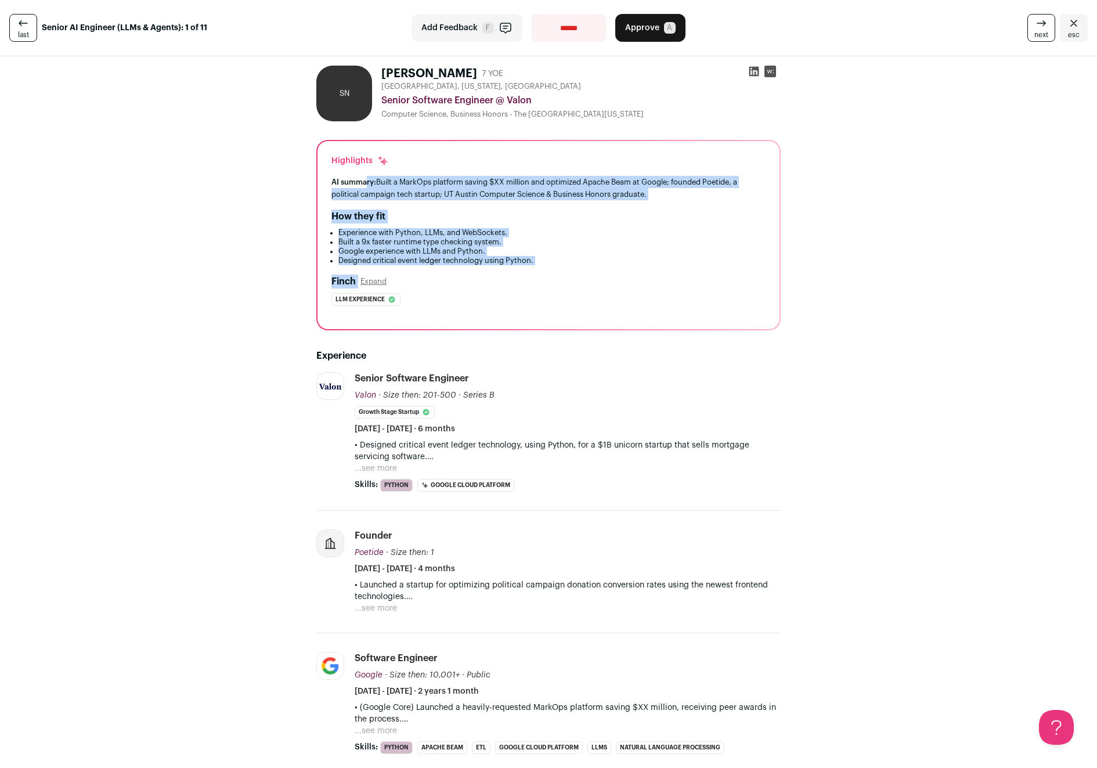
drag, startPoint x: 363, startPoint y: 176, endPoint x: 536, endPoint y: 272, distance: 197.7
click at [536, 272] on div "Highlights AI summary: Built a MarkOps platform saving $XX million and optimize…" at bounding box center [548, 235] width 462 height 188
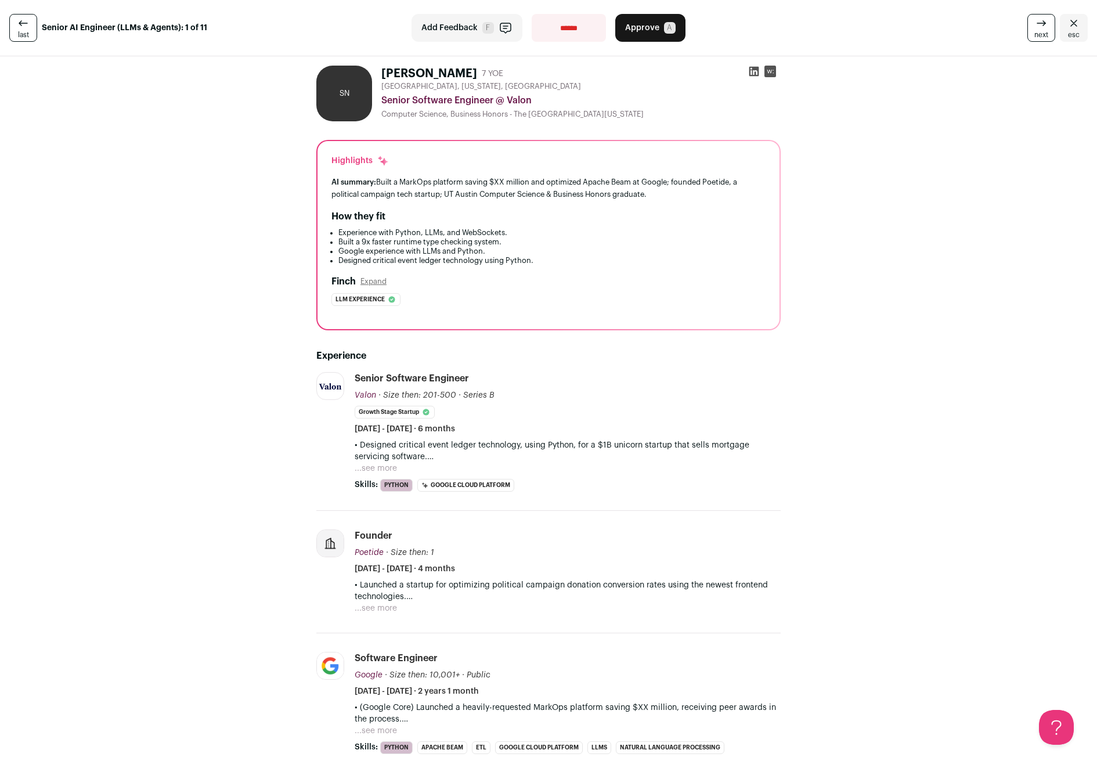
click at [376, 467] on button "...see more" at bounding box center [376, 469] width 42 height 12
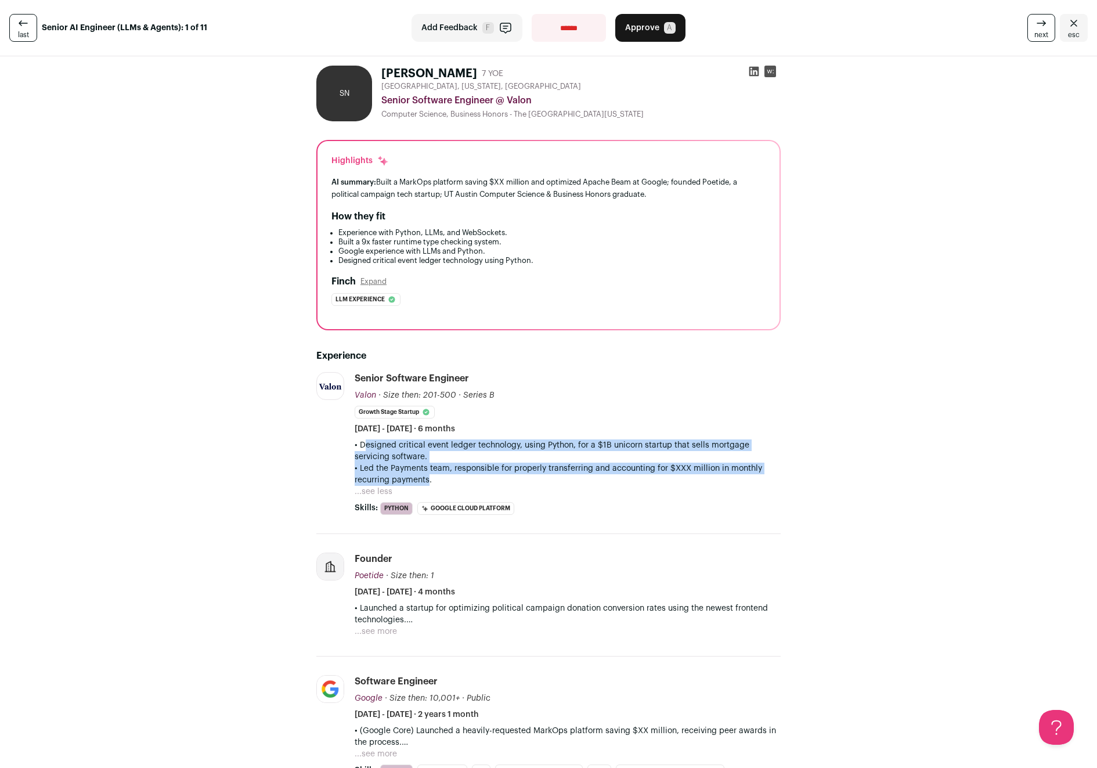
drag, startPoint x: 352, startPoint y: 442, endPoint x: 423, endPoint y: 475, distance: 78.7
click at [423, 475] on div "• Designed critical event ledger technology, using Python, for a $1B unicorn st…" at bounding box center [568, 462] width 426 height 46
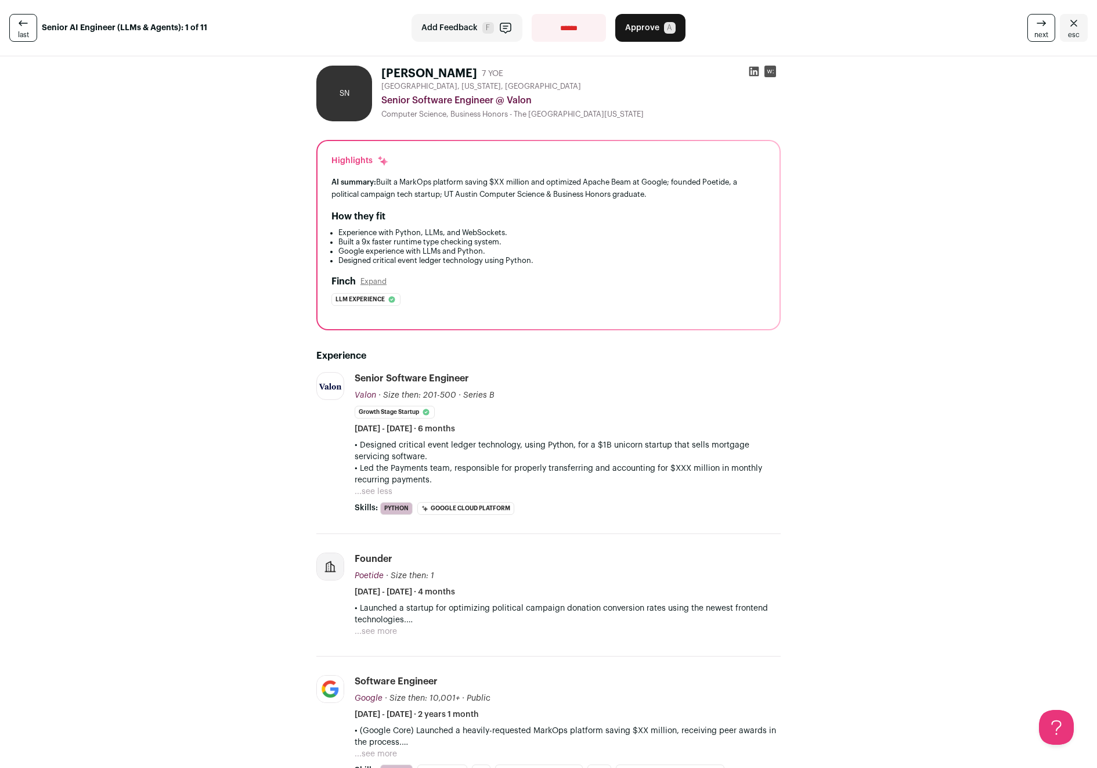
click at [423, 475] on p "• Led the Payments team, responsible for properly transferring and accounting f…" at bounding box center [568, 474] width 426 height 23
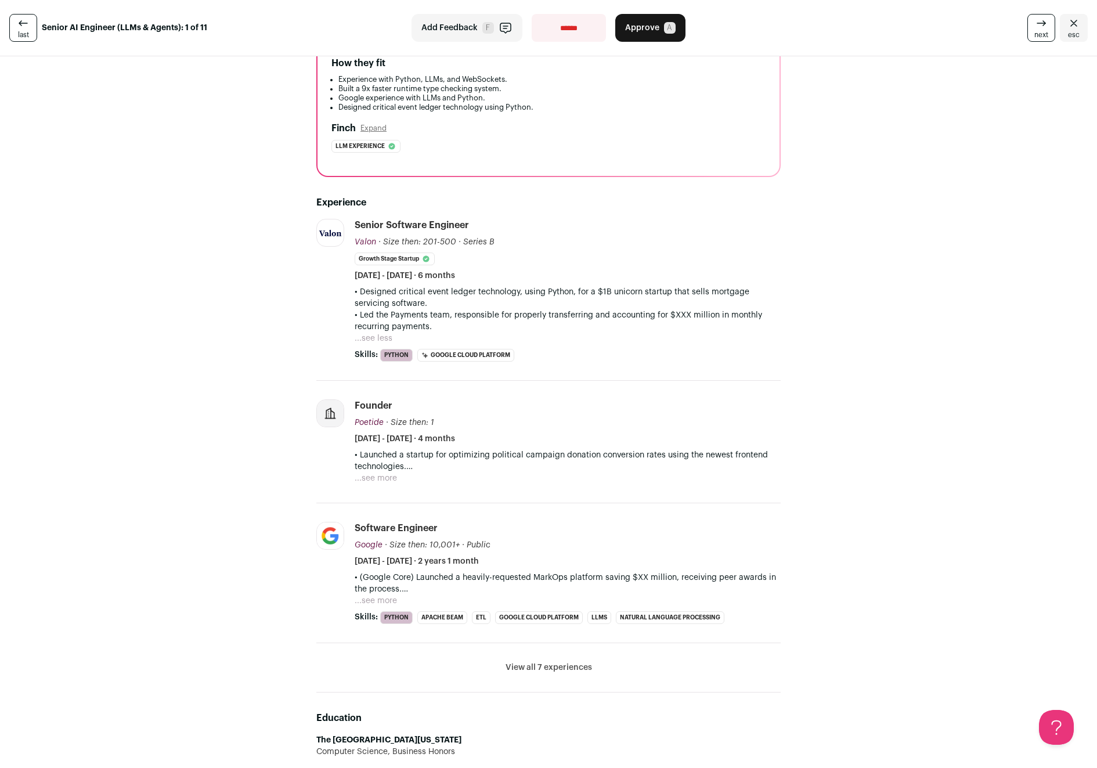
scroll to position [265, 0]
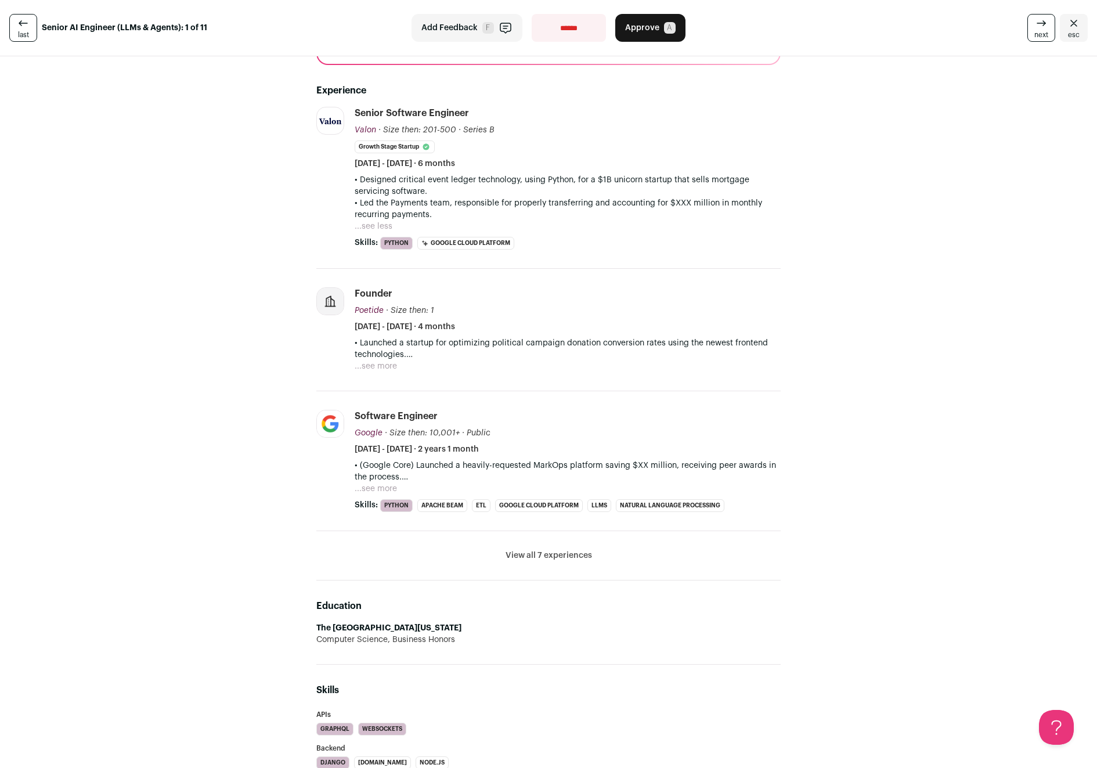
click at [536, 561] on button "View all 7 experiences" at bounding box center [549, 556] width 86 height 12
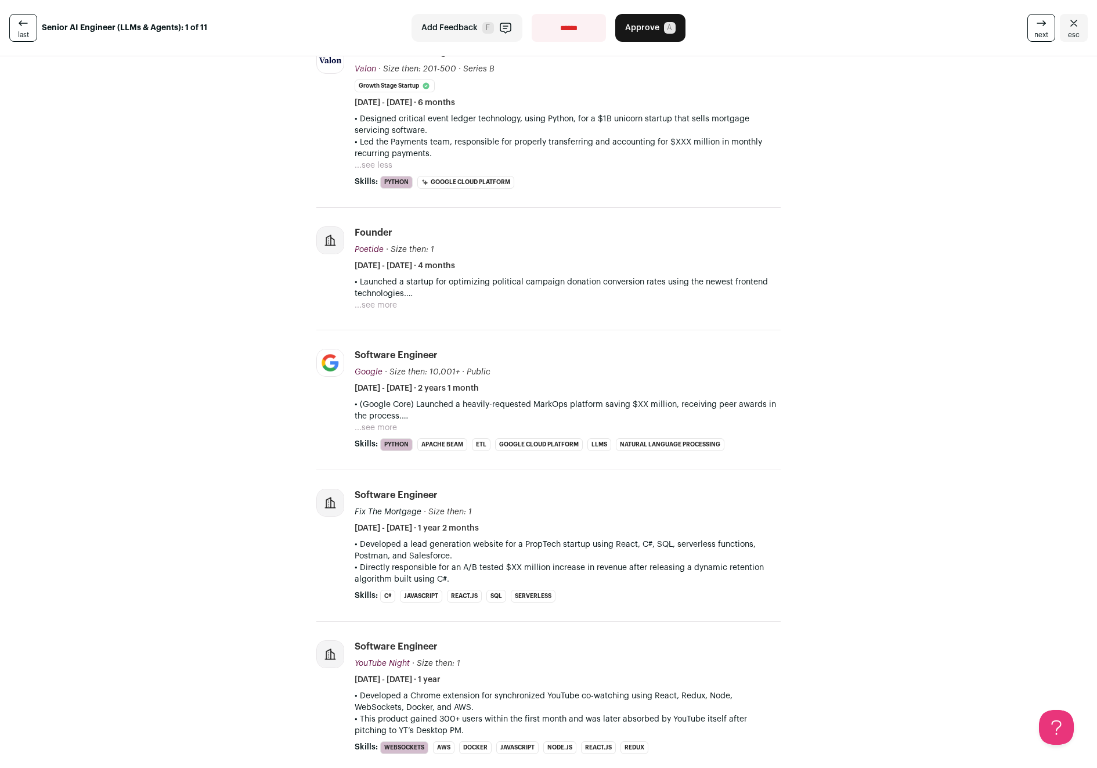
scroll to position [0, 0]
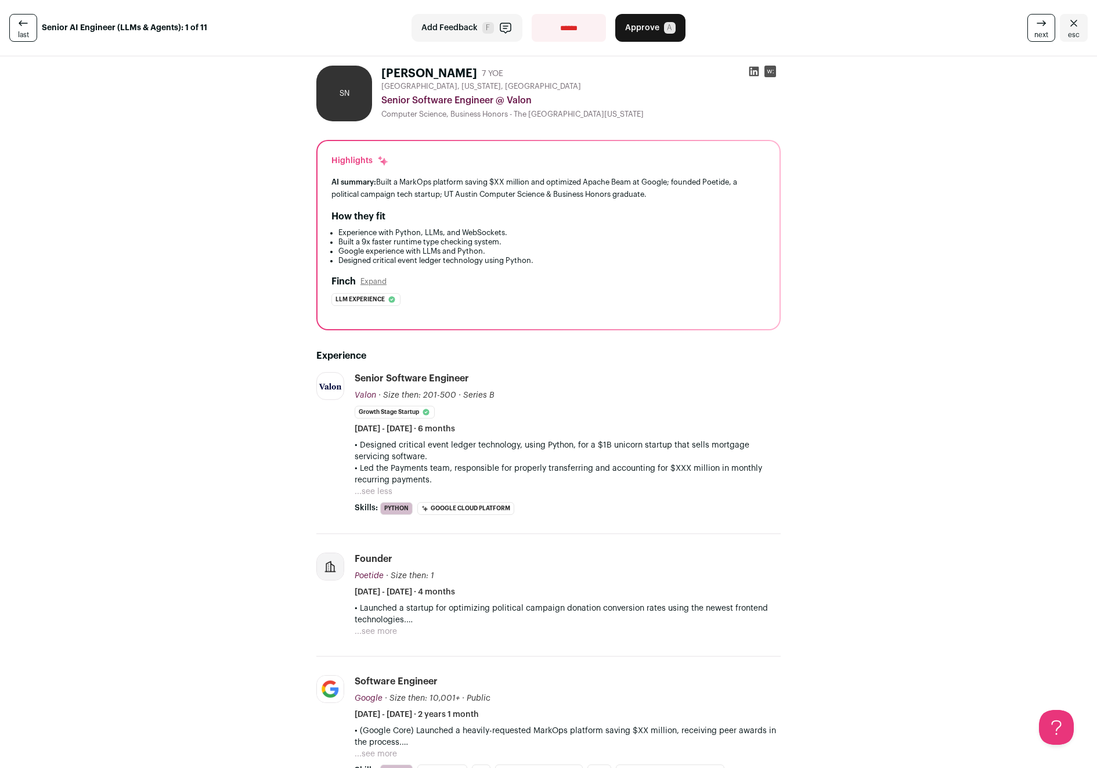
click at [647, 28] on span "Approve" at bounding box center [642, 28] width 34 height 12
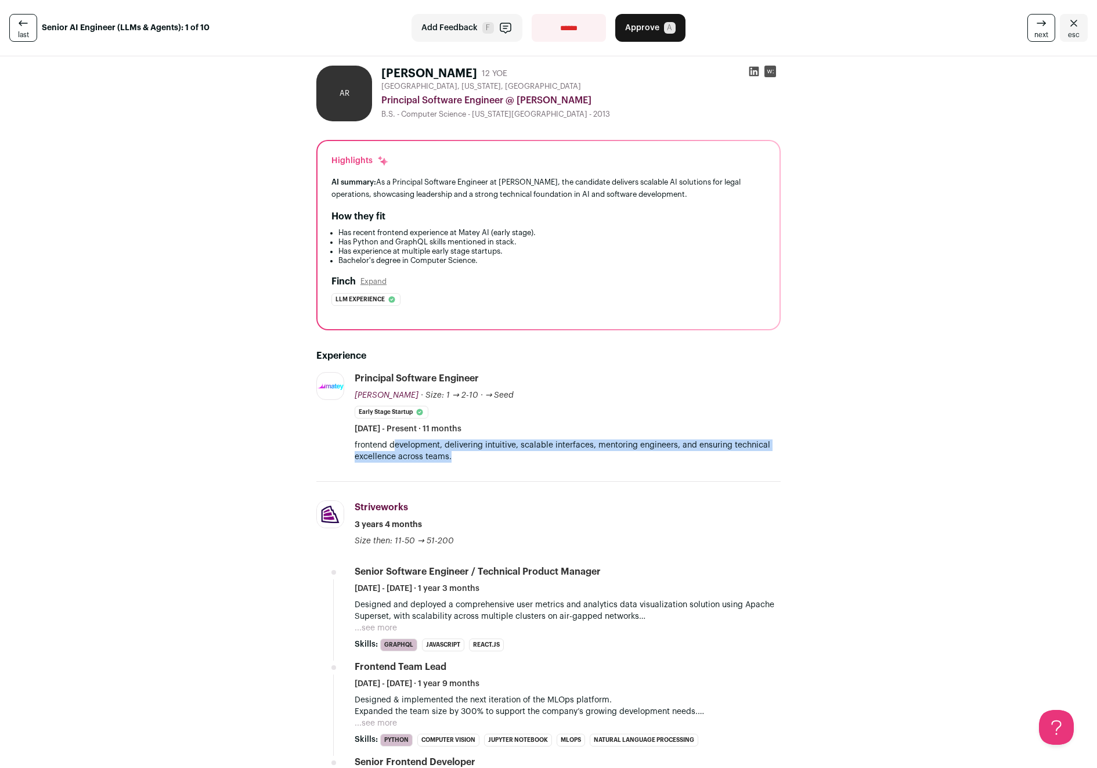
drag, startPoint x: 392, startPoint y: 441, endPoint x: 640, endPoint y: 460, distance: 248.0
click at [640, 460] on p "frontend development, delivering intuitive, scalable interfaces, mentoring engi…" at bounding box center [568, 450] width 426 height 23
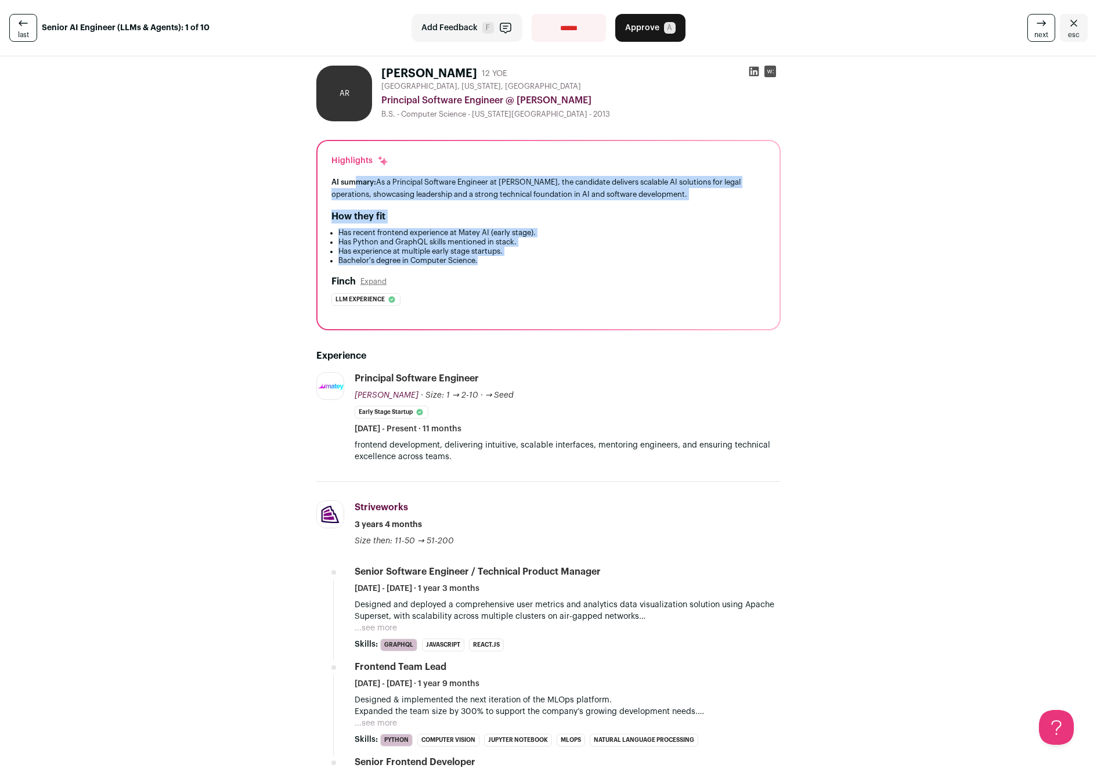
drag, startPoint x: 354, startPoint y: 179, endPoint x: 532, endPoint y: 257, distance: 193.9
click at [532, 257] on div "Highlights AI summary: As a Principal Software Engineer at Matey AI, the candid…" at bounding box center [548, 235] width 462 height 188
click at [532, 257] on li "Bachelor's degree in Computer Science." at bounding box center [551, 260] width 427 height 9
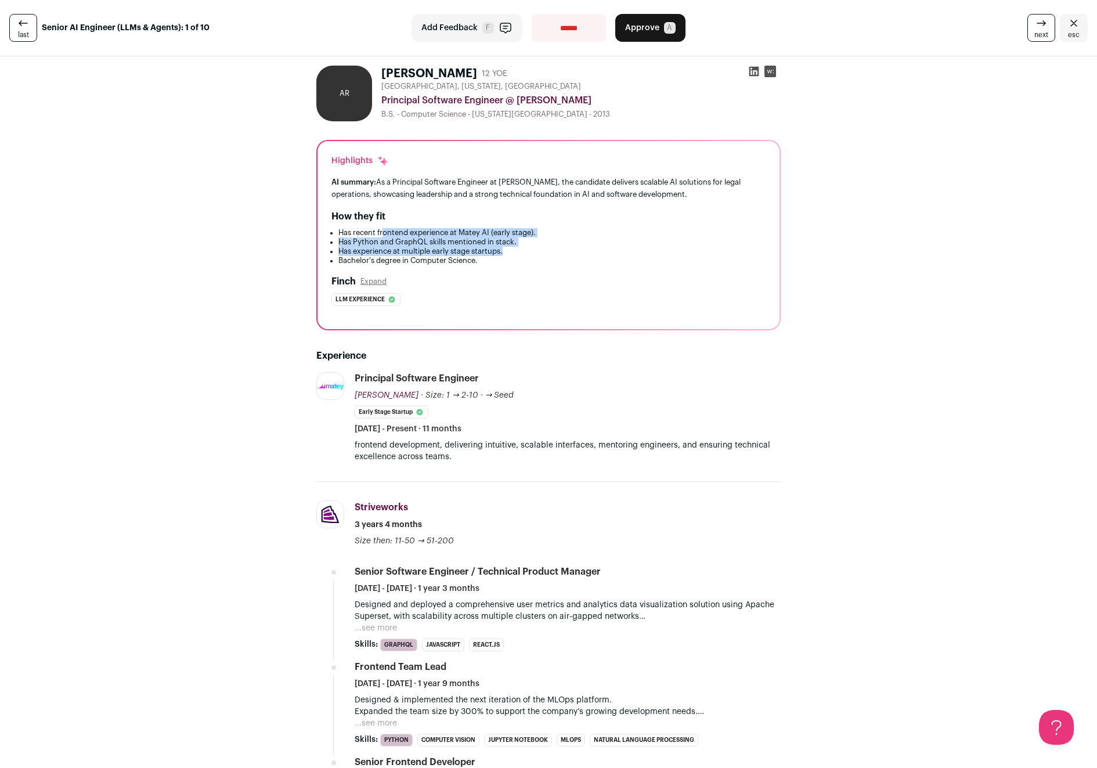
drag, startPoint x: 380, startPoint y: 232, endPoint x: 561, endPoint y: 252, distance: 182.2
click at [561, 252] on ul "Has recent frontend experience at Matey AI (early stage). Has Python and GraphQ…" at bounding box center [548, 246] width 434 height 37
click at [561, 252] on li "Has experience at multiple early stage startups." at bounding box center [551, 251] width 427 height 9
click at [549, 33] on select "**********" at bounding box center [569, 28] width 74 height 28
select select "**********"
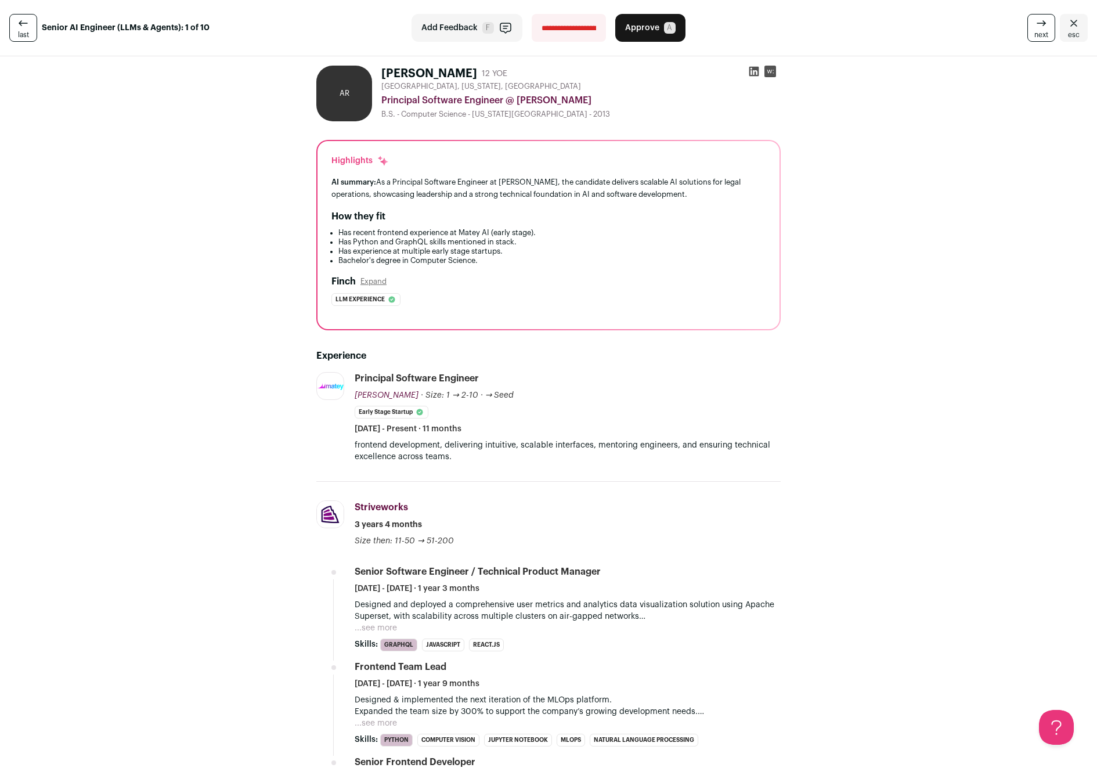
click at [532, 14] on select "**********" at bounding box center [569, 28] width 74 height 28
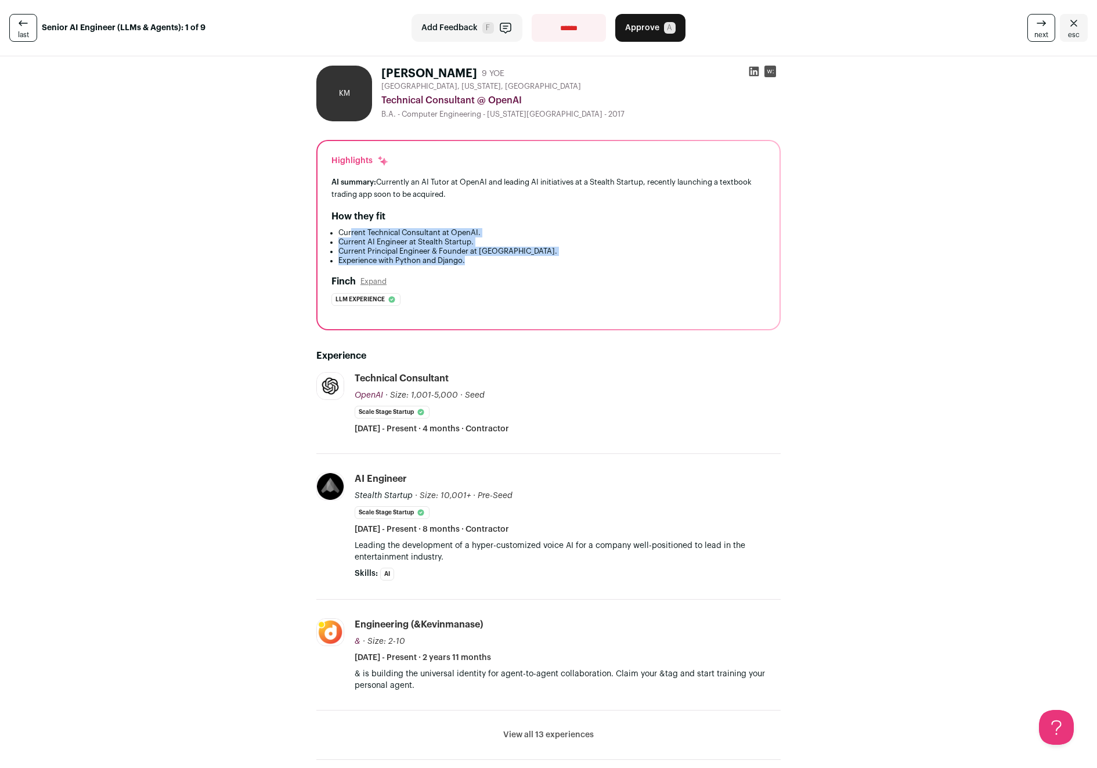
drag, startPoint x: 346, startPoint y: 228, endPoint x: 526, endPoint y: 263, distance: 183.3
click at [526, 263] on ul "Current Technical Consultant at OpenAI. Current AI Engineer at Stealth Startup.…" at bounding box center [548, 246] width 434 height 37
click at [526, 263] on li "Experience with Python and Django." at bounding box center [551, 260] width 427 height 9
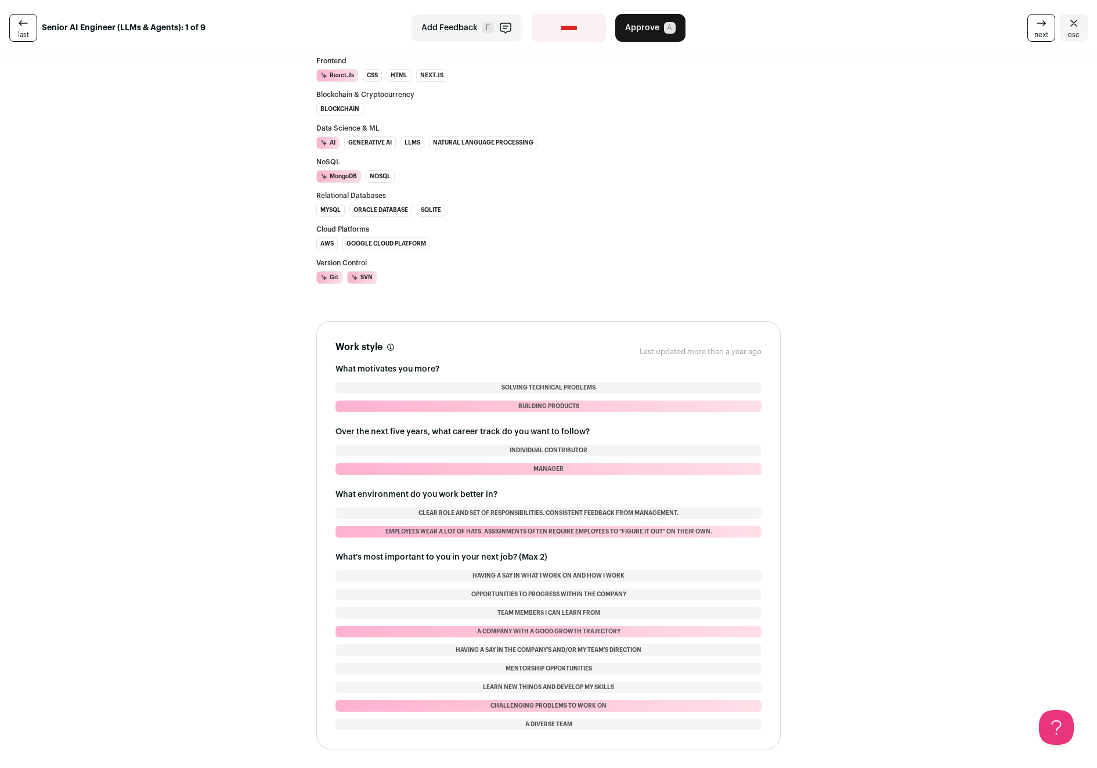
scroll to position [129, 0]
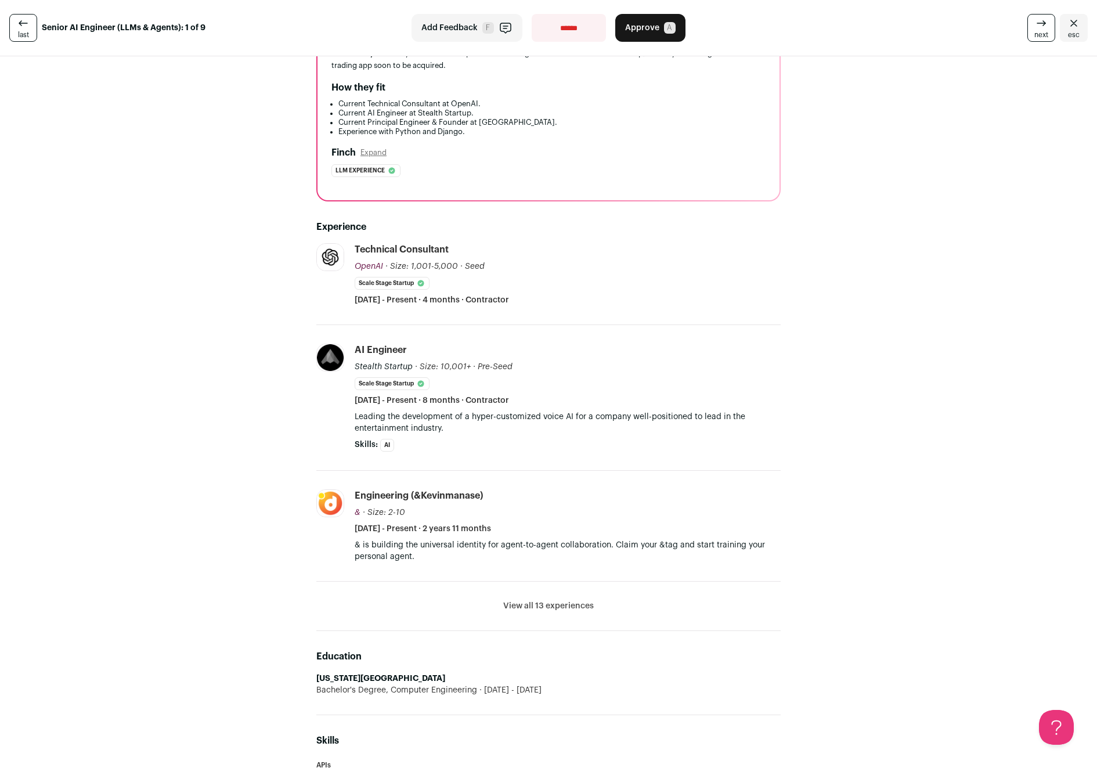
click at [572, 612] on li "View all 13 experiences View less" at bounding box center [548, 606] width 464 height 49
click at [568, 606] on button "View all 13 experiences" at bounding box center [548, 606] width 91 height 12
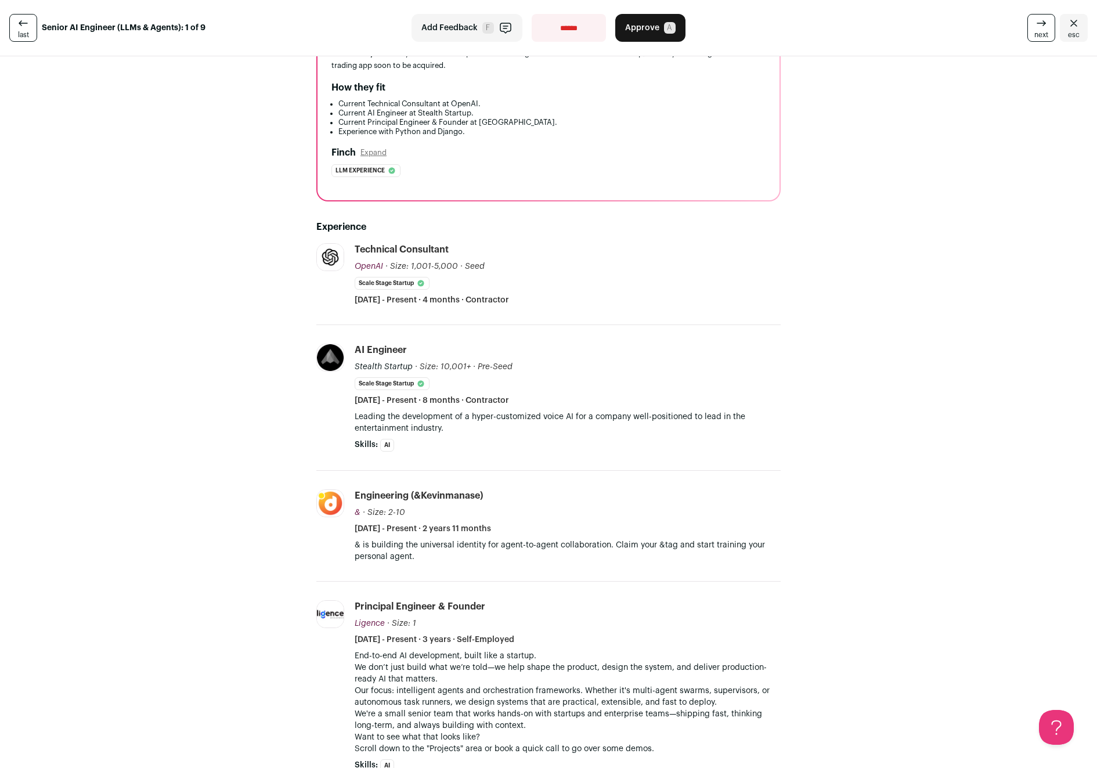
scroll to position [312, 0]
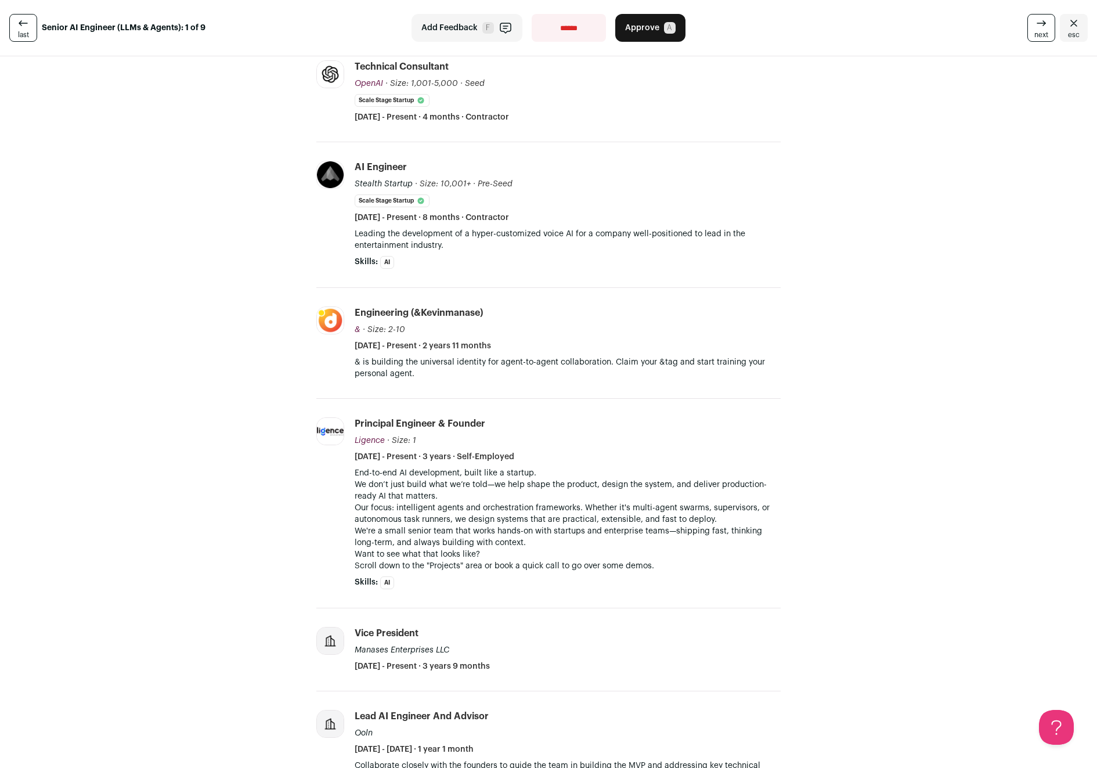
drag, startPoint x: 358, startPoint y: 464, endPoint x: 413, endPoint y: 560, distance: 110.5
click at [413, 560] on li "Principal Engineer & Founder Ligence Ligence ligence.dev Add to company list Pu…" at bounding box center [568, 503] width 426 height 172
click at [413, 560] on p "Want to see what that looks like? Scroll down to the "Projects" area or book a …" at bounding box center [568, 559] width 426 height 23
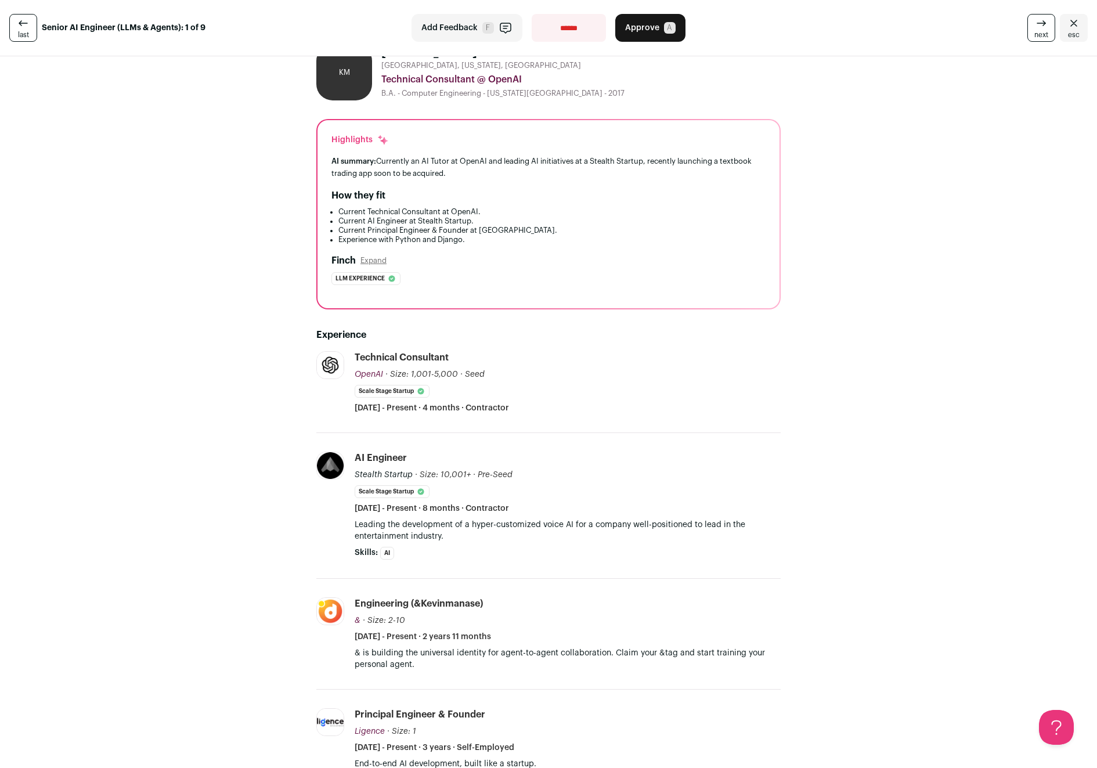
scroll to position [0, 0]
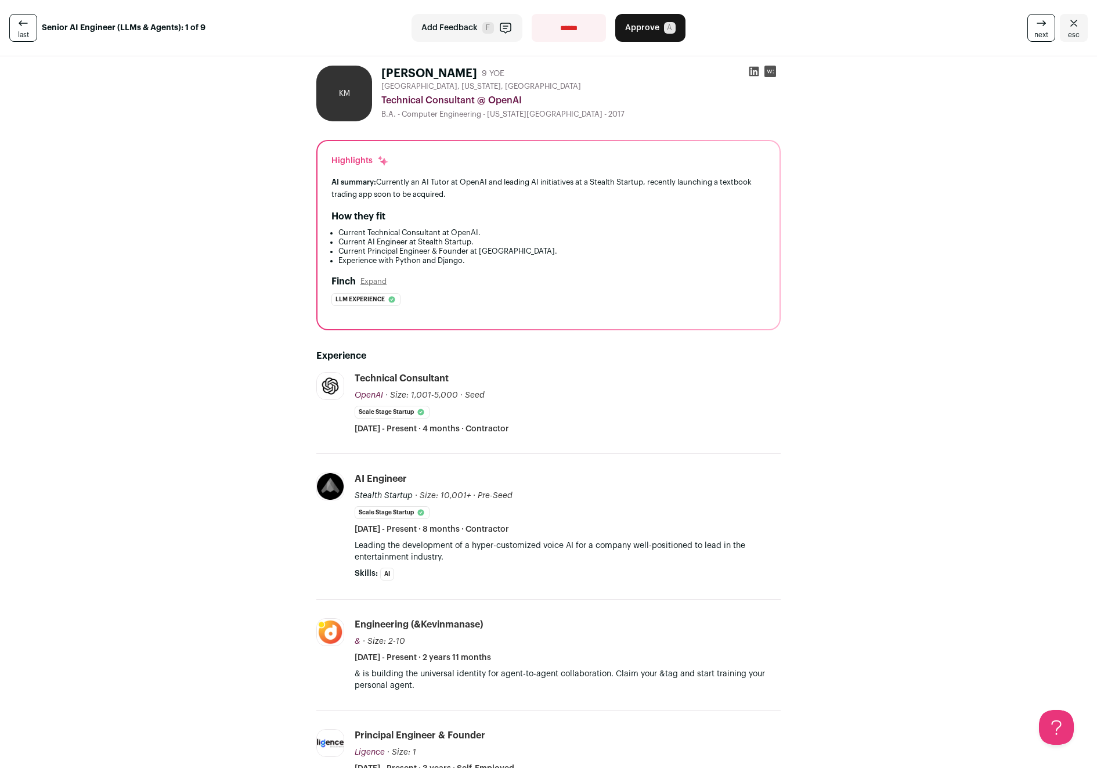
click at [649, 29] on span "Approve" at bounding box center [642, 28] width 34 height 12
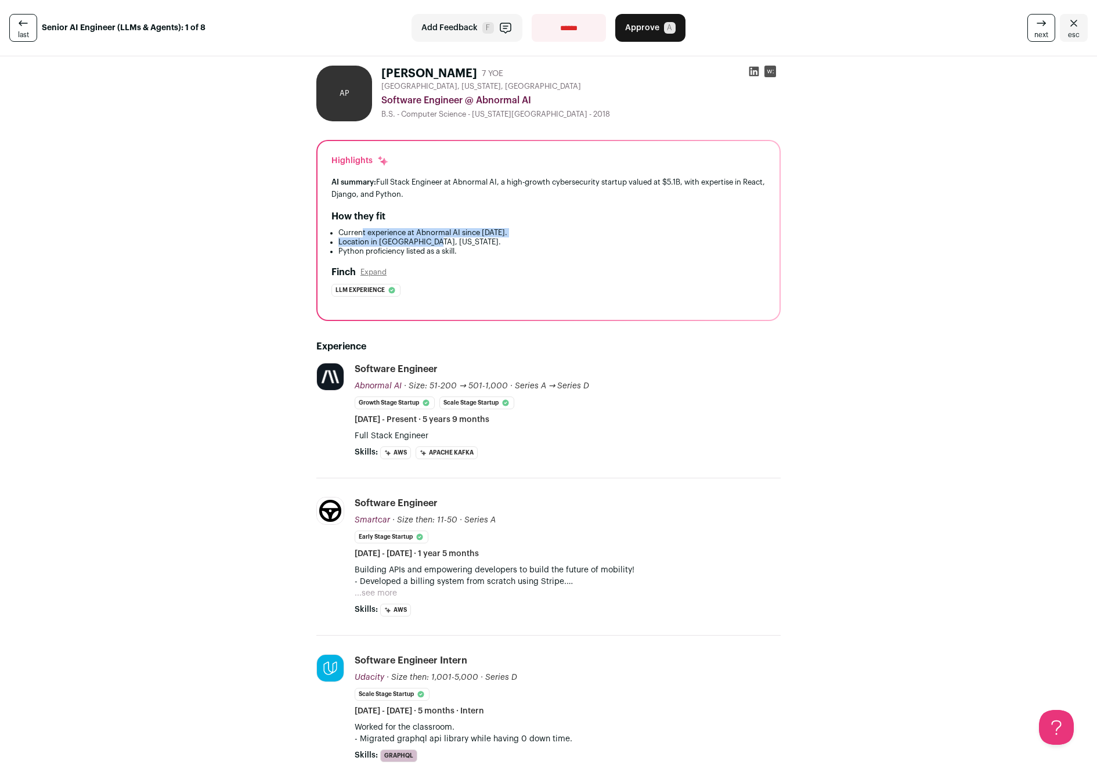
drag, startPoint x: 358, startPoint y: 231, endPoint x: 518, endPoint y: 243, distance: 161.2
click at [518, 243] on ul "Current experience at Abnormal AI since 2020. Location in Austin, Texas. Python…" at bounding box center [548, 242] width 434 height 28
click at [518, 243] on li "Location in Austin, Texas." at bounding box center [551, 241] width 427 height 9
click at [664, 28] on span "A" at bounding box center [670, 28] width 12 height 12
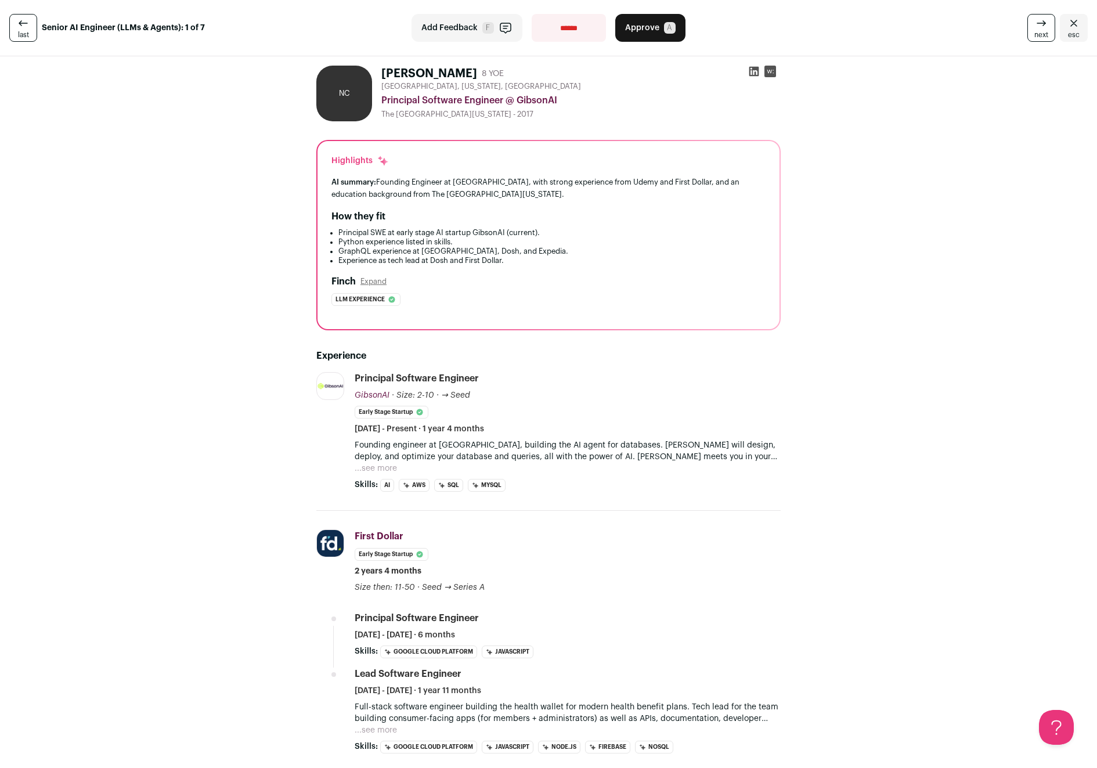
drag, startPoint x: 425, startPoint y: 99, endPoint x: 582, endPoint y: 104, distance: 156.8
click at [582, 104] on div "Principal Software Engineer @ GibsonAI" at bounding box center [580, 100] width 399 height 14
click at [376, 469] on button "...see more" at bounding box center [376, 469] width 42 height 12
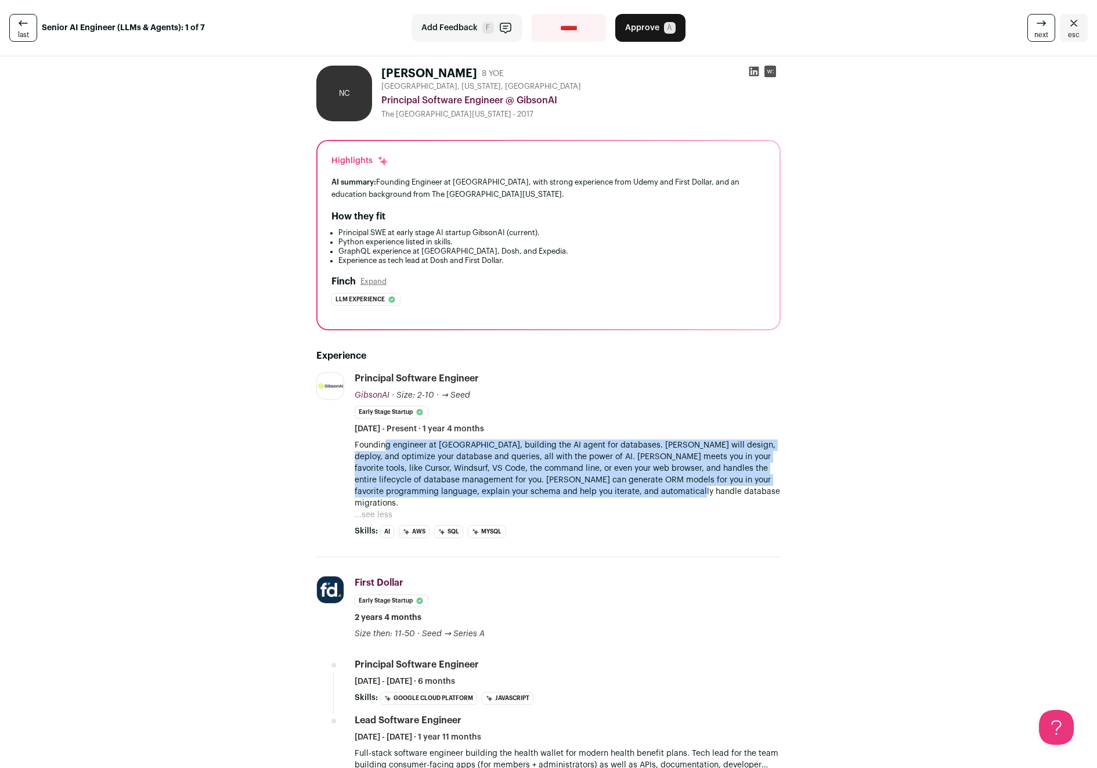
drag, startPoint x: 378, startPoint y: 443, endPoint x: 720, endPoint y: 497, distance: 346.2
click at [720, 497] on div "Founding engineer at GibsonAI, building the AI agent for databases. Gibson will…" at bounding box center [568, 479] width 426 height 81
drag, startPoint x: 543, startPoint y: 453, endPoint x: 739, endPoint y: 498, distance: 201.3
click at [739, 498] on div "Founding engineer at GibsonAI, building the AI agent for databases. Gibson will…" at bounding box center [568, 479] width 426 height 81
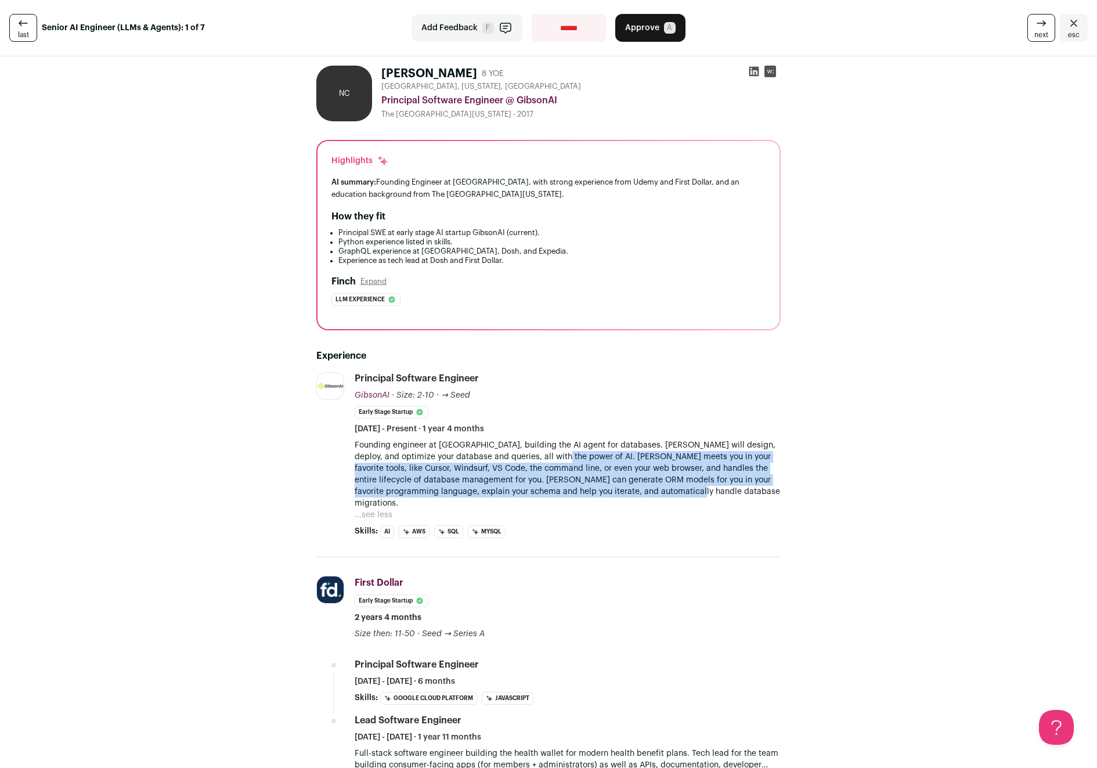
click at [739, 498] on div "Founding engineer at GibsonAI, building the AI agent for databases. Gibson will…" at bounding box center [568, 479] width 426 height 81
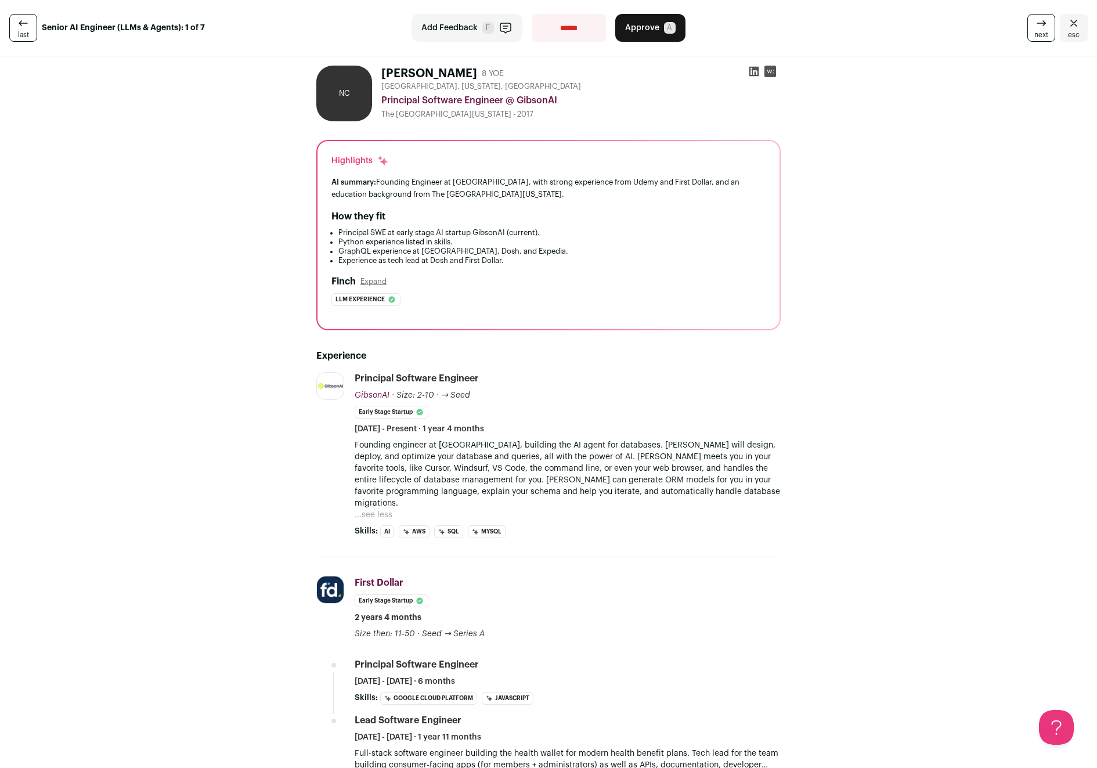
click at [651, 28] on span "Approve" at bounding box center [642, 28] width 34 height 12
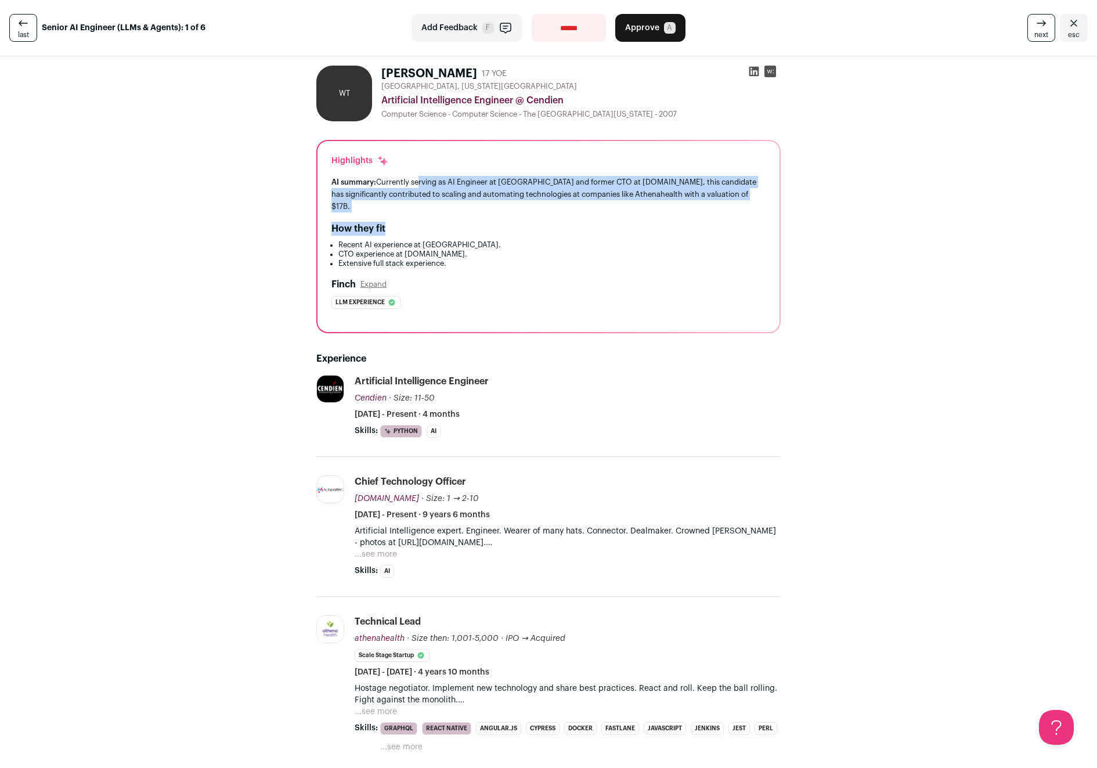
drag, startPoint x: 411, startPoint y: 180, endPoint x: 598, endPoint y: 214, distance: 189.3
click at [598, 214] on div "Highlights AI summary: Currently serving as AI Engineer at Cendien and former C…" at bounding box center [548, 236] width 462 height 191
click at [598, 222] on div "How they fit" at bounding box center [548, 229] width 434 height 14
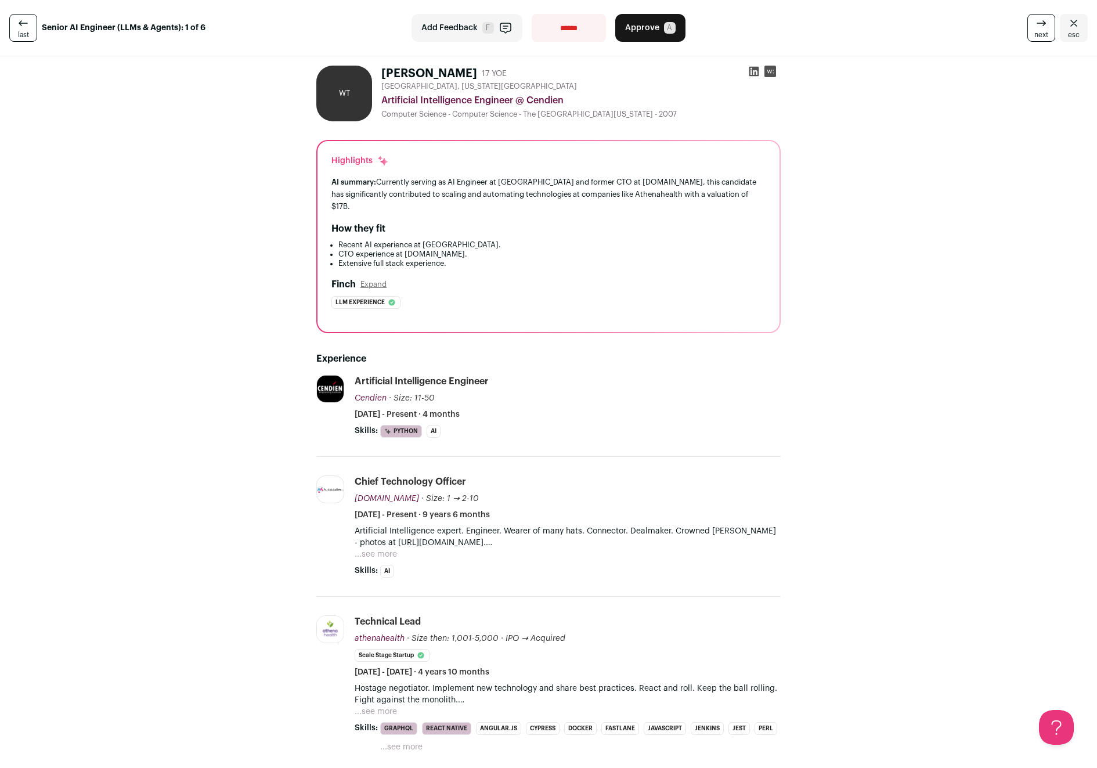
click at [369, 548] on button "...see more" at bounding box center [376, 554] width 42 height 12
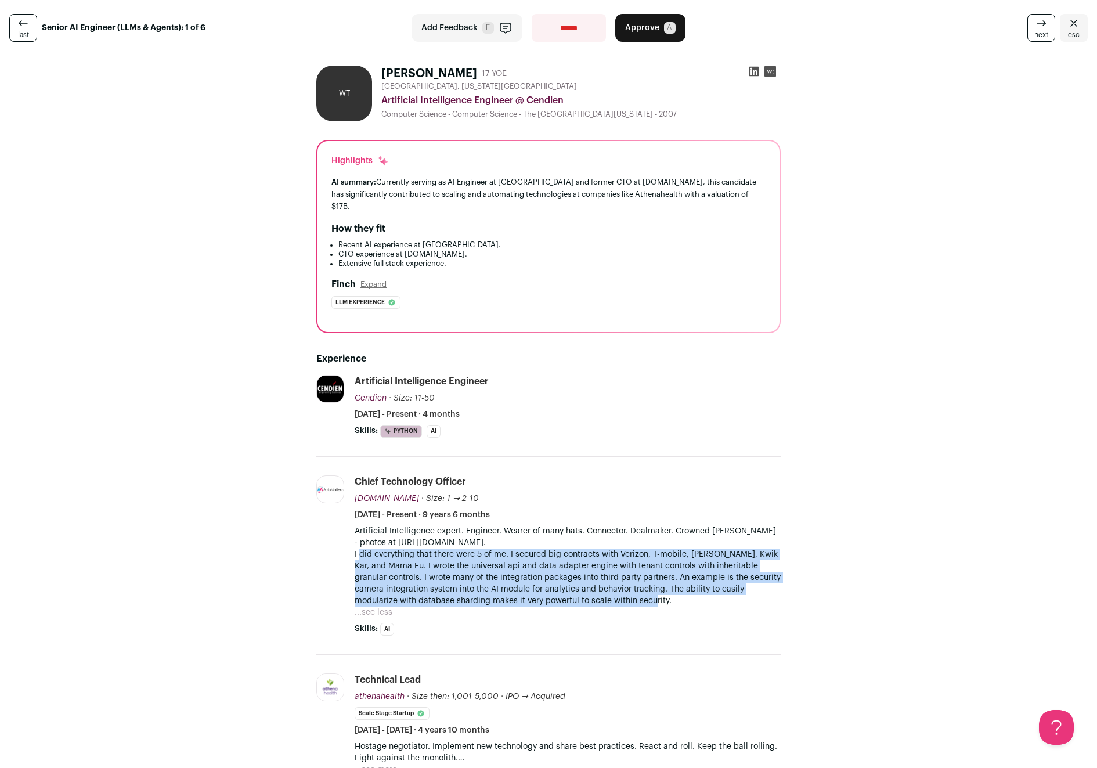
drag, startPoint x: 362, startPoint y: 543, endPoint x: 600, endPoint y: 593, distance: 243.1
click at [594, 595] on div "Artificial Intelligence expert. Engineer. Wearer of many hats. Connector. Dealm…" at bounding box center [568, 571] width 426 height 93
click at [600, 592] on p "I did everything that there were 5 of me. I secured big contracts with Verizon,…" at bounding box center [568, 577] width 426 height 58
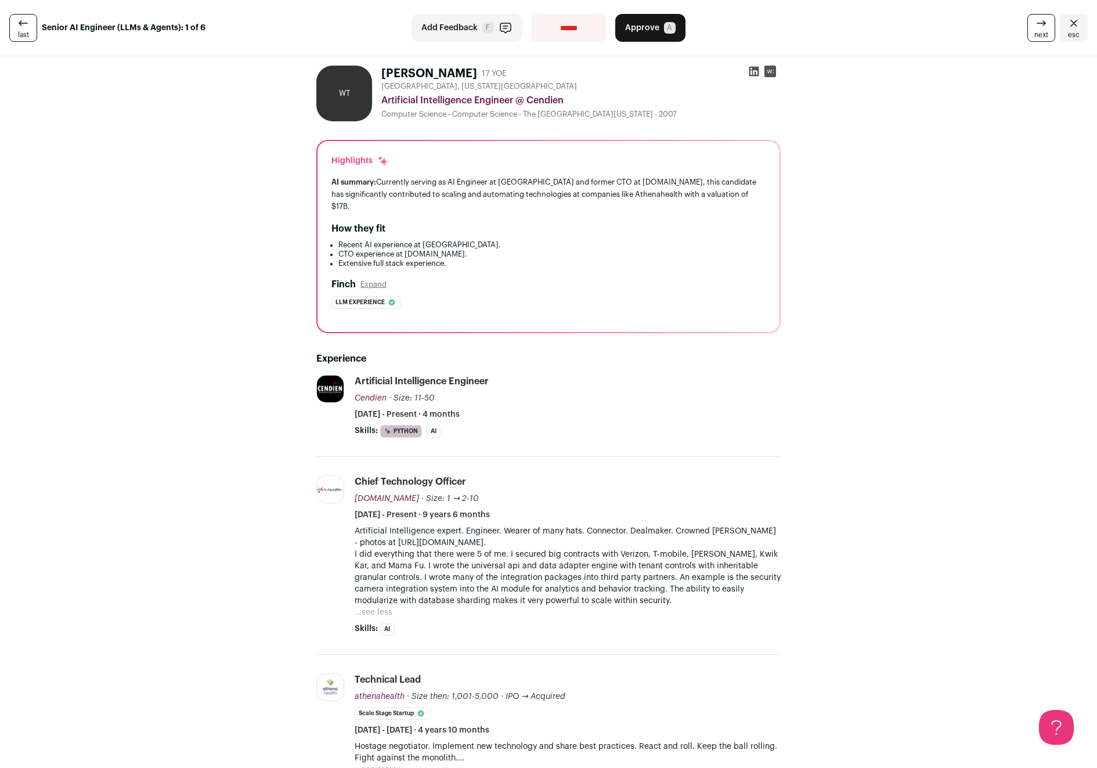
click at [657, 20] on button "Approve A" at bounding box center [650, 28] width 70 height 28
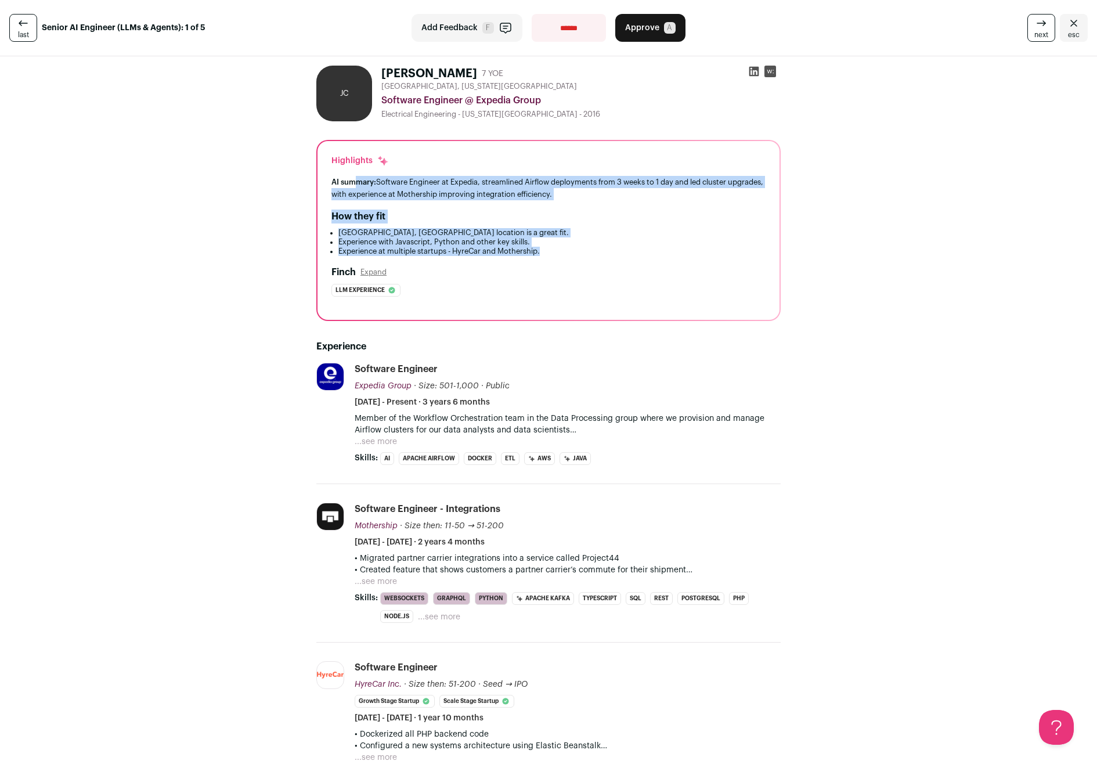
drag, startPoint x: 352, startPoint y: 182, endPoint x: 637, endPoint y: 258, distance: 294.4
click at [637, 258] on div "Highlights AI summary: Software Engineer at Expedia, streamlined Airflow deploy…" at bounding box center [548, 230] width 462 height 179
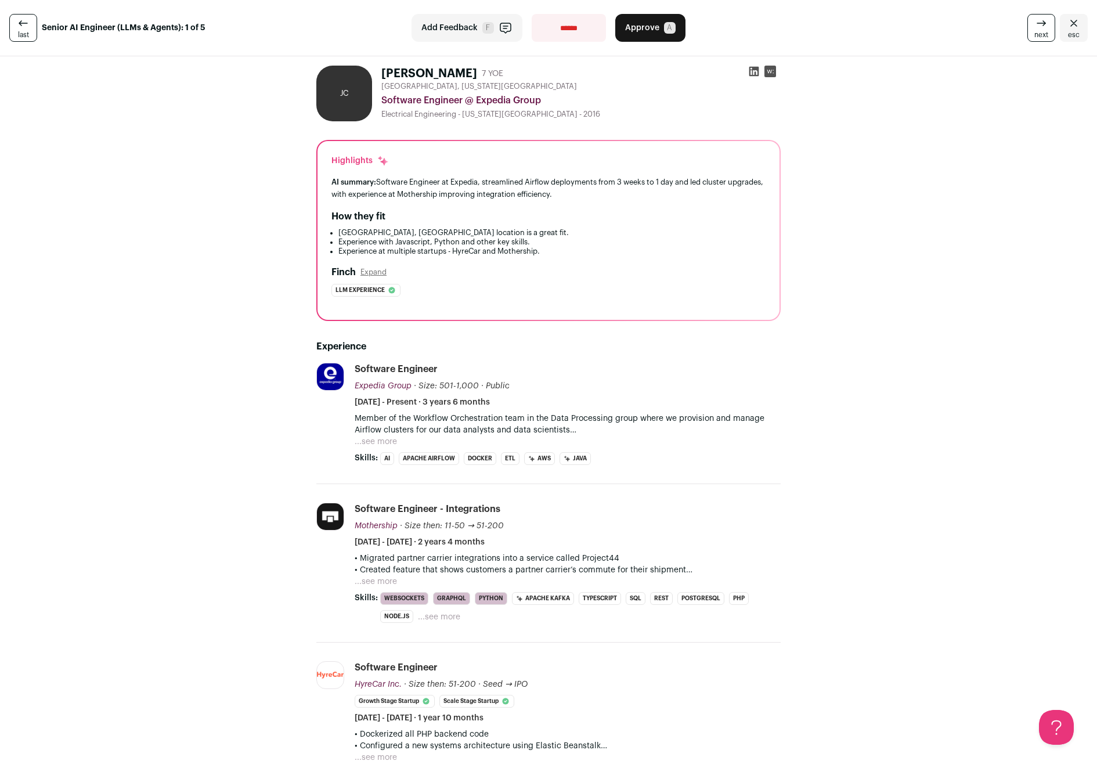
click at [575, 24] on select "**********" at bounding box center [569, 28] width 74 height 28
select select "**********"
click at [532, 14] on select "**********" at bounding box center [569, 28] width 74 height 28
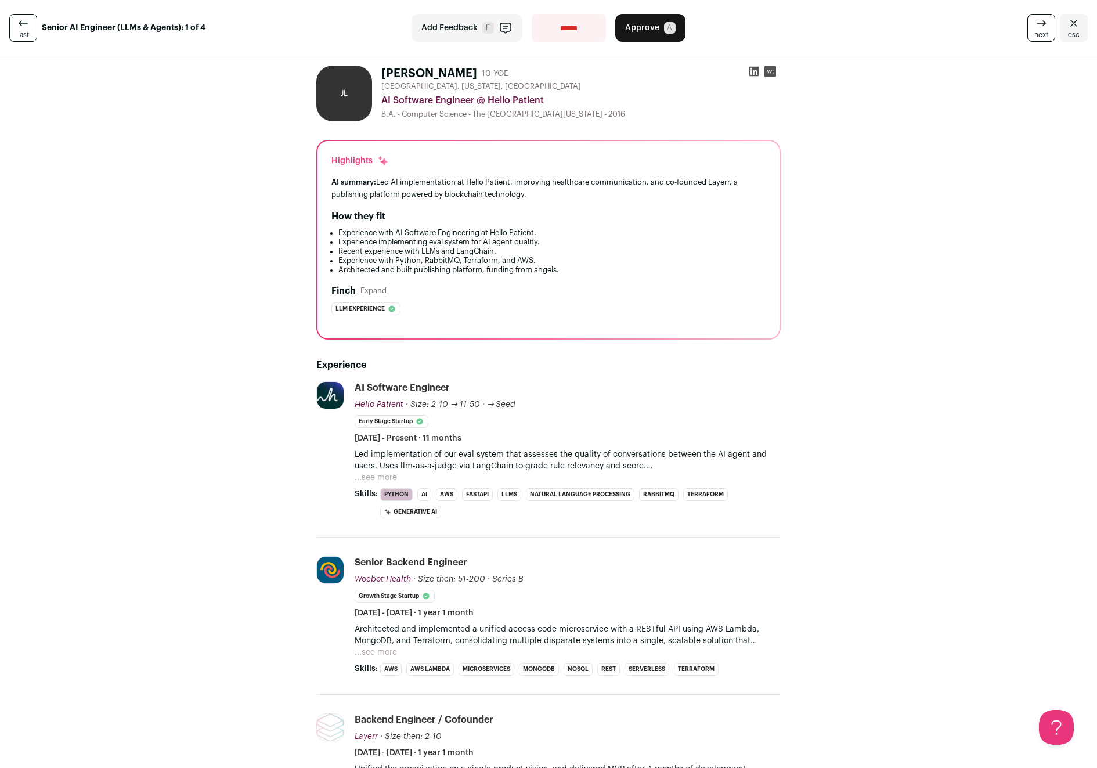
click at [637, 30] on span "Approve" at bounding box center [642, 28] width 34 height 12
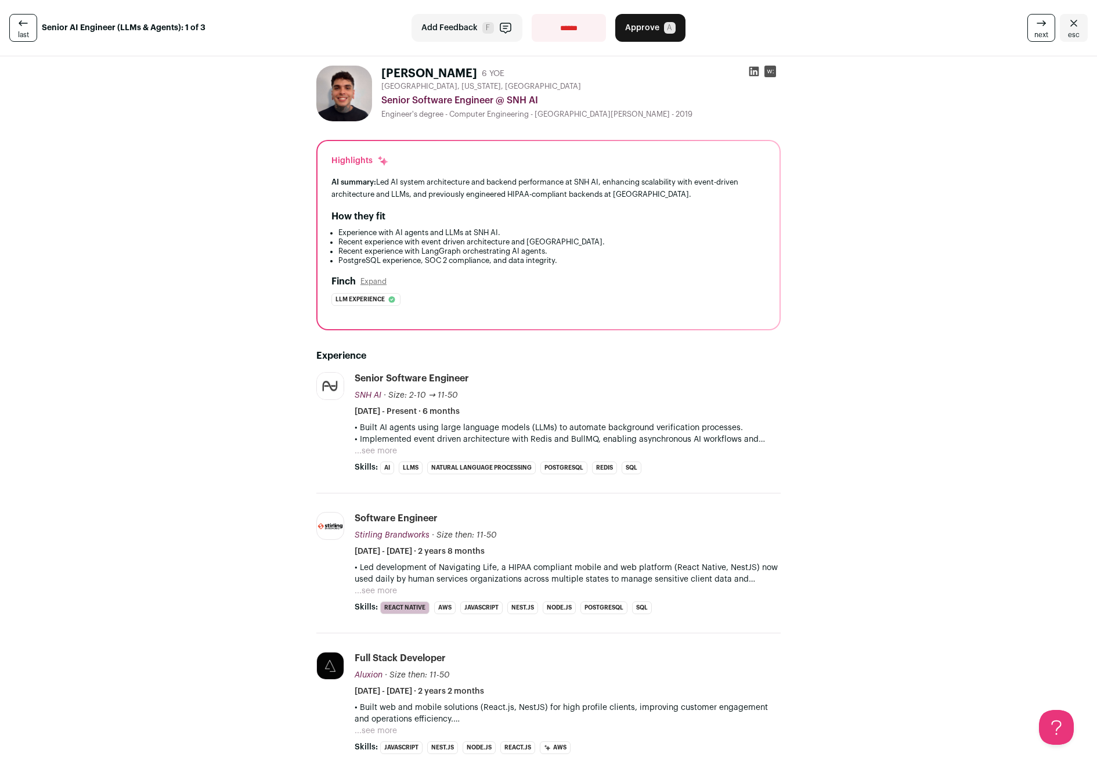
click at [637, 30] on span "Approve" at bounding box center [642, 28] width 34 height 12
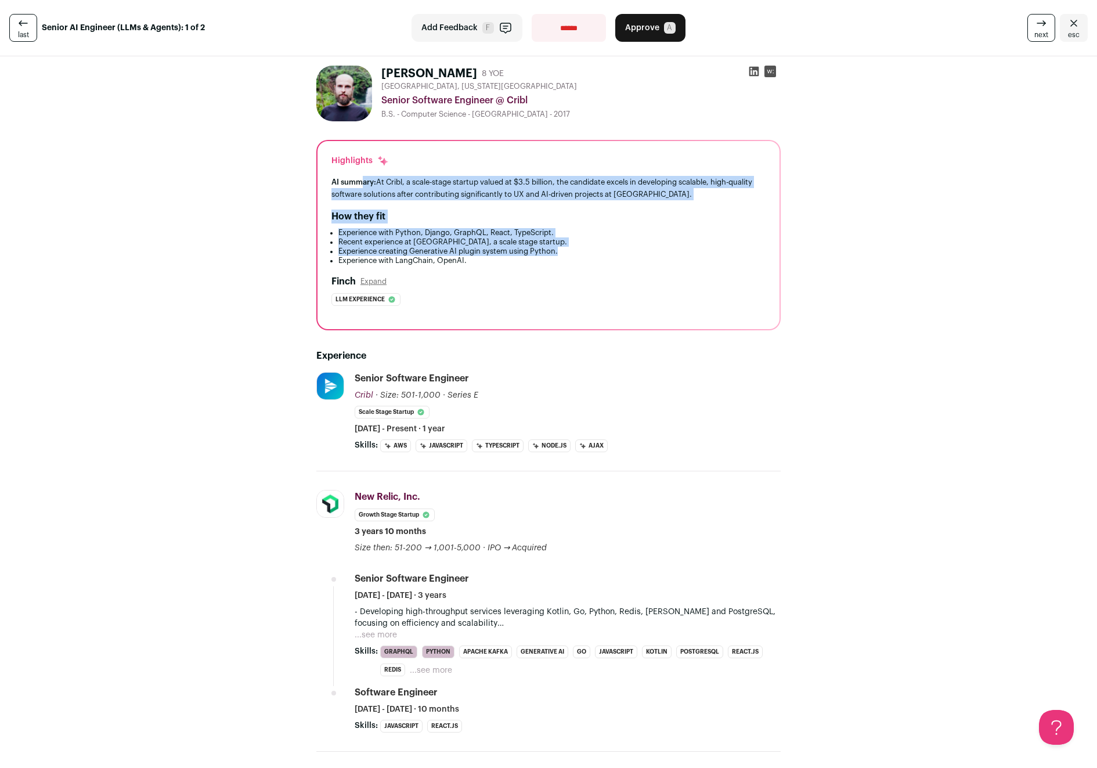
drag, startPoint x: 368, startPoint y: 181, endPoint x: 559, endPoint y: 247, distance: 202.8
click at [559, 247] on div "Highlights AI summary: At Cribl, a scale-stage startup valued at $3.5 billion, …" at bounding box center [548, 235] width 462 height 188
click at [559, 247] on li "Experience creating Generative AI plugin system using Python." at bounding box center [551, 251] width 427 height 9
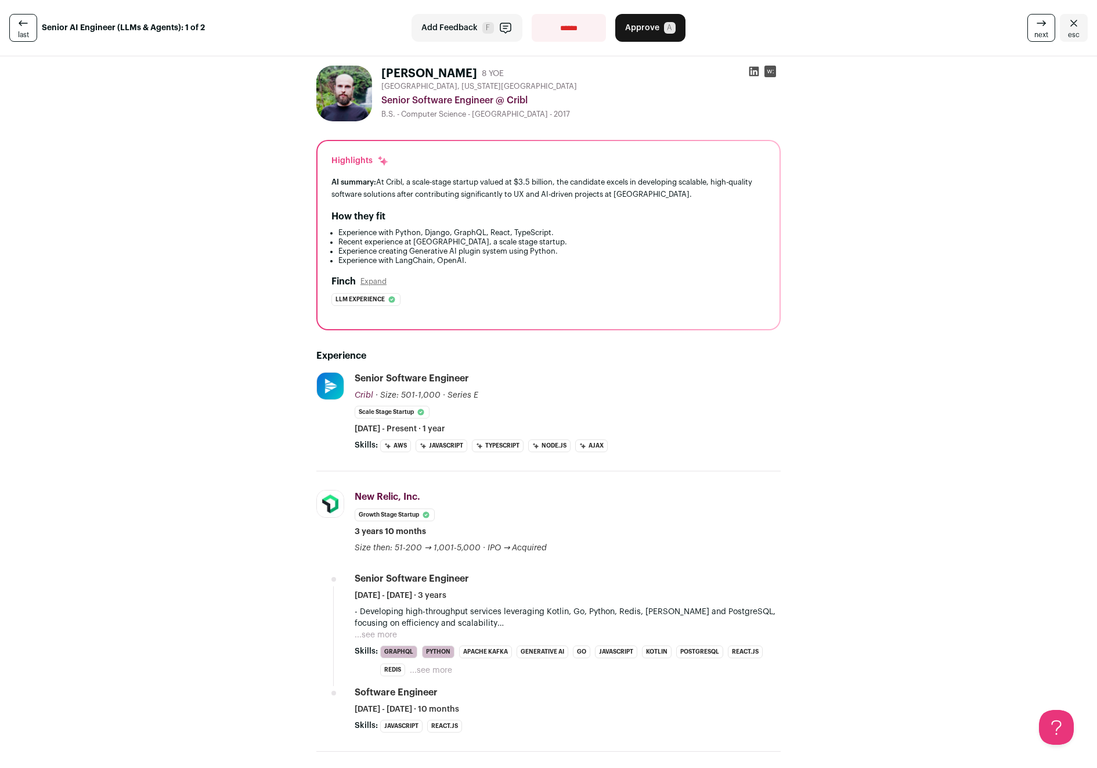
click at [669, 31] on span "A" at bounding box center [670, 28] width 12 height 12
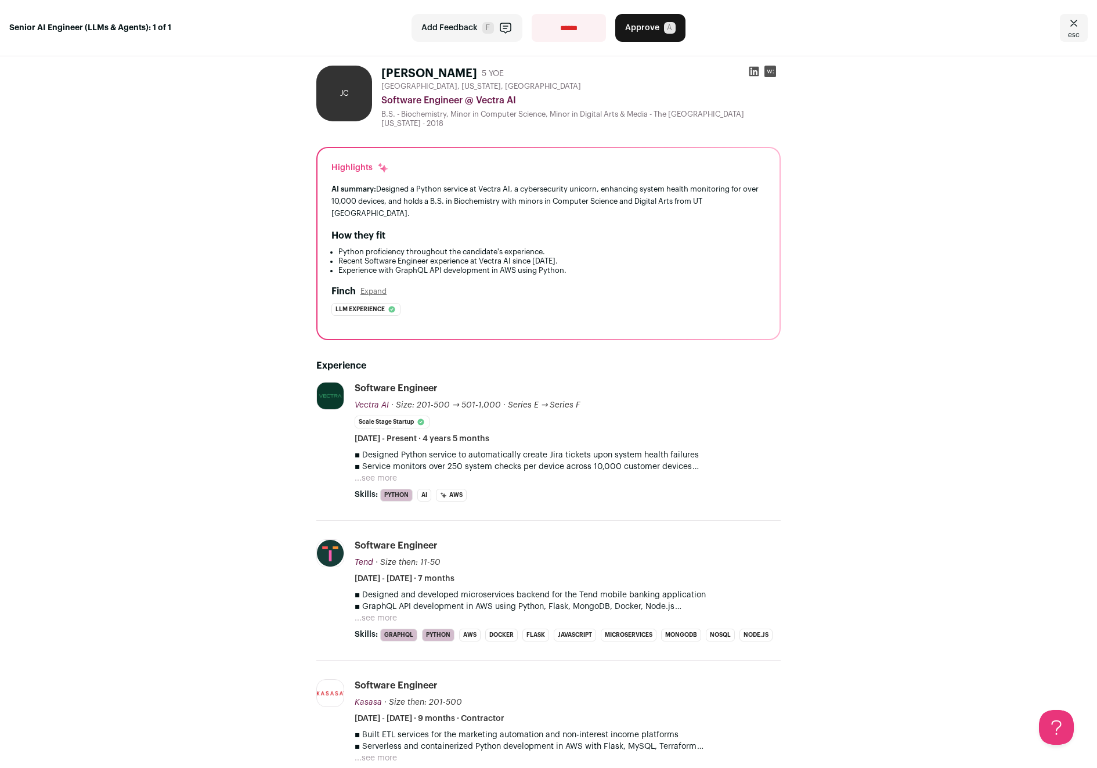
click at [379, 472] on button "...see more" at bounding box center [376, 478] width 42 height 12
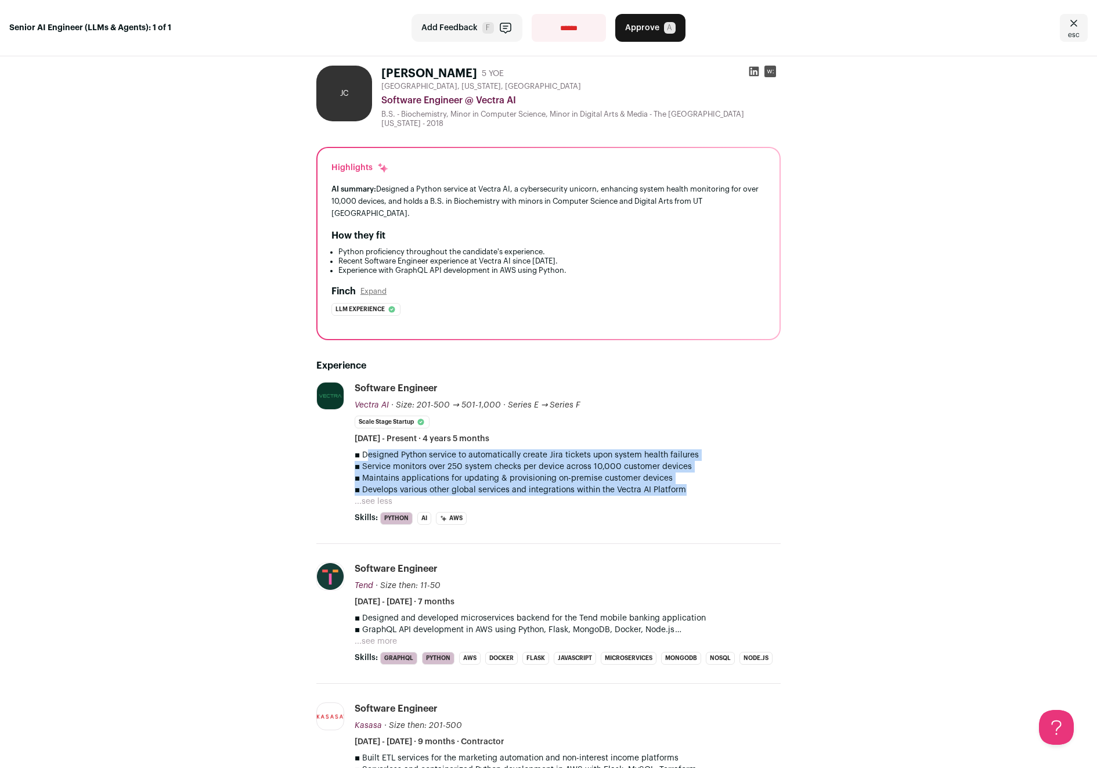
drag, startPoint x: 367, startPoint y: 441, endPoint x: 695, endPoint y: 481, distance: 329.8
click at [695, 481] on p "▪ Designed Python service to automatically create Jira tickets upon system heal…" at bounding box center [568, 472] width 426 height 46
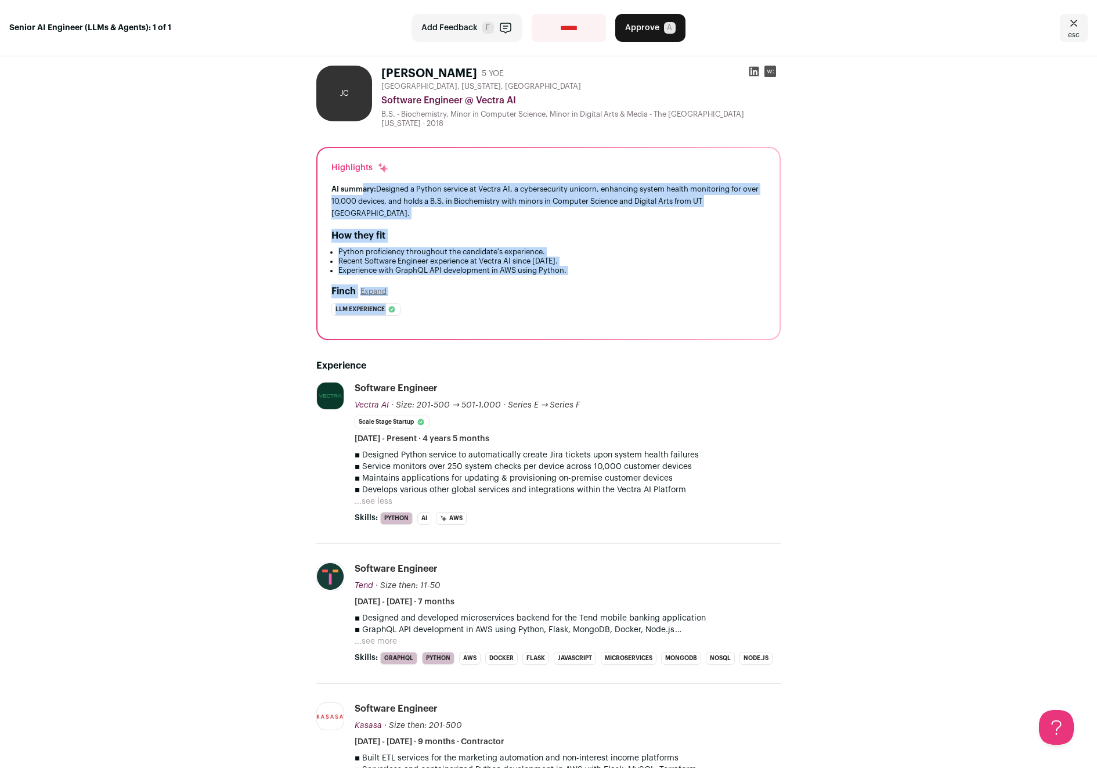
drag, startPoint x: 360, startPoint y: 187, endPoint x: 667, endPoint y: 283, distance: 322.0
click at [666, 286] on div "Highlights AI summary: Designed a Python service at Vectra AI, a cybersecurity …" at bounding box center [548, 243] width 462 height 191
click at [669, 270] on div "Highlights AI summary: Designed a Python service at Vectra AI, a cybersecurity …" at bounding box center [548, 243] width 462 height 191
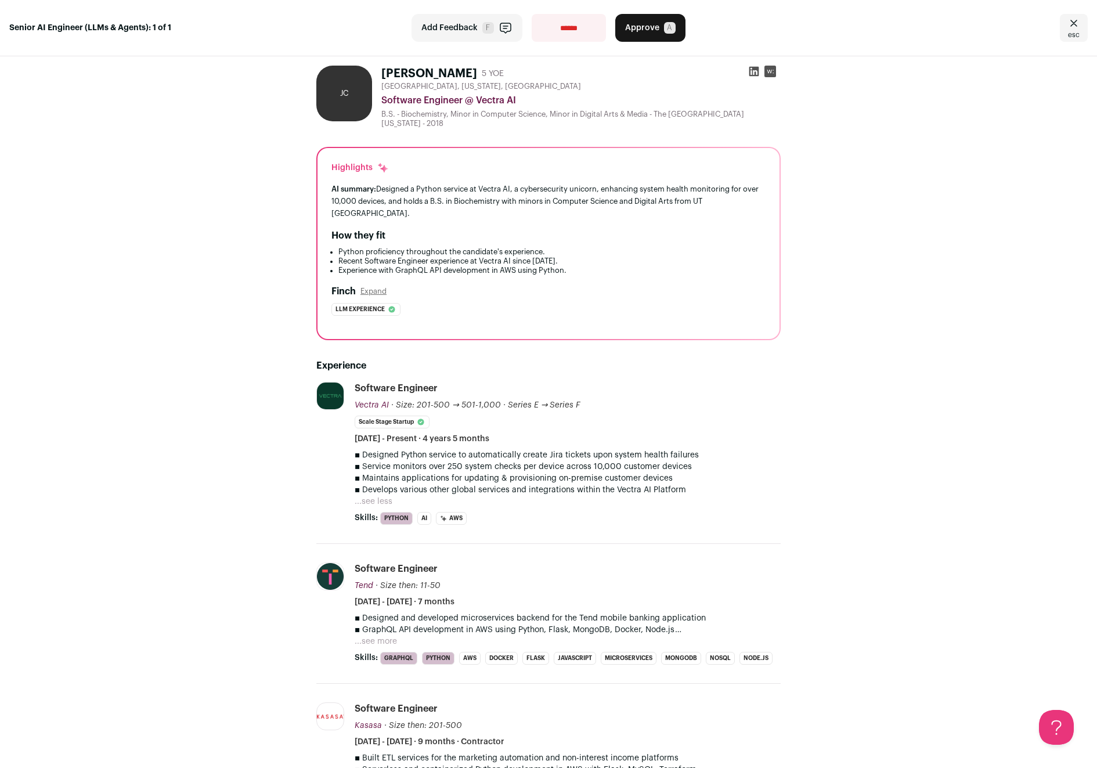
click at [748, 70] on icon at bounding box center [754, 72] width 12 height 12
click at [573, 36] on select "**********" at bounding box center [569, 28] width 74 height 28
select select "**********"
click at [532, 14] on select "**********" at bounding box center [569, 28] width 74 height 28
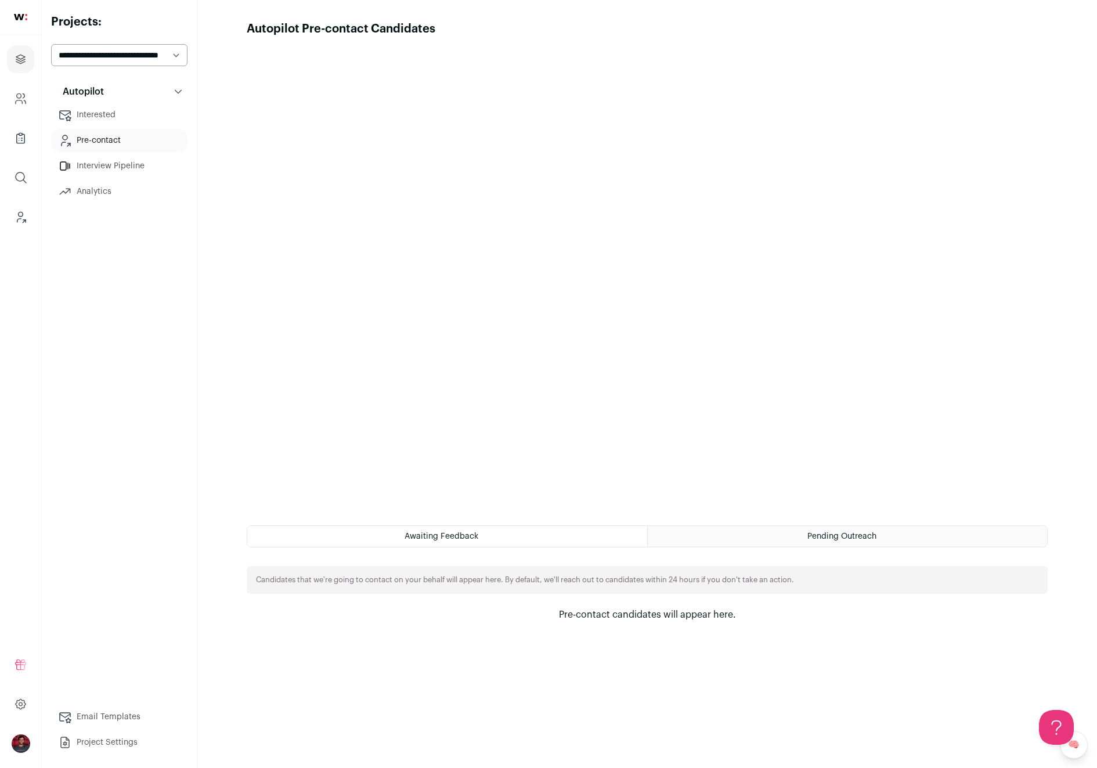
click at [117, 61] on select "**********" at bounding box center [119, 55] width 136 height 22
click at [19, 68] on link "Projects" at bounding box center [20, 59] width 27 height 28
click at [20, 107] on link "Company and ATS Settings" at bounding box center [20, 99] width 27 height 28
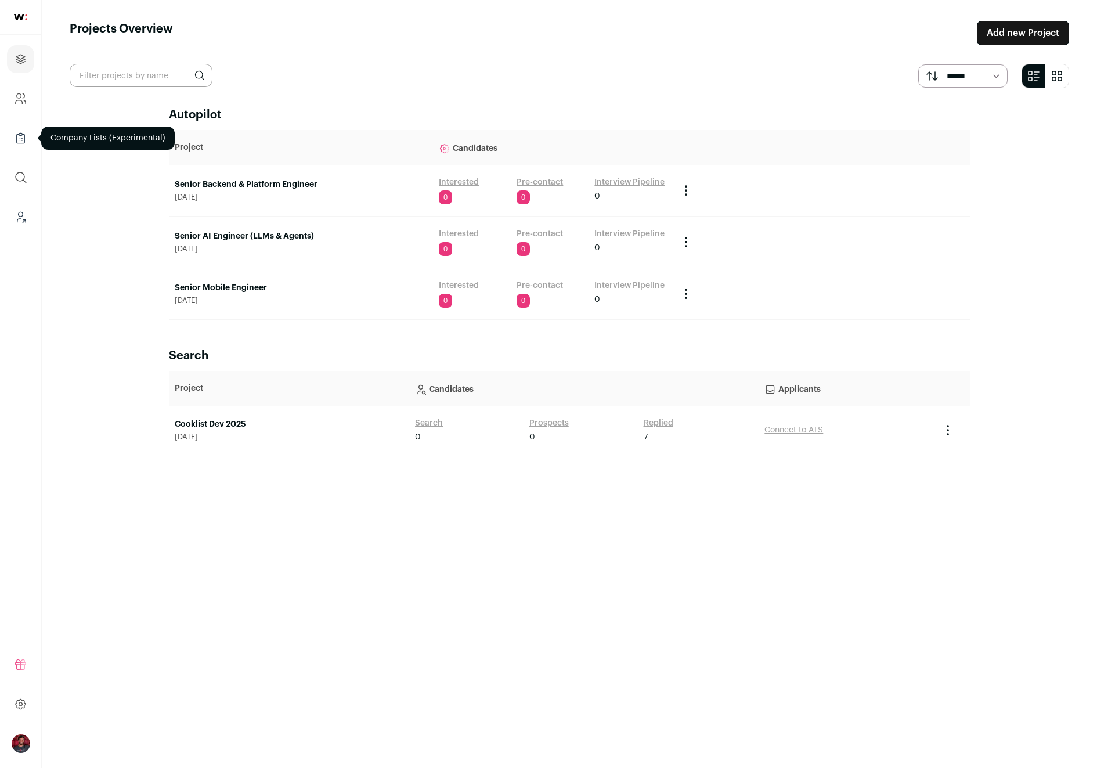
click at [21, 136] on icon "Company Lists" at bounding box center [20, 138] width 13 height 14
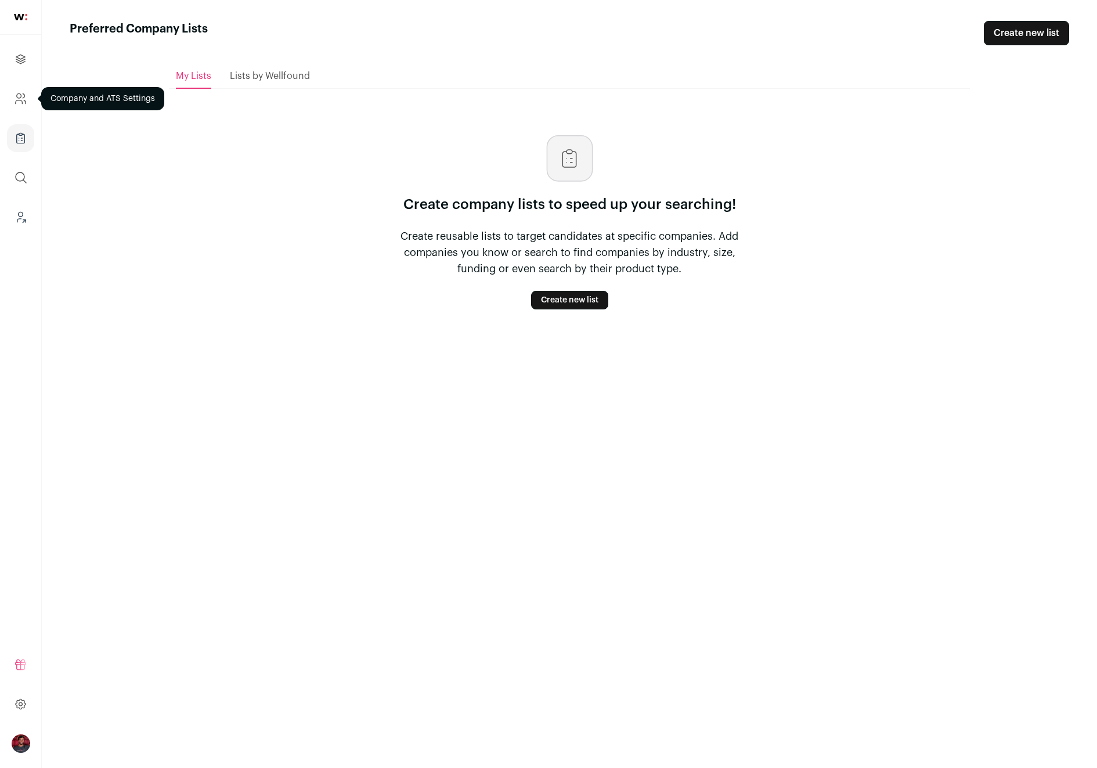
click at [29, 105] on link "Company and ATS Settings" at bounding box center [20, 99] width 27 height 28
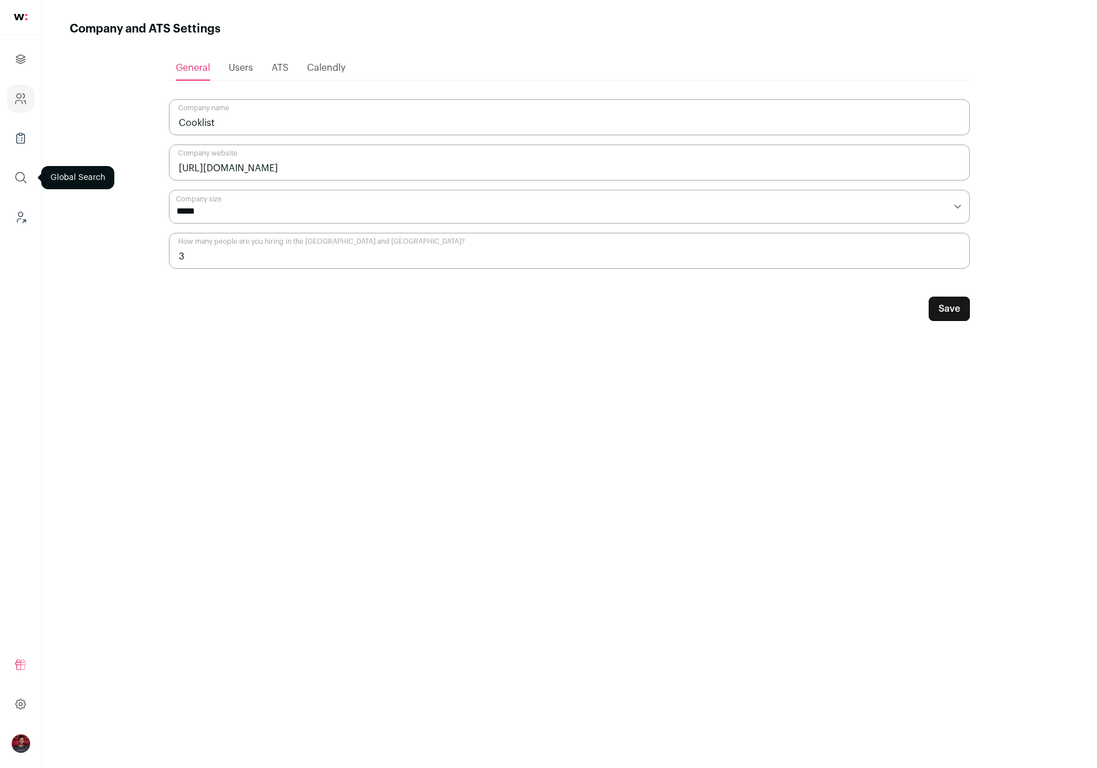
click at [21, 169] on button "submit" at bounding box center [21, 178] width 28 height 28
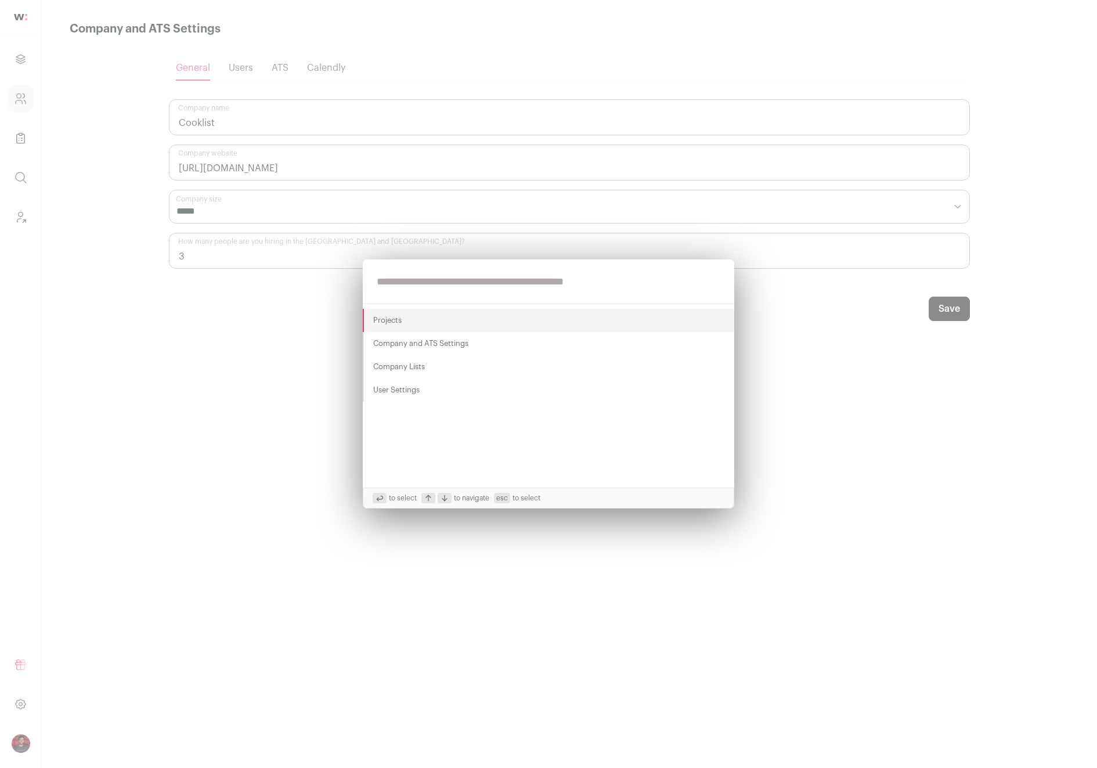
click at [239, 335] on div "Projects Company and ATS Settings Company Lists User Settings to select to navi…" at bounding box center [548, 384] width 1097 height 768
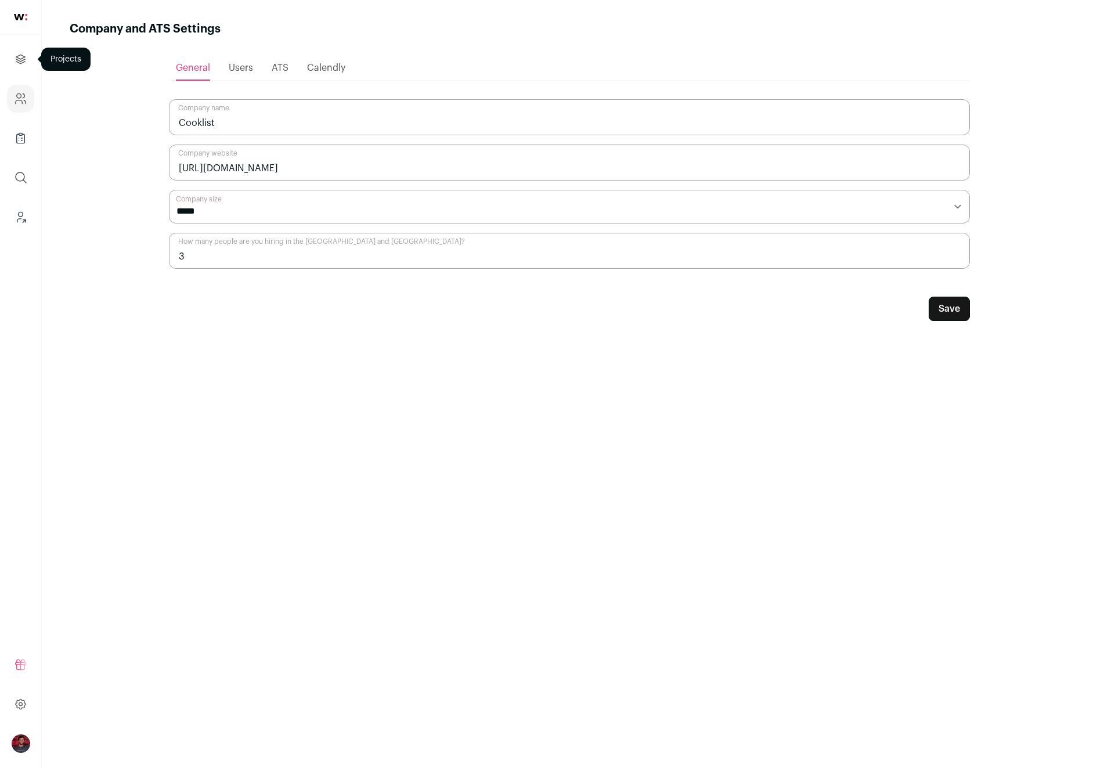
click at [20, 63] on icon "Projects" at bounding box center [20, 59] width 13 height 14
